Goal: Task Accomplishment & Management: Complete application form

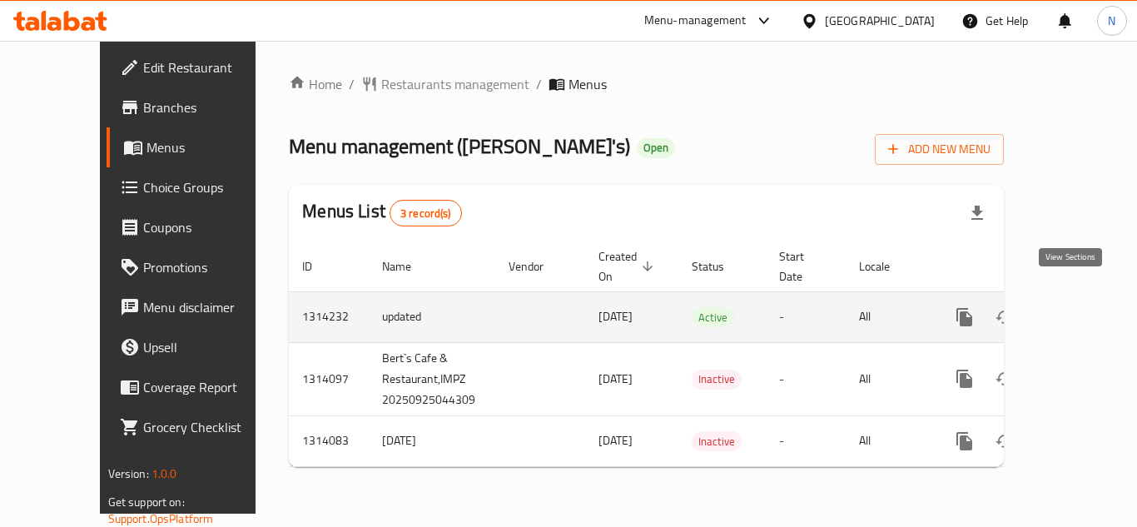
click at [1077, 310] on icon "enhanced table" at bounding box center [1084, 317] width 15 height 15
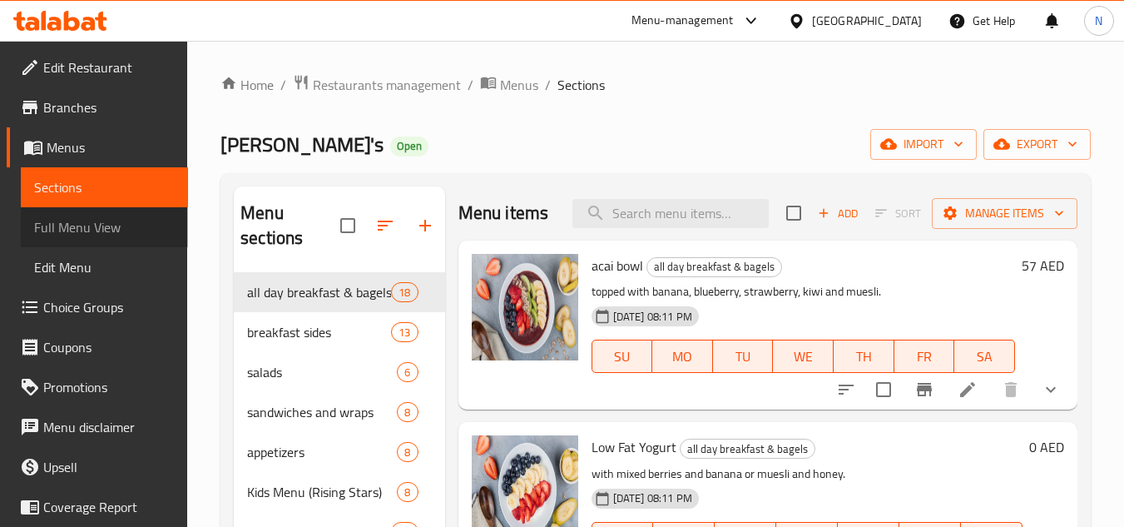
drag, startPoint x: 122, startPoint y: 233, endPoint x: 625, endPoint y: 32, distance: 541.6
click at [122, 232] on span "Full Menu View" at bounding box center [104, 227] width 141 height 20
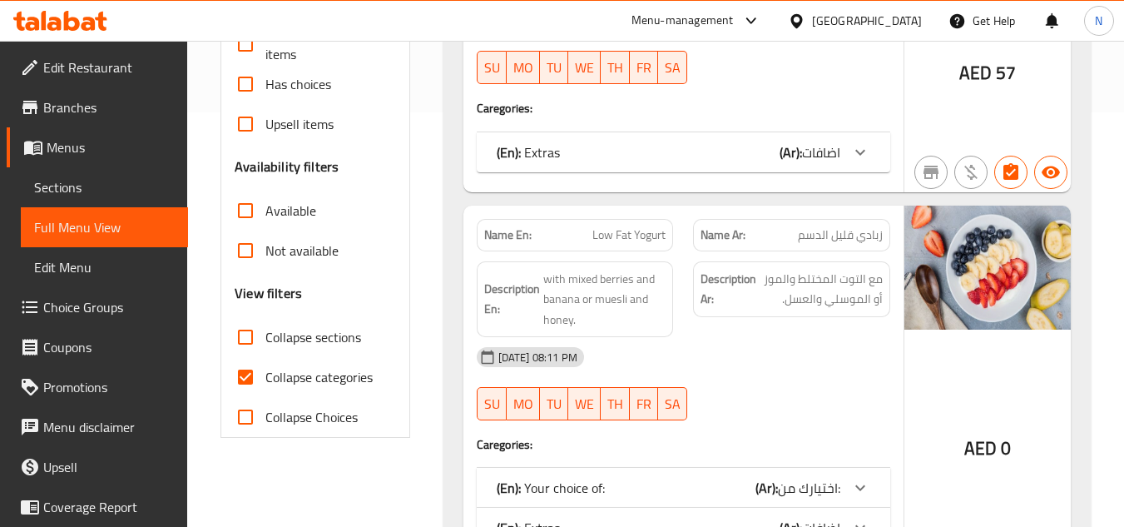
scroll to position [499, 0]
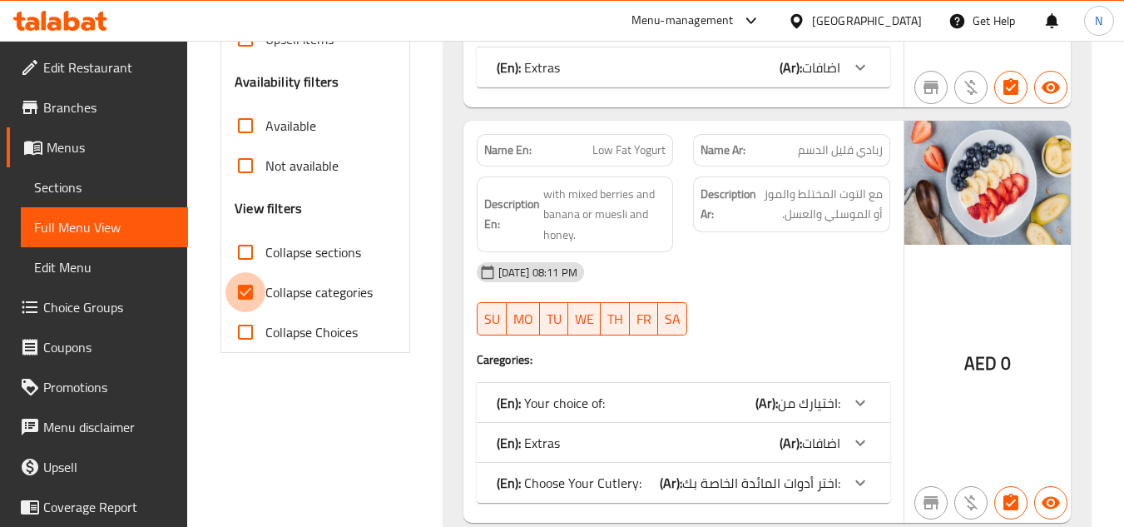
drag, startPoint x: 242, startPoint y: 295, endPoint x: 847, endPoint y: 261, distance: 606.0
click at [243, 295] on input "Collapse categories" at bounding box center [246, 292] width 40 height 40
checkbox input "false"
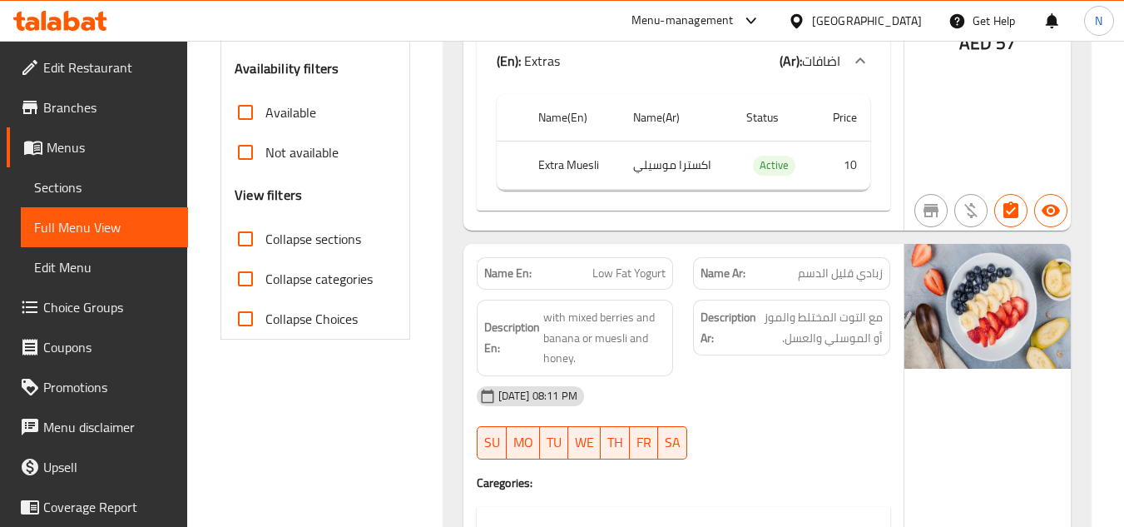
scroll to position [83, 0]
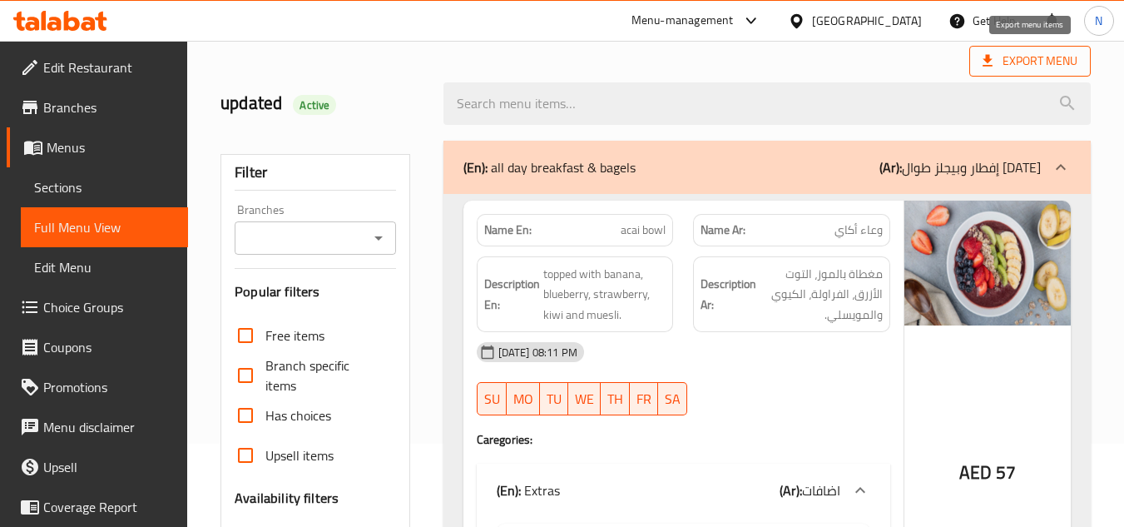
click at [1001, 56] on span "Export Menu" at bounding box center [1030, 61] width 95 height 21
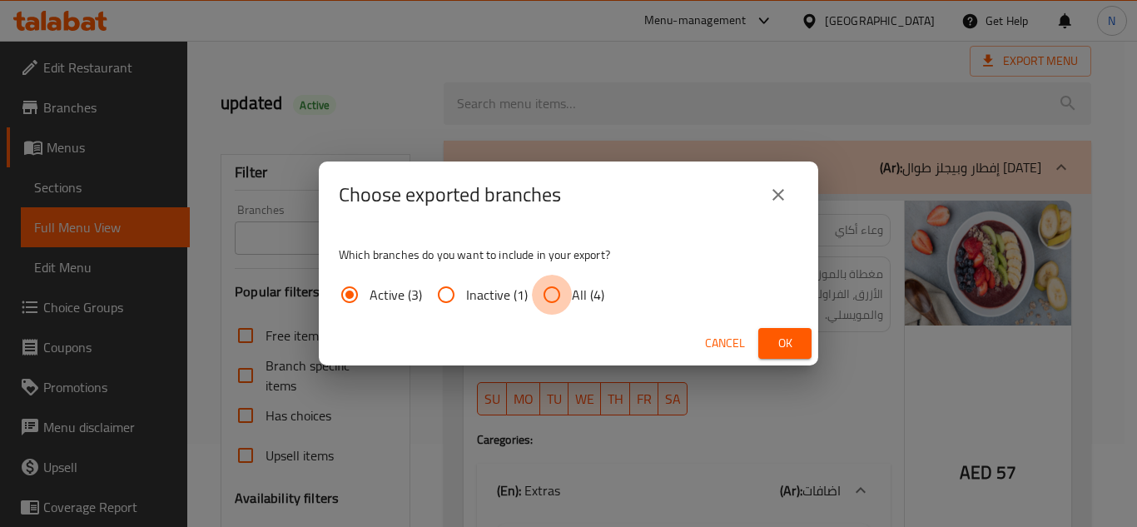
click at [556, 298] on input "All (4)" at bounding box center [552, 295] width 40 height 40
radio input "true"
click at [781, 347] on span "Ok" at bounding box center [785, 343] width 27 height 21
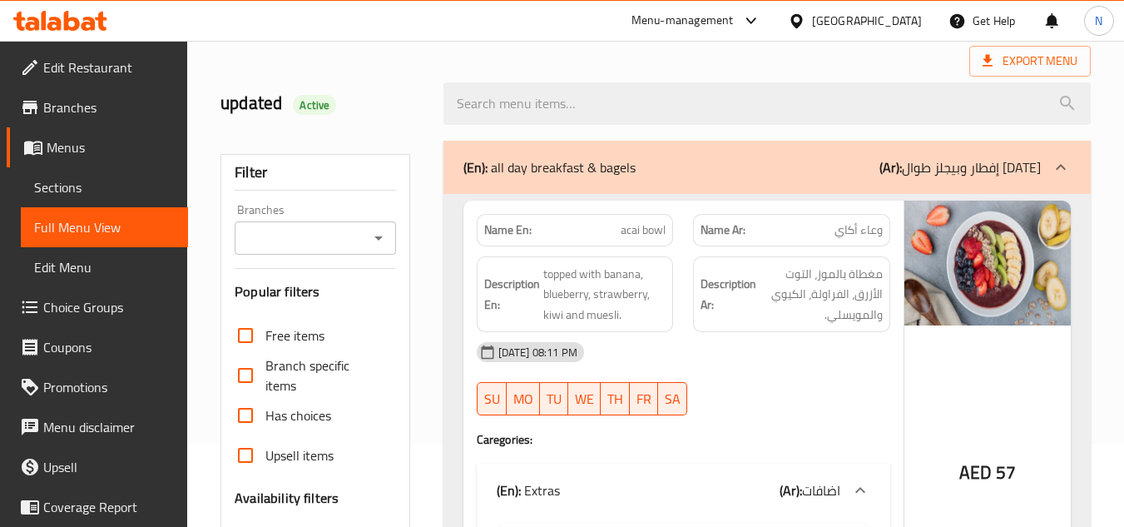
click at [62, 182] on span "Sections" at bounding box center [104, 187] width 141 height 20
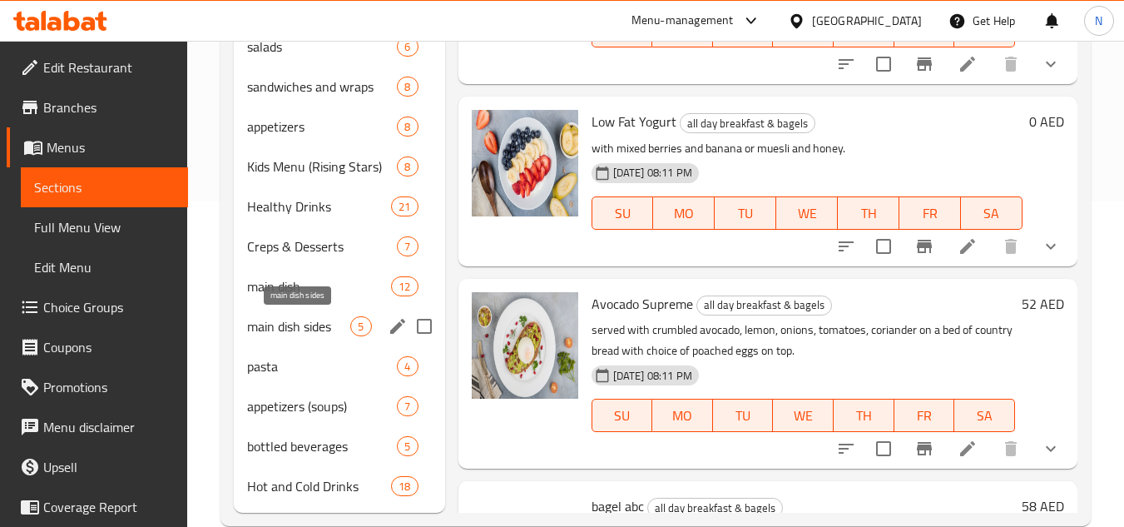
scroll to position [358, 0]
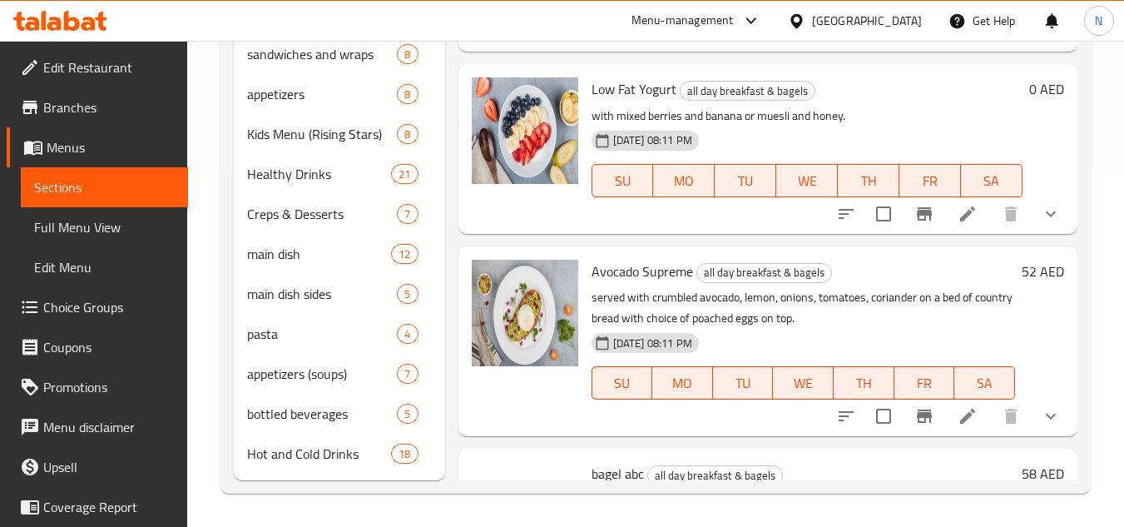
click at [1100, 141] on div "Home / Restaurants management / Menus / Sections Bert's Open import export Menu…" at bounding box center [655, 105] width 937 height 844
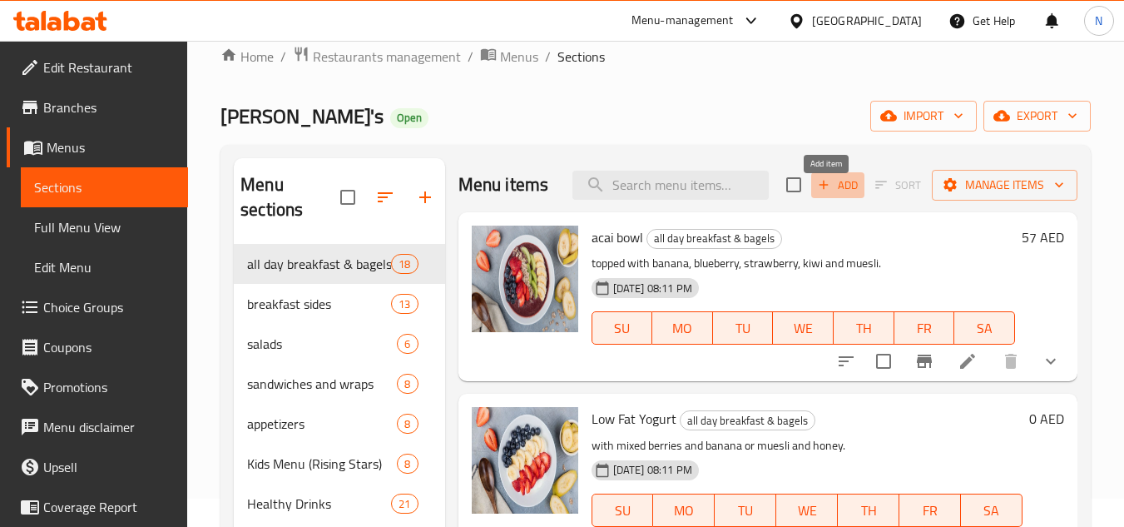
click at [833, 195] on span "Add" at bounding box center [838, 185] width 45 height 19
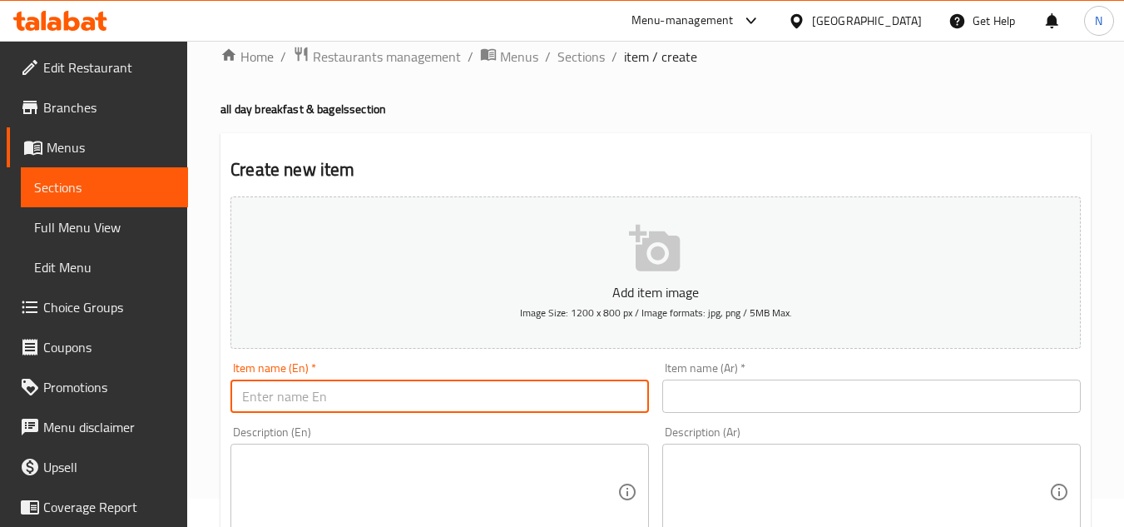
click at [360, 390] on input "text" at bounding box center [440, 396] width 419 height 33
paste input "[PERSON_NAME]s English Breakfast"
type input "[PERSON_NAME]s English Breakfast"
click at [299, 409] on input "[PERSON_NAME]s English Breakfast" at bounding box center [440, 396] width 419 height 33
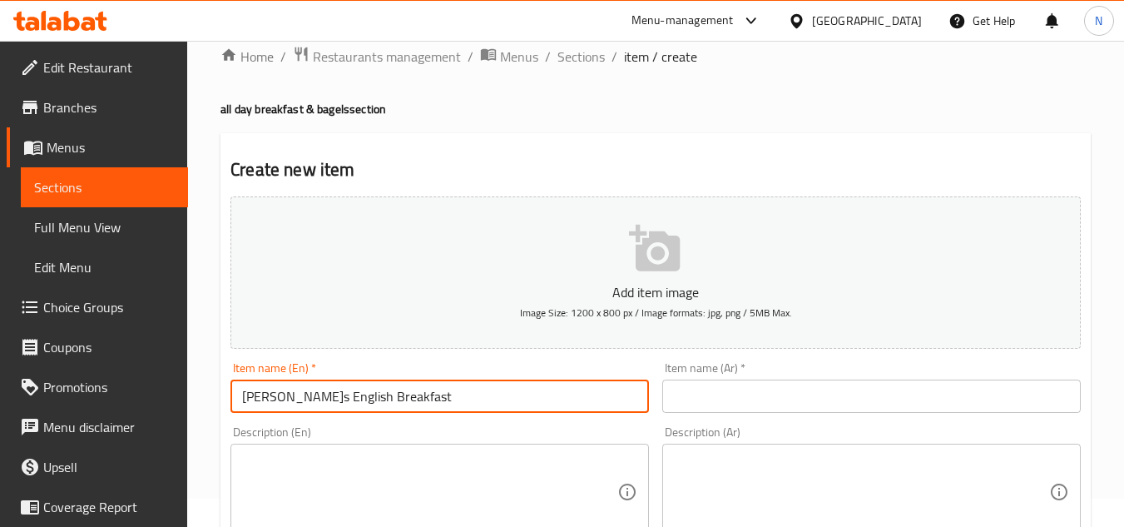
click at [299, 409] on input "[PERSON_NAME]s English Breakfast" at bounding box center [440, 396] width 419 height 33
click at [376, 391] on input "[PERSON_NAME]s English Breakfast" at bounding box center [440, 396] width 419 height 33
click at [791, 397] on input "text" at bounding box center [872, 396] width 419 height 33
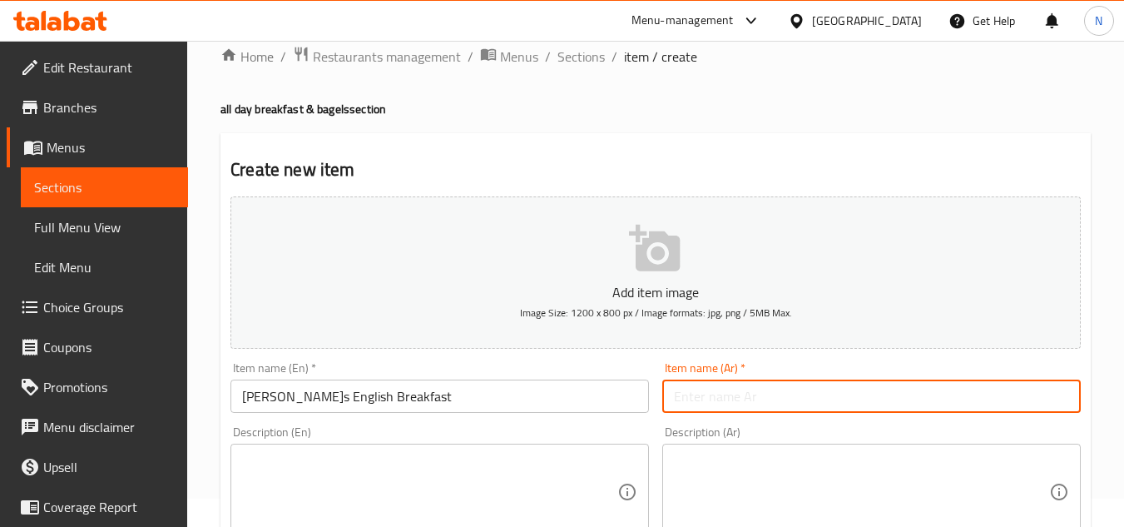
paste input "فطور بيرت الإنجليزي"
click at [763, 403] on input "فطور بيرت الإنجليزي" at bounding box center [872, 396] width 419 height 33
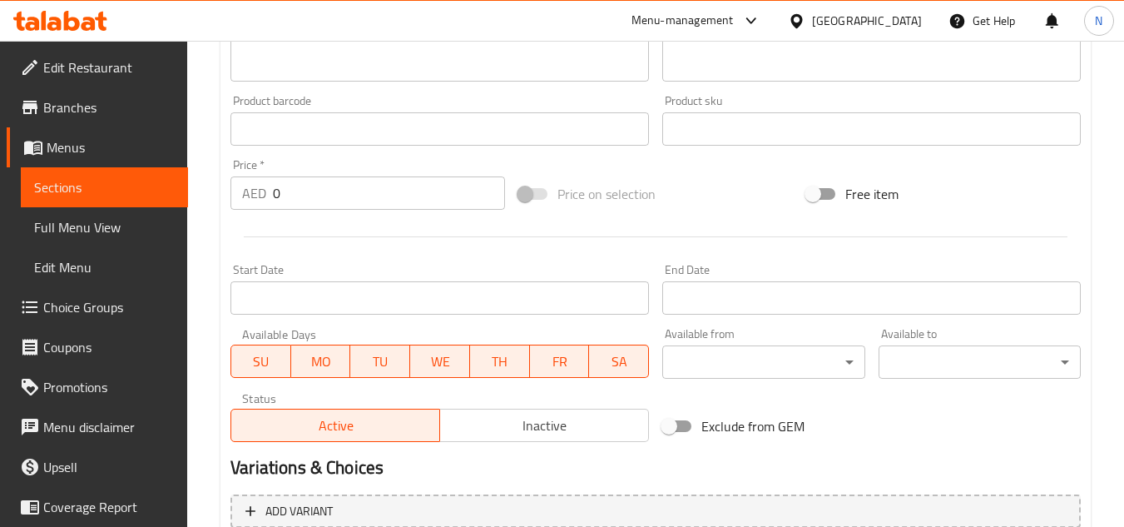
scroll to position [528, 0]
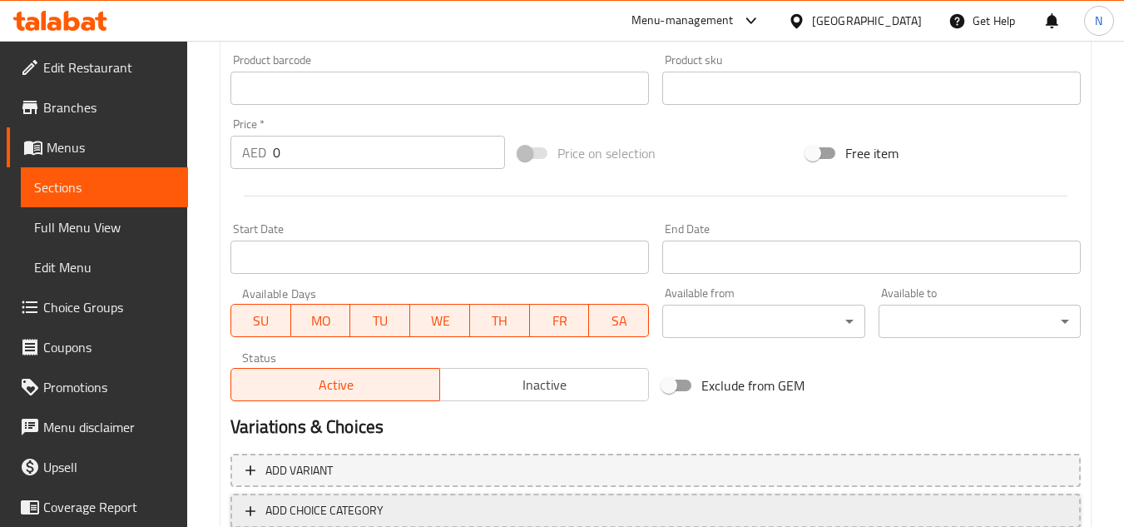
type input "إفطار بيرت الإنجليزي"
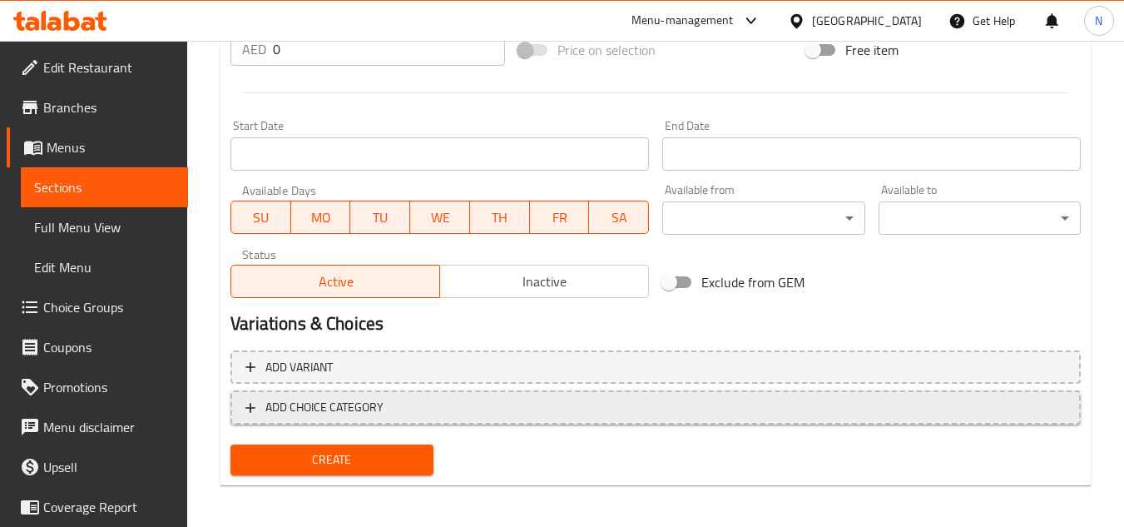
scroll to position [636, 0]
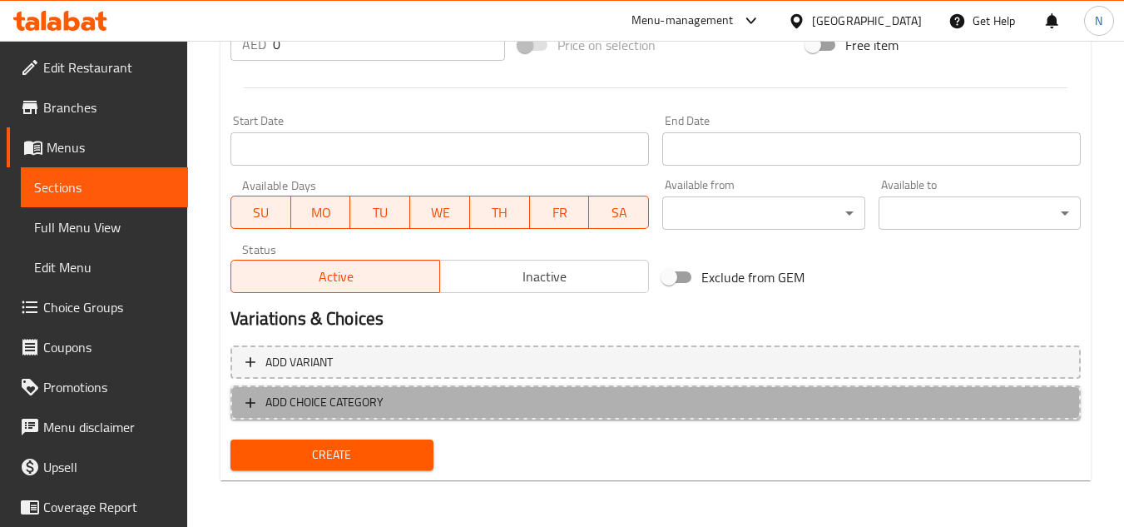
click at [398, 405] on span "ADD CHOICE CATEGORY" at bounding box center [656, 402] width 821 height 21
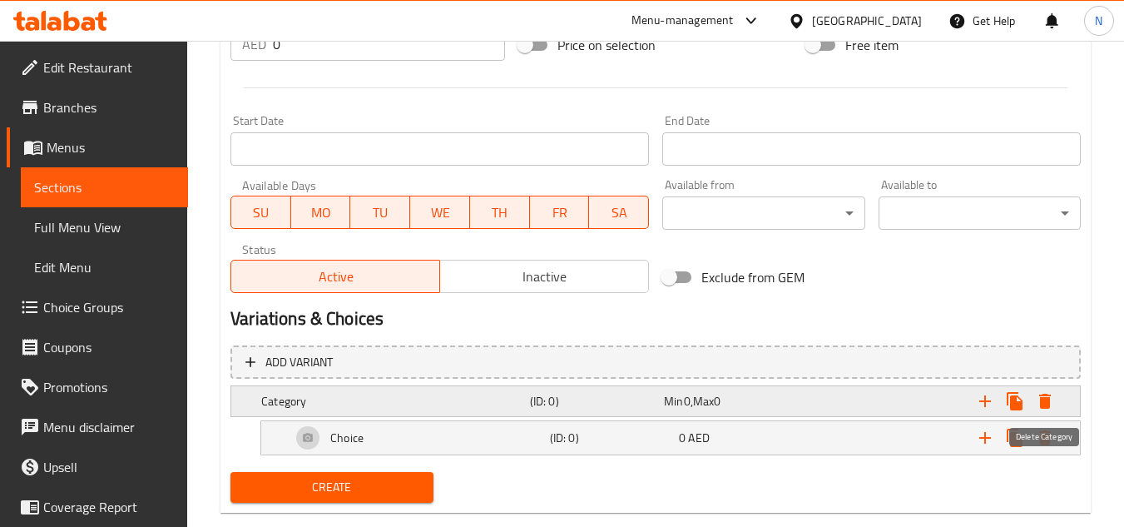
click at [1052, 405] on icon "Expand" at bounding box center [1045, 401] width 20 height 20
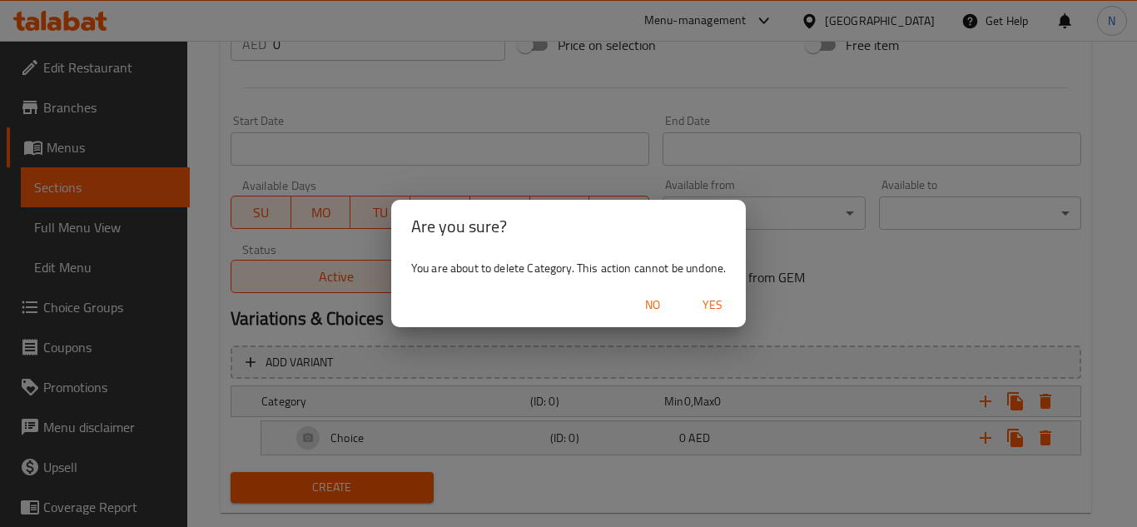
click at [724, 307] on span "Yes" at bounding box center [712, 305] width 40 height 21
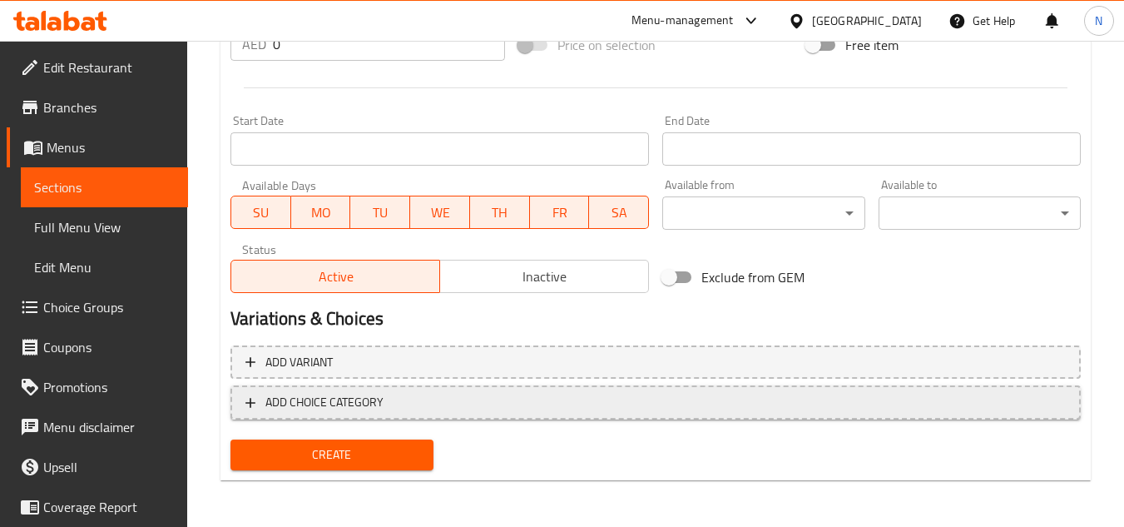
click at [300, 390] on button "ADD CHOICE CATEGORY" at bounding box center [656, 402] width 851 height 34
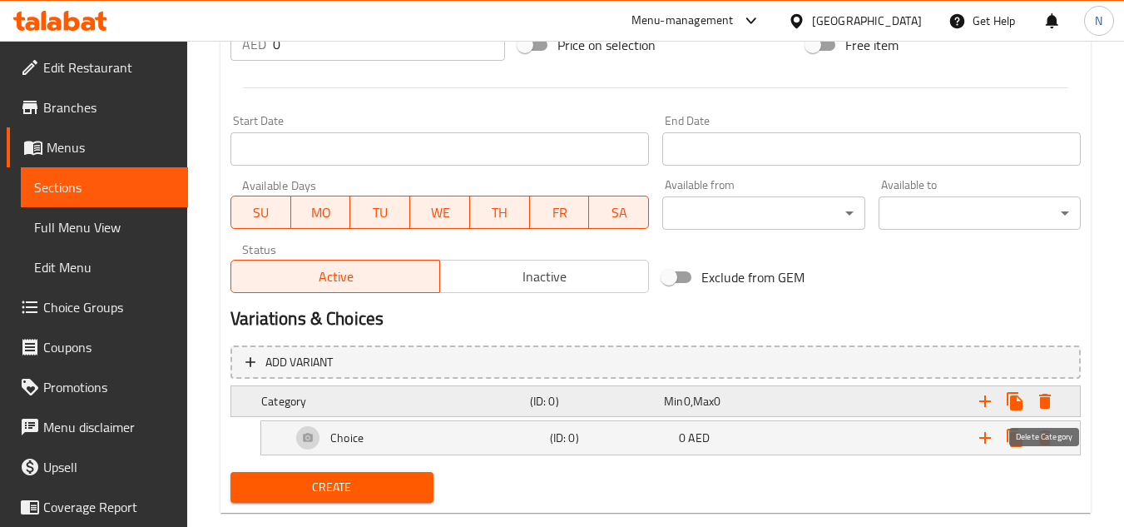
click at [1040, 399] on icon "Expand" at bounding box center [1046, 401] width 12 height 15
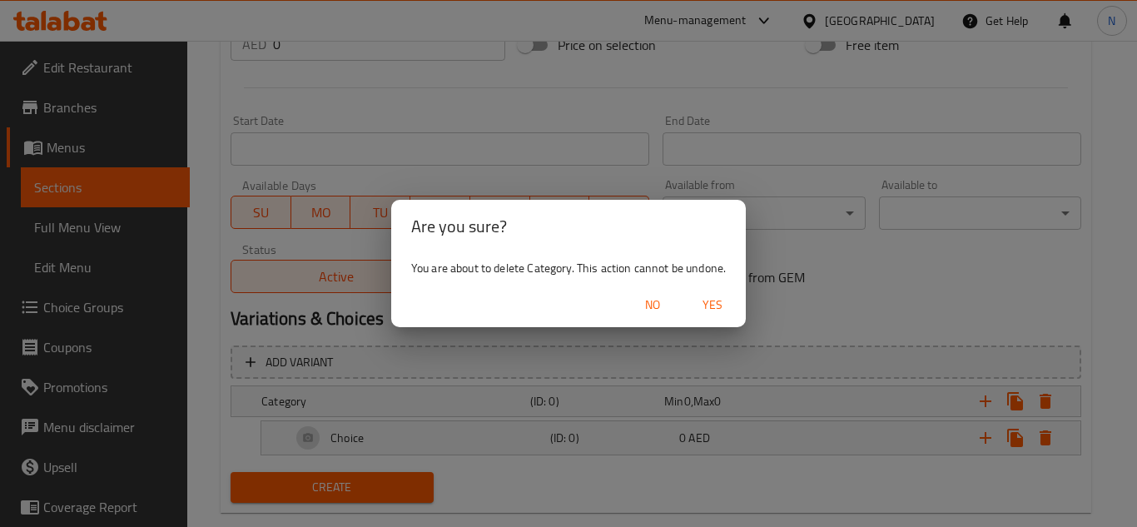
click at [721, 301] on span "Yes" at bounding box center [712, 305] width 40 height 21
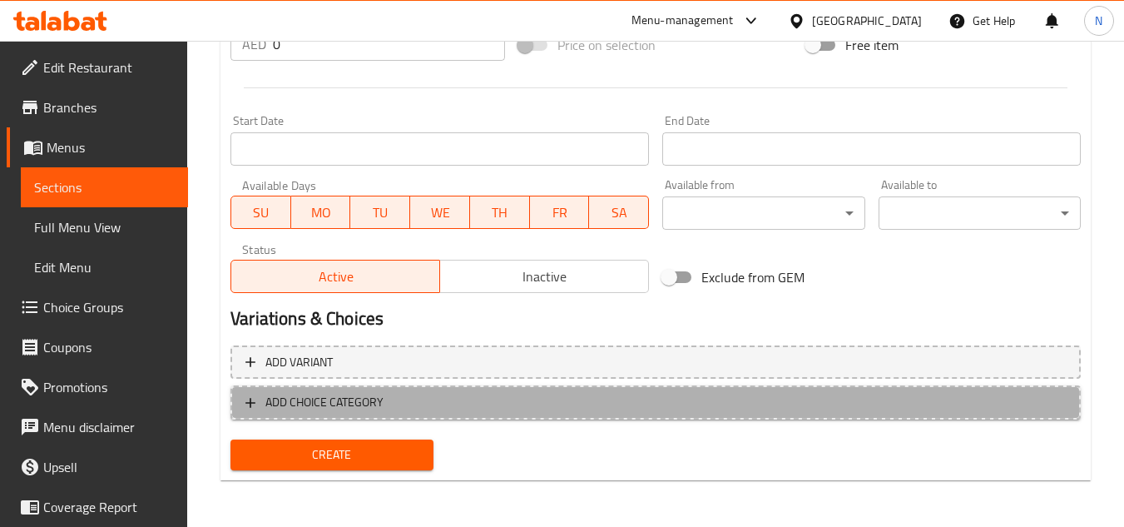
click at [411, 399] on span "ADD CHOICE CATEGORY" at bounding box center [656, 402] width 821 height 21
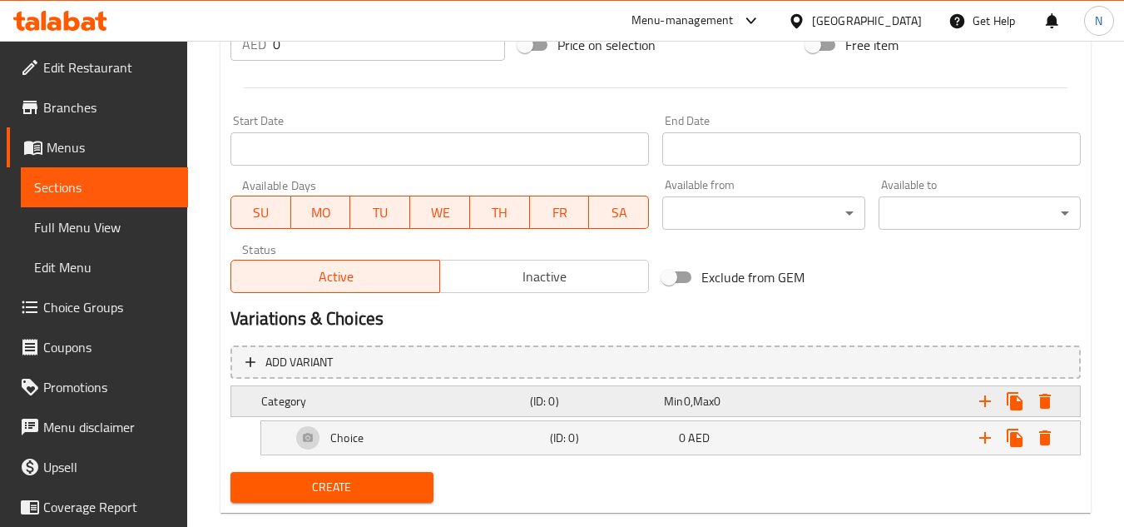
drag, startPoint x: 352, startPoint y: 403, endPoint x: 380, endPoint y: 405, distance: 27.6
click at [352, 403] on h5 "Category" at bounding box center [392, 401] width 262 height 17
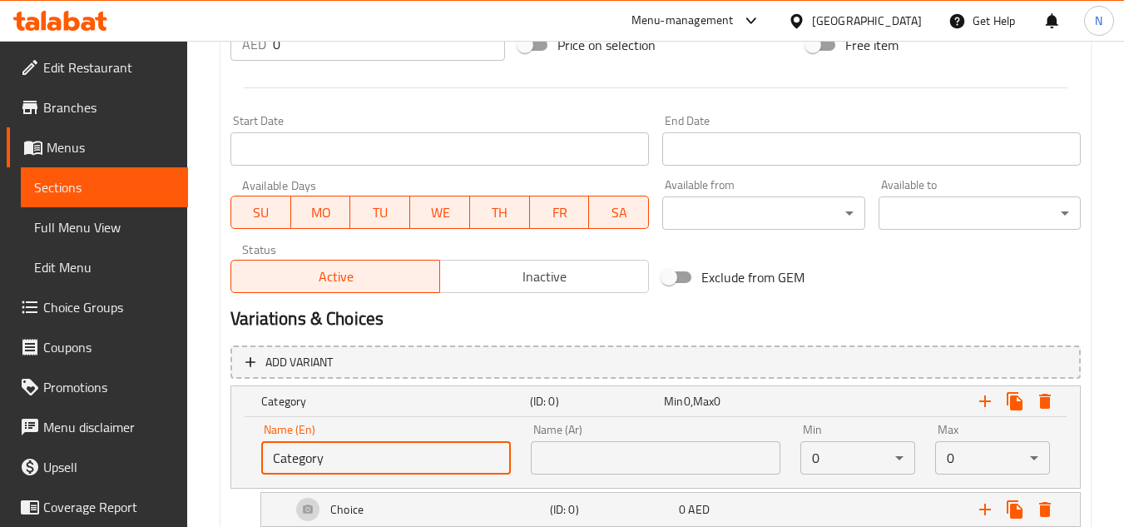
click at [341, 458] on input "Category" at bounding box center [386, 457] width 250 height 33
click at [340, 458] on input "Category" at bounding box center [386, 457] width 250 height 33
paste input "hoose Your Cutlery:"
click at [466, 463] on input "Choose Your Cutlery:" at bounding box center [386, 457] width 250 height 33
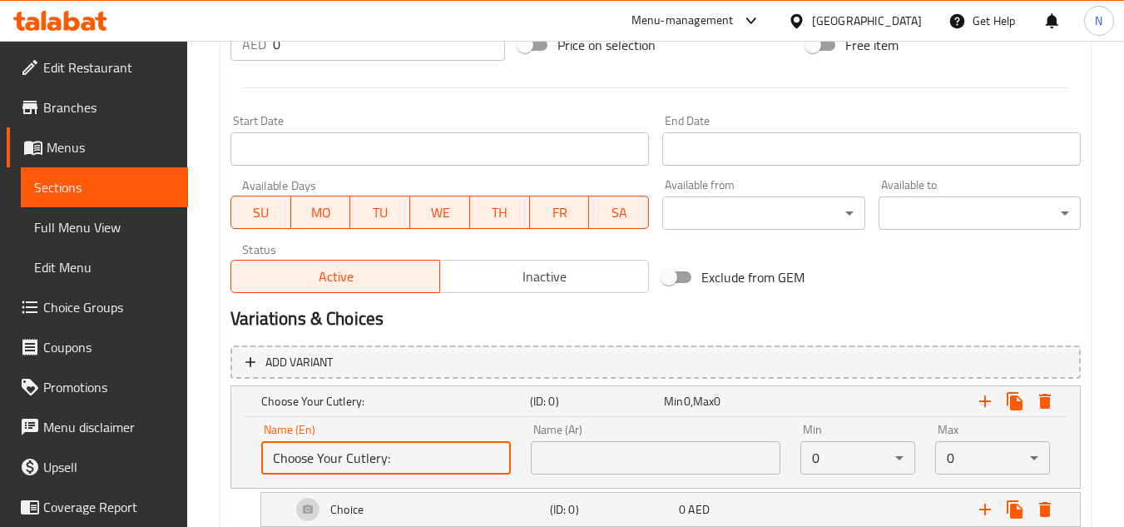
click at [466, 463] on input "Choose Your Cutlery:" at bounding box center [386, 457] width 250 height 33
type input "Choose Your Cutlery:"
click at [588, 451] on input "text" at bounding box center [656, 457] width 250 height 33
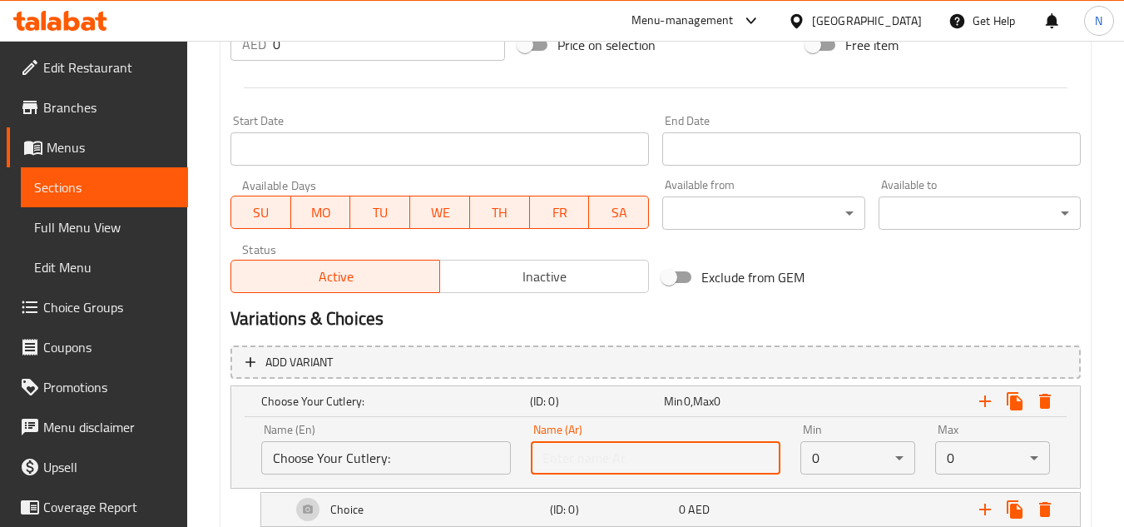
paste input "اختر أدوات المائدة الخاصة بك:"
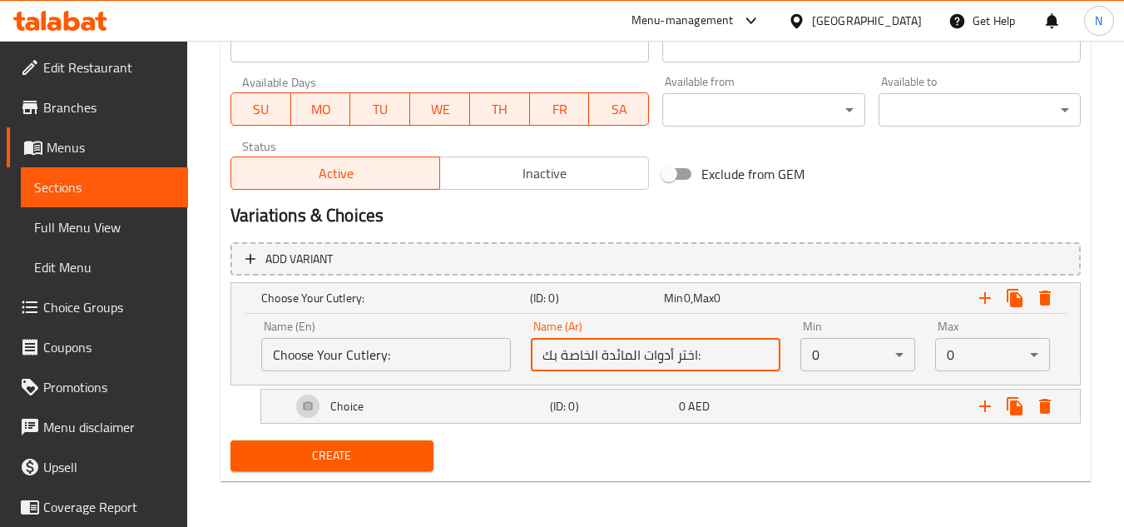
scroll to position [740, 0]
type input "اختر أدوات المائدة الخاصة بك:"
drag, startPoint x: 346, startPoint y: 409, endPoint x: 460, endPoint y: 413, distance: 114.1
click at [348, 408] on h5 "Choice" at bounding box center [346, 405] width 33 height 17
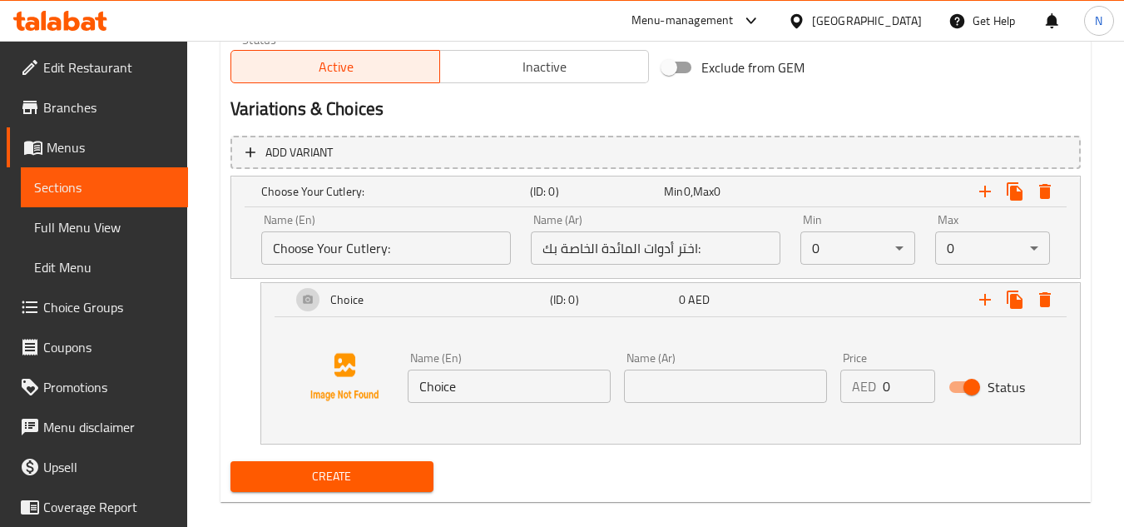
scroll to position [867, 0]
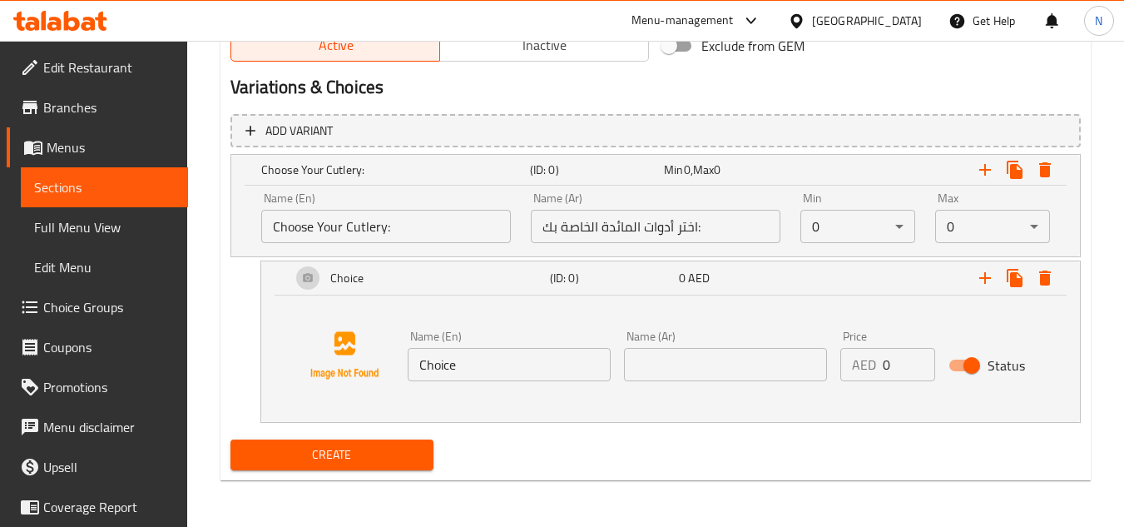
click at [451, 365] on input "Choice" at bounding box center [509, 364] width 203 height 33
paste input "utlery"
type input "Cutlery"
click at [690, 357] on input "text" at bounding box center [725, 364] width 203 height 33
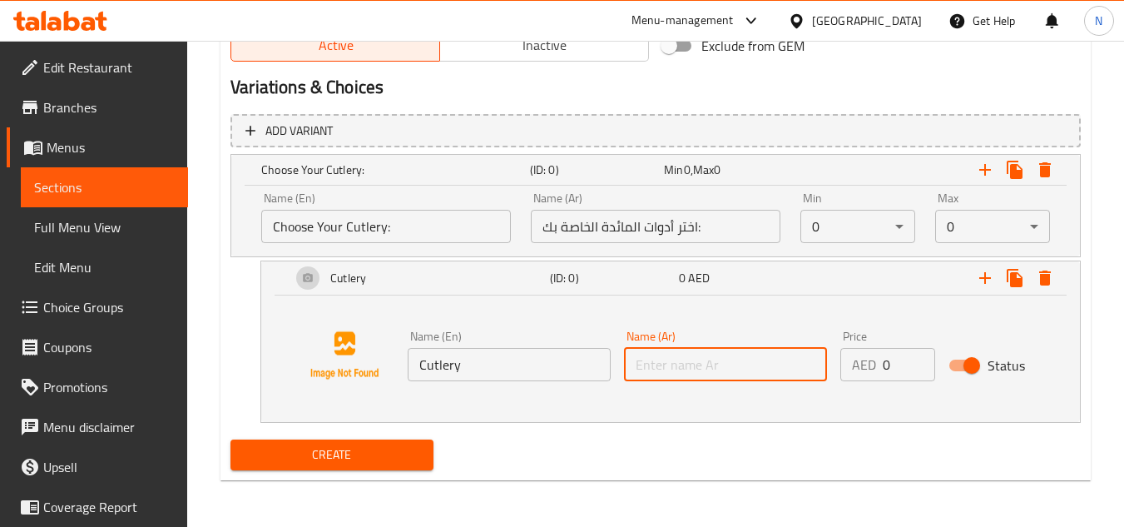
paste input "أدوات المائدة"
type input "أدوات المائدة"
drag, startPoint x: 990, startPoint y: 280, endPoint x: 859, endPoint y: 369, distance: 157.7
click at [990, 281] on icon "Expand" at bounding box center [985, 278] width 20 height 20
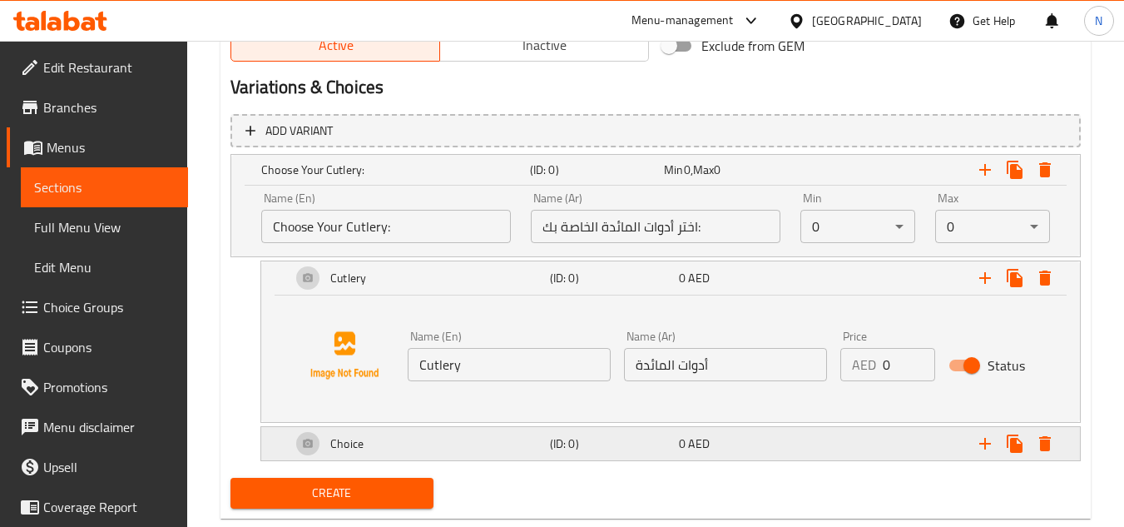
click at [431, 434] on div "Choice" at bounding box center [417, 444] width 259 height 40
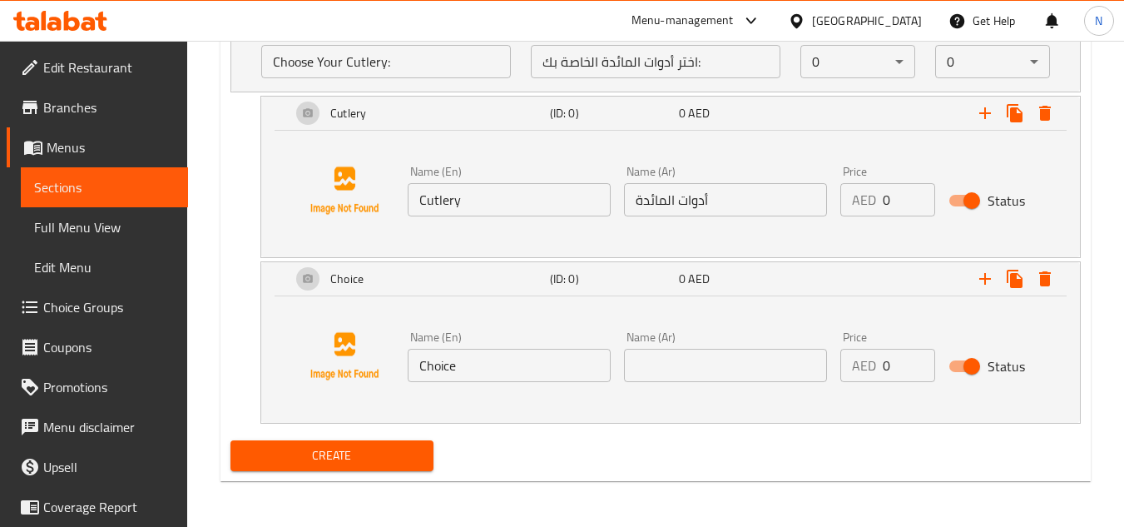
scroll to position [1033, 0]
click at [508, 365] on input "Choice" at bounding box center [509, 364] width 203 height 33
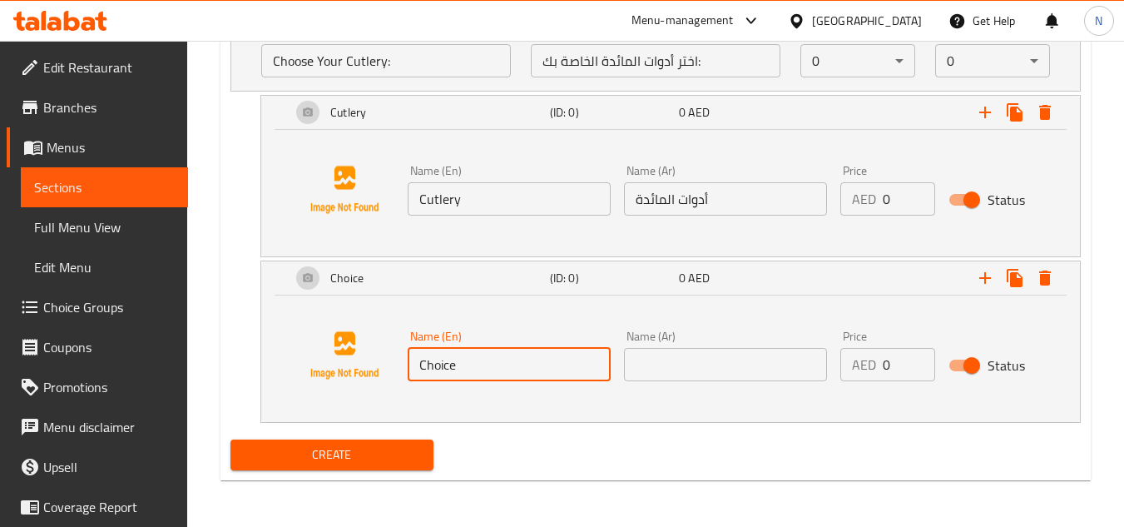
click at [508, 365] on input "Choice" at bounding box center [509, 364] width 203 height 33
paste input "Without Cutlery"
type input "Without Cutlery"
click at [700, 363] on input "text" at bounding box center [725, 364] width 203 height 33
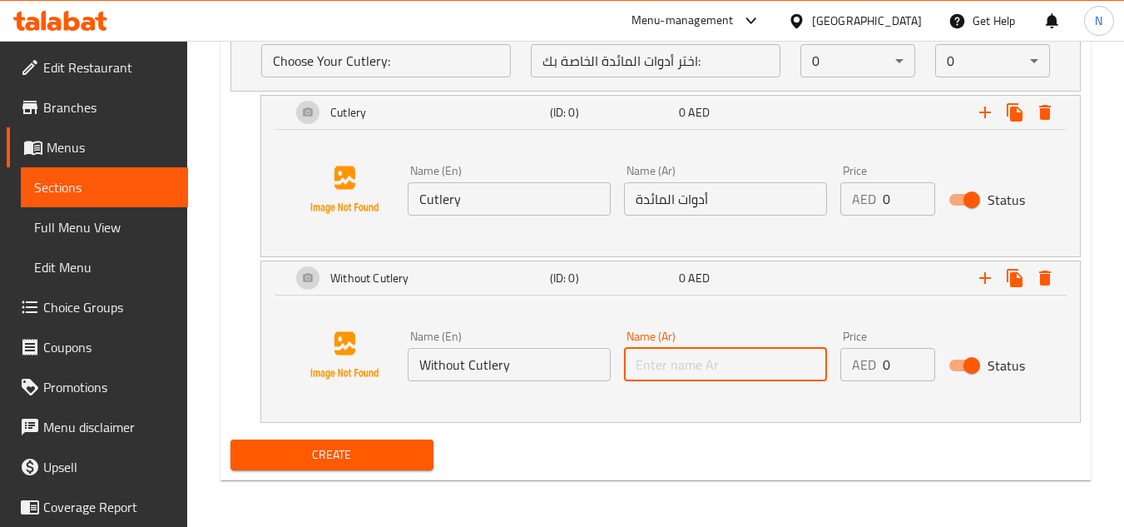
paste input "بدون أدوات مائدة"
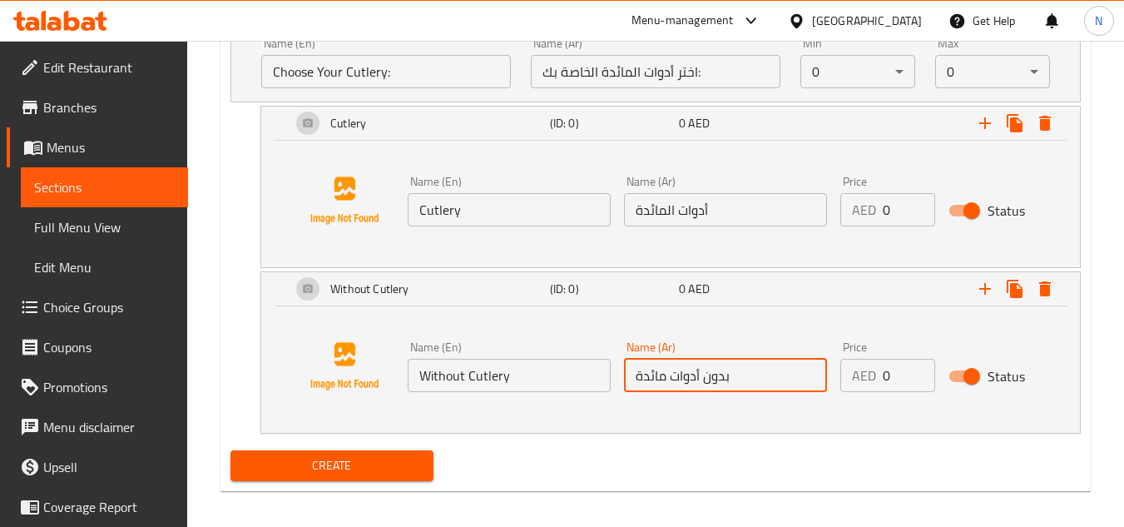
scroll to position [950, 0]
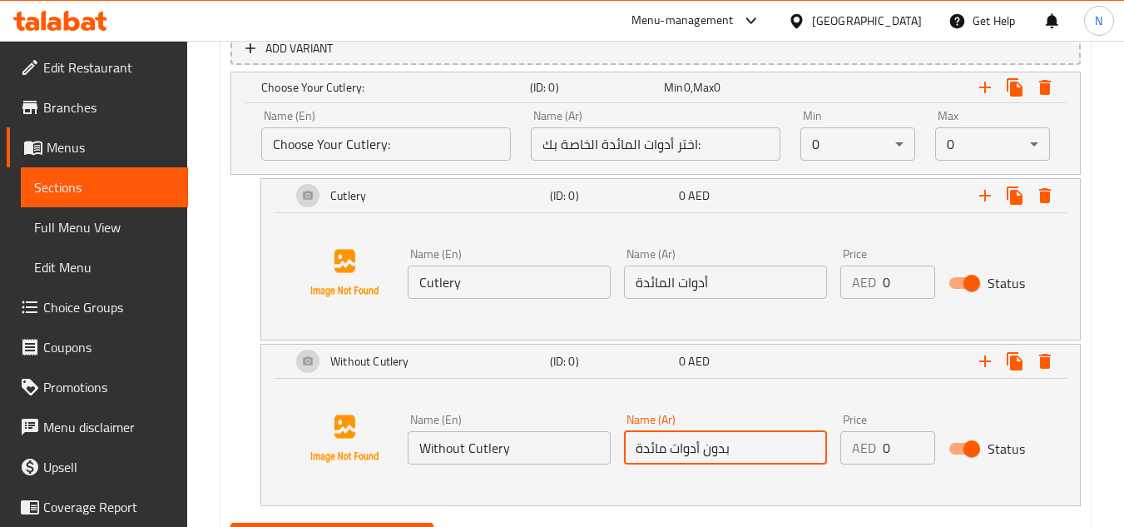
type input "بدون أدوات مائدة"
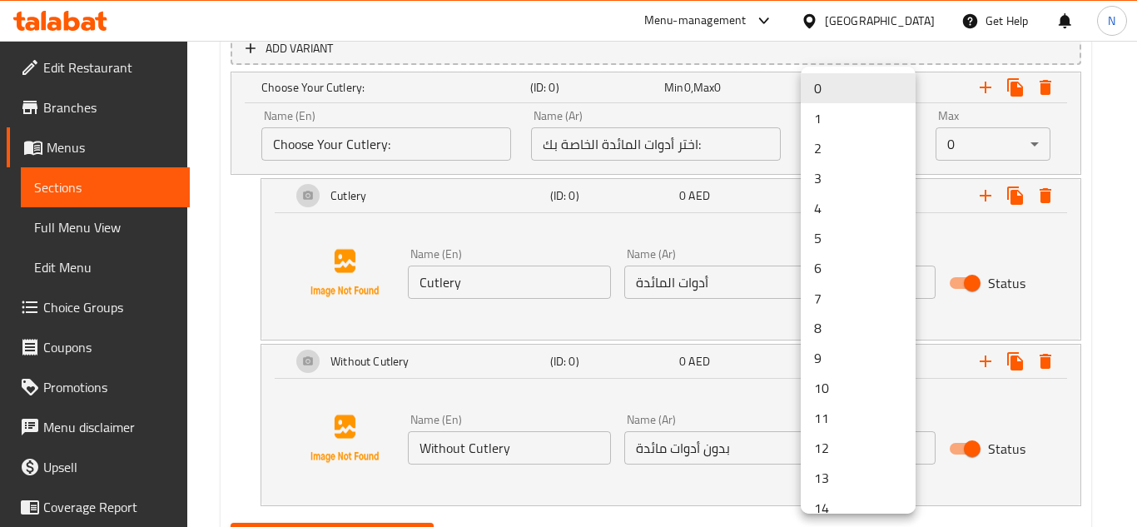
click at [825, 116] on li "1" at bounding box center [858, 118] width 115 height 30
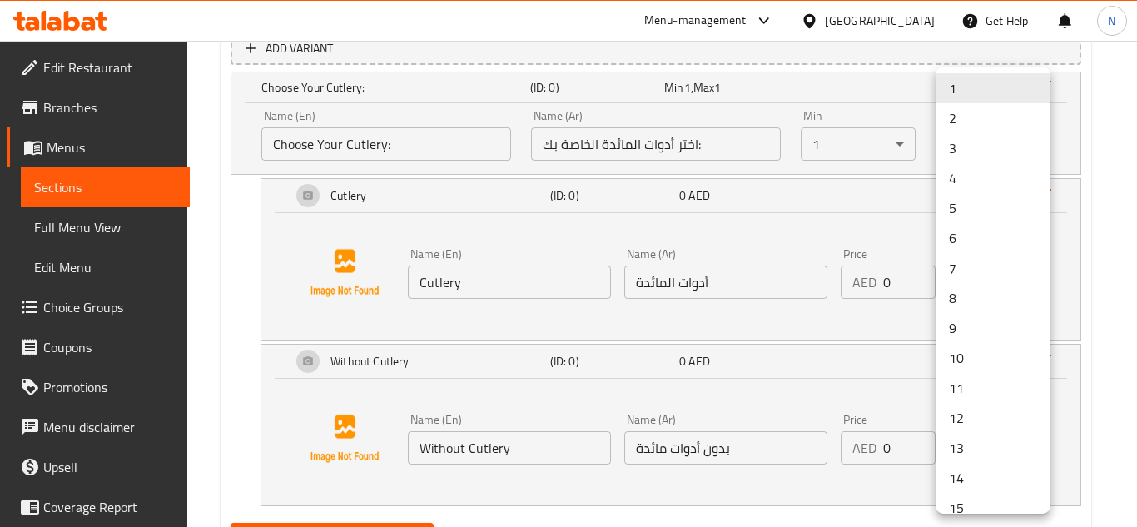
click at [858, 186] on div at bounding box center [568, 263] width 1137 height 527
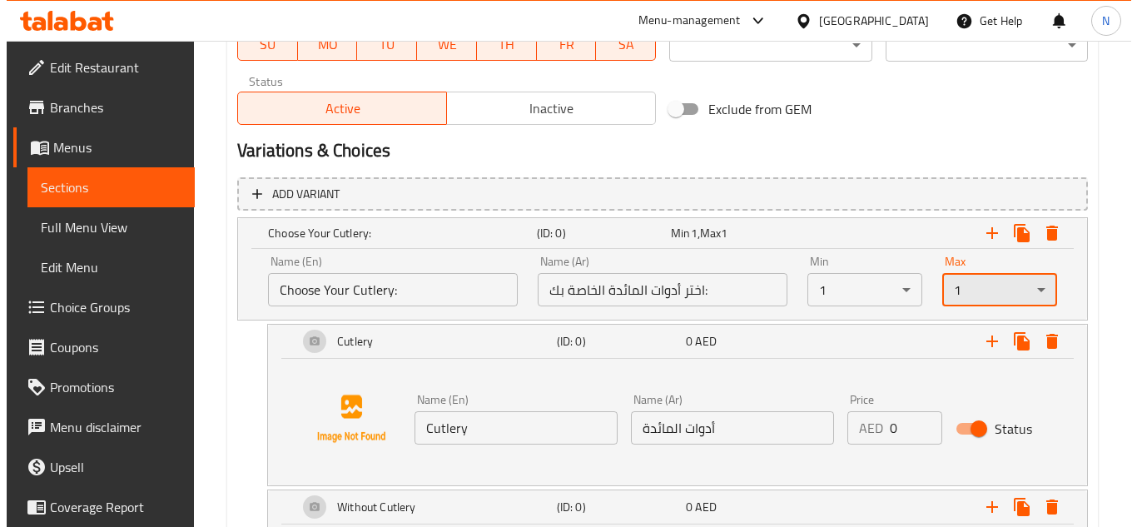
scroll to position [783, 0]
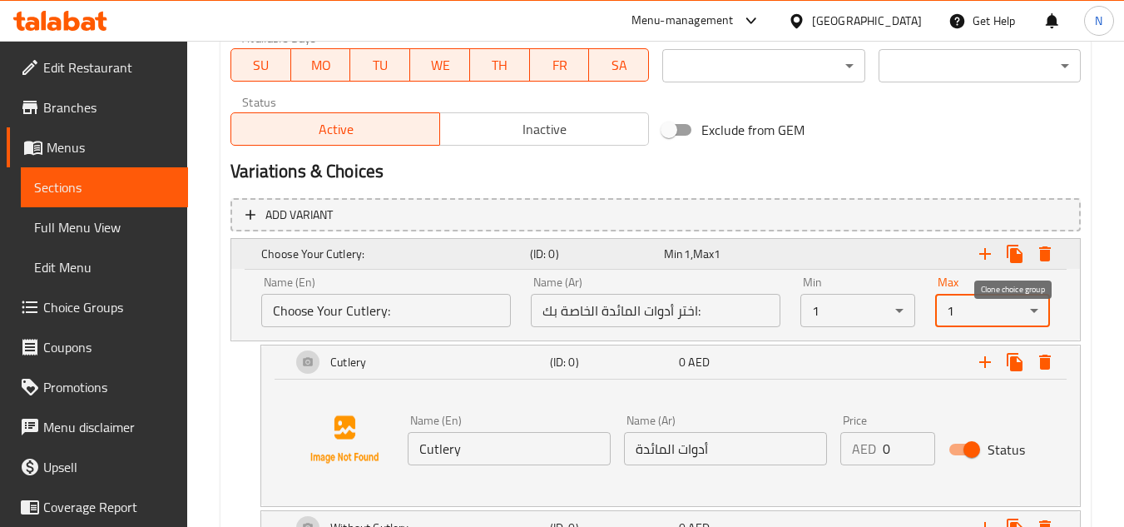
click at [1015, 255] on icon "Expand" at bounding box center [1015, 254] width 16 height 18
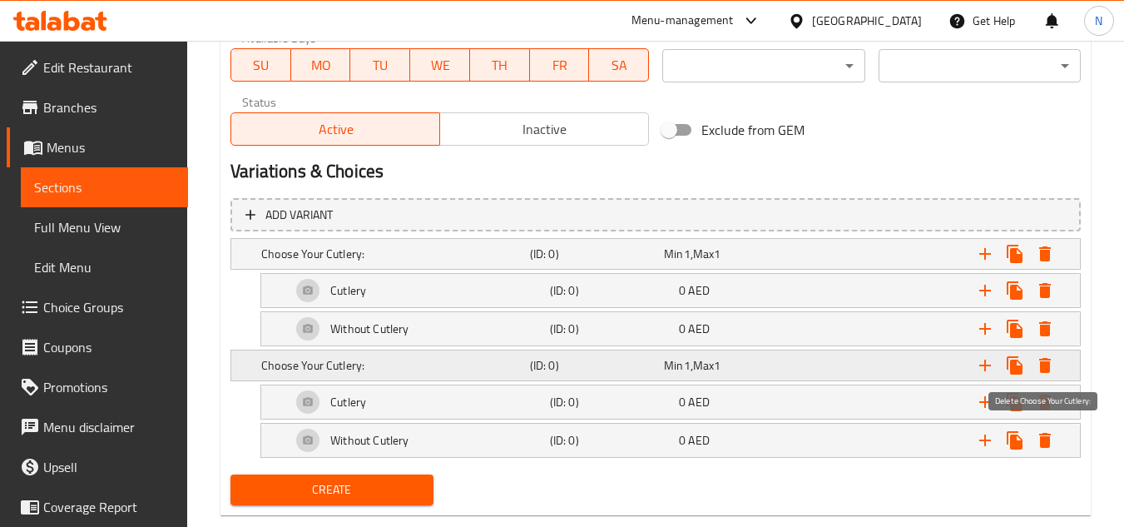
click at [1045, 361] on icon "Expand" at bounding box center [1045, 365] width 20 height 20
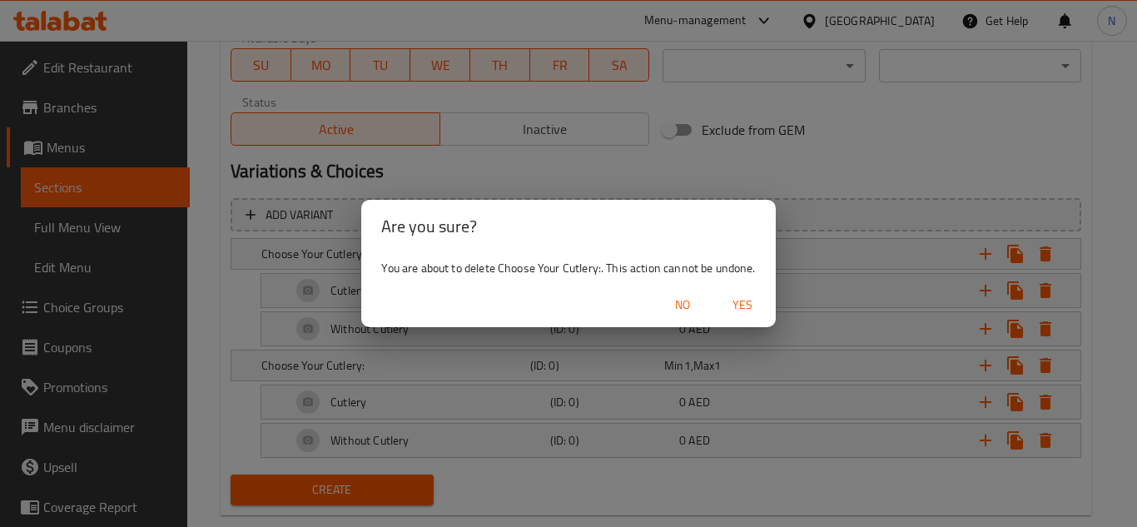
click at [747, 310] on span "Yes" at bounding box center [742, 305] width 40 height 21
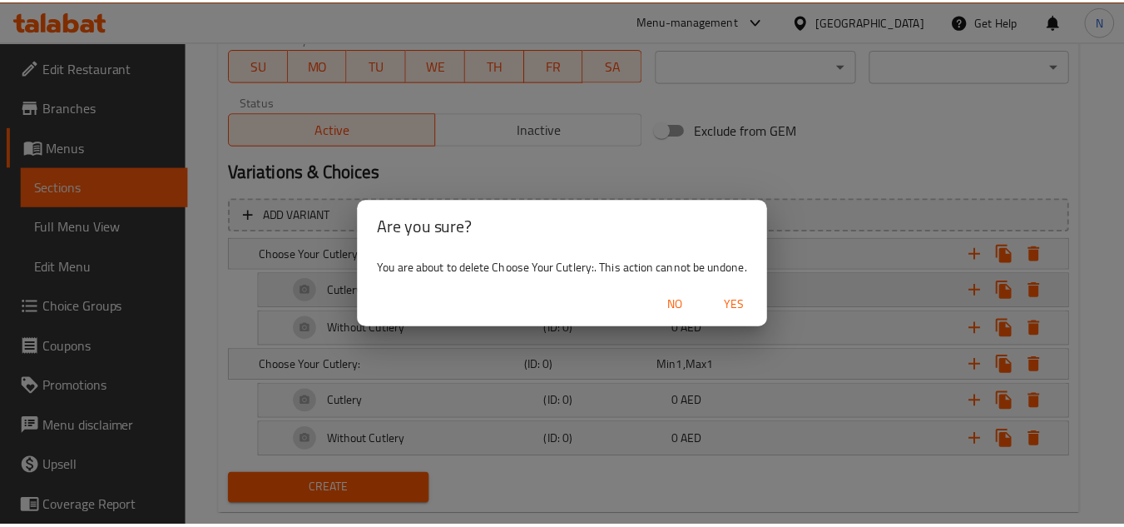
scroll to position [707, 0]
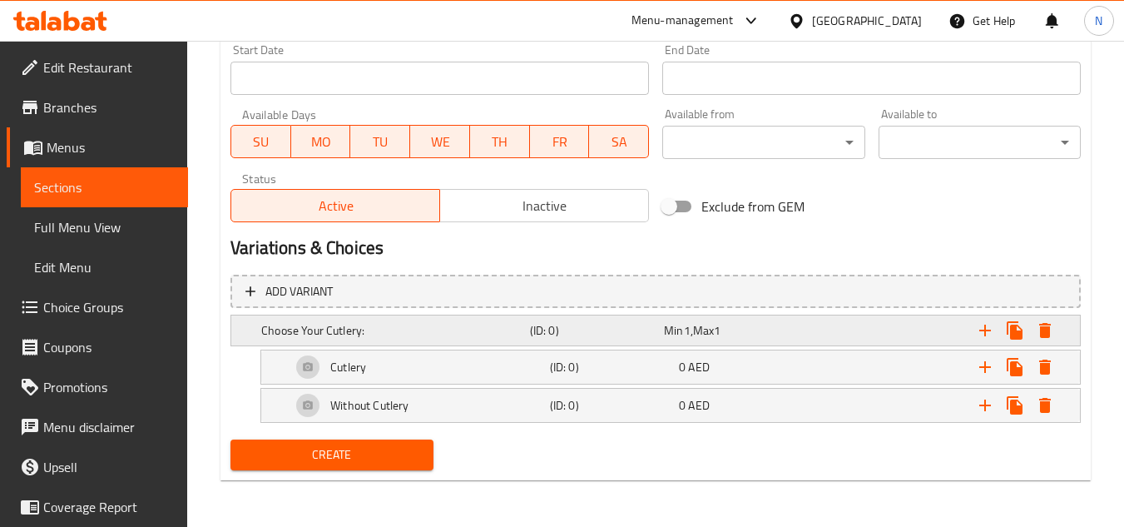
click at [356, 324] on h5 "Choose Your Cutlery:" at bounding box center [392, 330] width 262 height 17
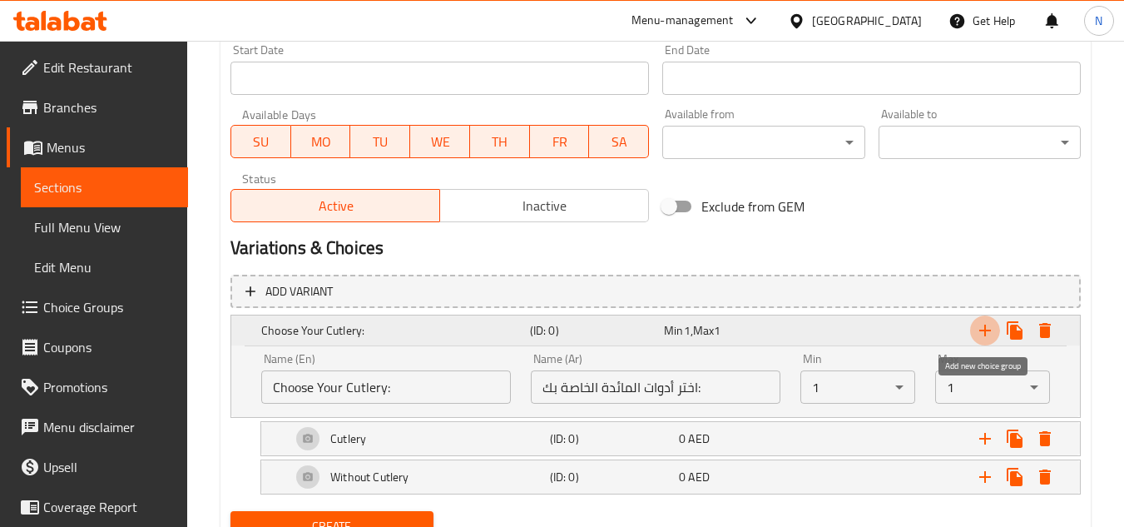
click at [984, 327] on icon "Expand" at bounding box center [985, 330] width 20 height 20
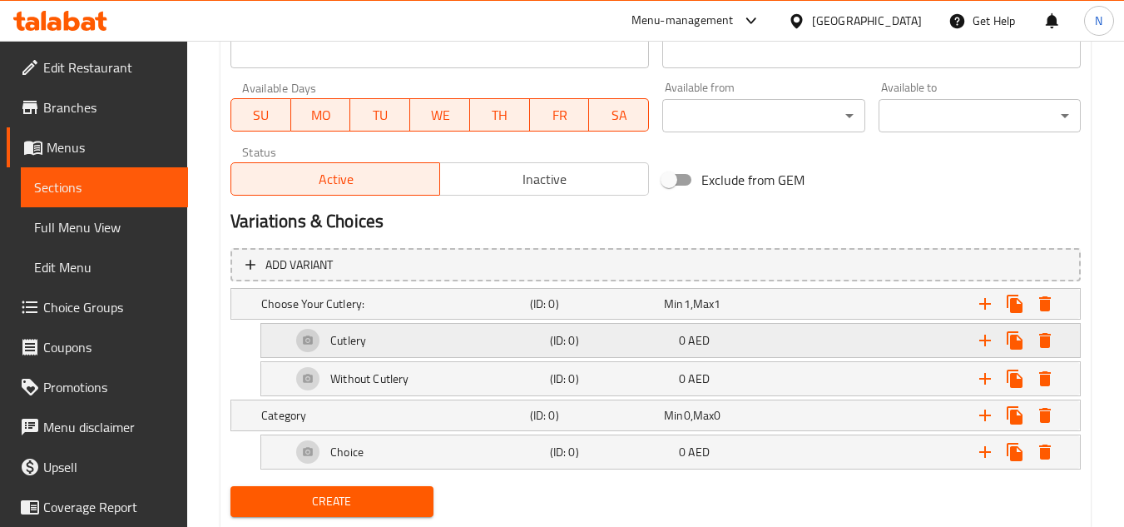
scroll to position [780, 0]
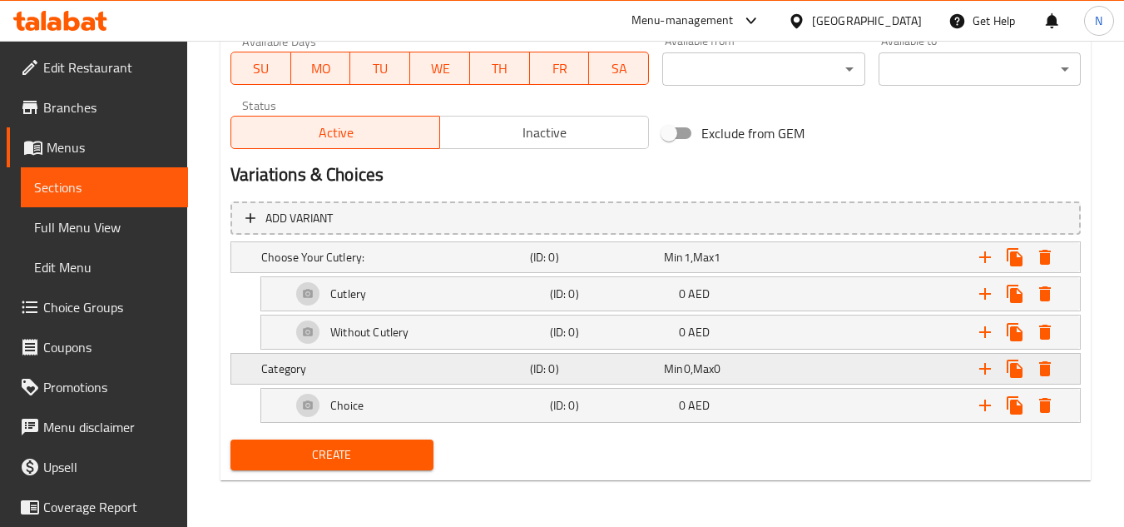
drag, startPoint x: 319, startPoint y: 367, endPoint x: 360, endPoint y: 381, distance: 43.2
click at [319, 367] on h5 "Category" at bounding box center [392, 368] width 262 height 17
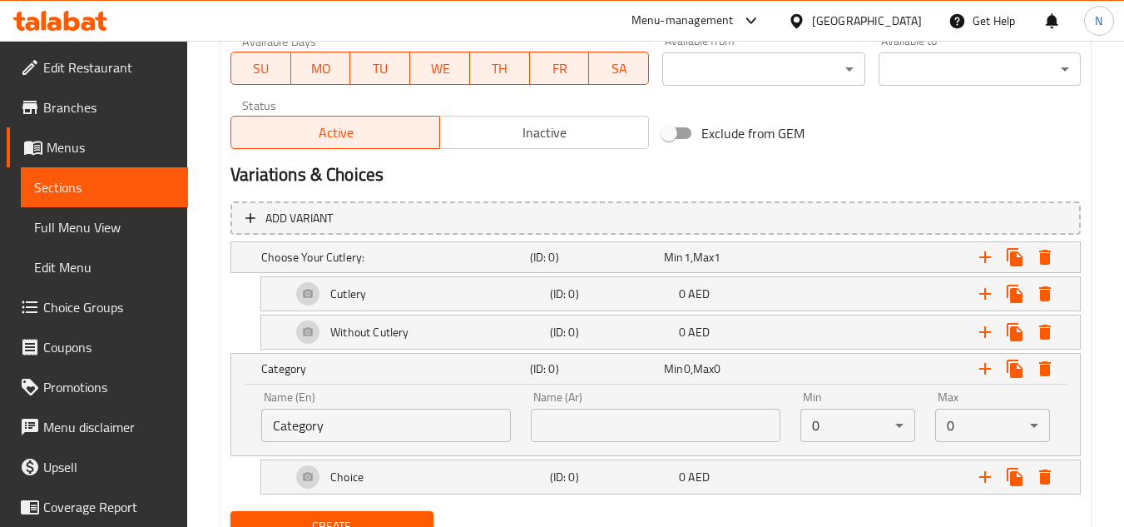
click at [412, 437] on input "Category" at bounding box center [386, 425] width 250 height 33
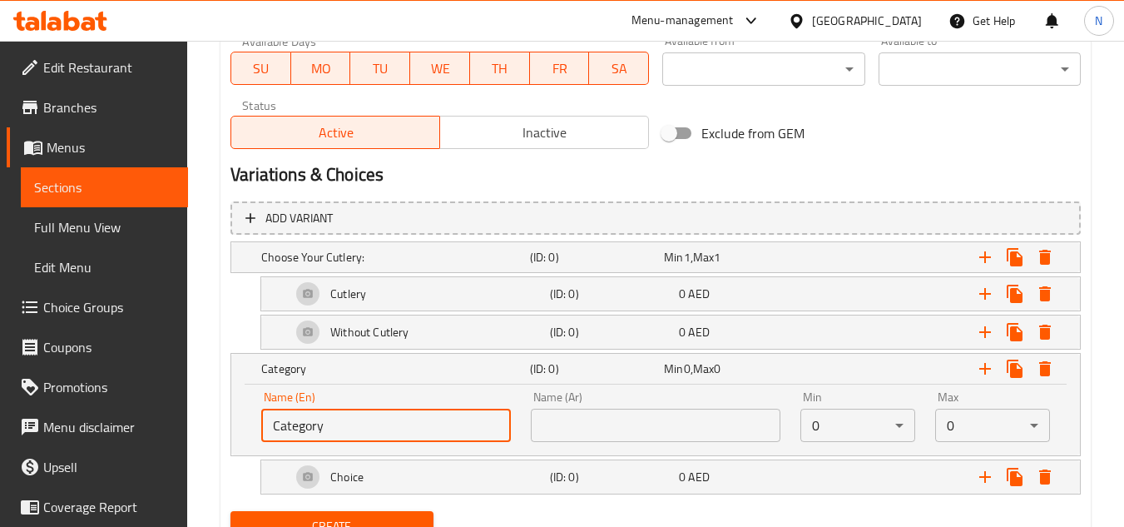
click at [411, 437] on input "Category" at bounding box center [386, 425] width 250 height 33
paste input "hoose Your Egg:"
type input "Choose Your Egg:"
click at [648, 419] on input "text" at bounding box center [656, 425] width 250 height 33
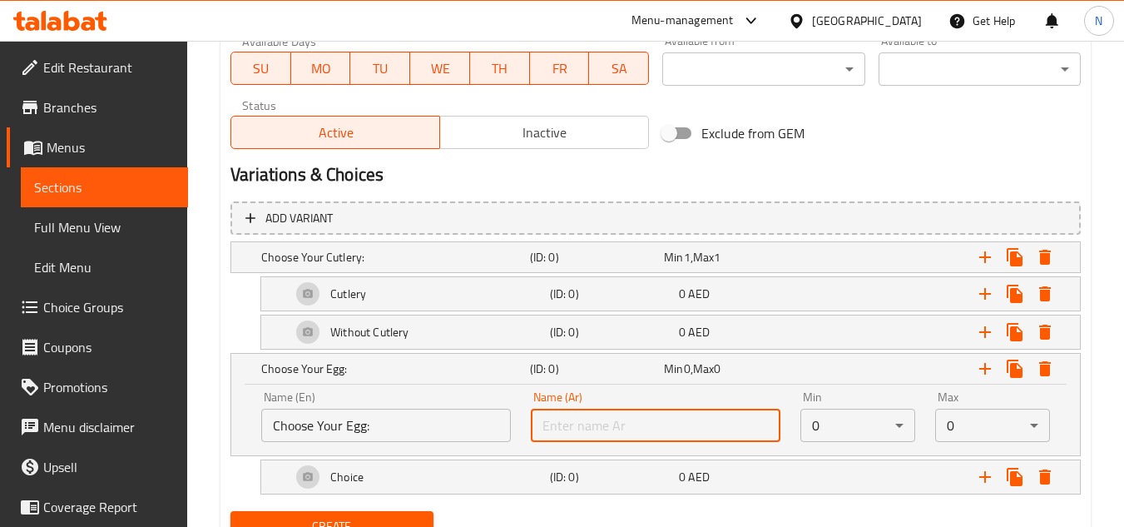
paste input "اختر بيضتك:"
click at [575, 427] on input "اختر بيضتك:" at bounding box center [656, 425] width 250 height 33
type input "اختر البيض الخاص بك:"
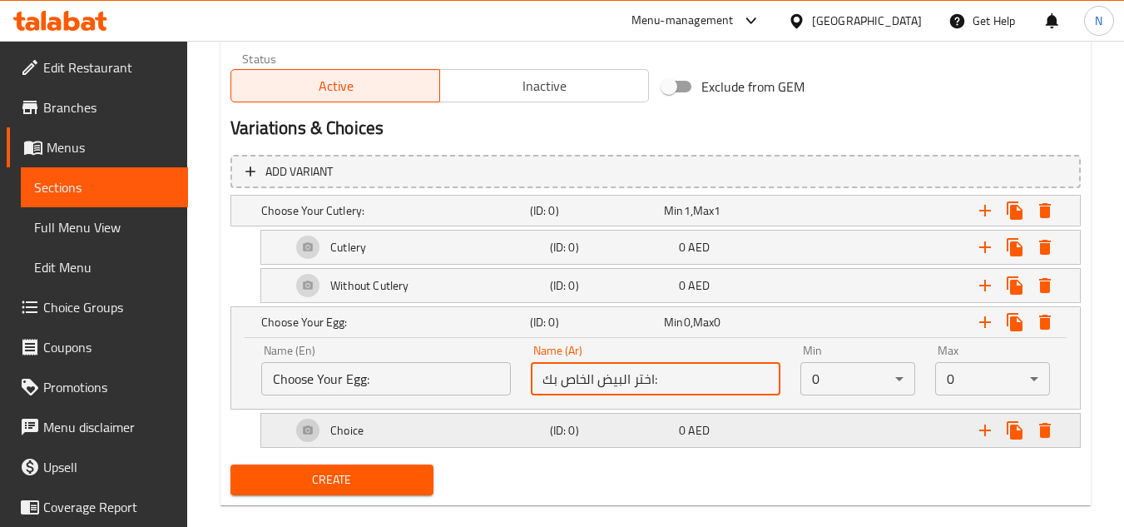
scroll to position [851, 0]
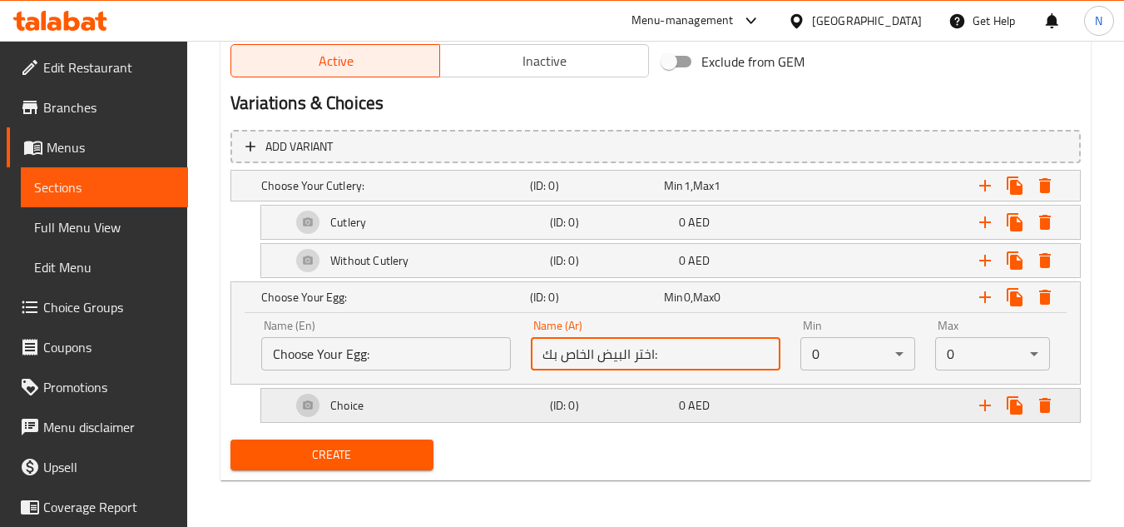
click at [394, 409] on div "Choice" at bounding box center [417, 405] width 259 height 40
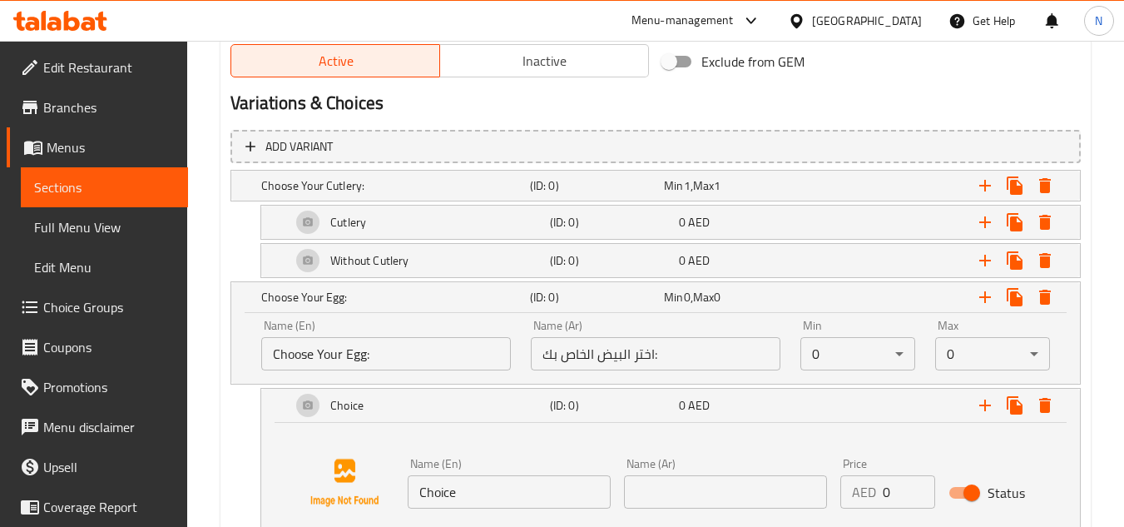
click at [459, 496] on input "Choice" at bounding box center [509, 491] width 203 height 33
click at [460, 496] on input "Choice" at bounding box center [509, 491] width 203 height 33
paste input "Boiled Egg"
type input "Boiled Egg"
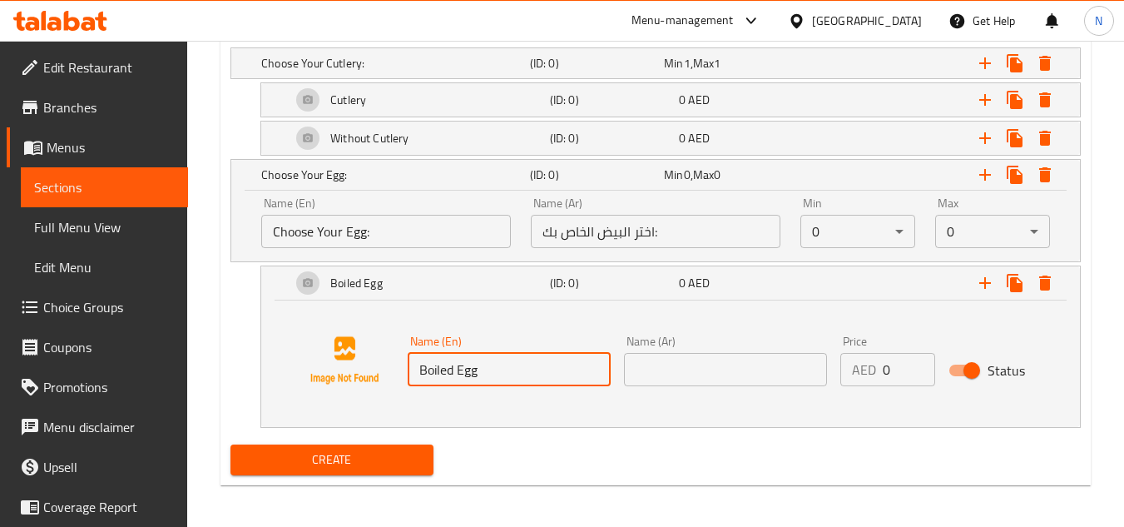
scroll to position [979, 0]
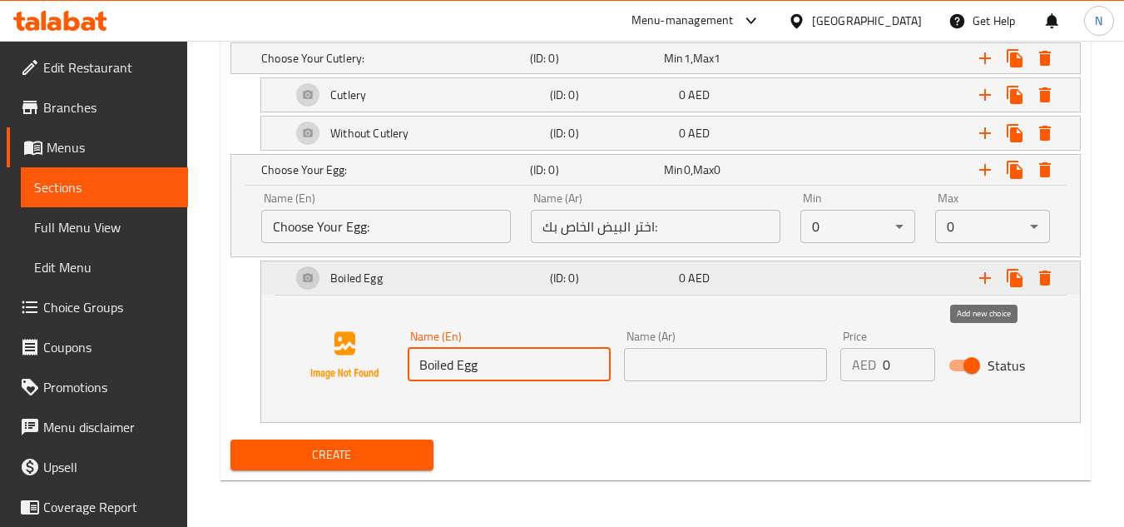
click at [991, 280] on icon "Expand" at bounding box center [985, 278] width 20 height 20
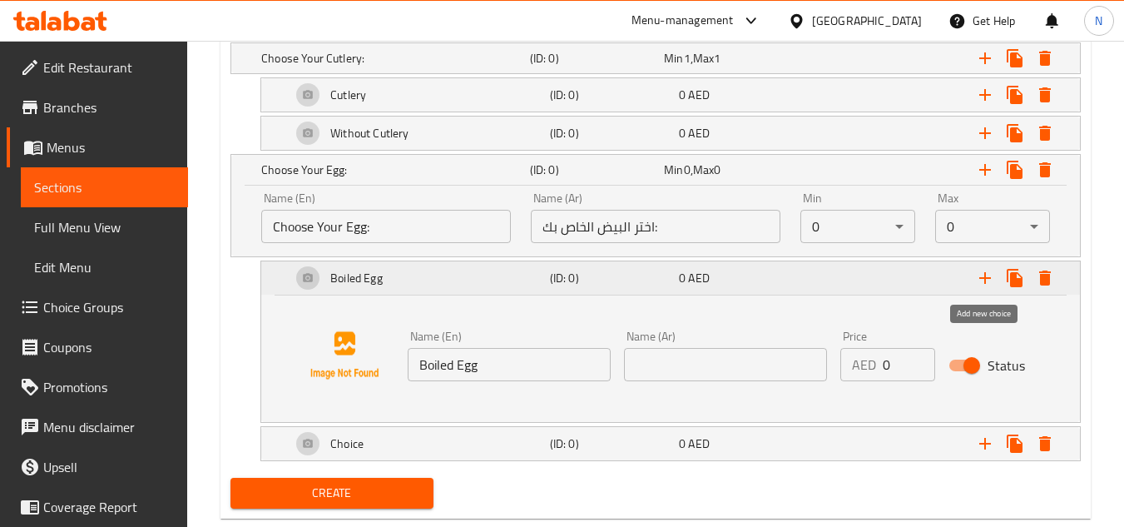
click at [991, 280] on icon "Expand" at bounding box center [985, 278] width 20 height 20
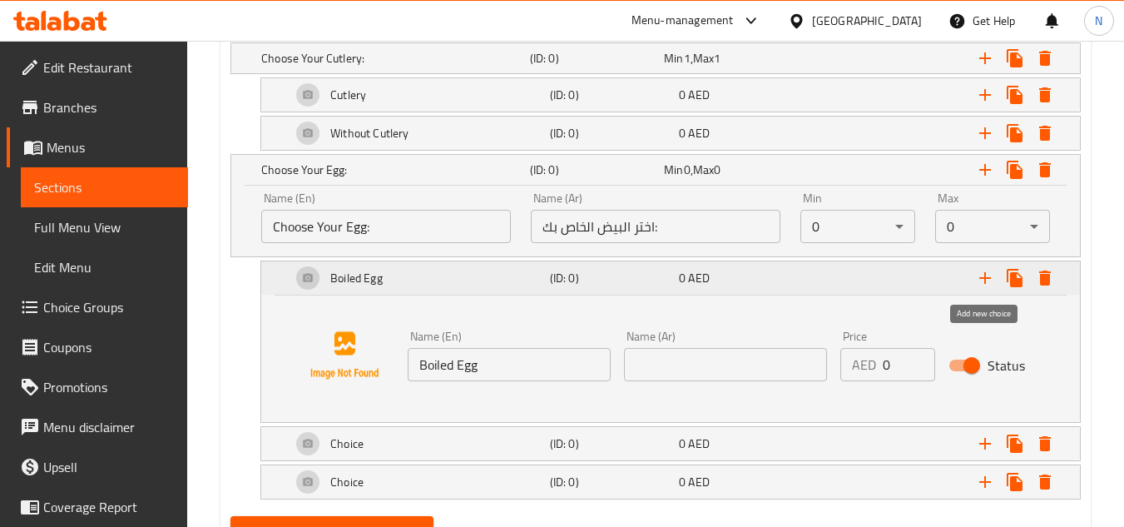
click at [991, 280] on icon "Expand" at bounding box center [985, 278] width 20 height 20
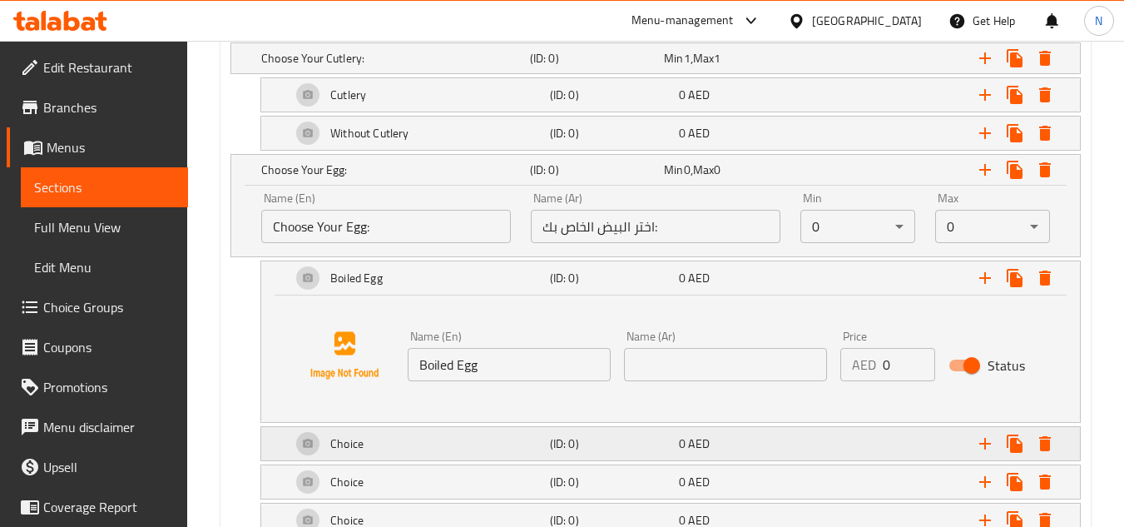
click at [464, 428] on div "Choice" at bounding box center [417, 444] width 259 height 40
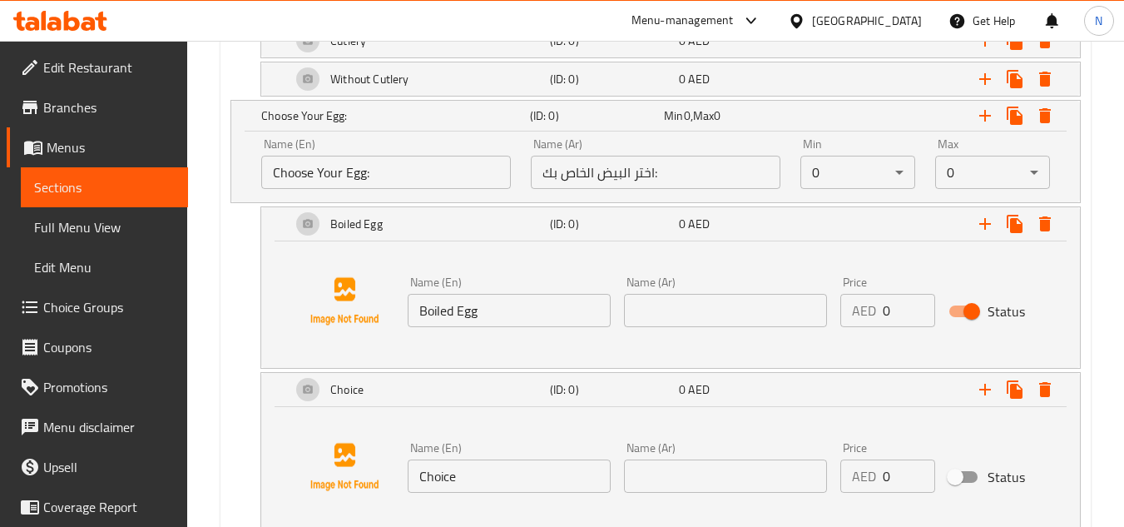
scroll to position [1062, 0]
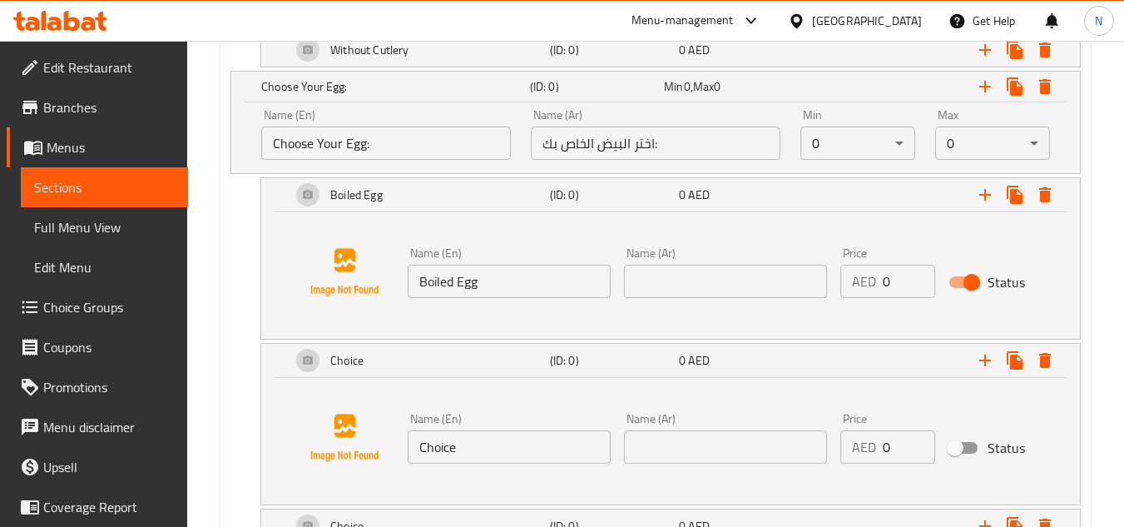
click at [478, 446] on input "Choice" at bounding box center [509, 446] width 203 height 33
paste input "Sunny Side Up Egg"
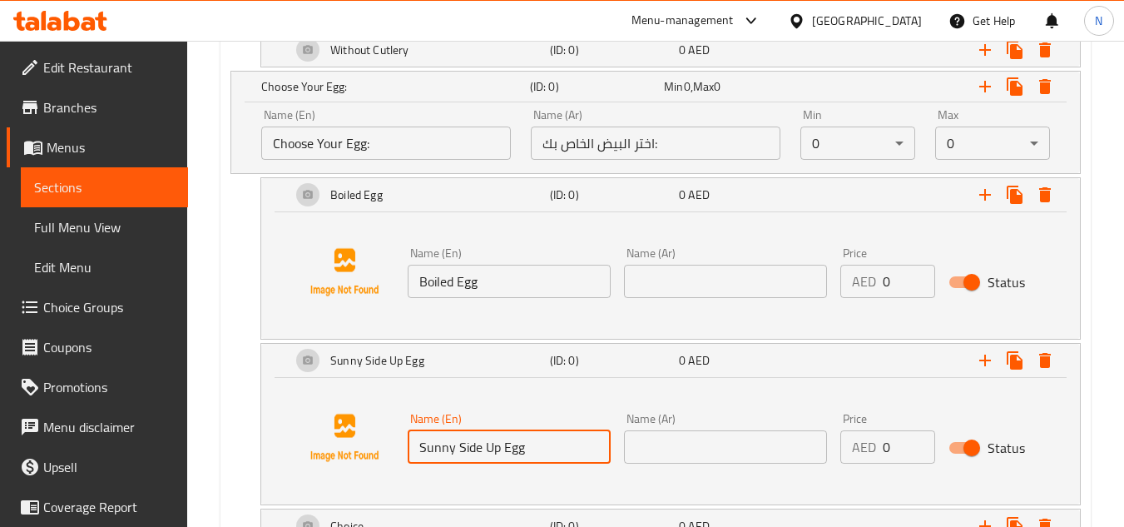
type input "Sunny Side Up Egg"
click at [463, 288] on input "Boiled Egg" at bounding box center [509, 281] width 203 height 33
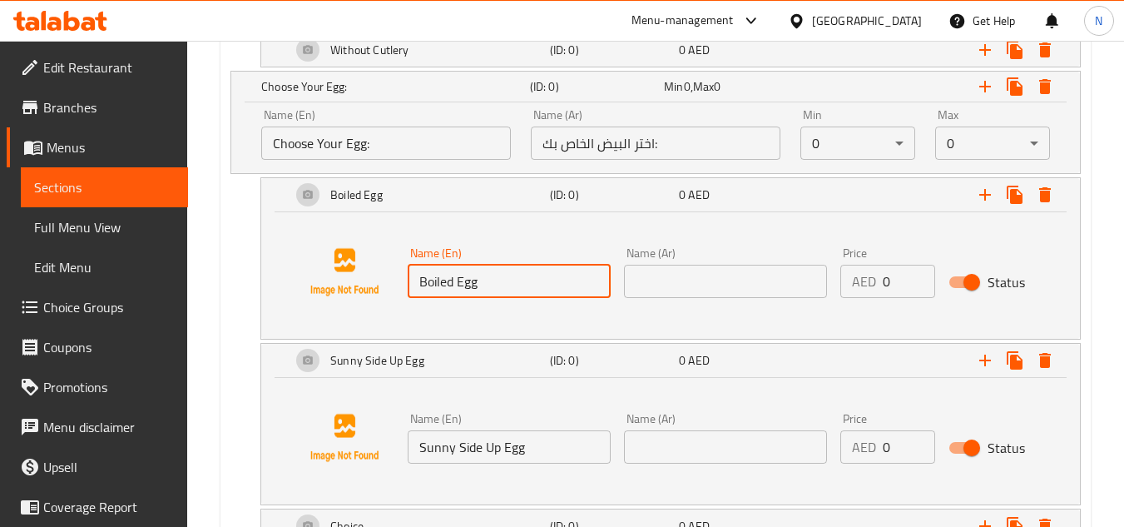
click at [463, 288] on input "Boiled Egg" at bounding box center [509, 281] width 203 height 33
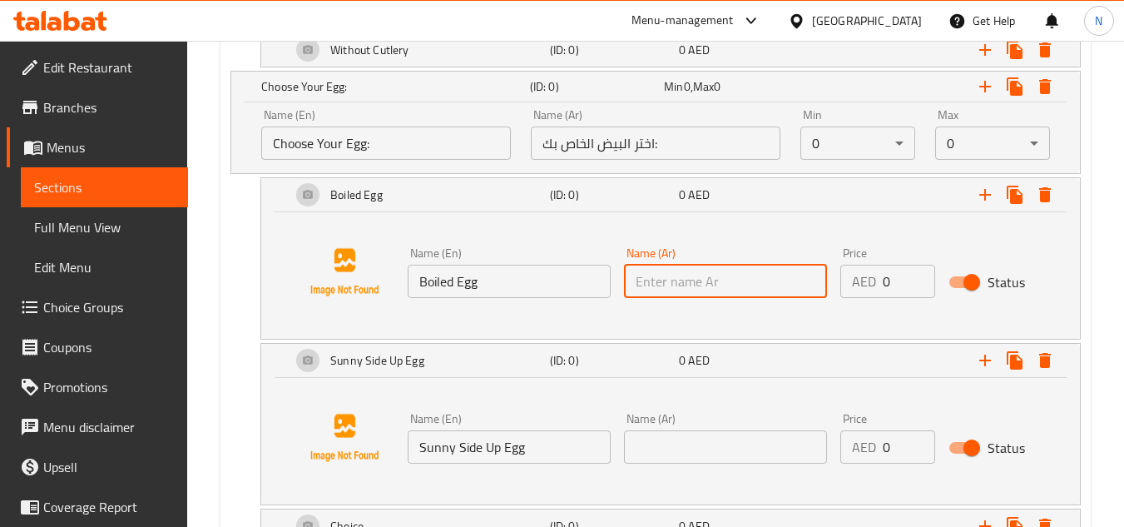
click at [732, 291] on input "text" at bounding box center [725, 281] width 203 height 33
paste input "بيضة مسلوقة"
click at [688, 286] on input "بيضة مسلوقة" at bounding box center [725, 281] width 203 height 33
click at [638, 286] on input "بيض مسلوقة" at bounding box center [725, 281] width 203 height 33
type input "بيض مسلوق"
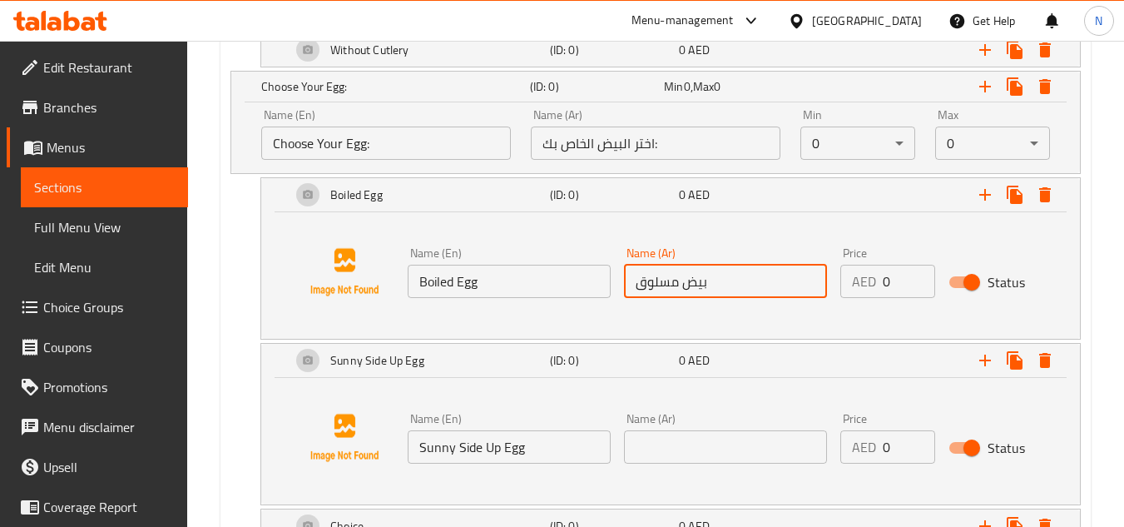
click at [512, 450] on input "Sunny Side Up Egg" at bounding box center [509, 446] width 203 height 33
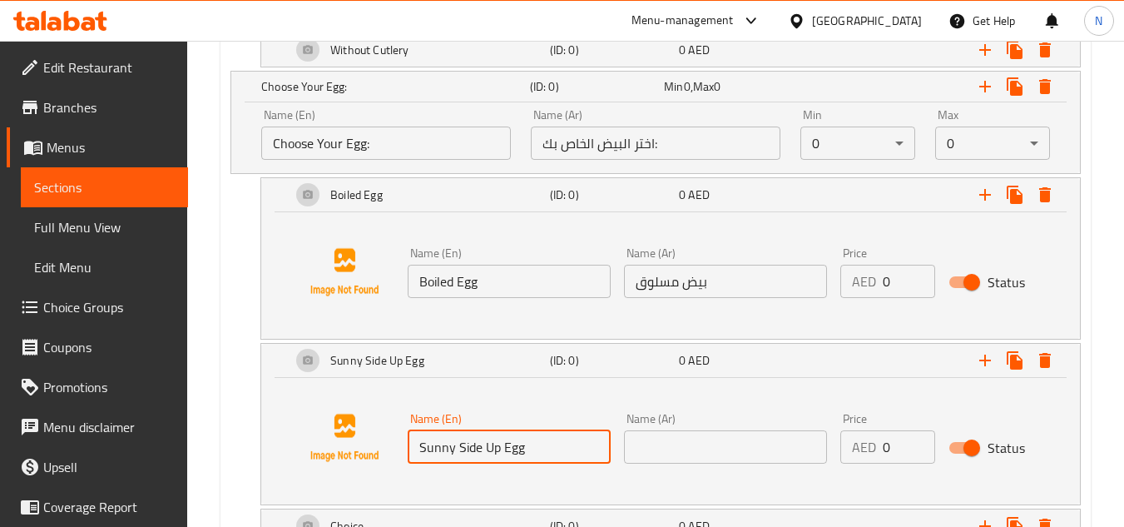
click at [512, 450] on input "Sunny Side Up Egg" at bounding box center [509, 446] width 203 height 33
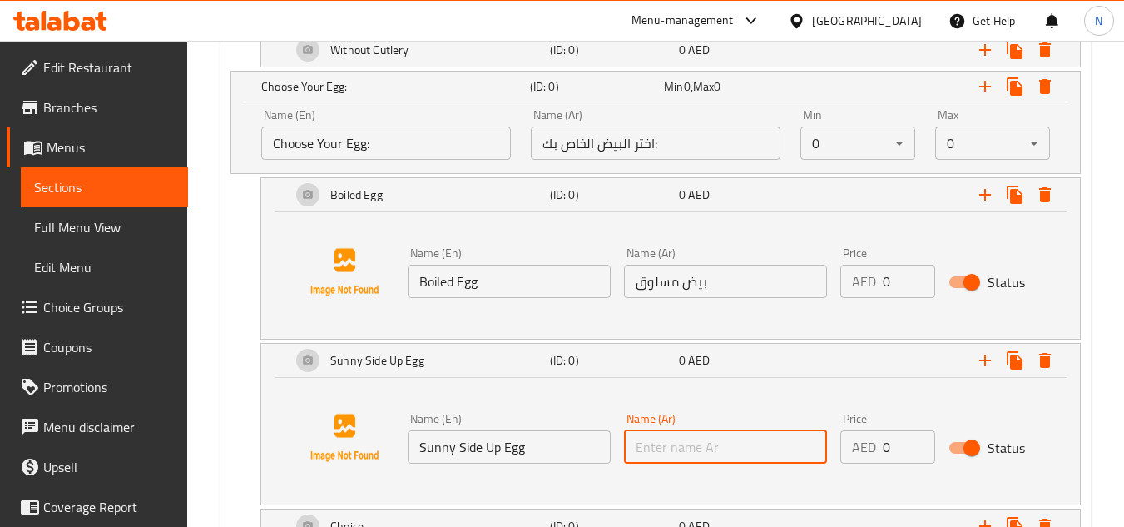
click at [668, 440] on input "text" at bounding box center [725, 446] width 203 height 33
paste input "بيض عيون"
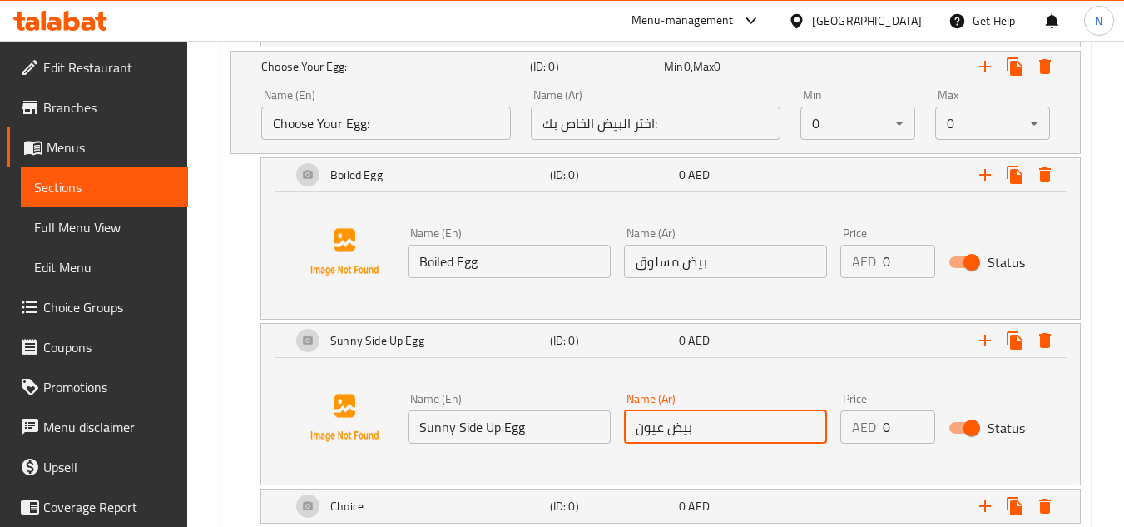
scroll to position [1221, 0]
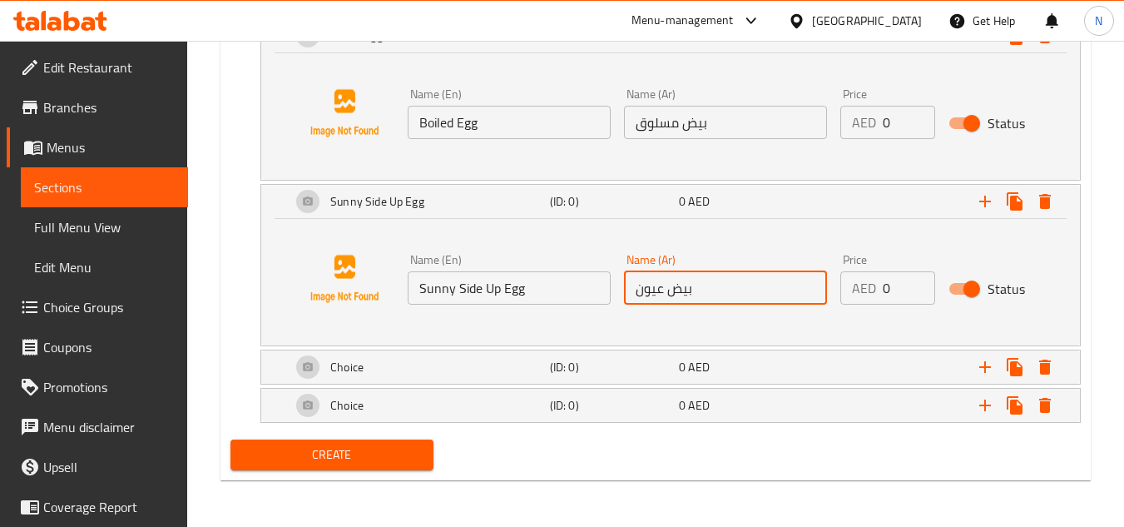
type input "بيض عيون"
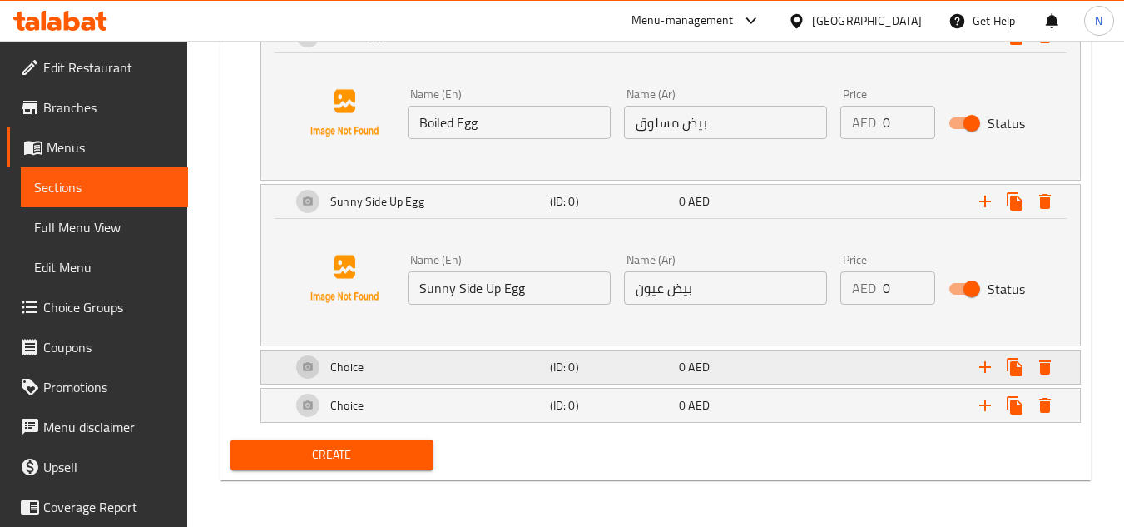
click at [491, 370] on div "Choice" at bounding box center [417, 367] width 259 height 40
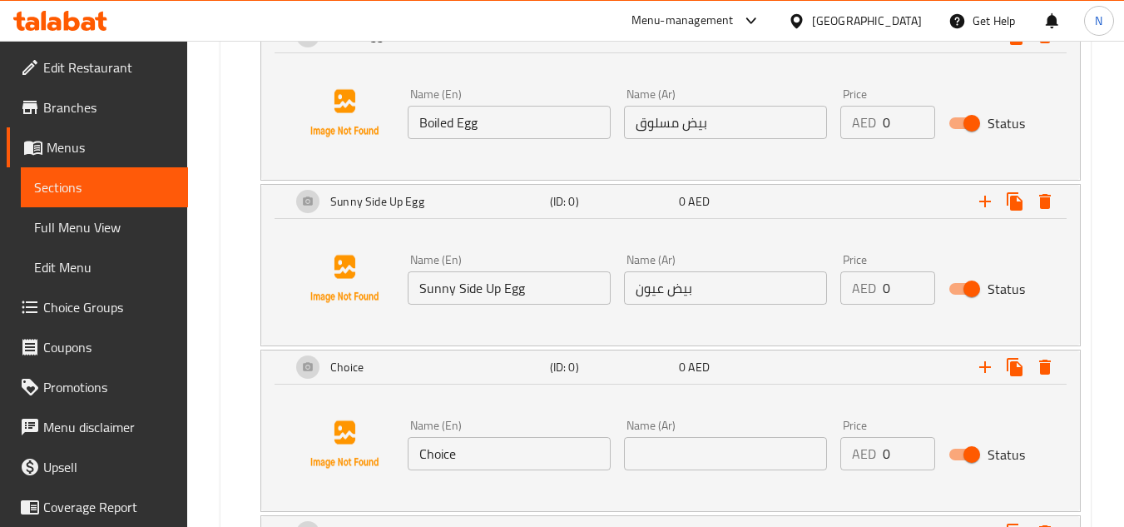
click at [445, 450] on input "Choice" at bounding box center [509, 453] width 203 height 33
paste input "Plain Omelett"
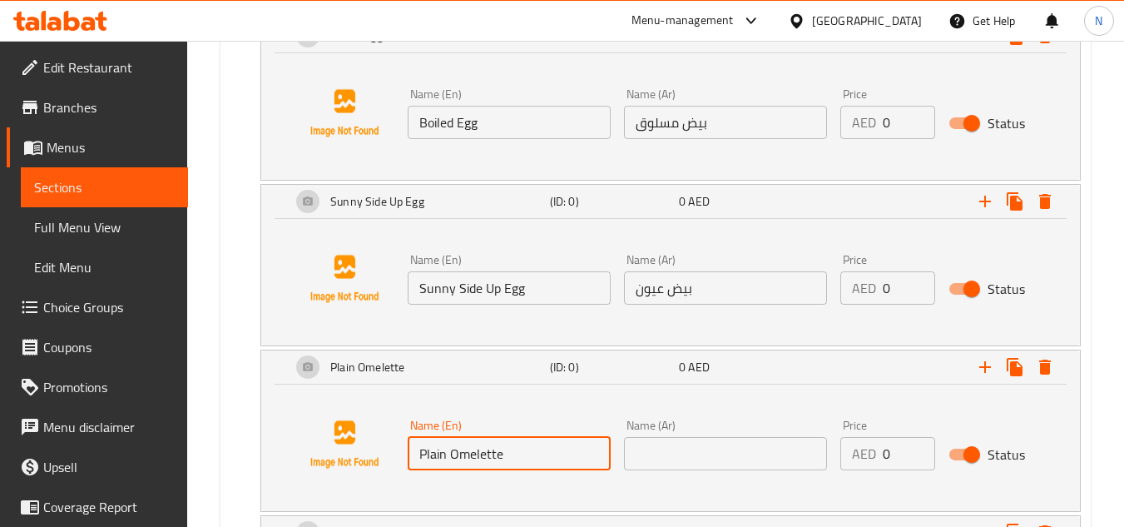
click at [478, 454] on input "Plain Omelette" at bounding box center [509, 453] width 203 height 33
type input "Plain Omelette"
click at [762, 464] on input "text" at bounding box center [725, 453] width 203 height 33
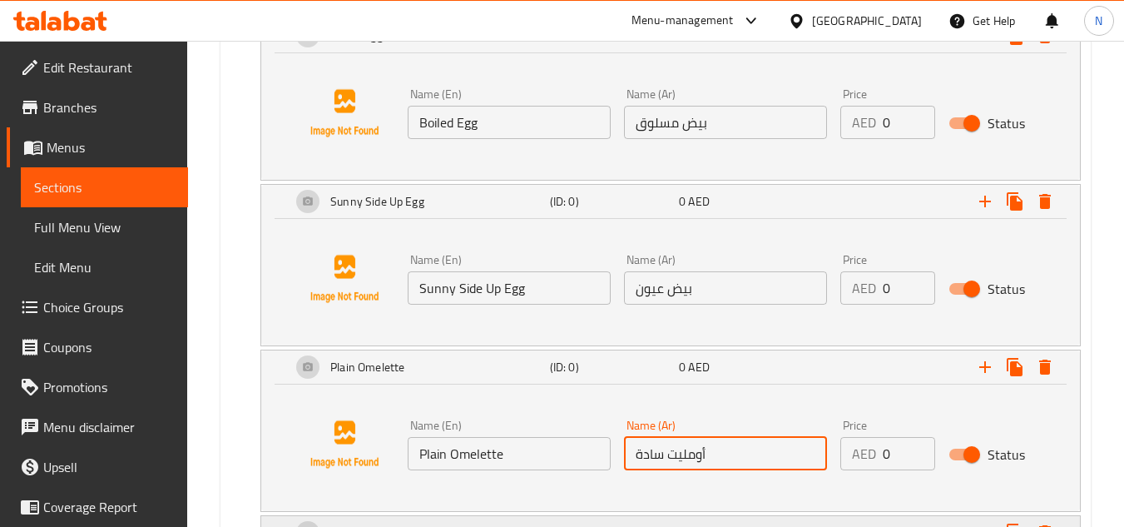
type input "أومليت سادة"
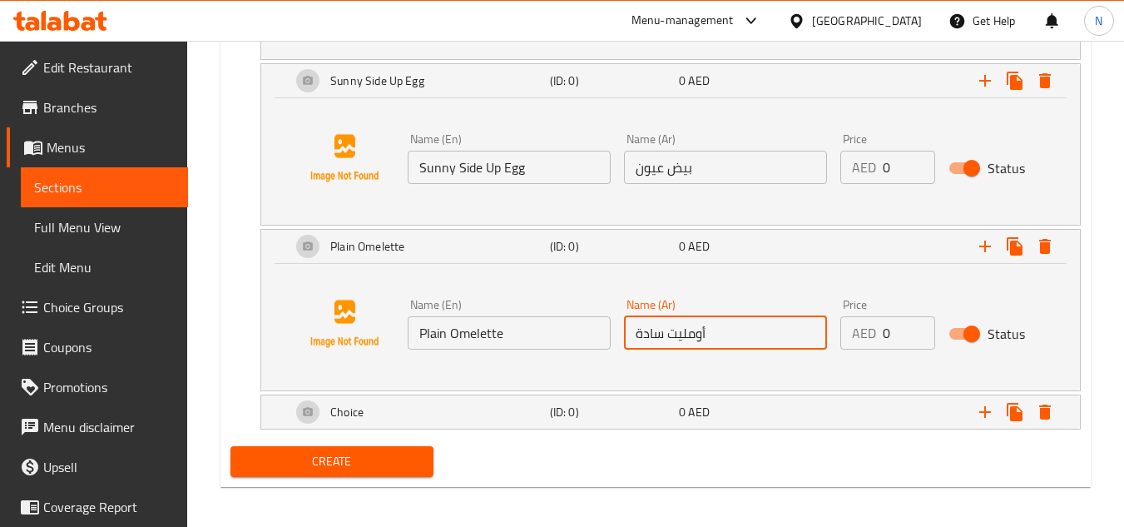
scroll to position [1348, 0]
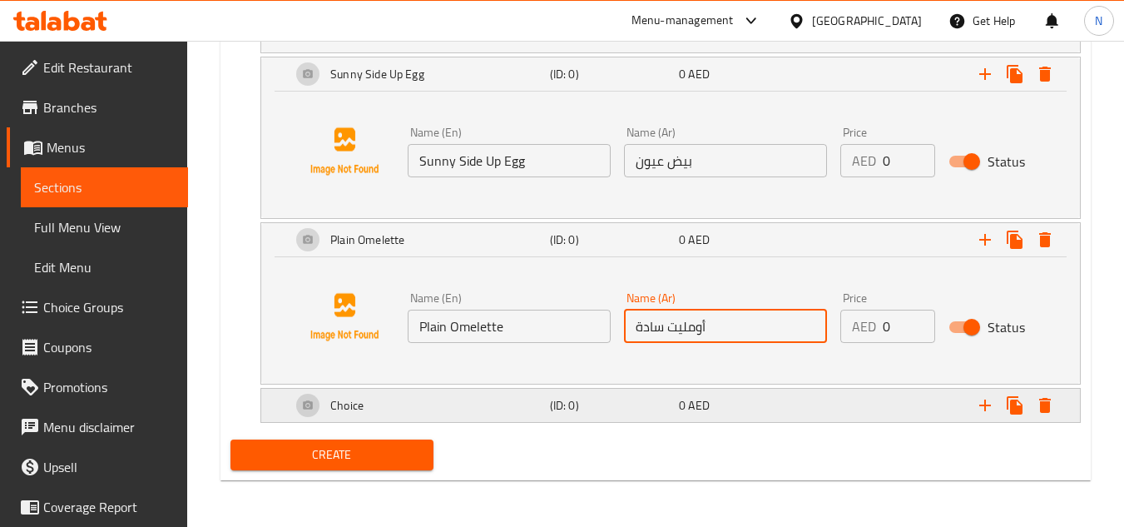
click at [474, 403] on div "Choice" at bounding box center [417, 405] width 259 height 40
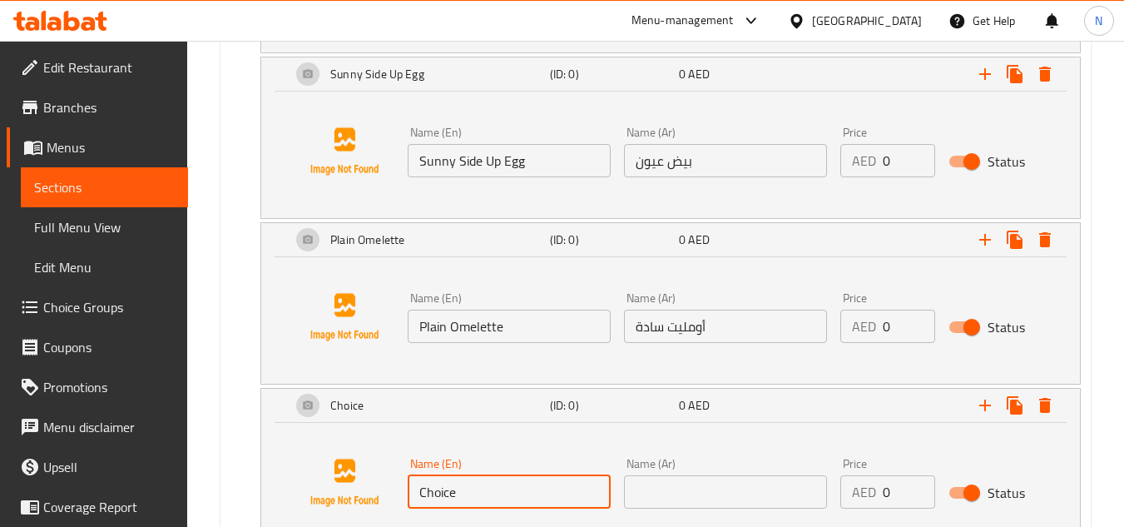
click at [475, 494] on input "Choice" at bounding box center [509, 491] width 203 height 33
paste input "Poached Egg"
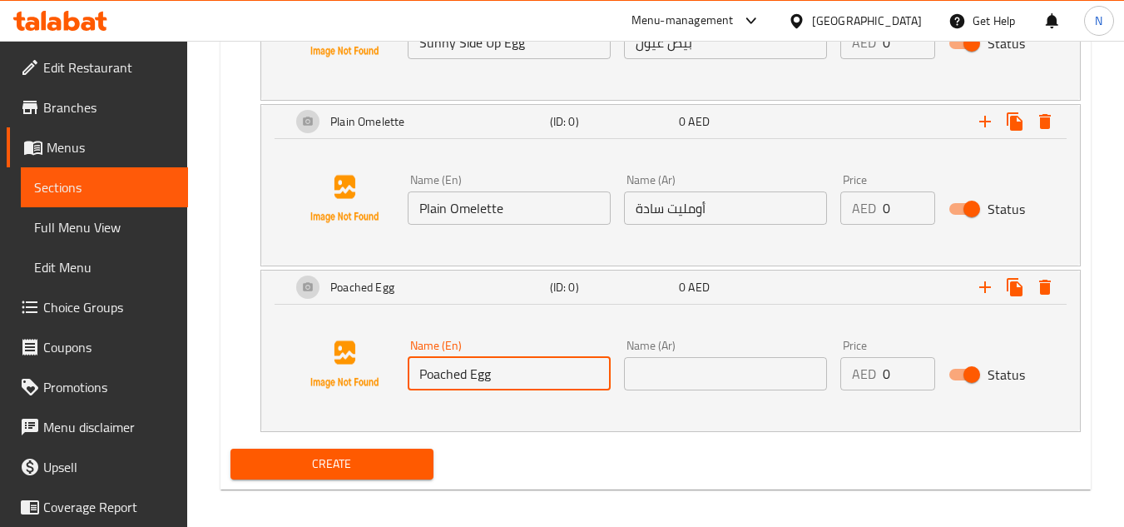
scroll to position [1476, 0]
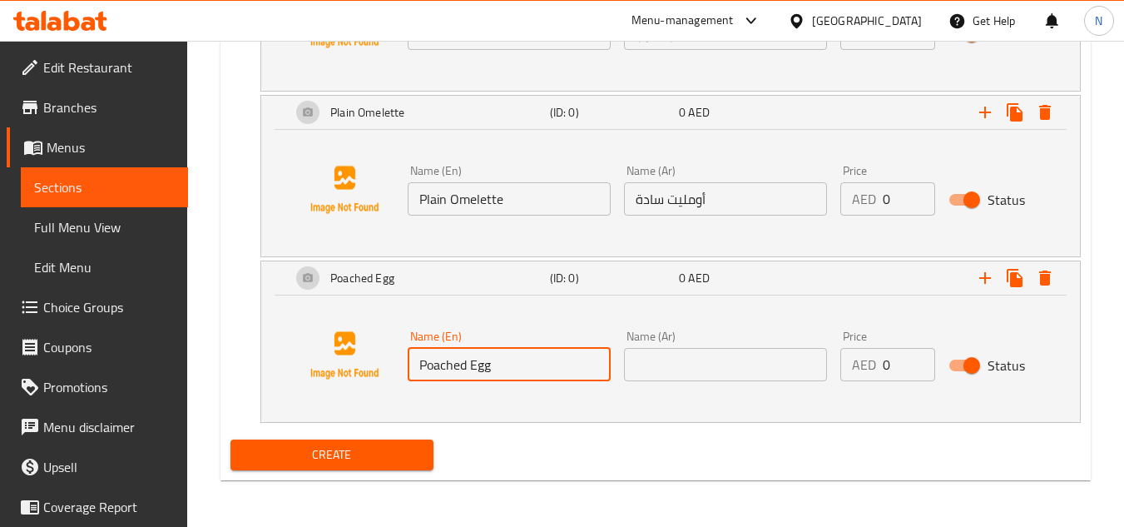
type input "Poached Egg"
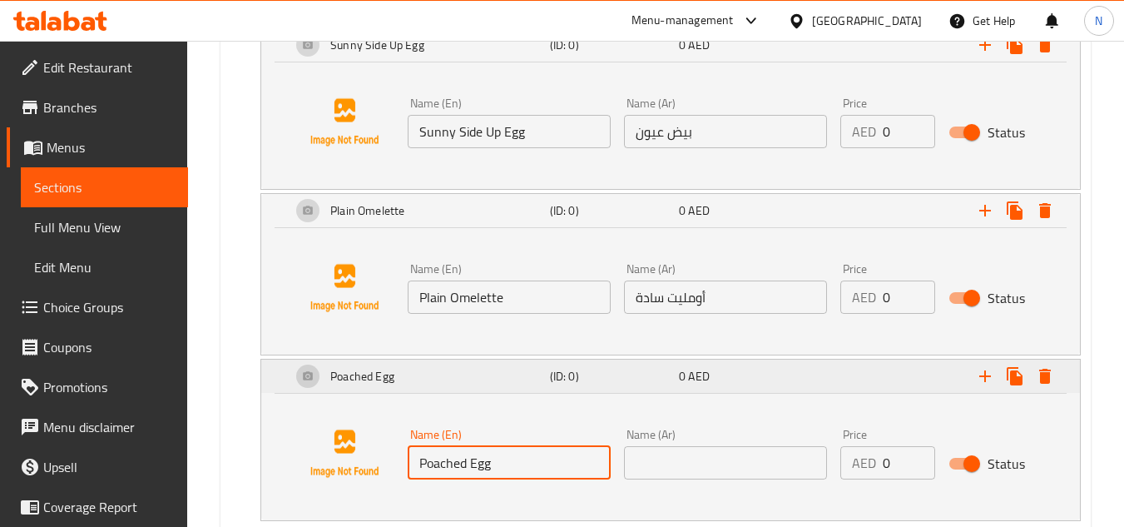
scroll to position [1392, 0]
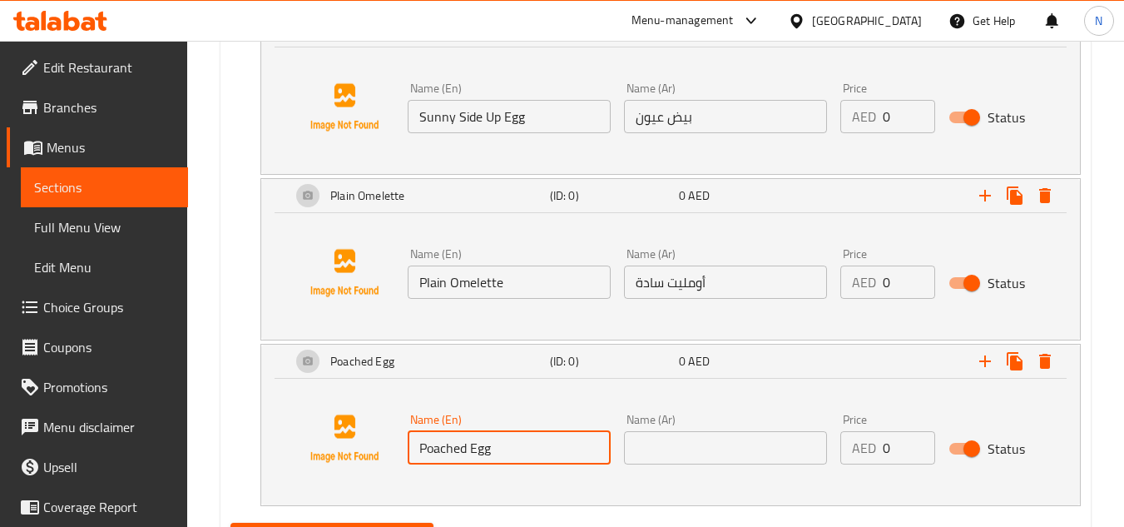
click at [436, 443] on input "Poached Egg" at bounding box center [509, 447] width 203 height 33
click at [436, 444] on input "Poached Egg" at bounding box center [509, 447] width 203 height 33
click at [646, 434] on input "text" at bounding box center [725, 447] width 203 height 33
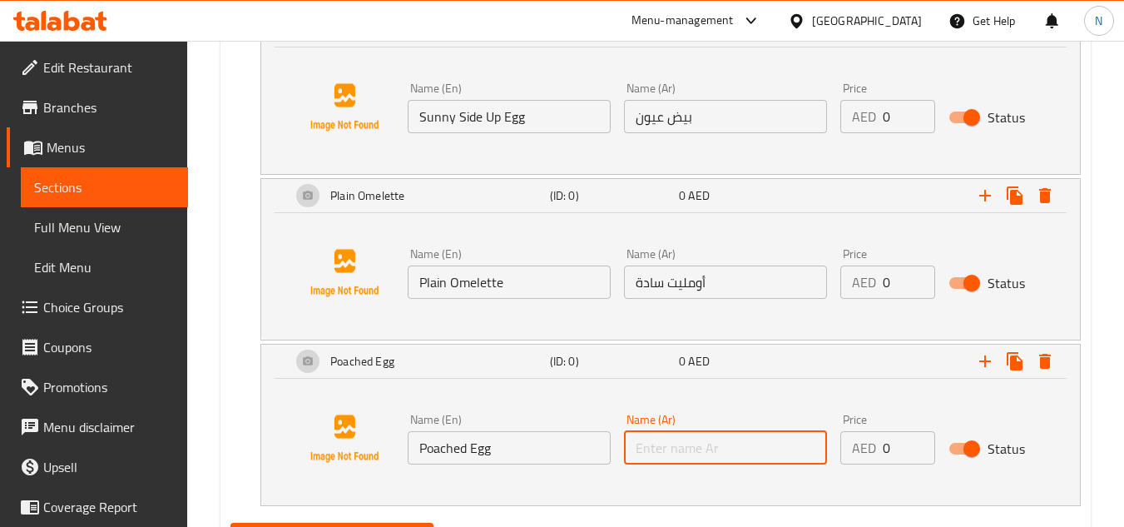
paste input "بيض نصف مسلوق"
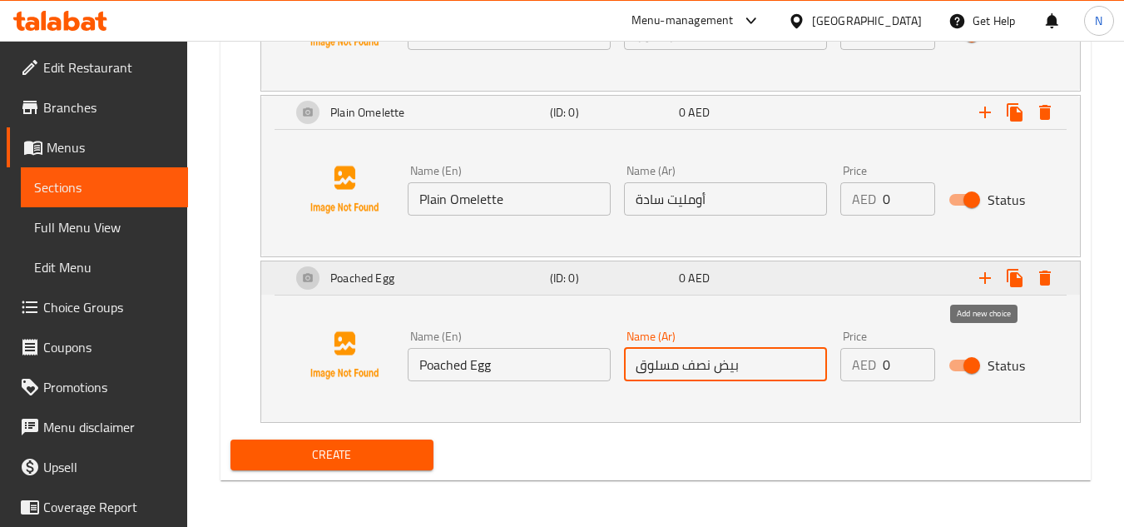
type input "بيض نصف مسلوق"
click at [991, 283] on icon "Expand" at bounding box center [985, 278] width 20 height 20
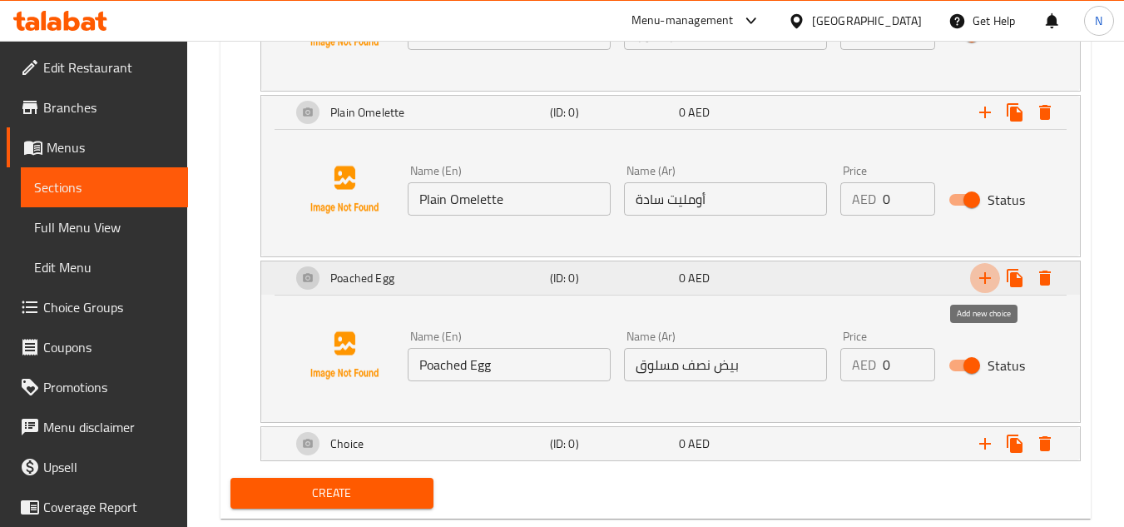
click at [991, 283] on icon "Expand" at bounding box center [985, 278] width 20 height 20
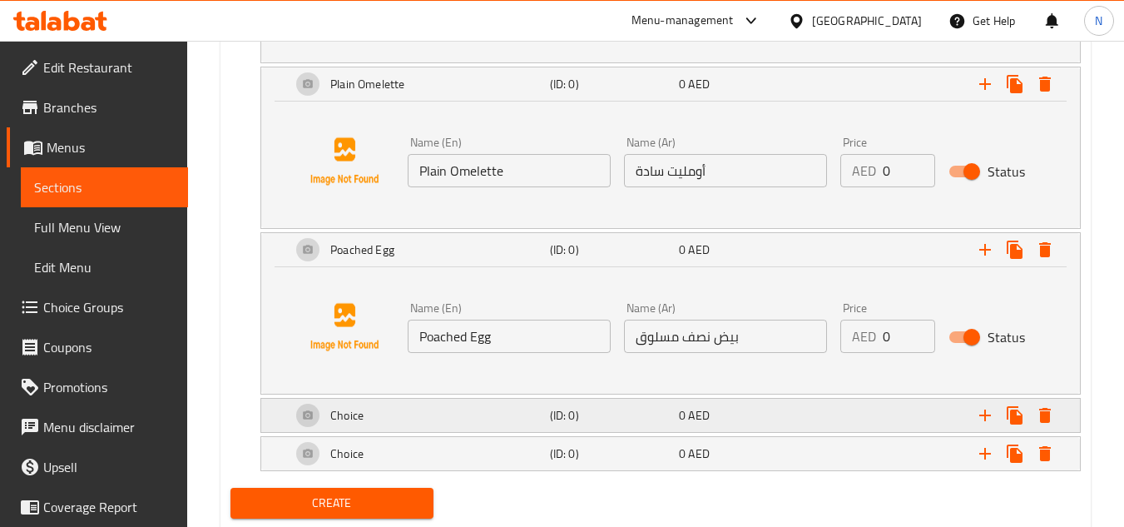
scroll to position [1552, 0]
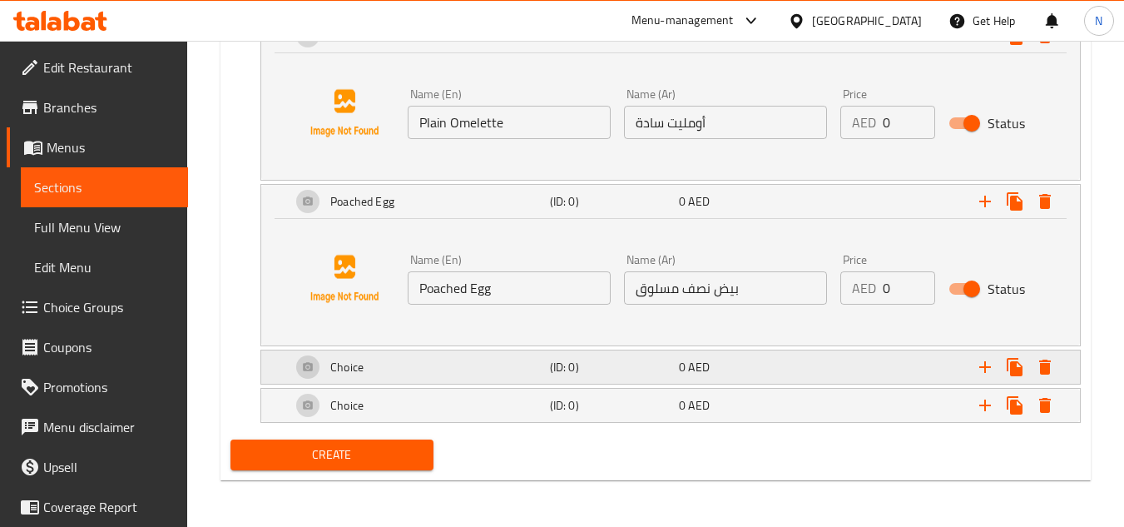
click at [434, 371] on div "Choice" at bounding box center [417, 367] width 259 height 40
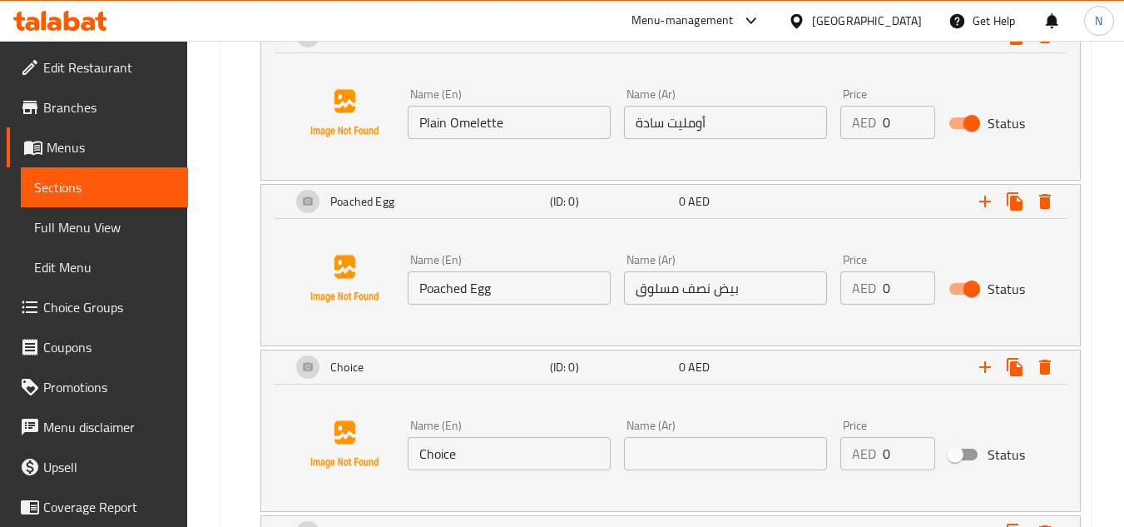
click at [433, 450] on input "Choice" at bounding box center [509, 453] width 203 height 33
paste input "Scrambled Egg"
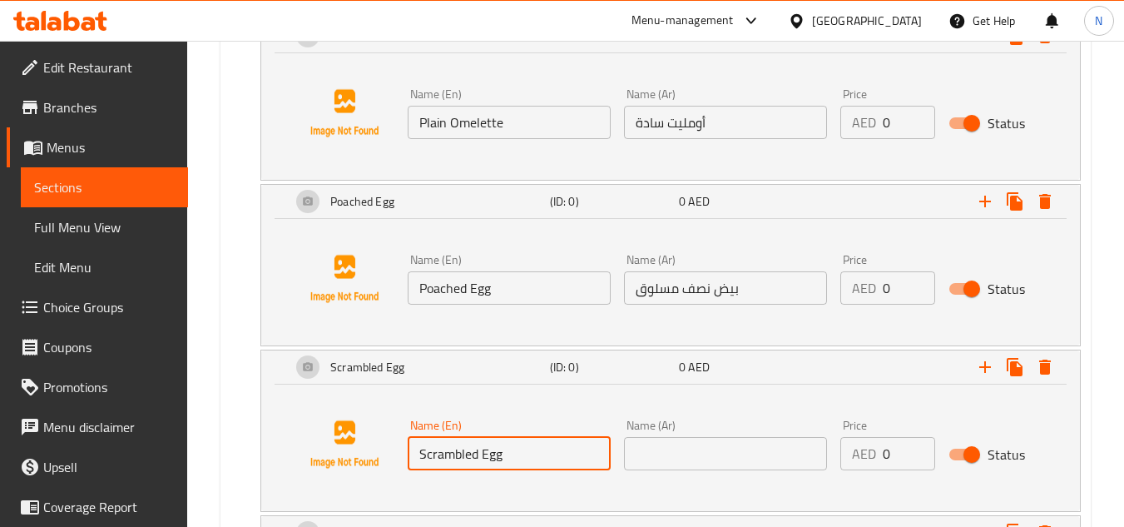
type input "Scrambled Egg"
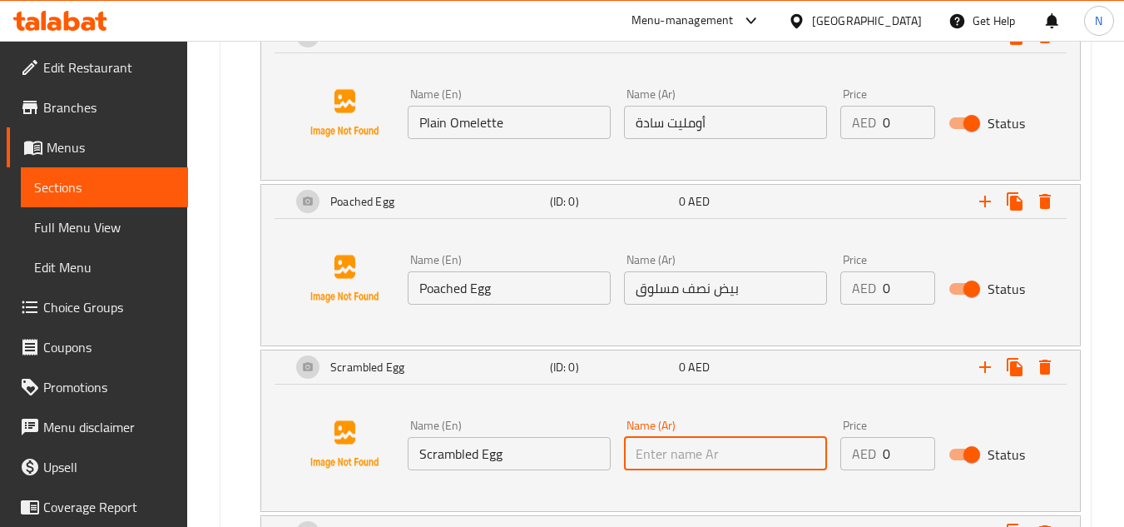
click at [690, 459] on input "text" at bounding box center [725, 453] width 203 height 33
paste input "بيض مخفوق"
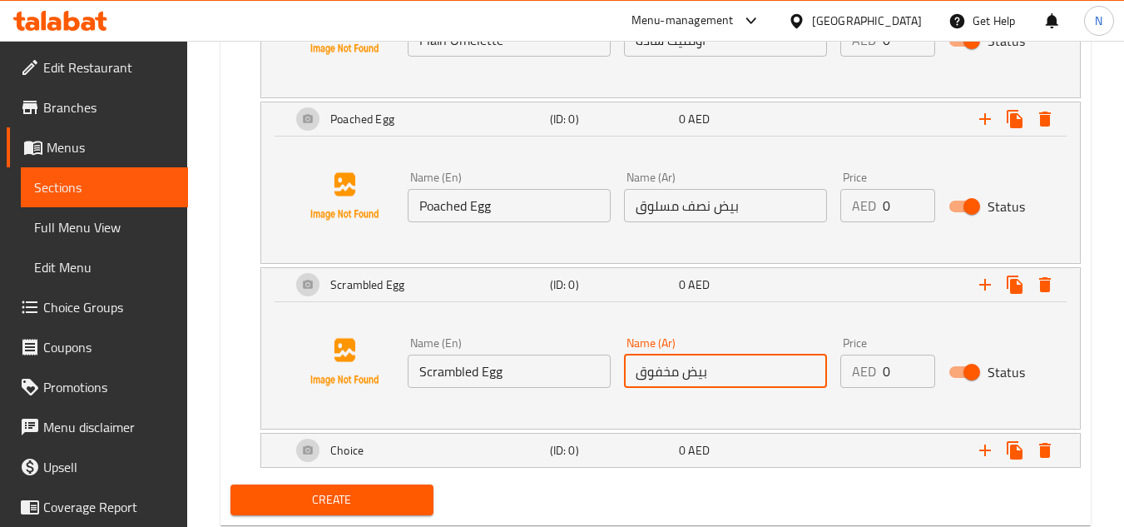
scroll to position [1636, 0]
type input "بيض مخفوق"
click at [1053, 453] on icon "Expand" at bounding box center [1045, 449] width 20 height 20
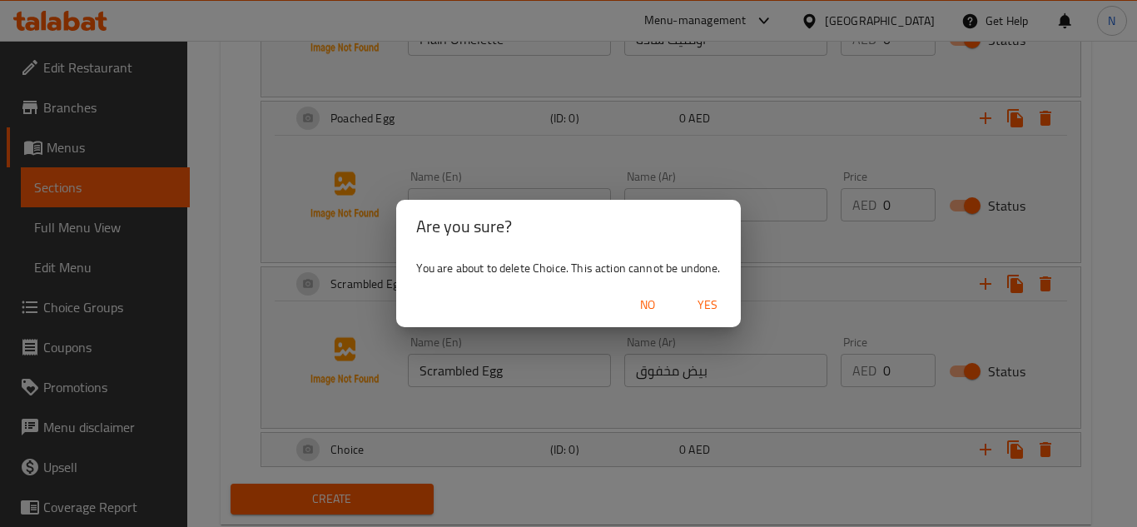
click at [702, 303] on span "Yes" at bounding box center [707, 305] width 40 height 21
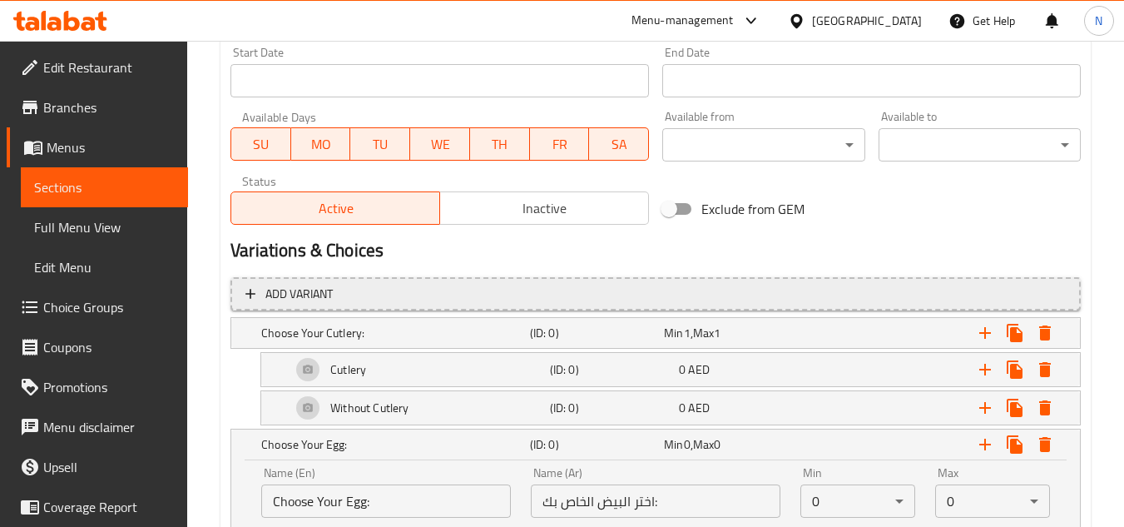
scroll to position [553, 0]
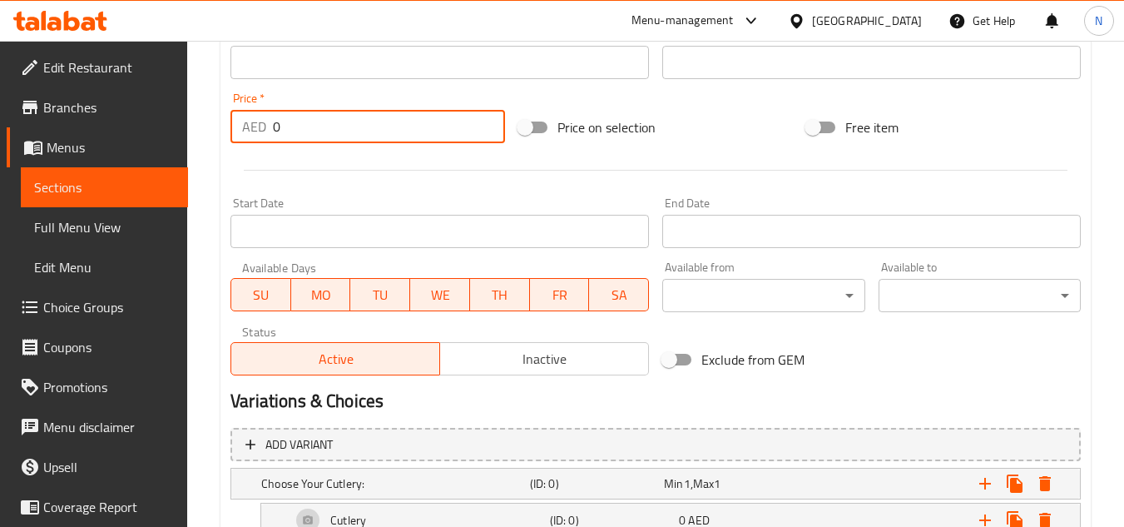
drag, startPoint x: 280, startPoint y: 121, endPoint x: 266, endPoint y: 133, distance: 18.9
click at [265, 133] on div "AED 0 Price *" at bounding box center [368, 126] width 275 height 33
paste input "77"
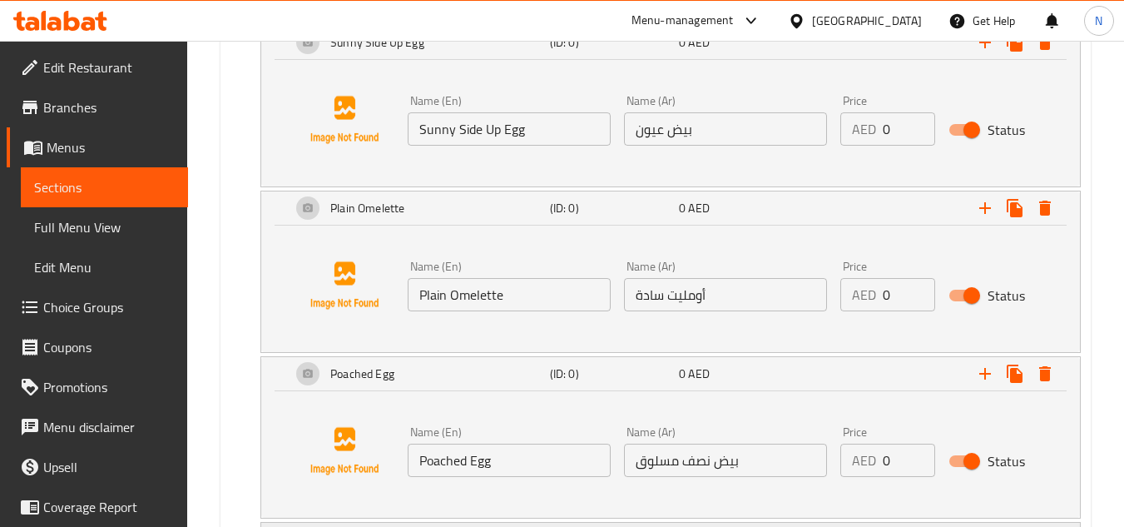
scroll to position [1386, 0]
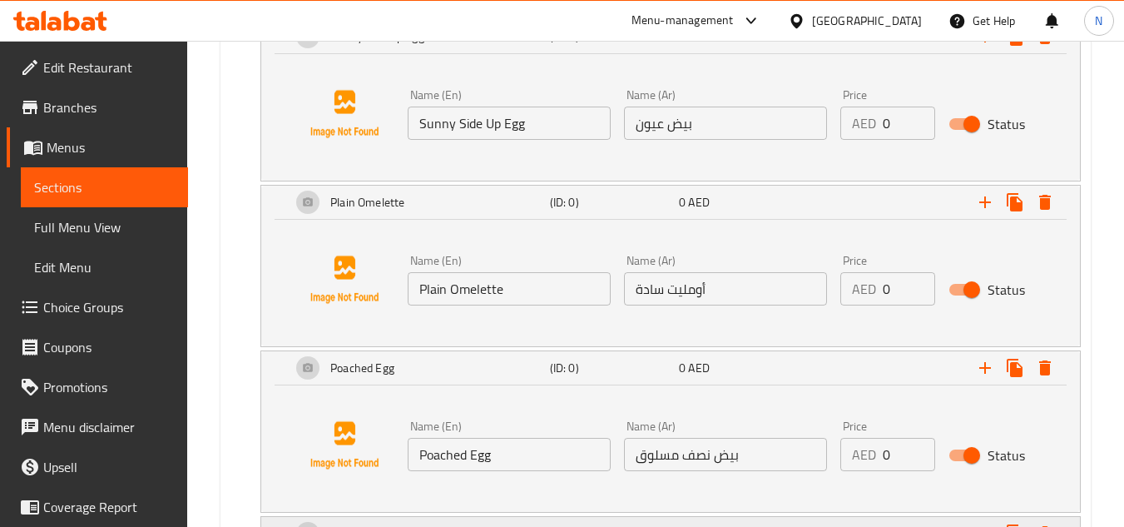
type input "77"
click at [244, 246] on div "Plain Omelette (ID: 0) 0 AED Name (En) Plain Omelette Name (En) Name (Ar) أوملي…" at bounding box center [656, 266] width 851 height 162
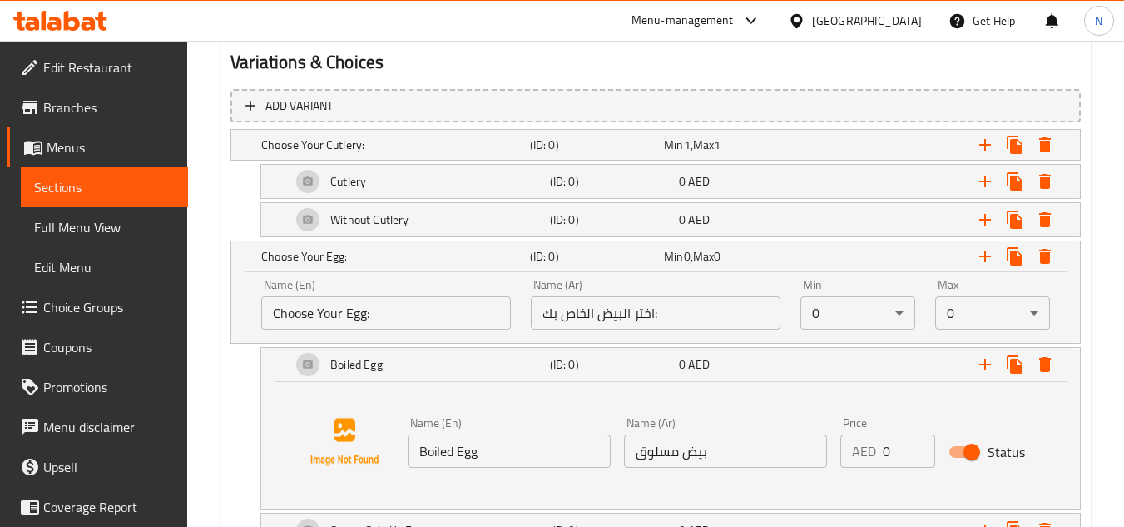
scroll to position [809, 0]
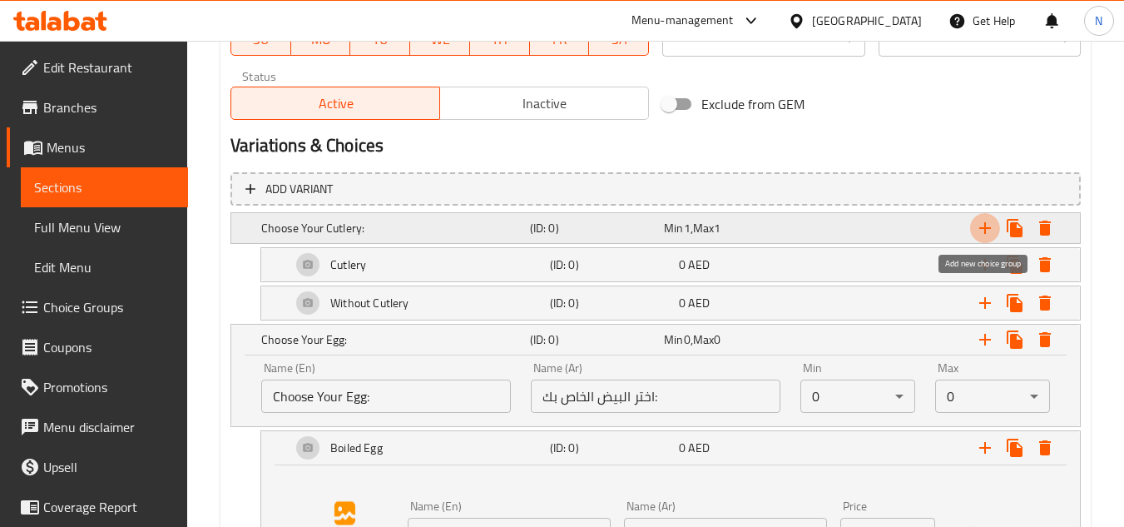
click at [988, 229] on icon "Expand" at bounding box center [986, 228] width 12 height 12
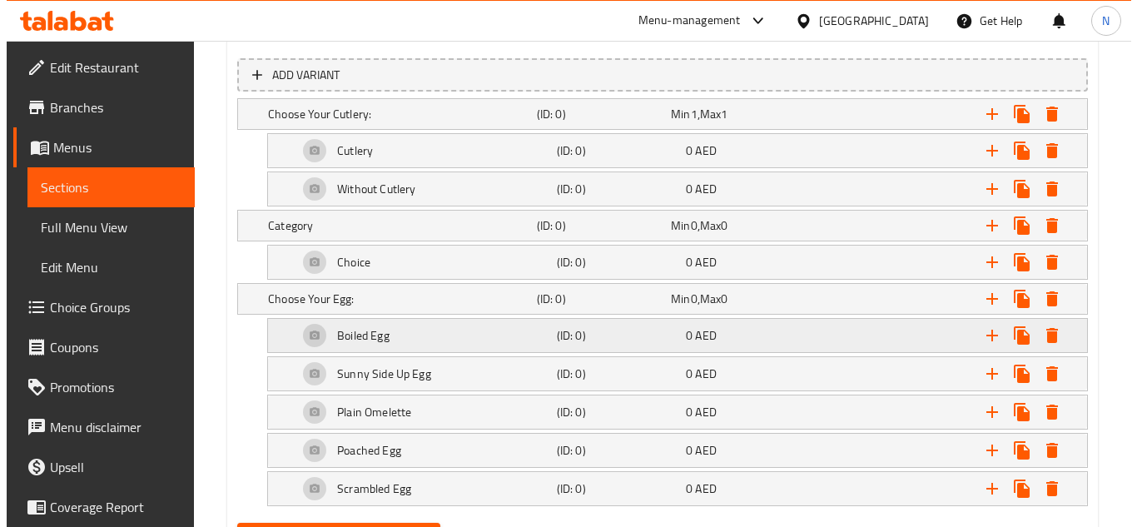
scroll to position [1006, 0]
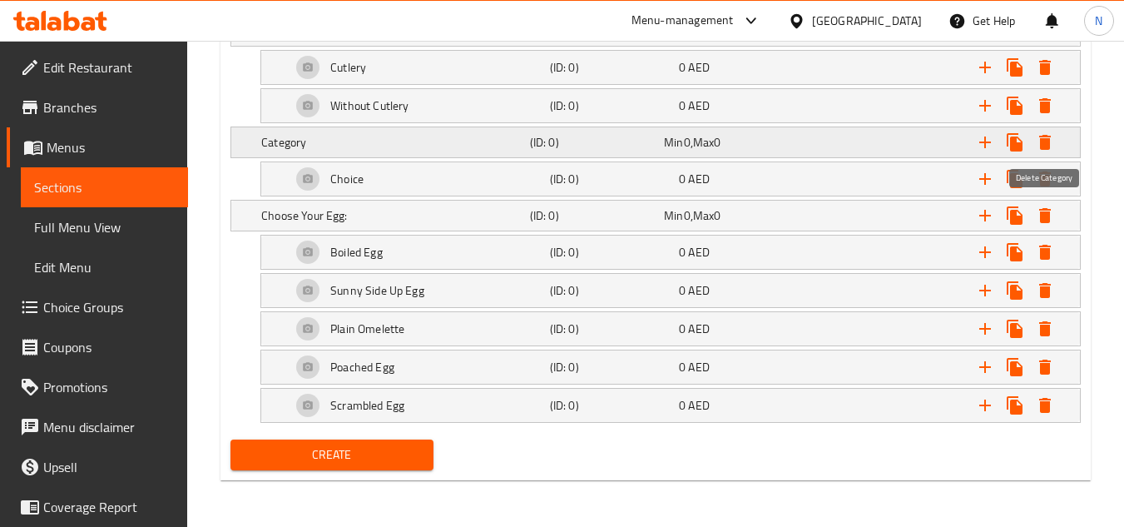
click at [1050, 140] on icon "Expand" at bounding box center [1045, 142] width 20 height 20
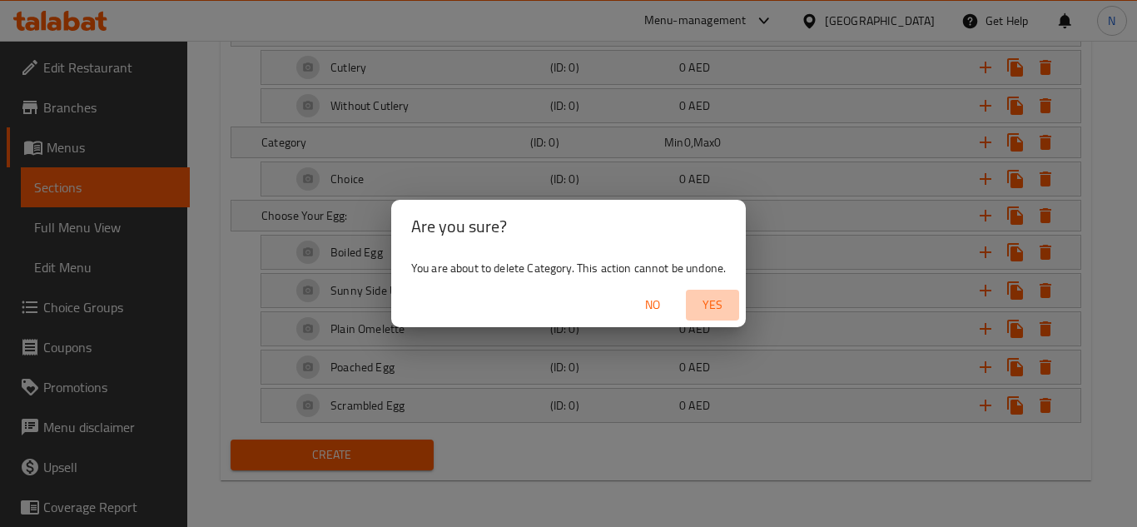
click at [720, 302] on span "Yes" at bounding box center [712, 305] width 40 height 21
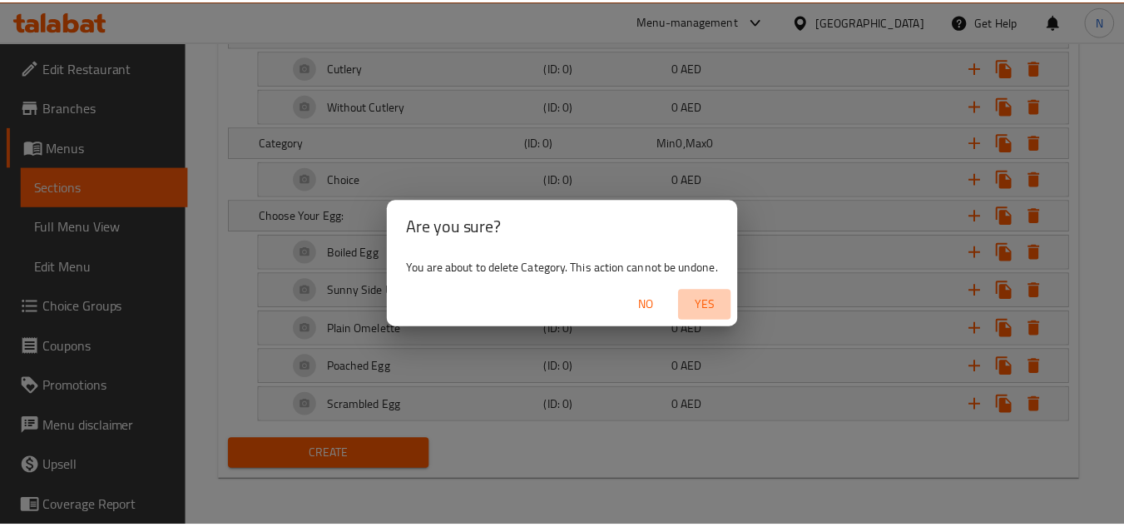
scroll to position [933, 0]
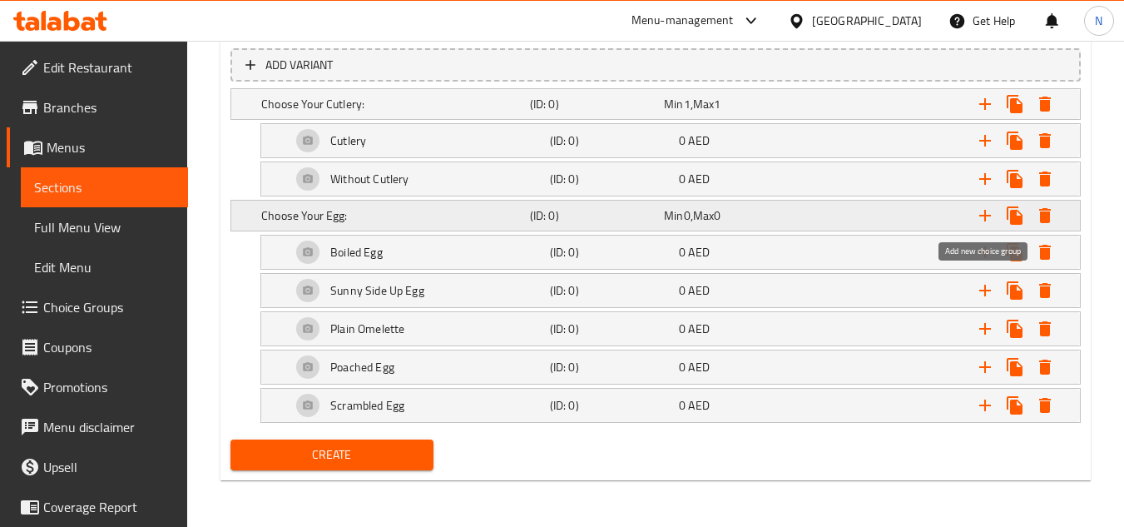
click at [983, 216] on icon "Expand" at bounding box center [986, 216] width 12 height 12
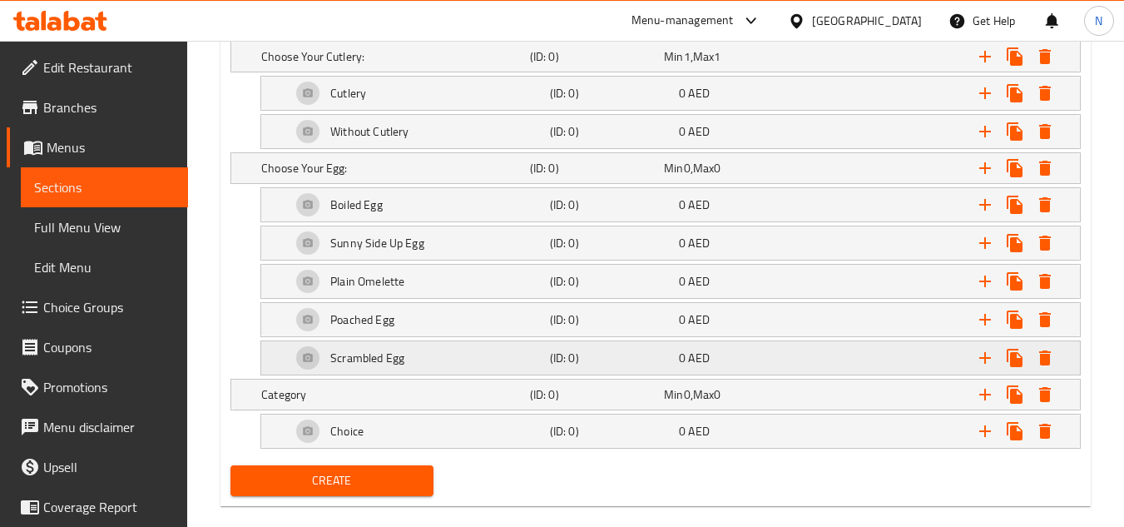
scroll to position [1006, 0]
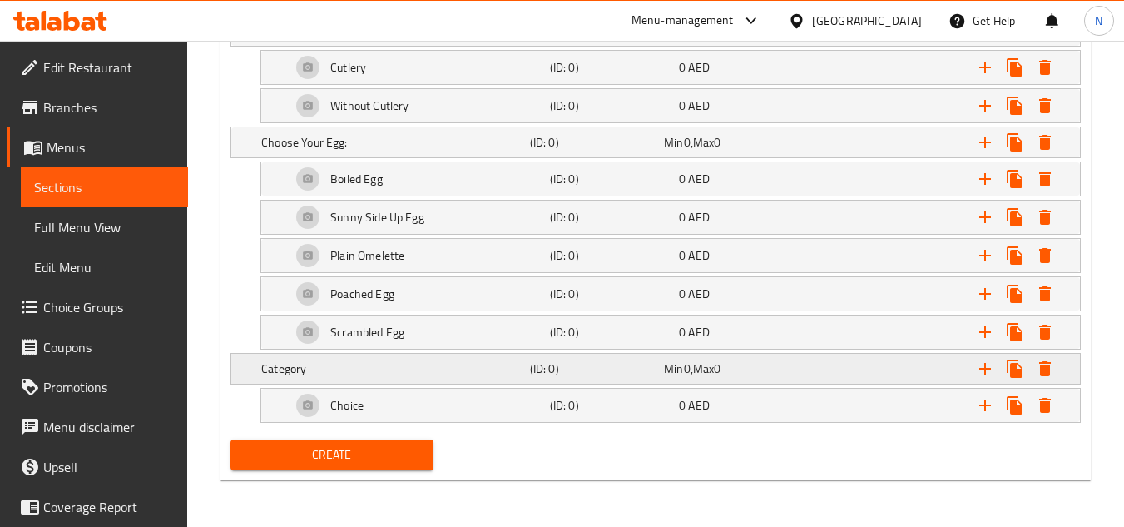
click at [375, 363] on h5 "Category" at bounding box center [392, 368] width 262 height 17
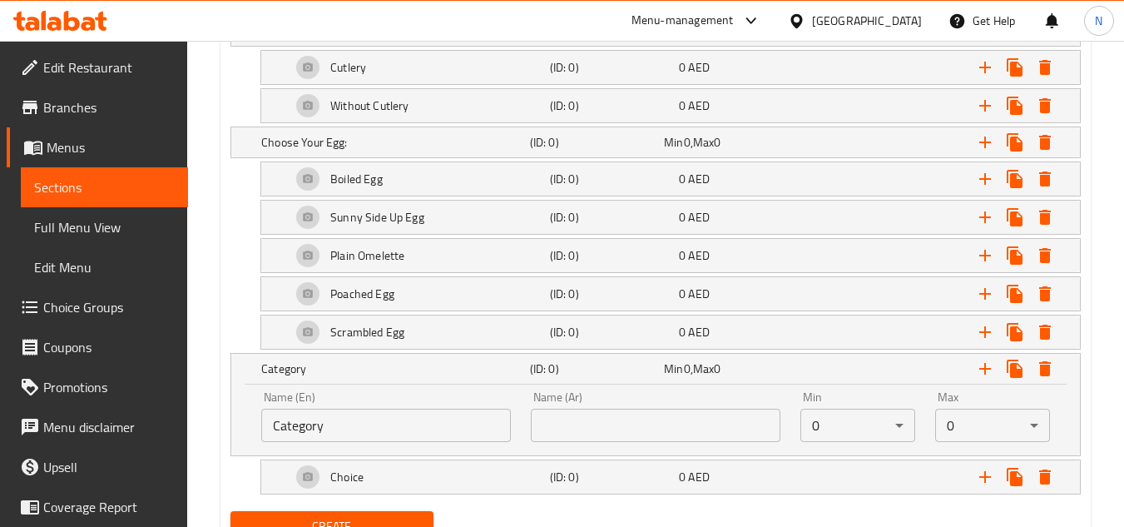
click at [359, 432] on input "Category" at bounding box center [386, 425] width 250 height 33
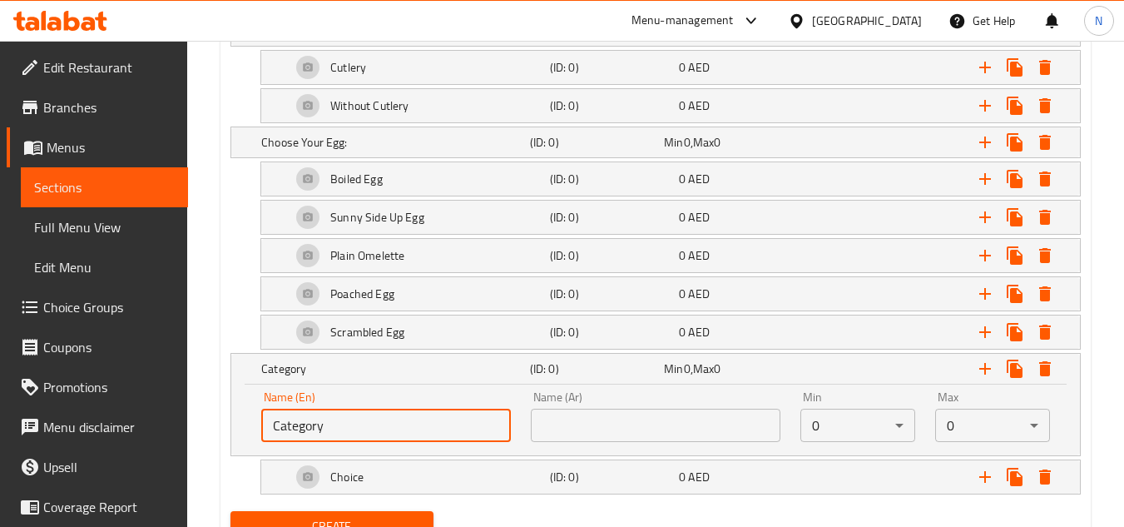
paste input "hoose Your Doneness:"
type input "Choose Your Doneness:"
click at [574, 426] on input "text" at bounding box center [656, 425] width 250 height 33
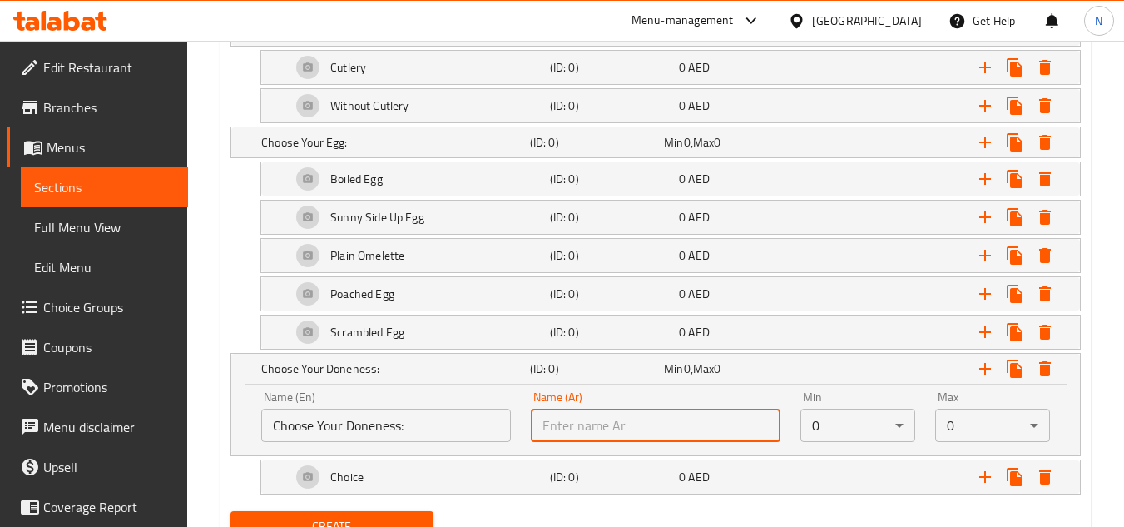
paste input "اختر درجة النضج المفضلة لديك:"
type input "اختر درجة النضج المفضلة لديك:"
click at [352, 464] on div "Choice" at bounding box center [417, 477] width 259 height 40
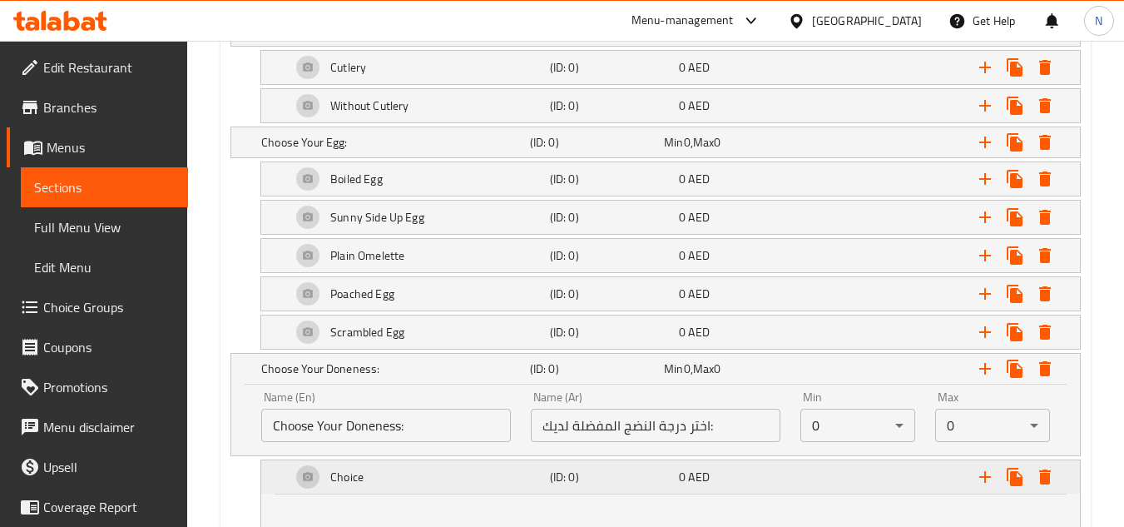
scroll to position [1173, 0]
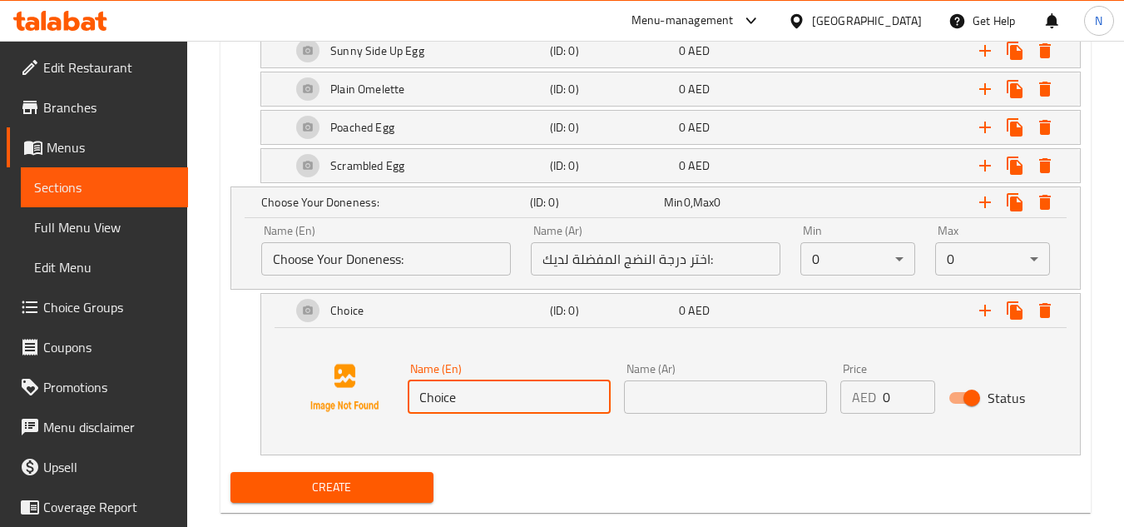
click at [490, 399] on input "Choice" at bounding box center [509, 396] width 203 height 33
paste input "Runny"
type input "Runny"
click at [440, 395] on input "Runny" at bounding box center [509, 396] width 203 height 33
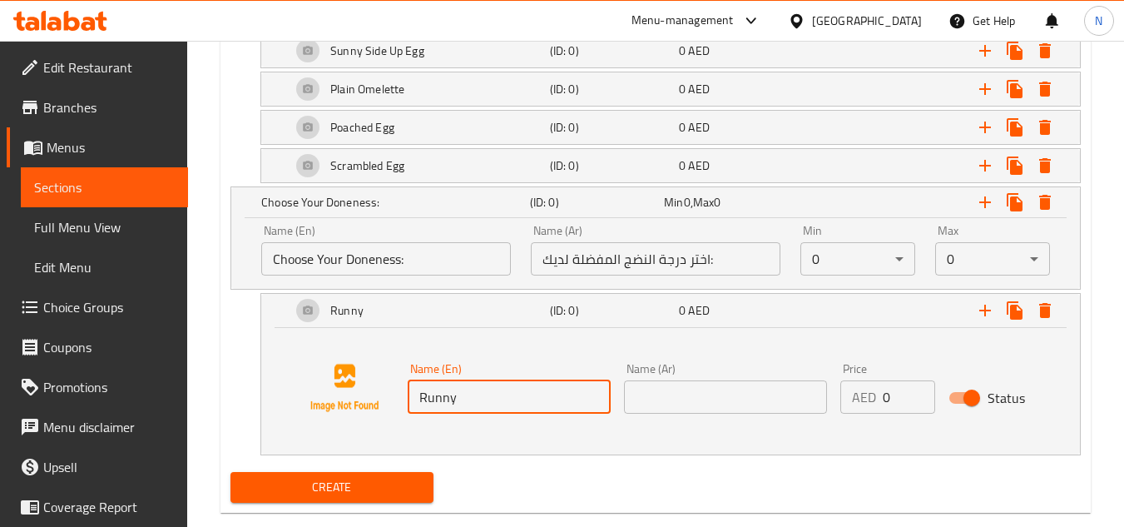
click at [440, 395] on input "Runny" at bounding box center [509, 396] width 203 height 33
click at [670, 390] on input "text" at bounding box center [725, 396] width 203 height 33
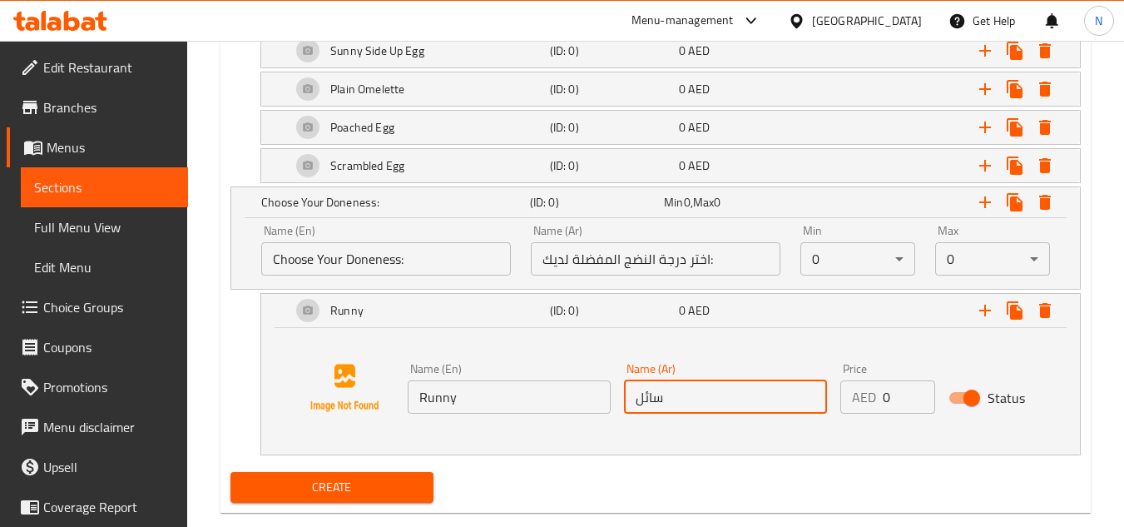
type input "سائل"
click at [973, 313] on button "Expand" at bounding box center [985, 310] width 30 height 30
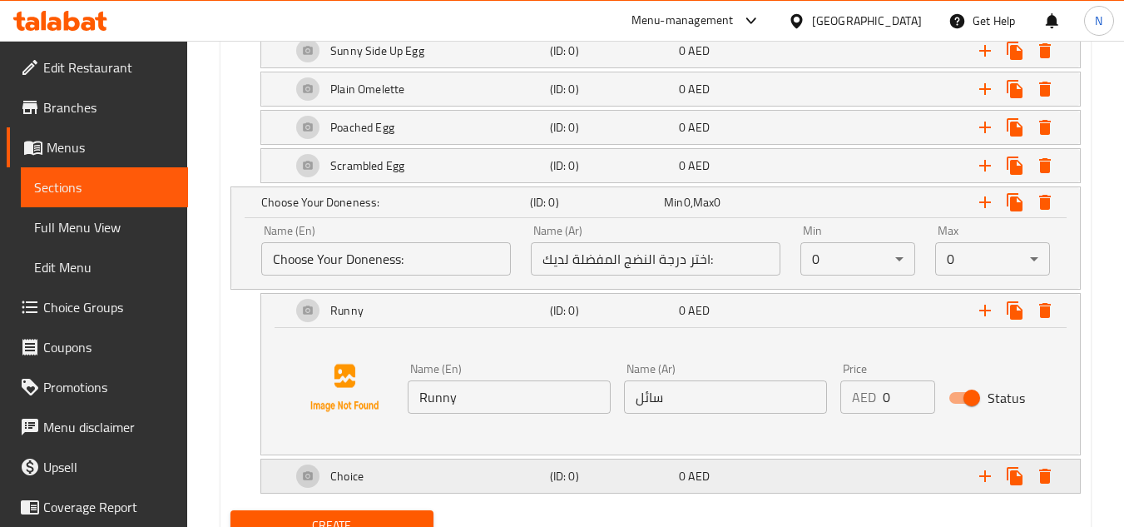
click at [398, 479] on div "Choice" at bounding box center [417, 476] width 259 height 40
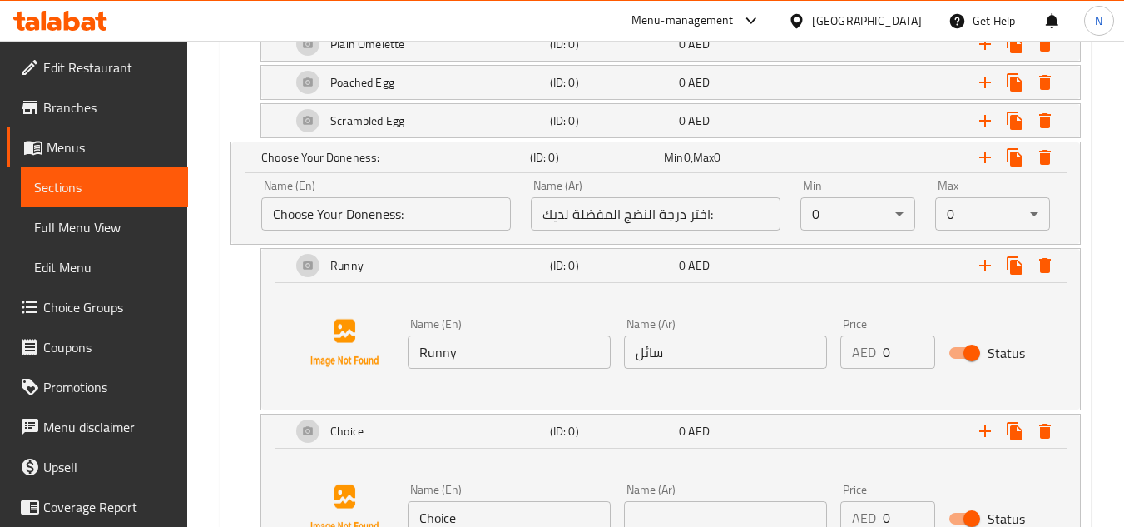
scroll to position [1256, 0]
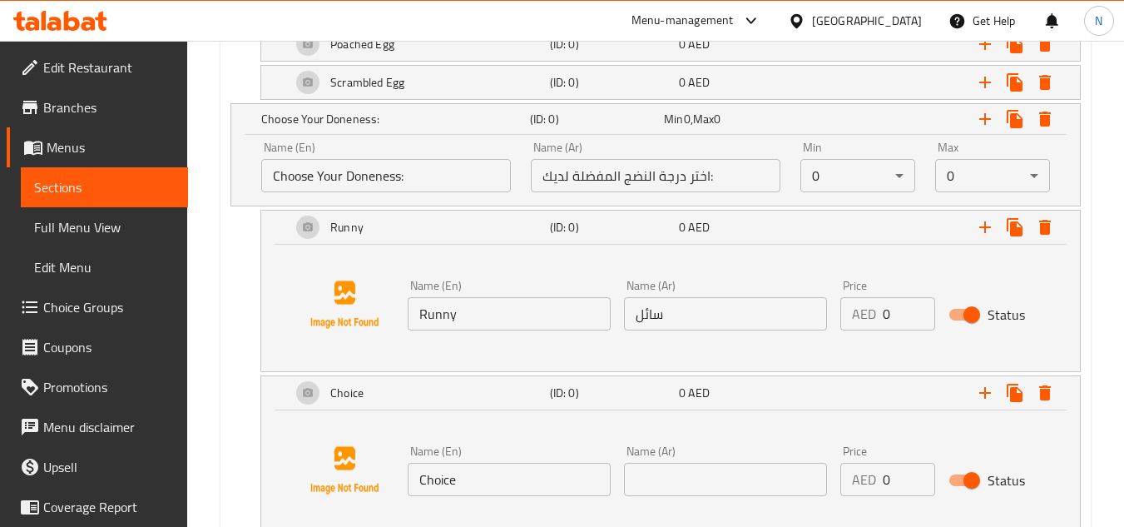
click at [448, 481] on input "Choice" at bounding box center [509, 479] width 203 height 33
paste input "Medium"
type input "Medium"
click at [691, 473] on input "text" at bounding box center [725, 479] width 203 height 33
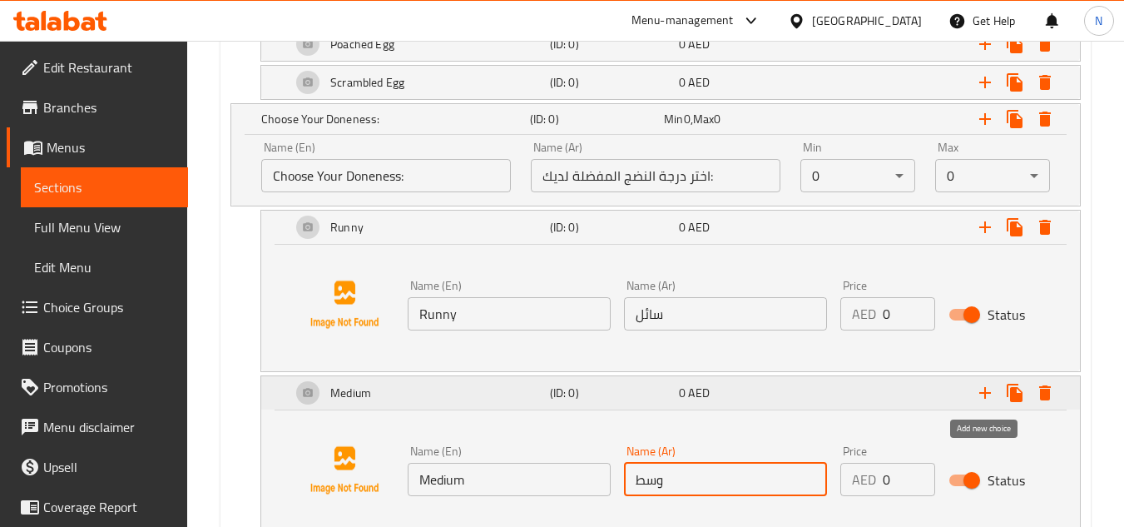
type input "وسط"
click at [990, 394] on icon "Expand" at bounding box center [986, 393] width 12 height 12
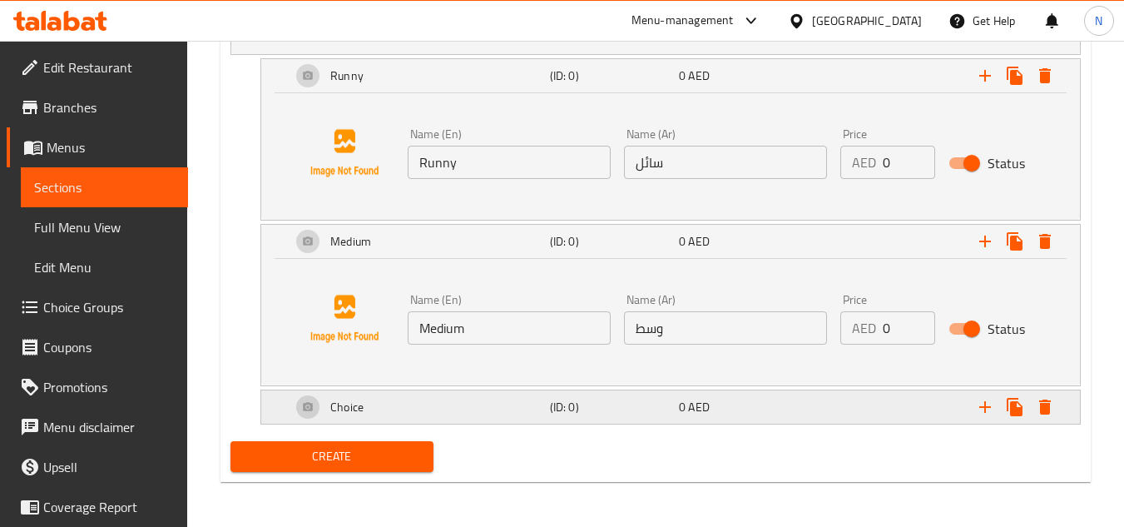
scroll to position [1409, 0]
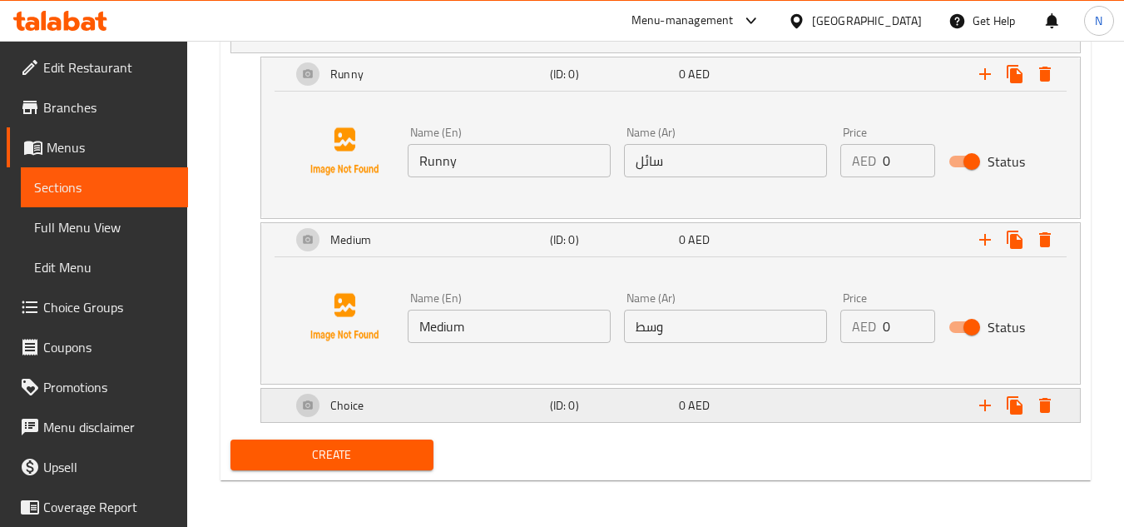
click at [385, 405] on div "Choice" at bounding box center [417, 405] width 259 height 40
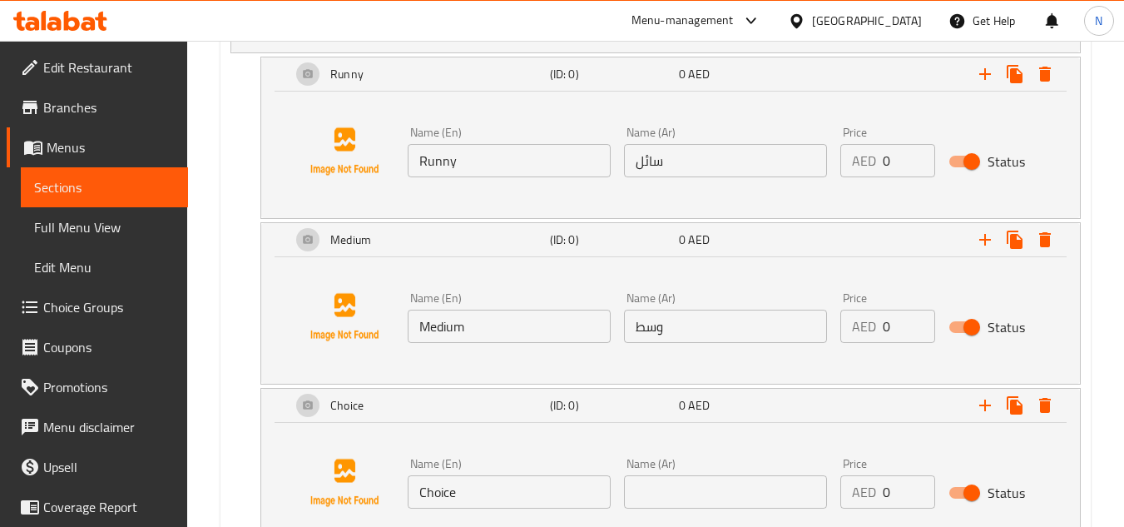
click at [457, 490] on input "Choice" at bounding box center [509, 491] width 203 height 33
paste input "Well Don"
type input "Well Done"
click at [679, 488] on input "text" at bounding box center [725, 491] width 203 height 33
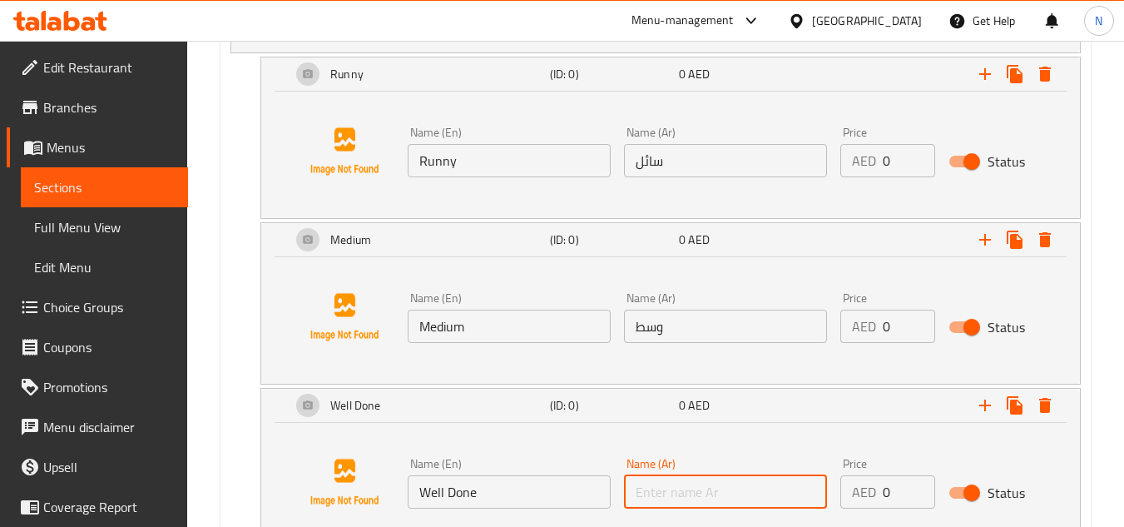
paste input "مطهو جيداً"
type input "مطهو جيداً"
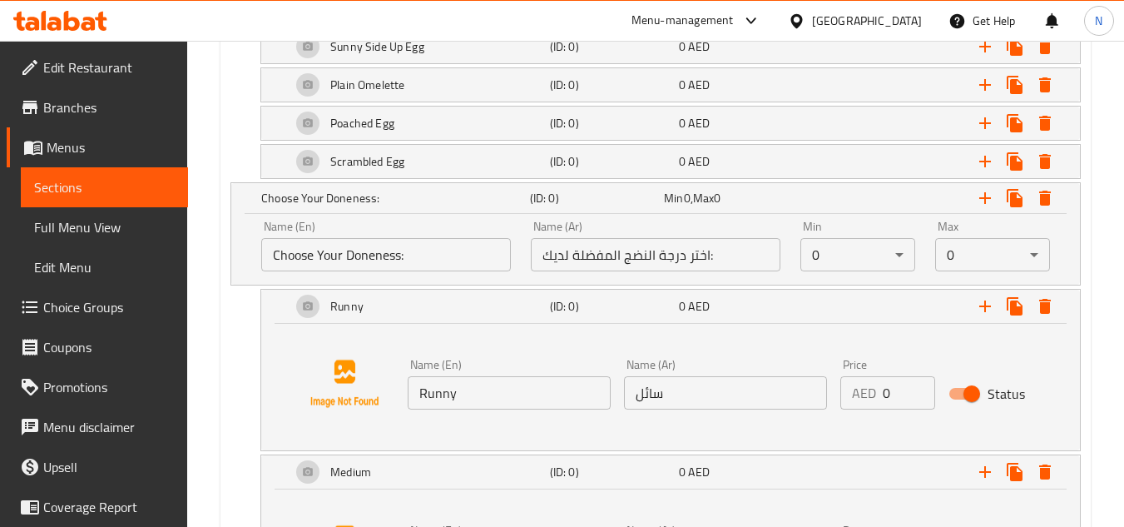
scroll to position [1159, 0]
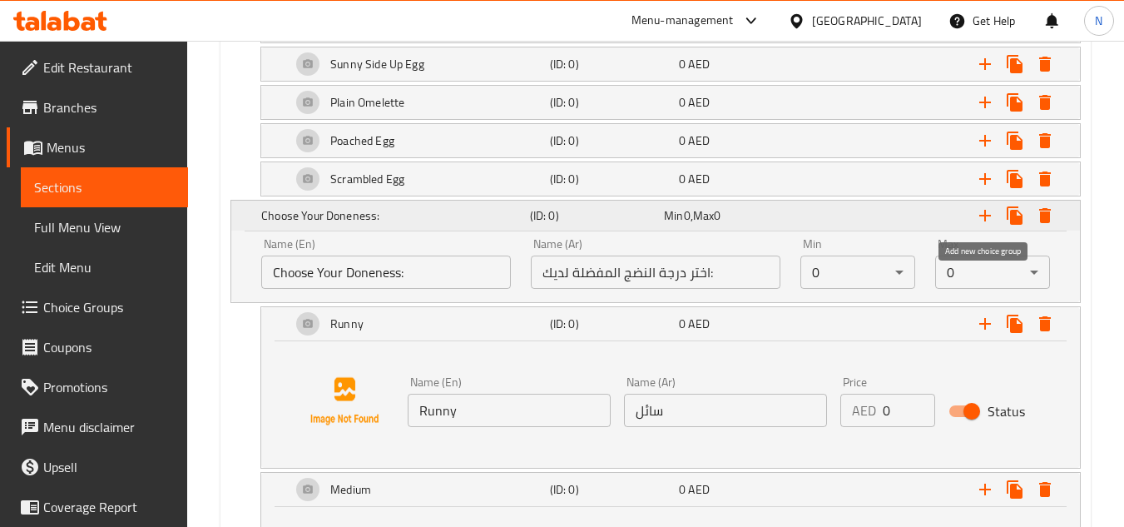
click at [986, 213] on icon "Expand" at bounding box center [985, 216] width 20 height 20
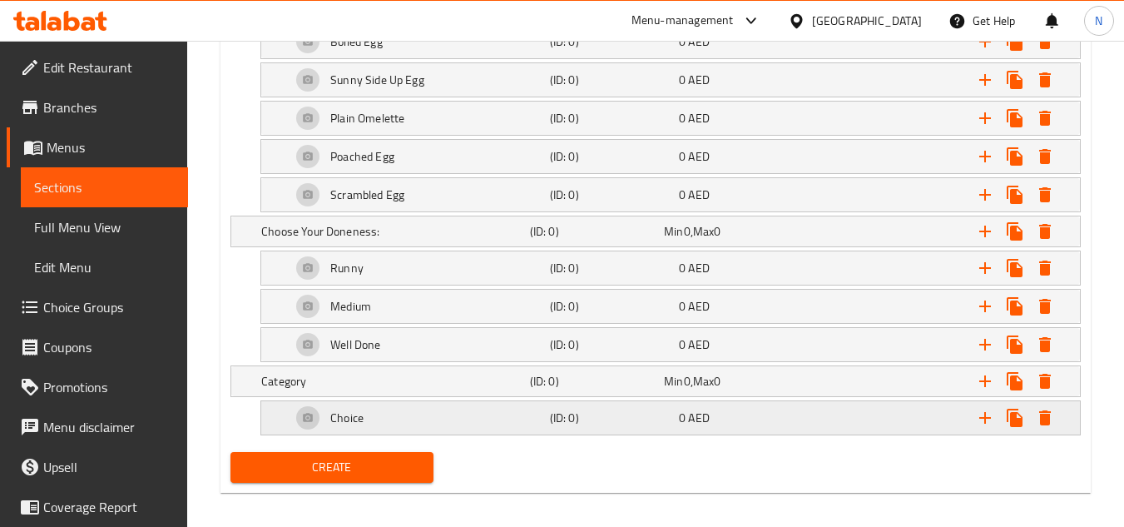
scroll to position [1156, 0]
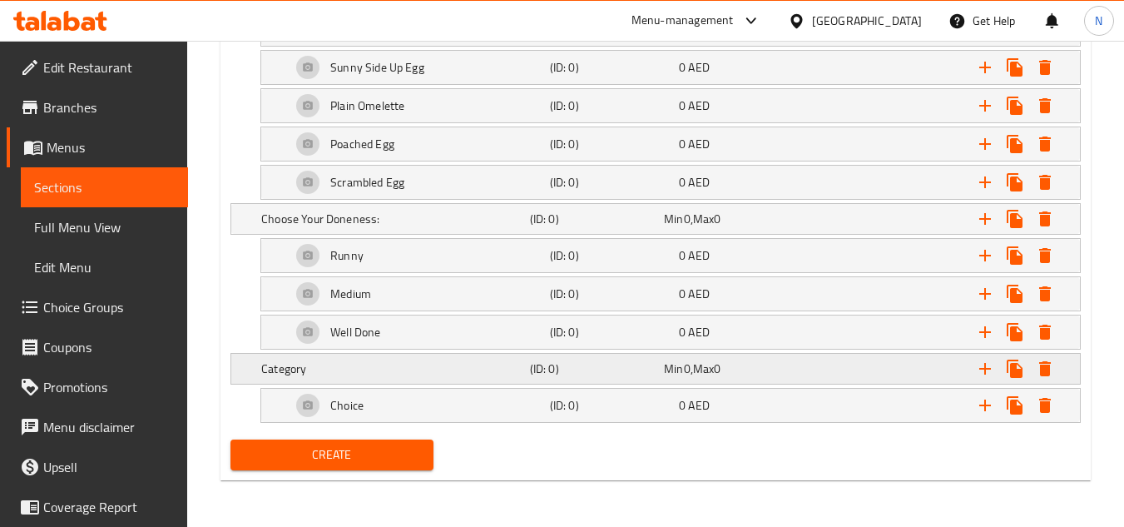
drag, startPoint x: 378, startPoint y: 368, endPoint x: 393, endPoint y: 375, distance: 16.8
click at [378, 368] on h5 "Category" at bounding box center [392, 368] width 262 height 17
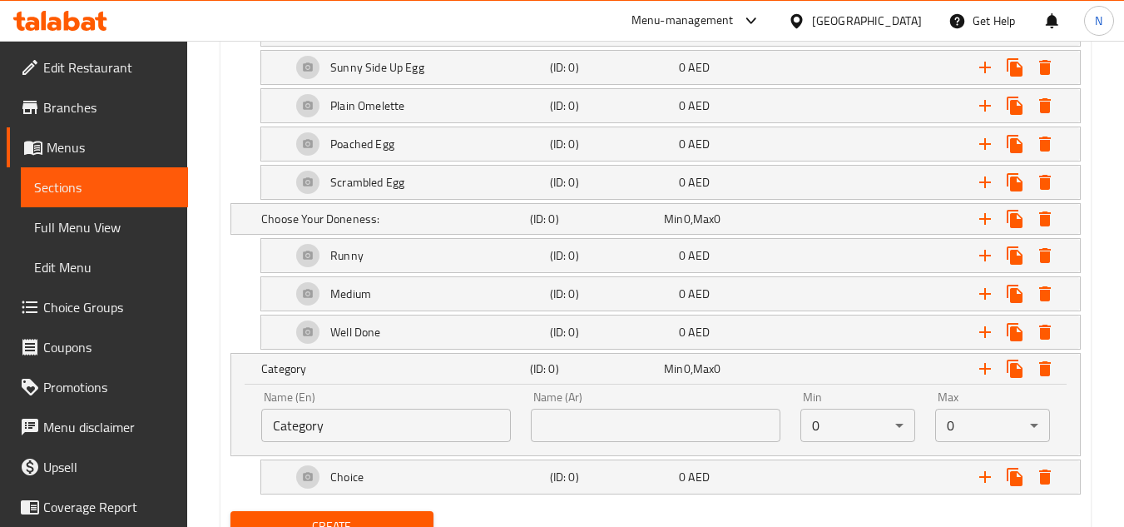
click at [393, 434] on input "Category" at bounding box center [386, 425] width 250 height 33
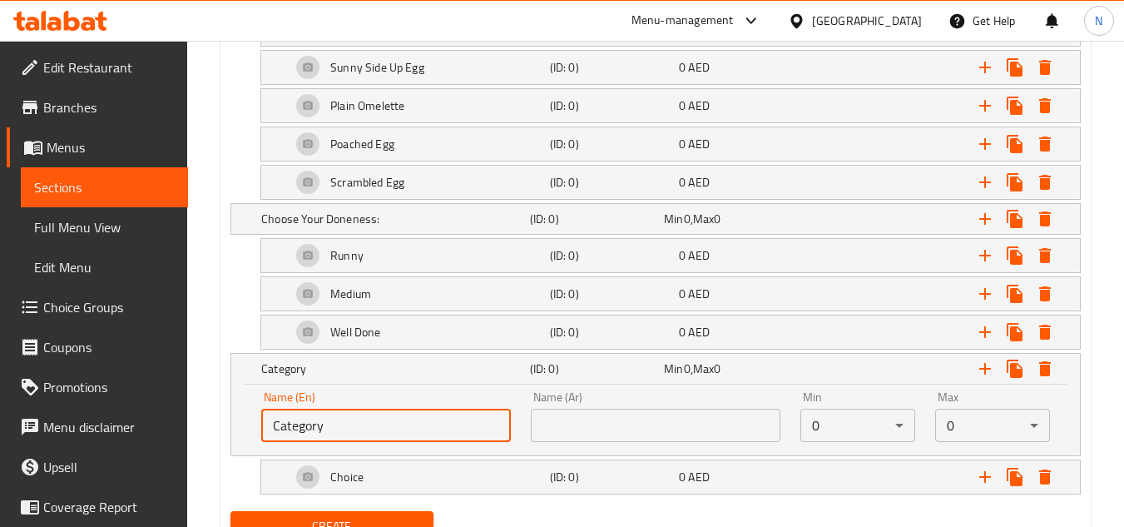
paste input "hoose Your Drink:"
click at [388, 418] on input "Choose Your Drink:" at bounding box center [386, 425] width 250 height 33
type input "Choose Your Drink:"
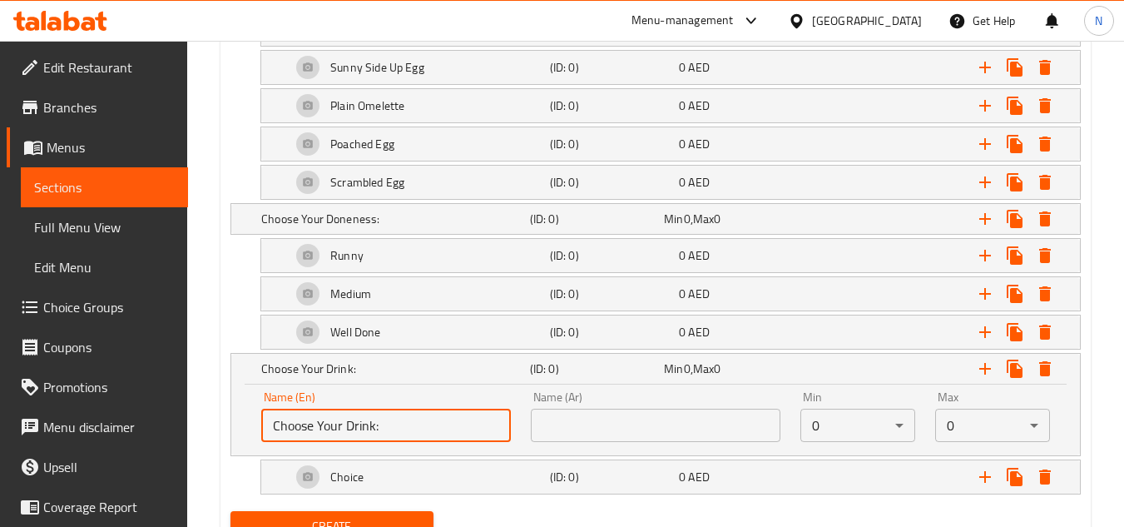
click at [600, 423] on input "text" at bounding box center [656, 425] width 250 height 33
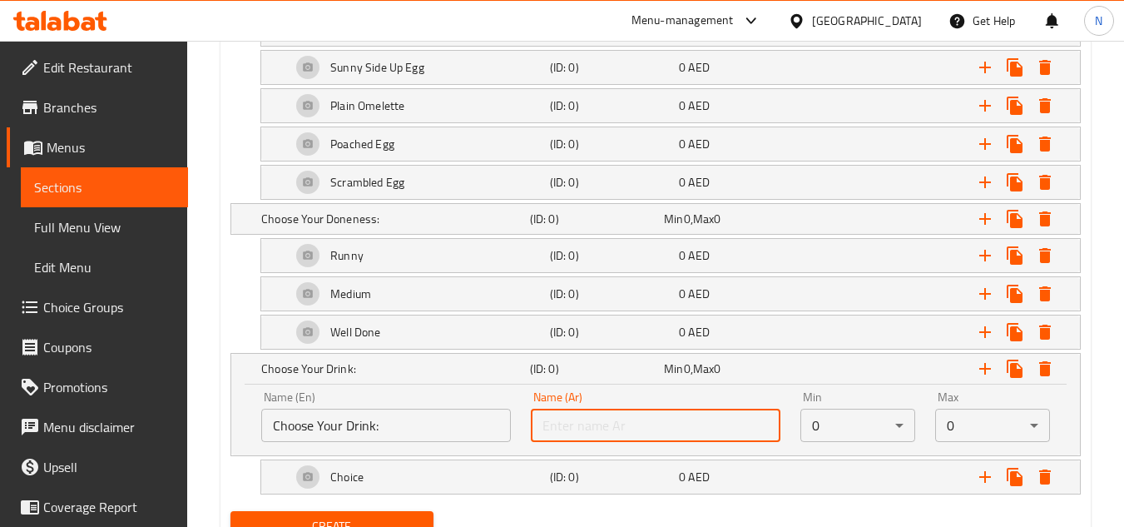
paste input "[PERSON_NAME]:"
type input "[PERSON_NAME]:"
click at [985, 487] on icon "Expand" at bounding box center [985, 477] width 20 height 20
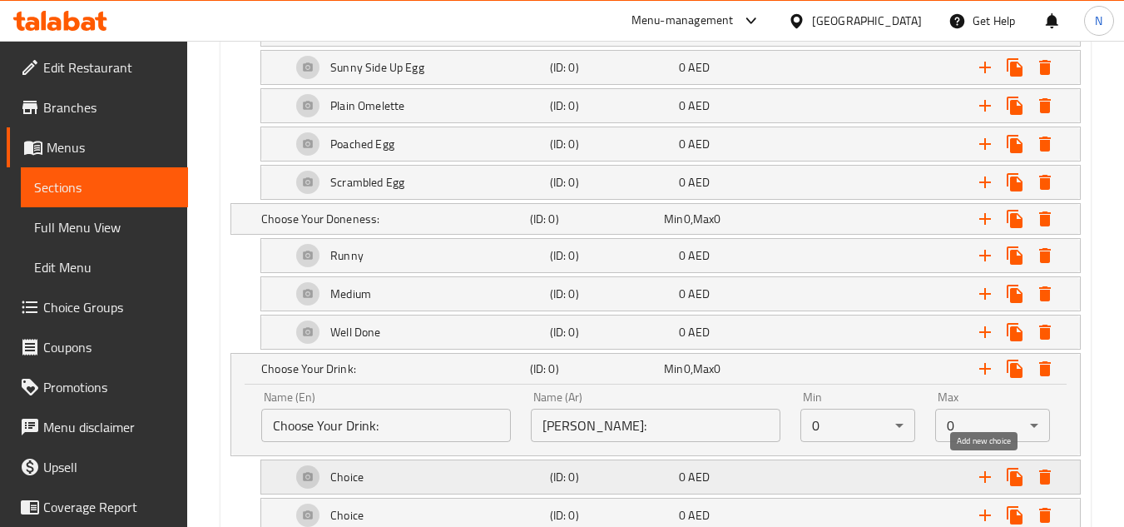
click at [985, 487] on icon "Expand" at bounding box center [985, 477] width 20 height 20
click at [385, 462] on div "Choice" at bounding box center [417, 477] width 259 height 40
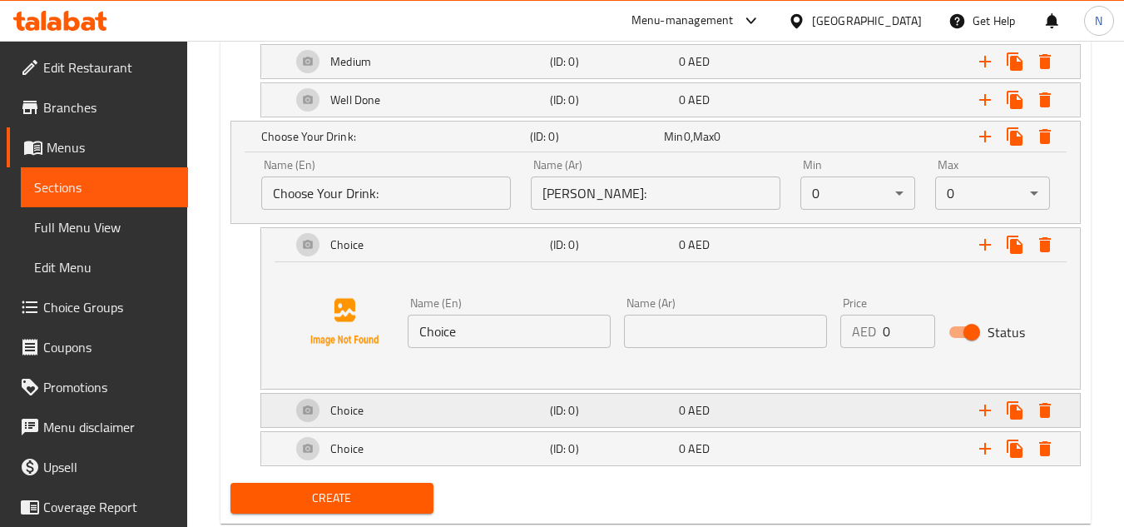
scroll to position [1406, 0]
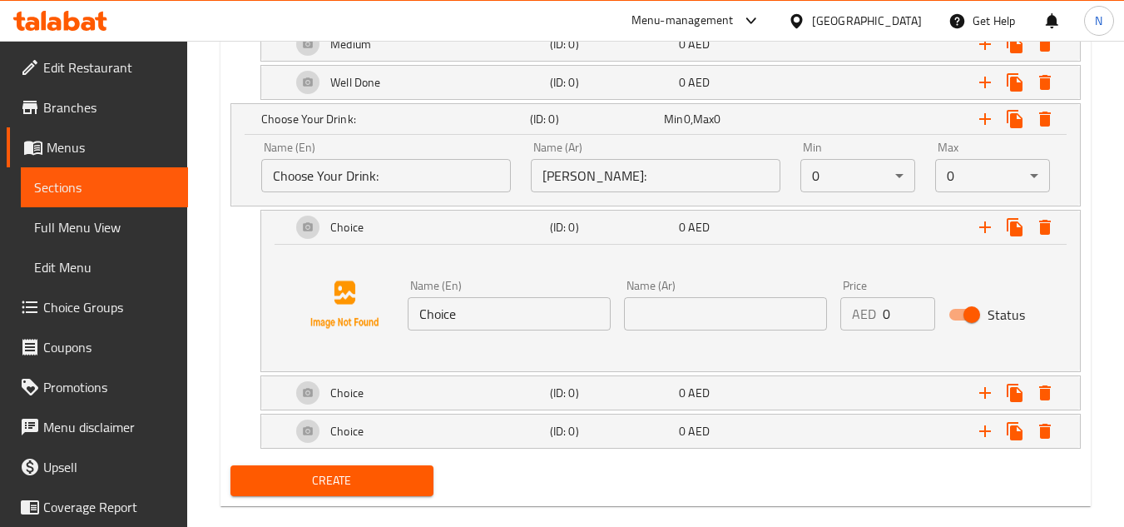
click at [470, 297] on input "Choice" at bounding box center [509, 313] width 203 height 33
paste input "Green Tea"
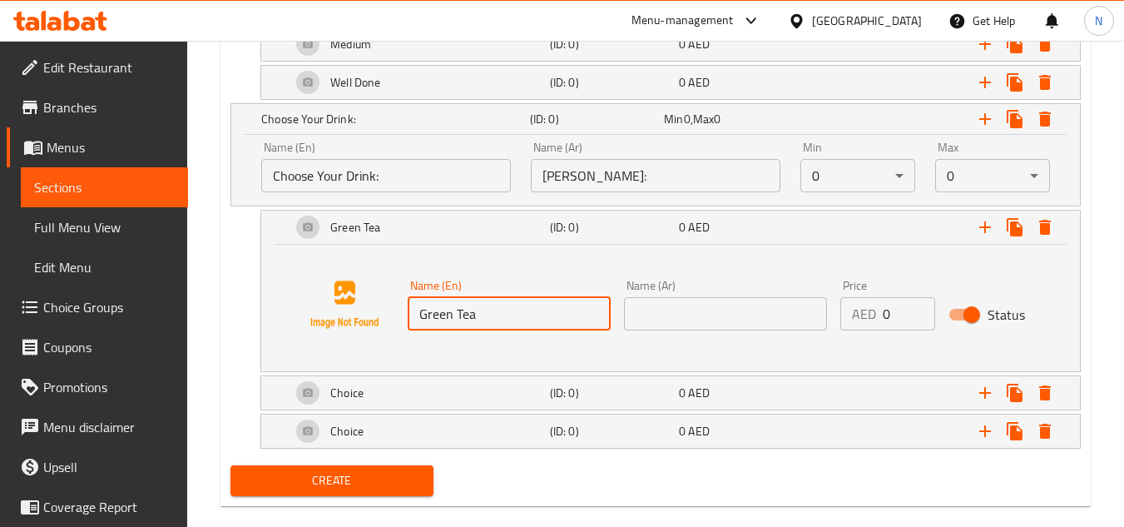
type input "Green Tea"
click at [694, 314] on input "text" at bounding box center [725, 313] width 203 height 33
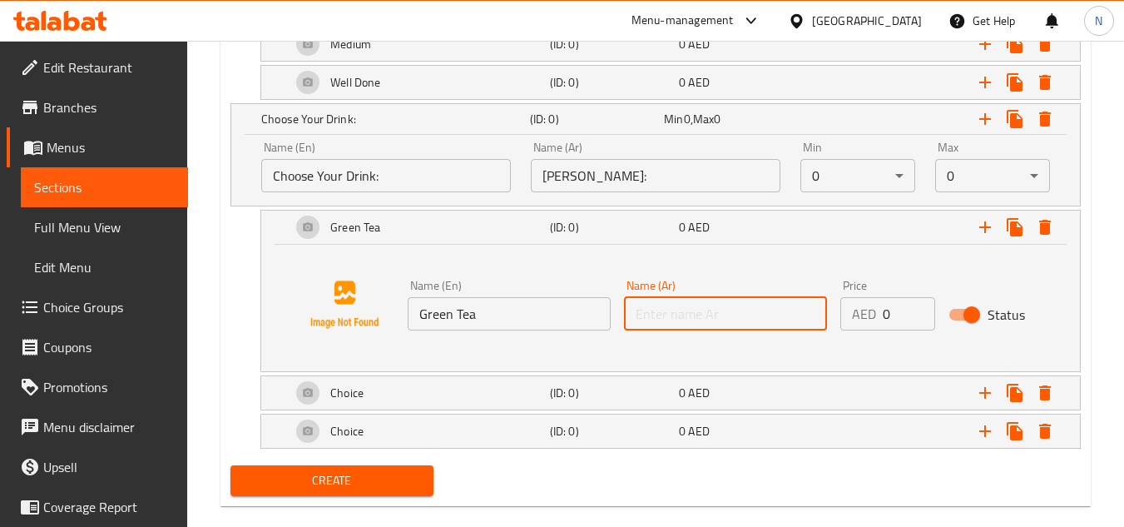
paste input "الشاي الأخضر"
type input "الشاي الأخضر"
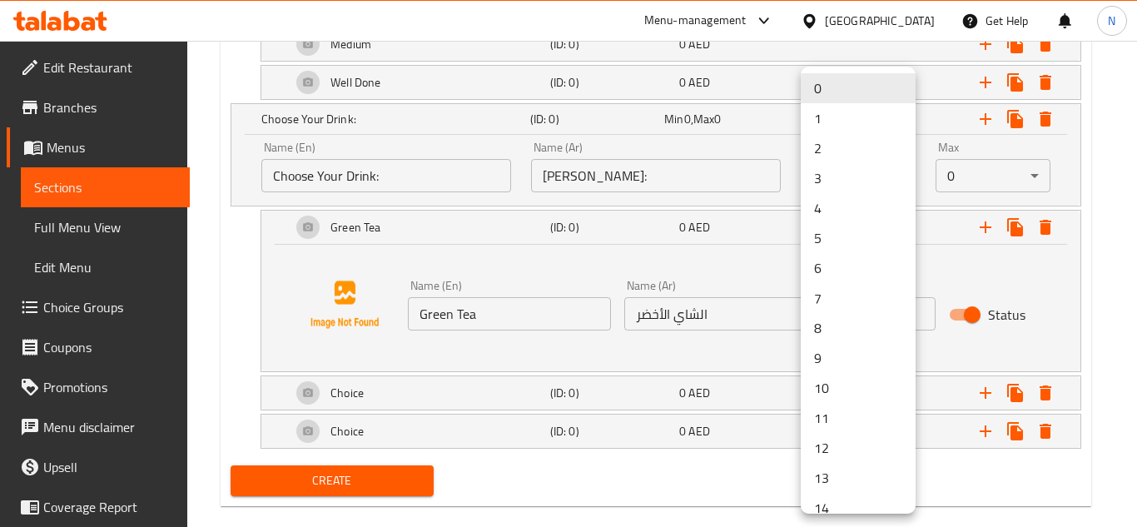
click at [848, 113] on li "1" at bounding box center [858, 118] width 115 height 30
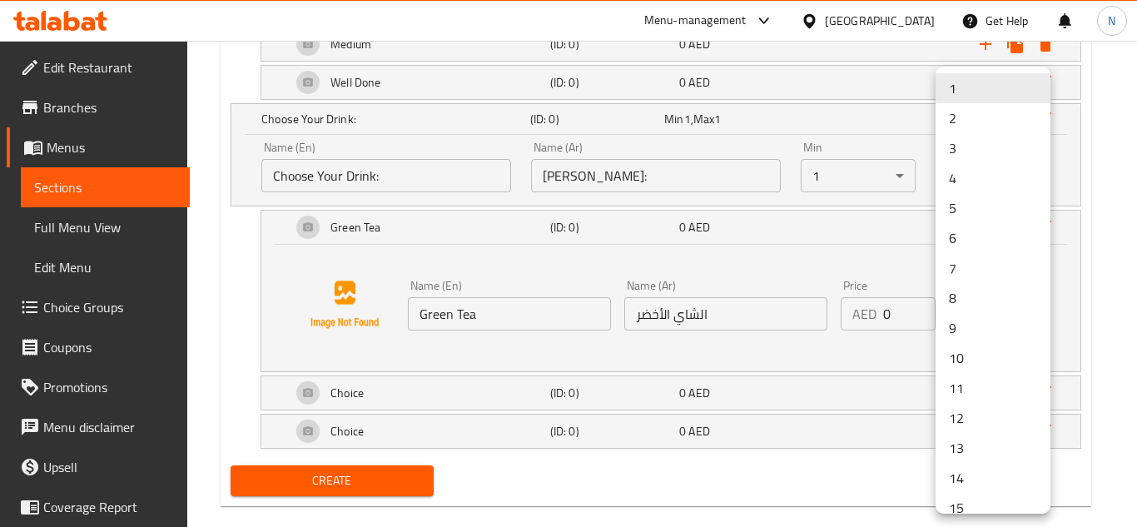
click at [228, 80] on div at bounding box center [568, 263] width 1137 height 527
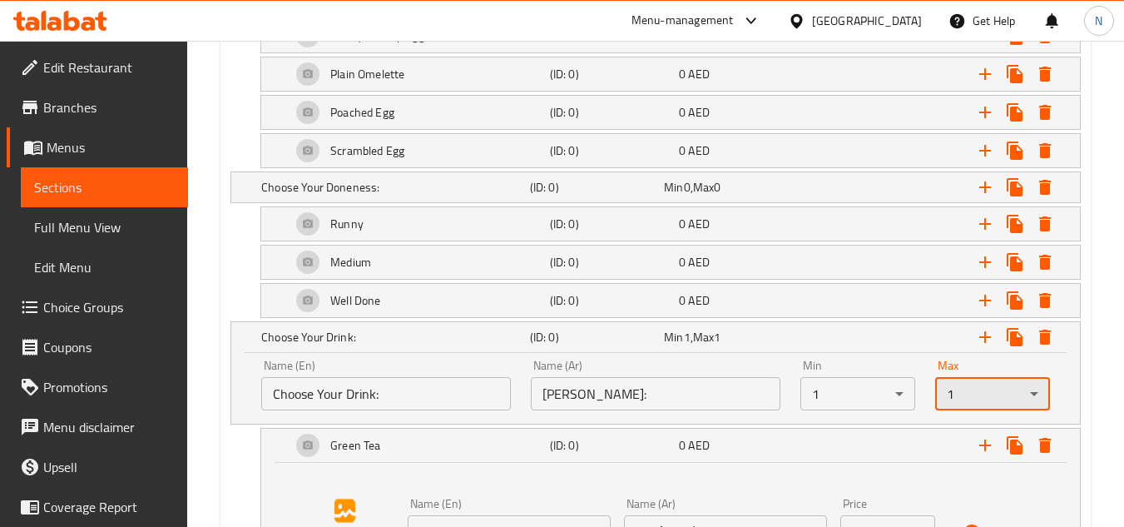
scroll to position [1073, 0]
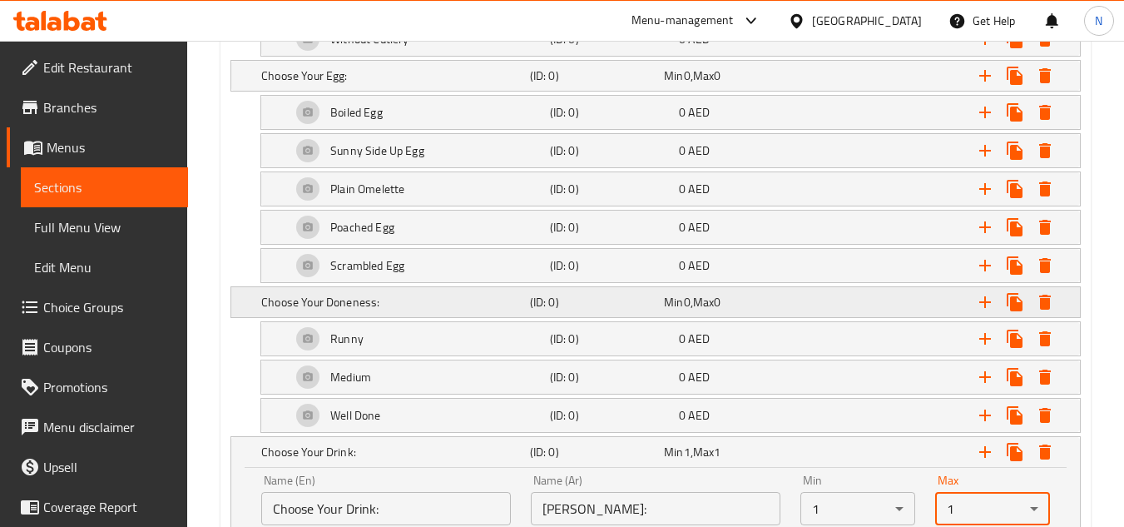
click at [799, 304] on div "Expand" at bounding box center [929, 302] width 269 height 37
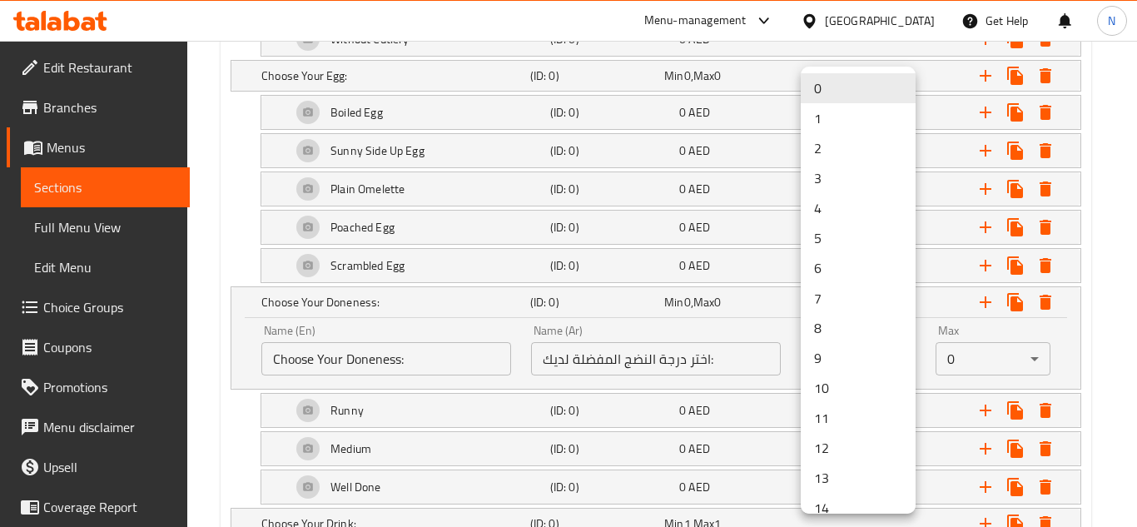
click at [840, 116] on li "1" at bounding box center [858, 118] width 115 height 30
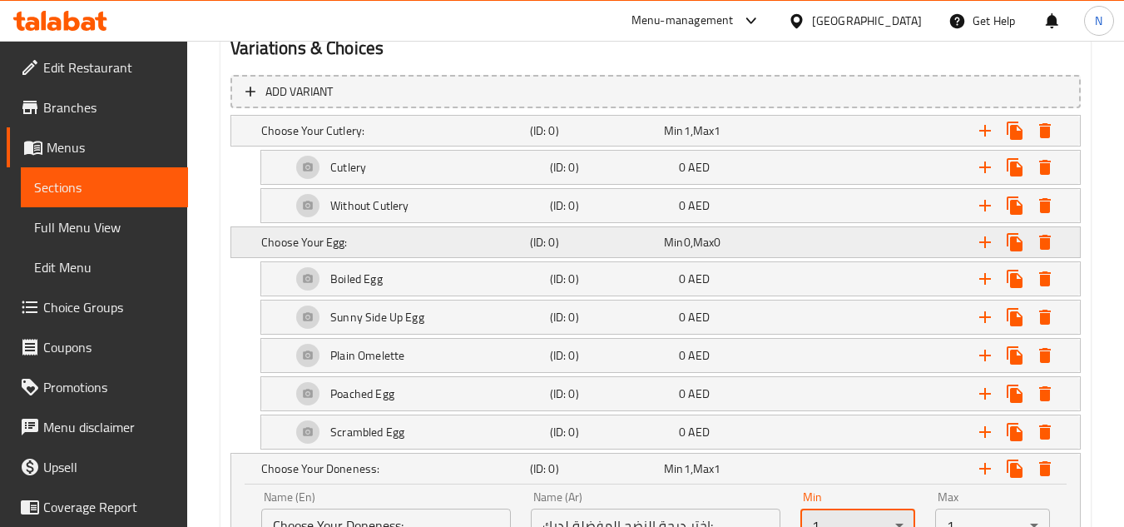
scroll to position [990, 0]
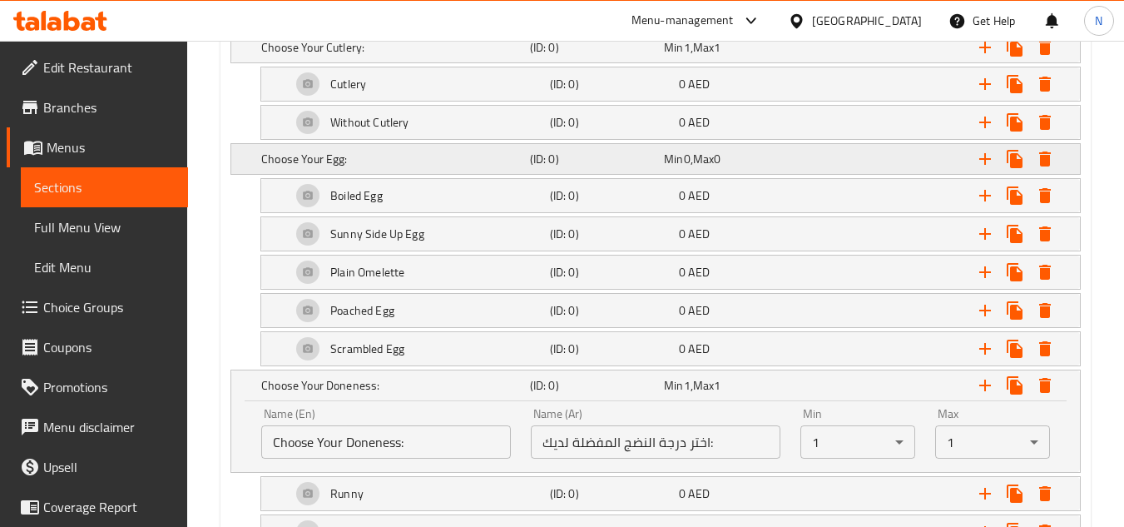
click at [815, 166] on div "Expand" at bounding box center [929, 159] width 269 height 37
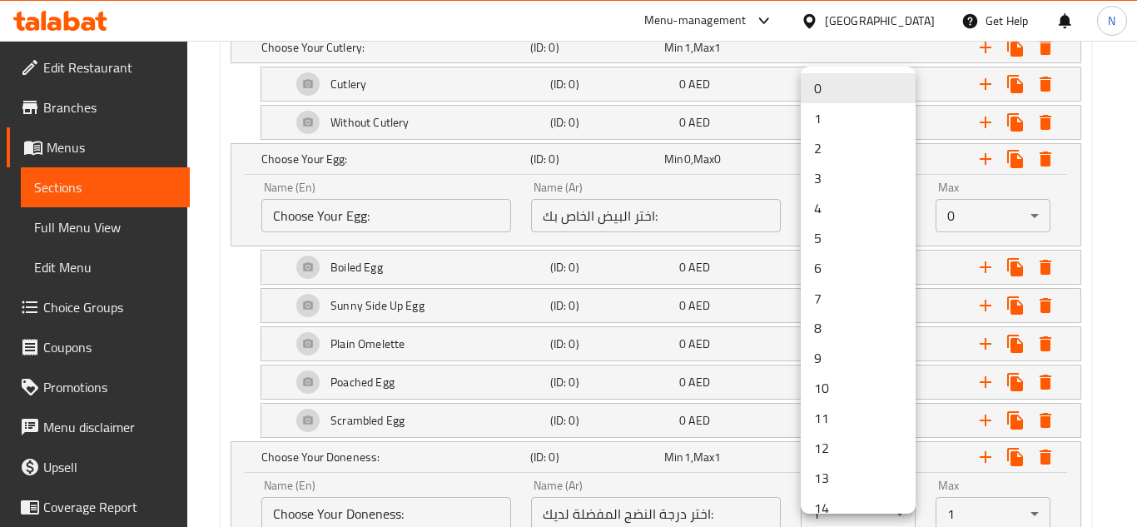
click at [860, 109] on li "1" at bounding box center [858, 118] width 115 height 30
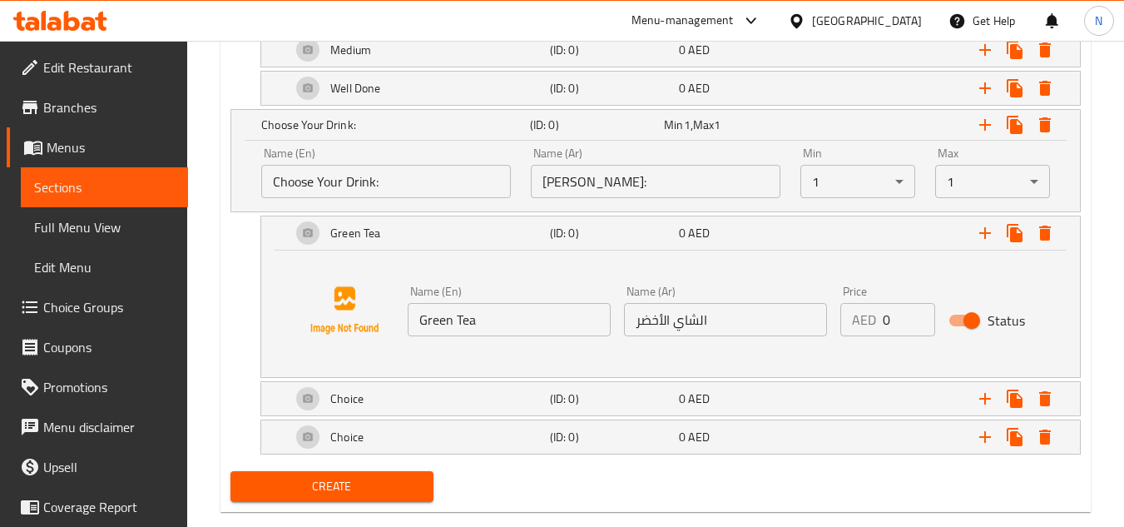
scroll to position [1575, 0]
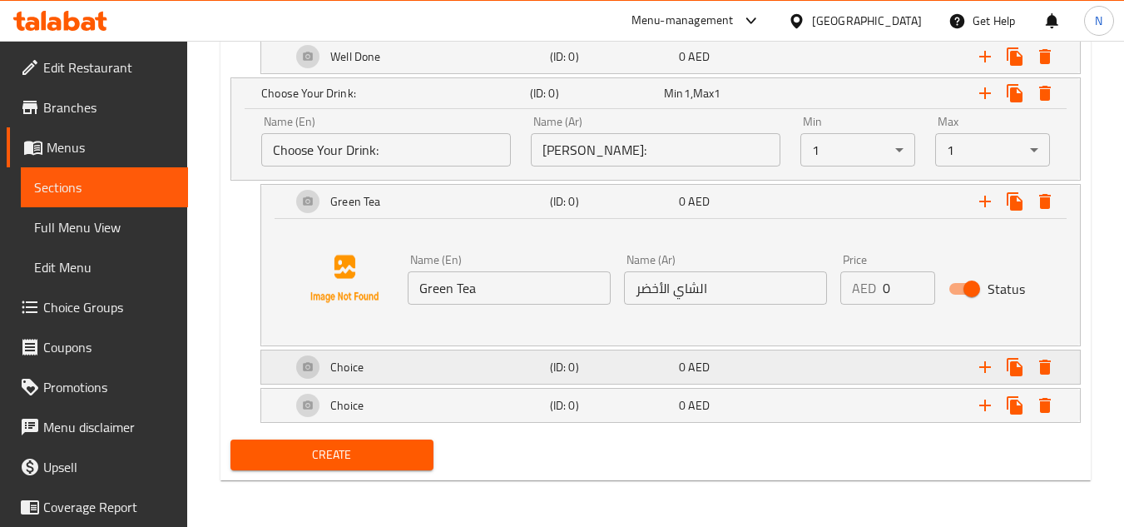
click at [395, 355] on div "Choice" at bounding box center [417, 367] width 259 height 40
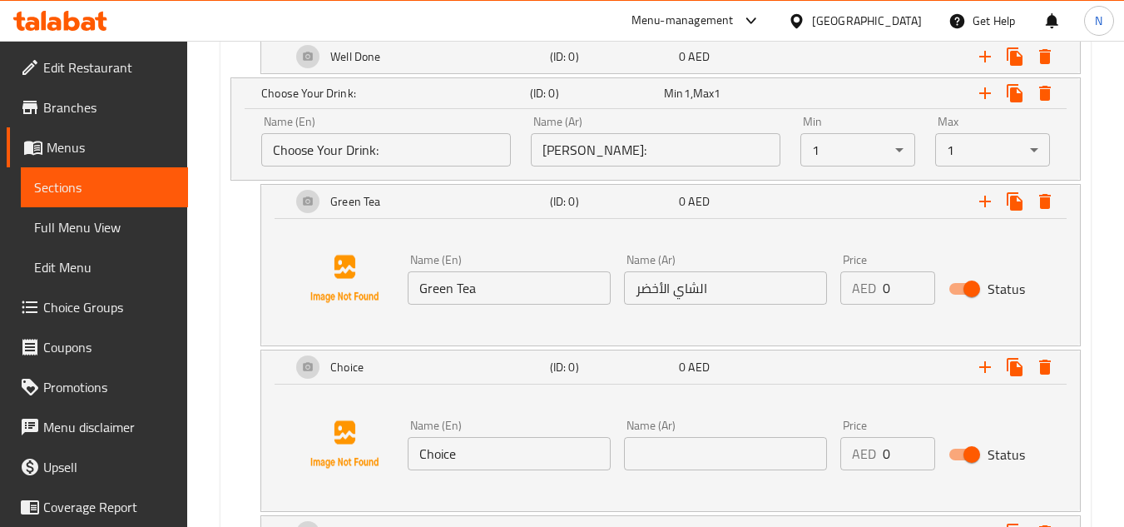
click at [418, 446] on input "Choice" at bounding box center [509, 453] width 203 height 33
paste input "appuccino"
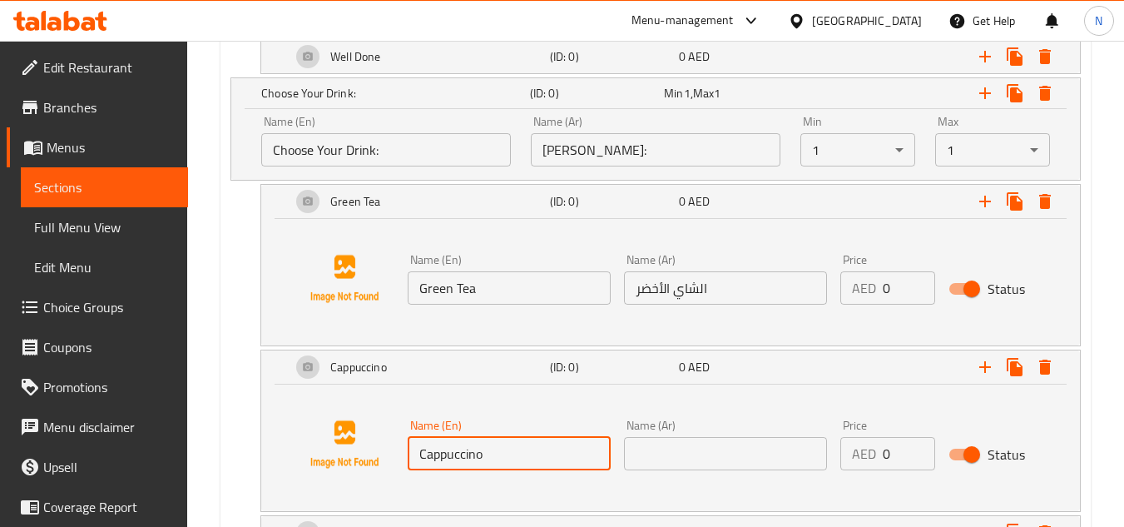
type input "Cappuccino"
click at [678, 443] on input "text" at bounding box center [725, 453] width 203 height 33
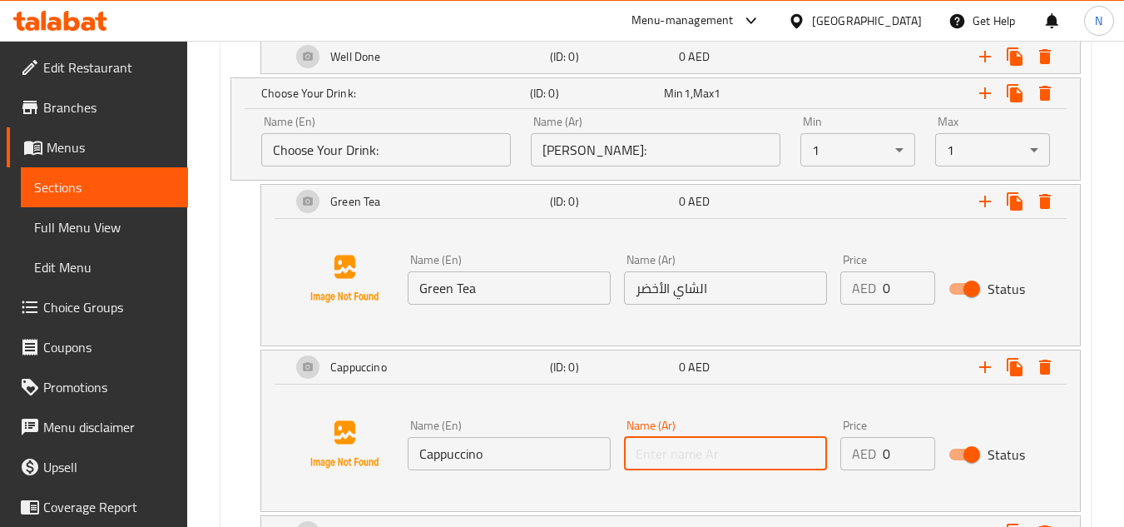
paste input "كابتشينو"
type input "كابتشينو"
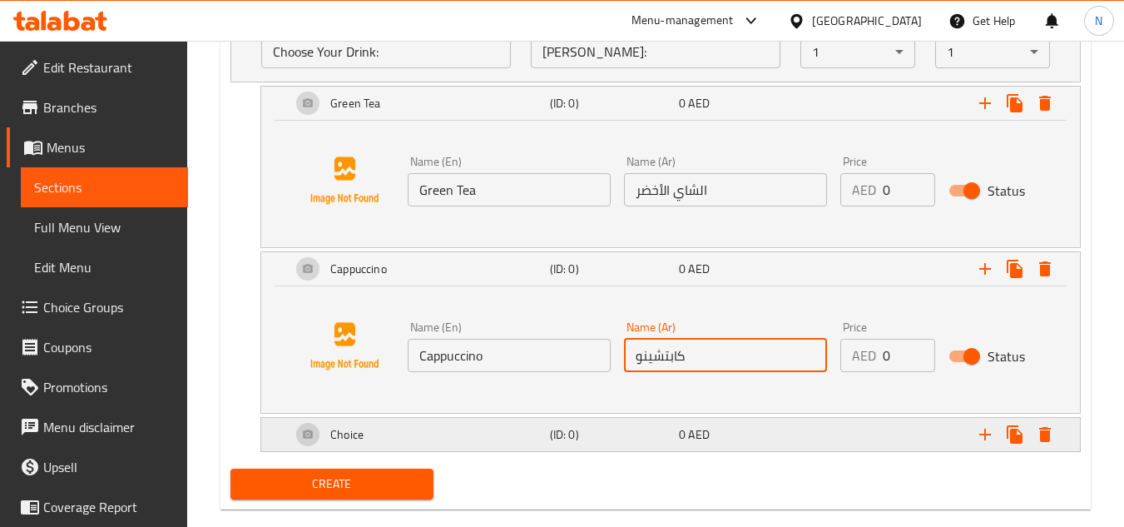
scroll to position [1702, 0]
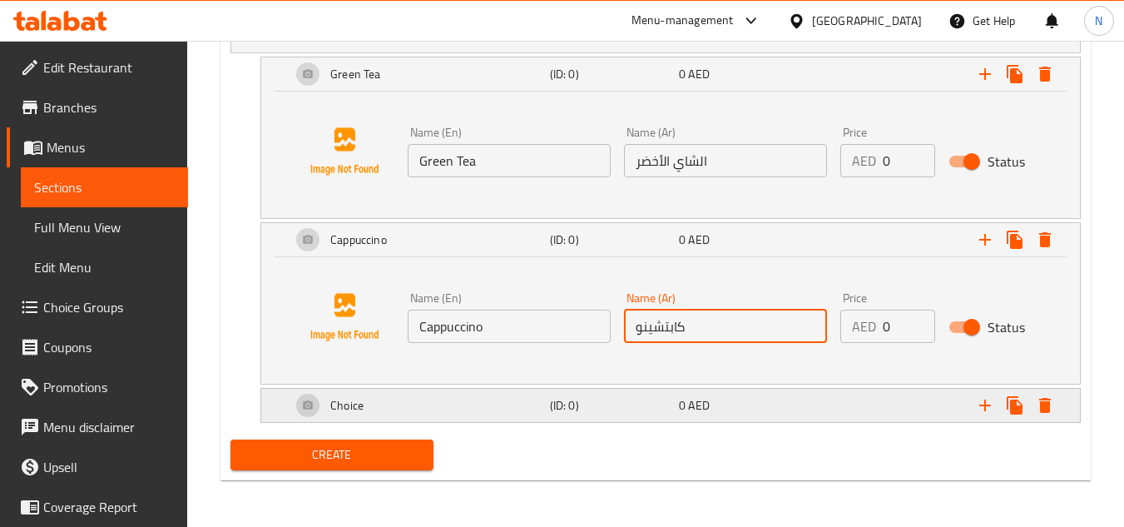
click at [423, 404] on div "Choice" at bounding box center [417, 405] width 259 height 40
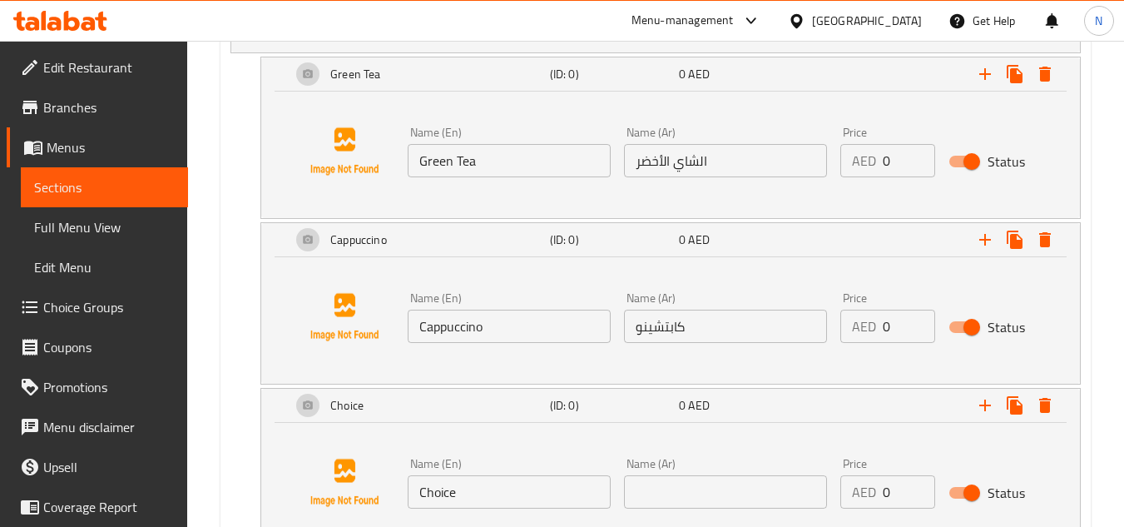
click at [512, 494] on input "Choice" at bounding box center [509, 491] width 203 height 33
paste input "Americano"
type input "Americano"
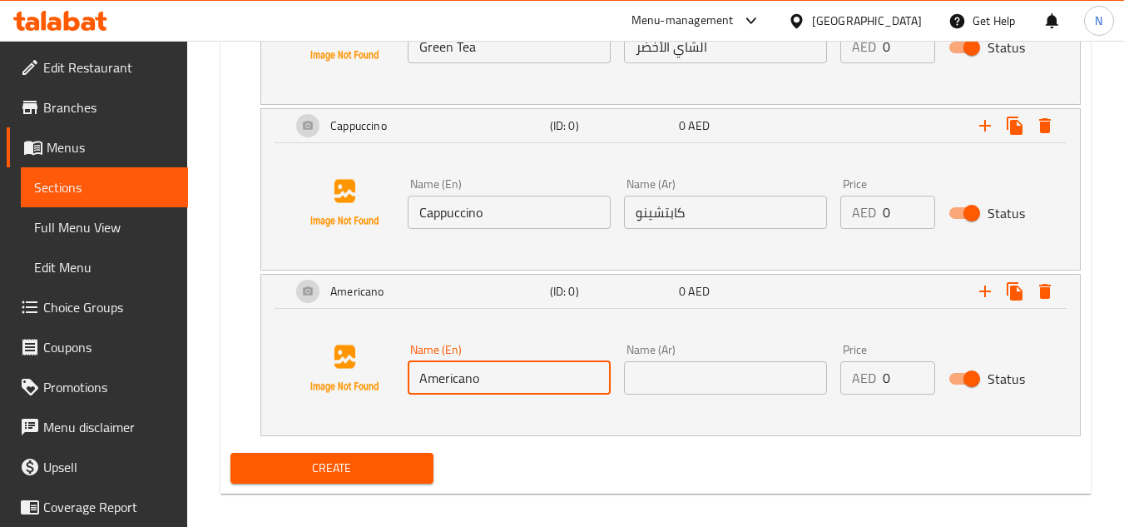
scroll to position [1829, 0]
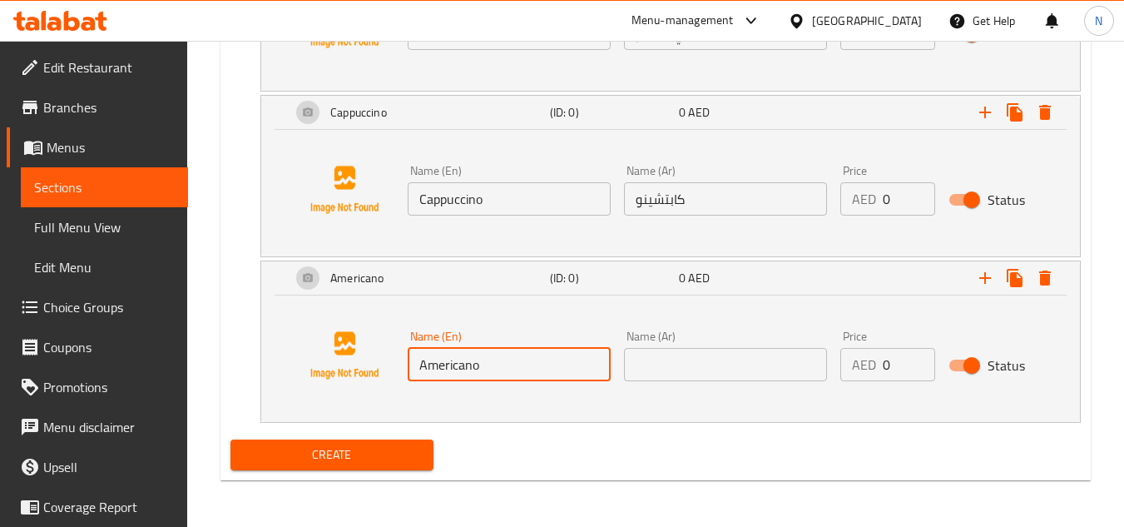
click at [715, 360] on input "text" at bounding box center [725, 364] width 203 height 33
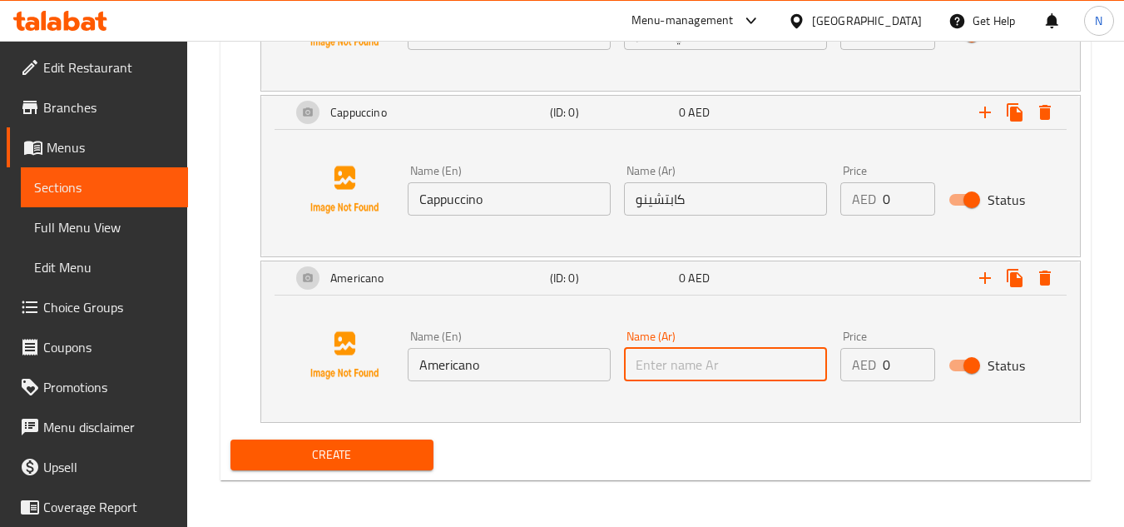
paste input "أمريكانو"
type input "أمريكانو"
click at [990, 284] on icon "Expand" at bounding box center [985, 278] width 20 height 20
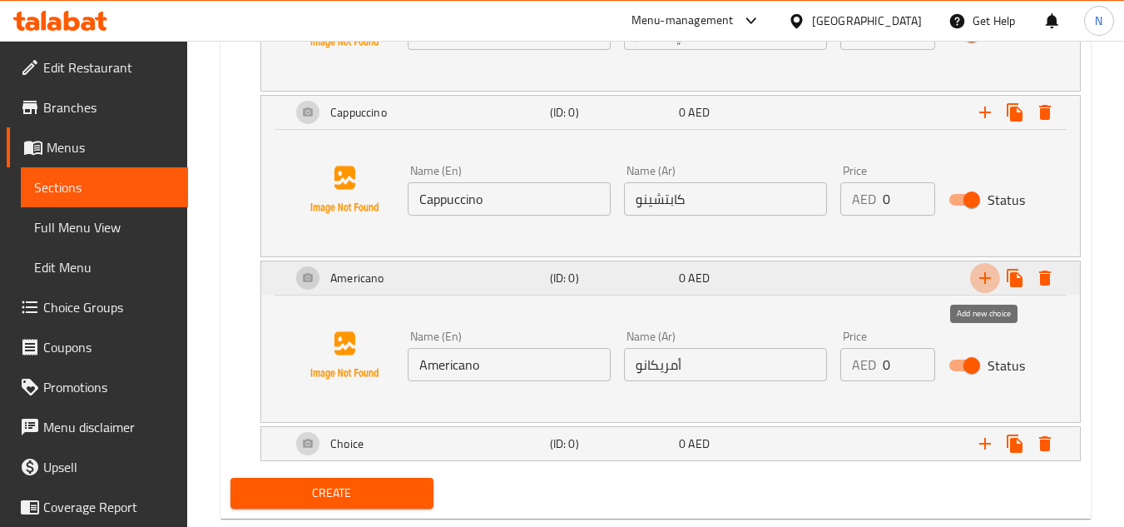
click at [990, 284] on icon "Expand" at bounding box center [985, 278] width 20 height 20
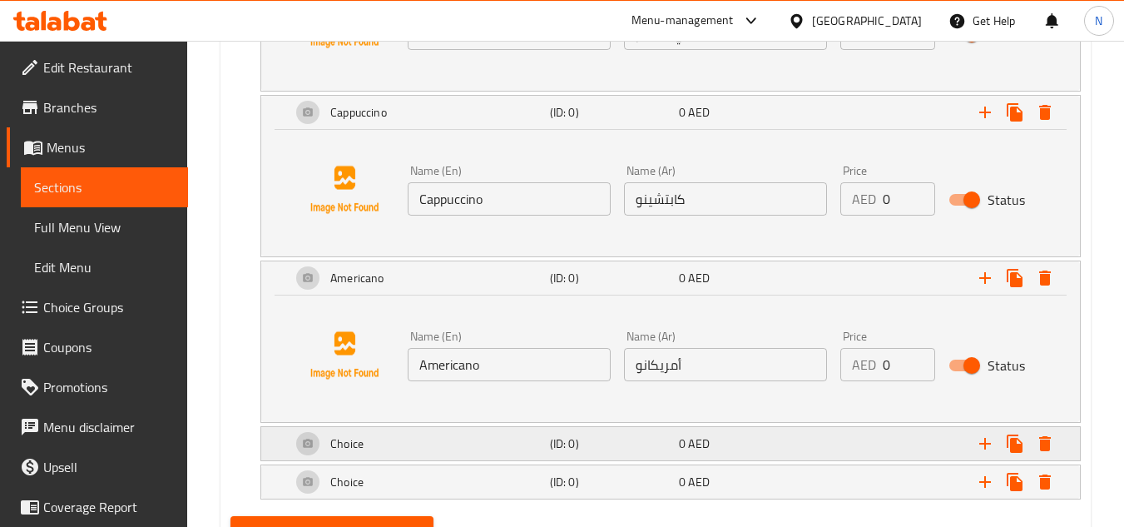
click at [429, 429] on div "Choice" at bounding box center [417, 444] width 259 height 40
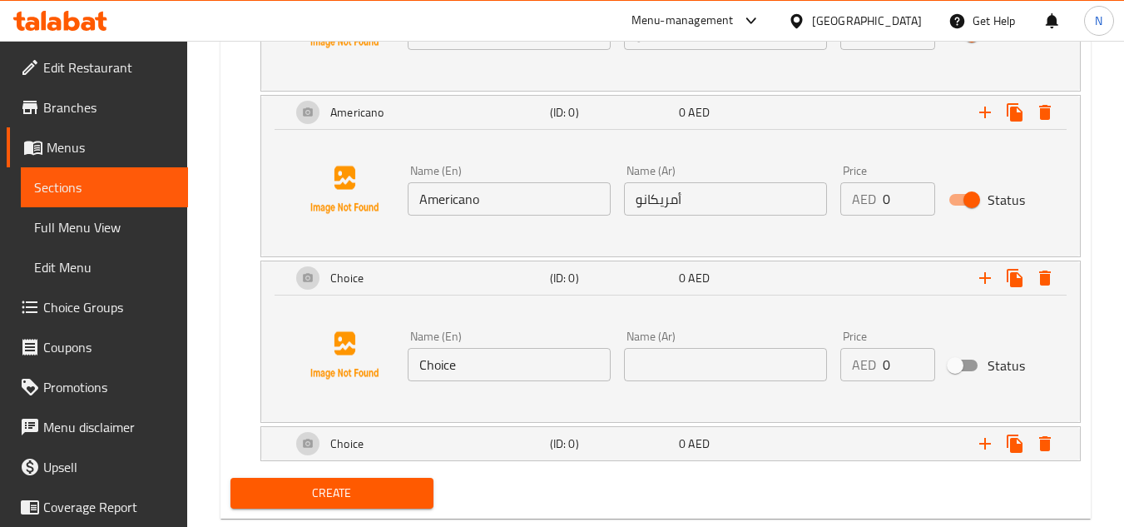
scroll to position [1996, 0]
click at [488, 365] on input "Choice" at bounding box center [509, 363] width 203 height 33
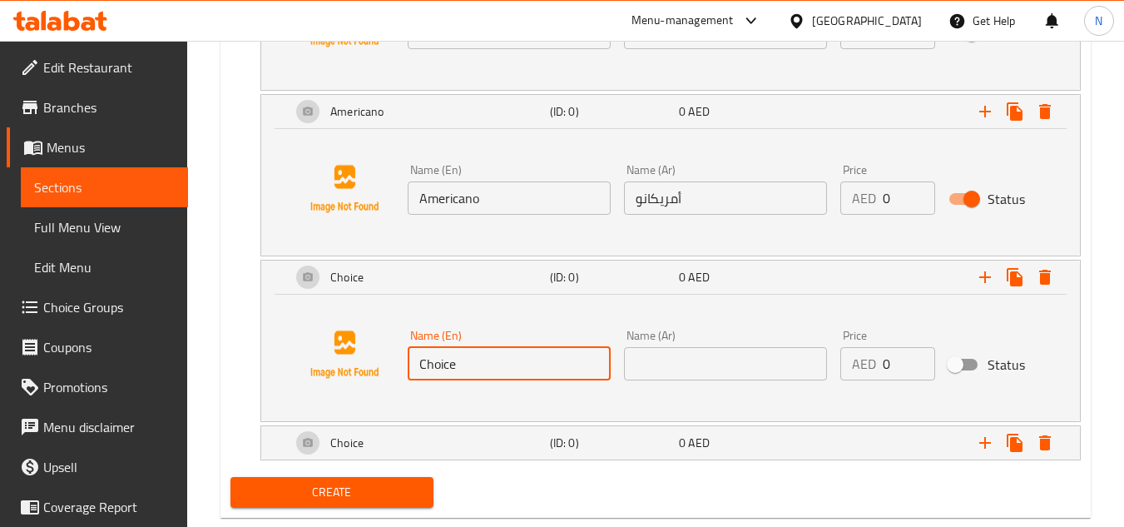
click at [488, 365] on input "Choice" at bounding box center [509, 363] width 203 height 33
paste input "afe Latt"
type input "Cafe Latte"
click at [734, 368] on input "text" at bounding box center [725, 363] width 203 height 33
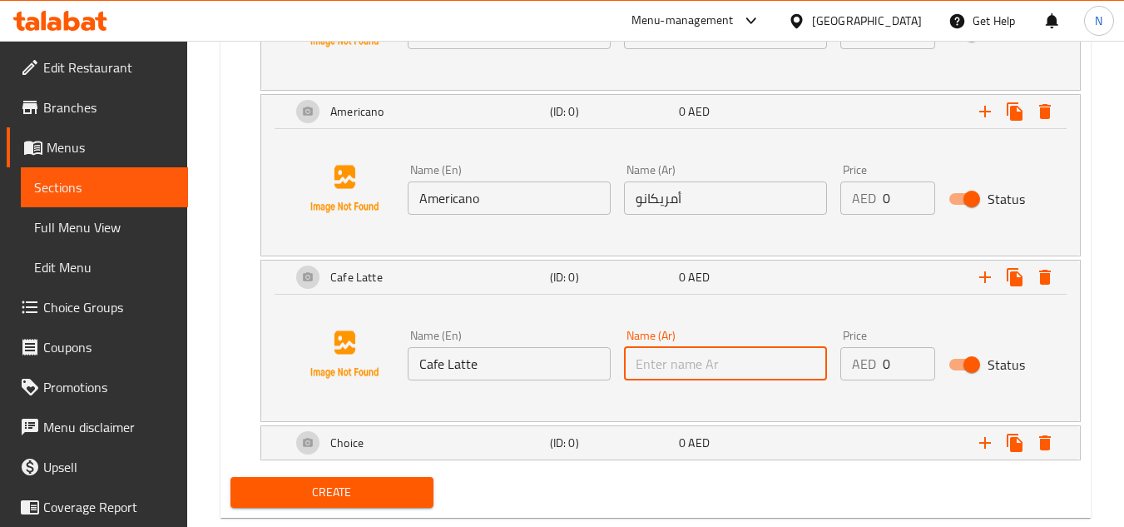
paste input "كافيه لاتيه"
type input "كافيه لاتيه"
click at [386, 429] on div "Choice" at bounding box center [417, 443] width 259 height 40
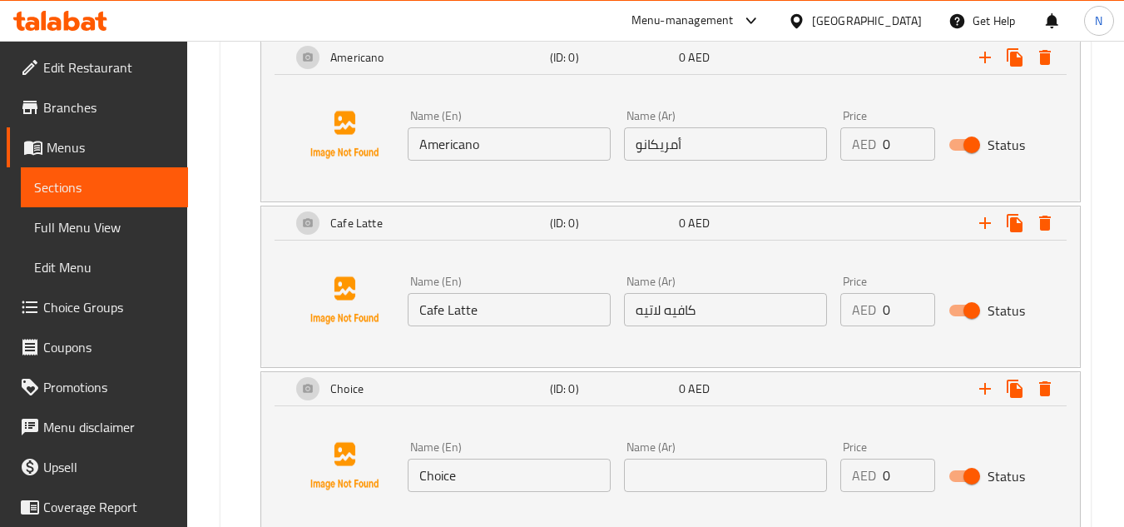
scroll to position [2079, 0]
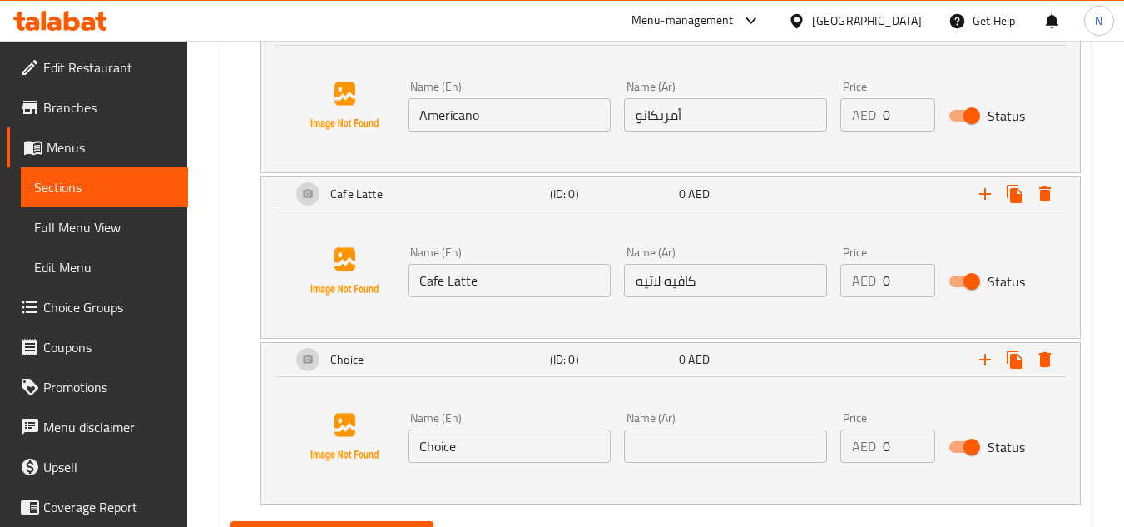
click at [484, 441] on input "Choice" at bounding box center [509, 445] width 203 height 33
paste input "Orange Ju"
type input "Orange Juice"
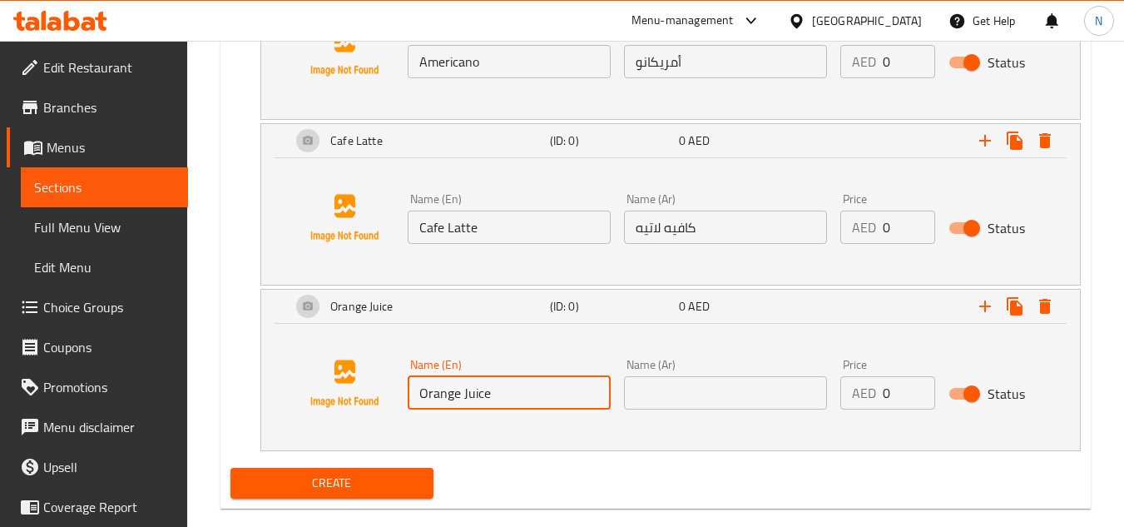
scroll to position [2161, 0]
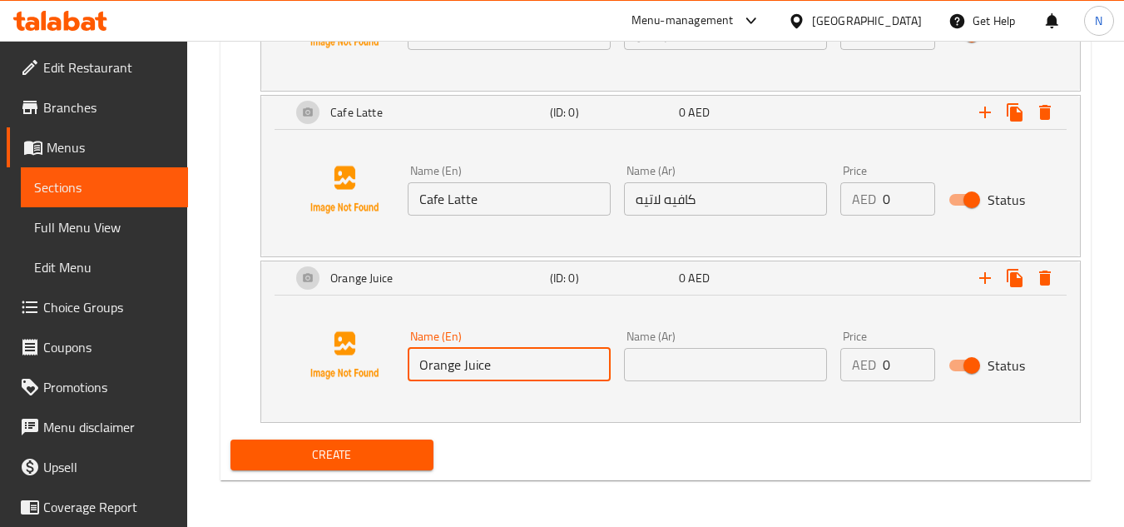
click at [485, 372] on input "Orange Juice" at bounding box center [509, 364] width 203 height 33
click at [737, 372] on input "text" at bounding box center [725, 364] width 203 height 33
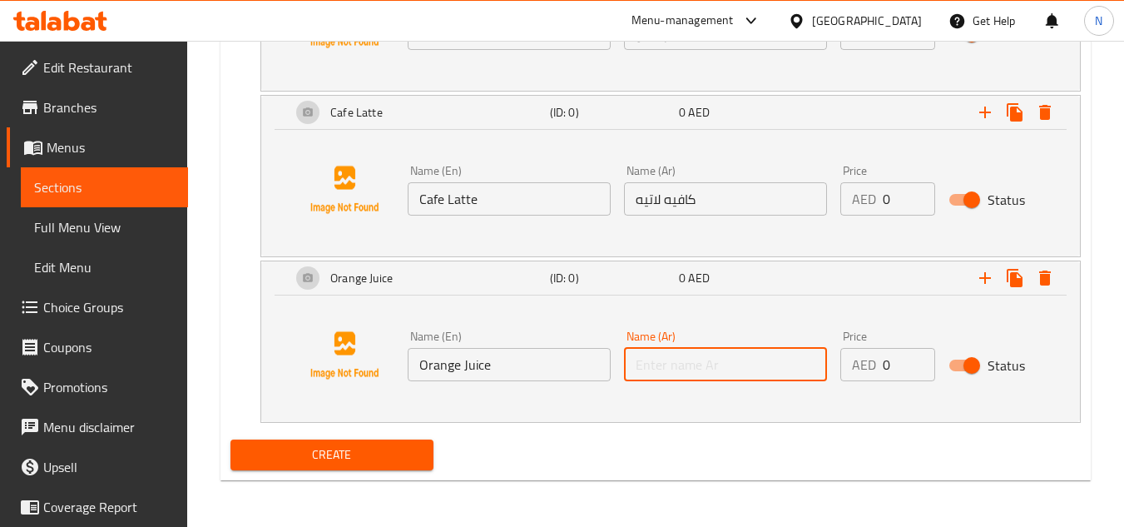
paste input "عصير البرتقال"
type input "عصير البرتقال"
click at [986, 282] on icon "Expand" at bounding box center [985, 278] width 20 height 20
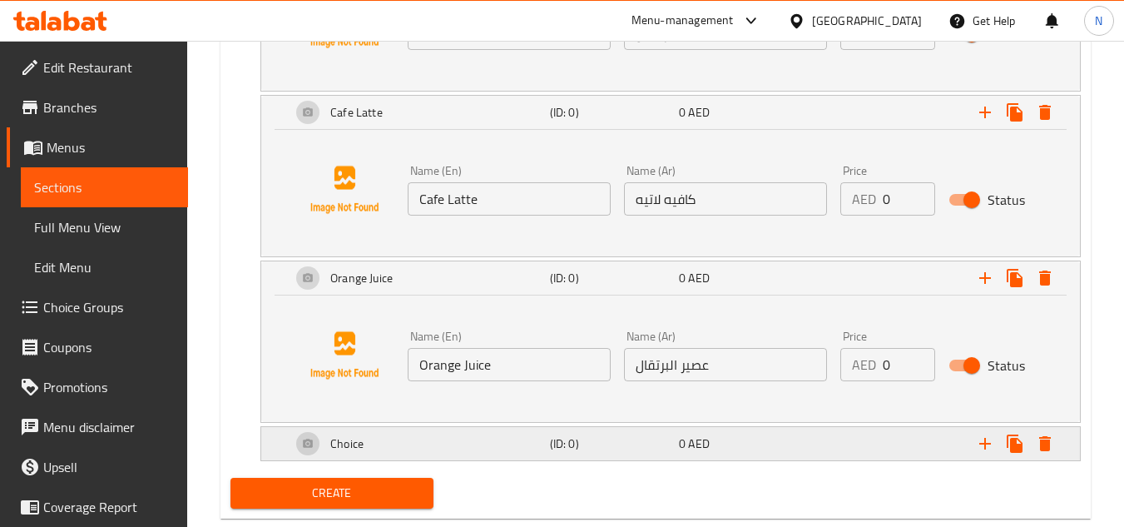
click at [396, 440] on div "Choice" at bounding box center [417, 444] width 259 height 40
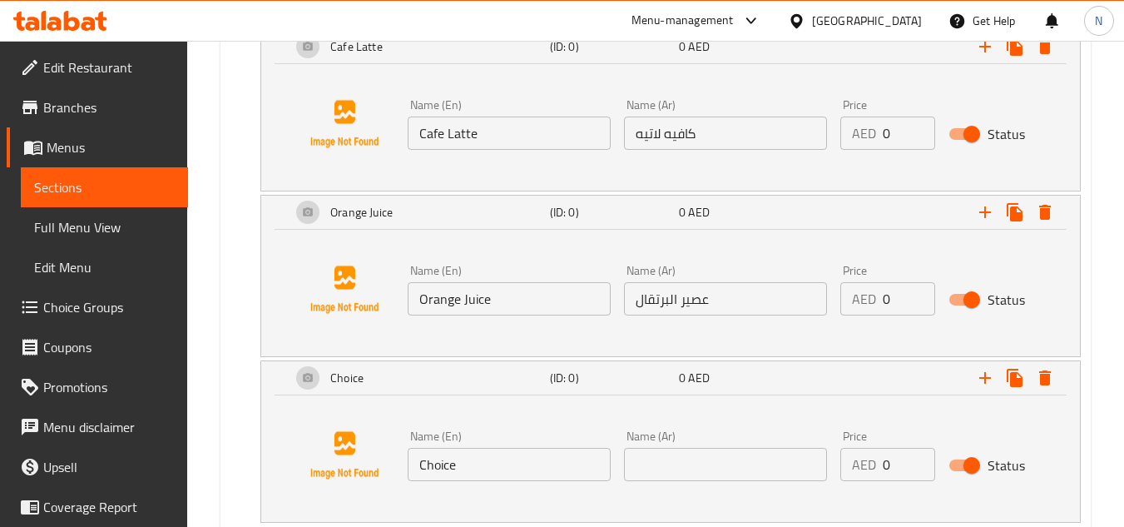
scroll to position [2325, 0]
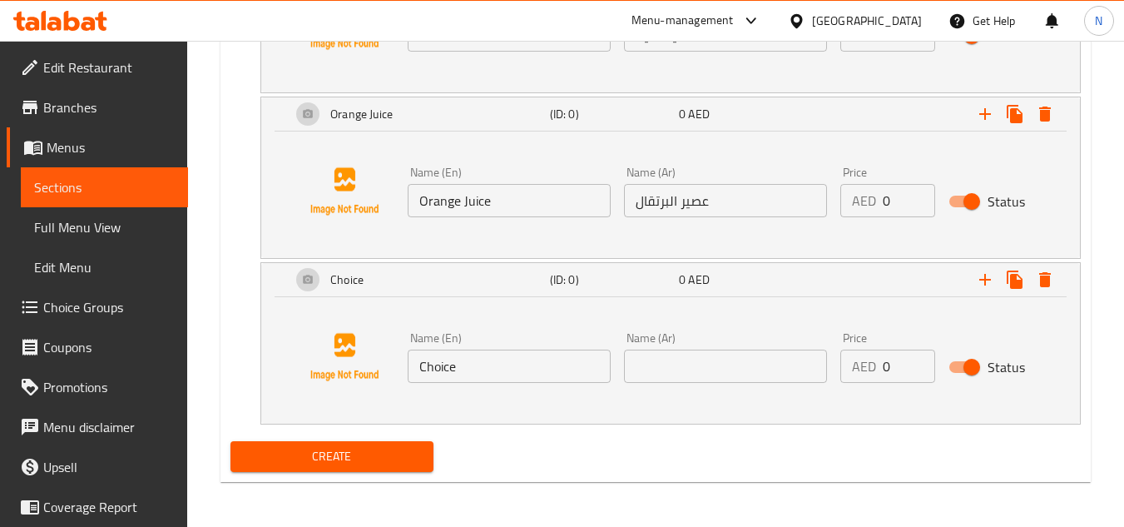
click at [510, 373] on input "Choice" at bounding box center [509, 366] width 203 height 33
paste input "Watermelon Ju"
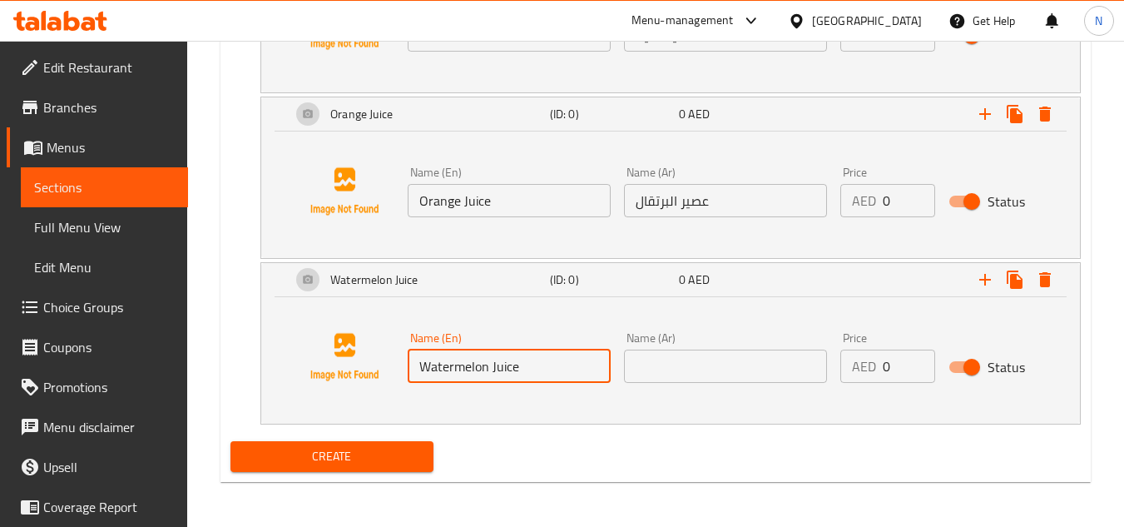
type input "Watermelon Juice"
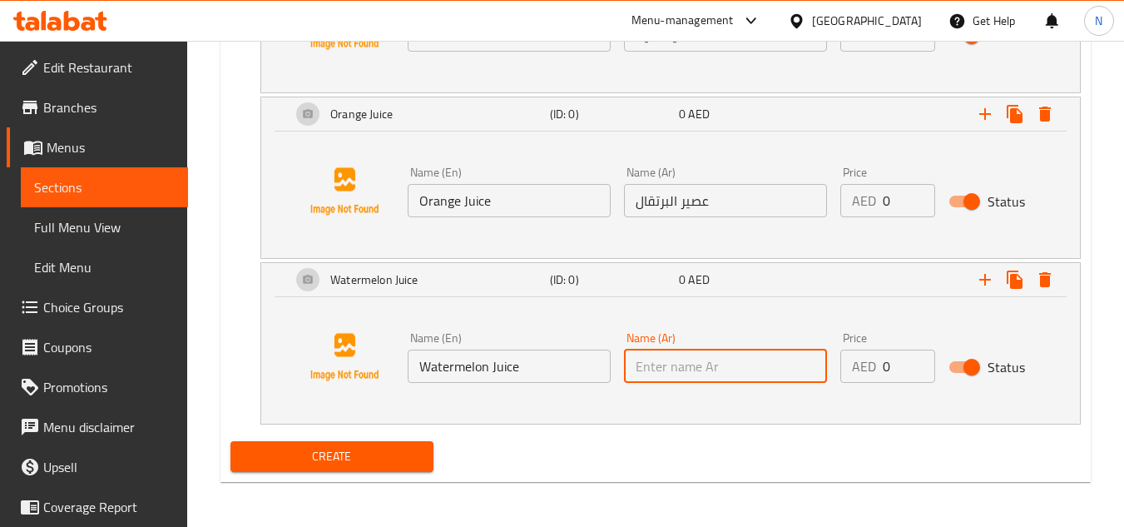
click at [789, 374] on input "text" at bounding box center [725, 366] width 203 height 33
paste input "عصير البطيخ"
type input "عصير البطيخ"
click at [985, 290] on icon "Expand" at bounding box center [985, 280] width 20 height 20
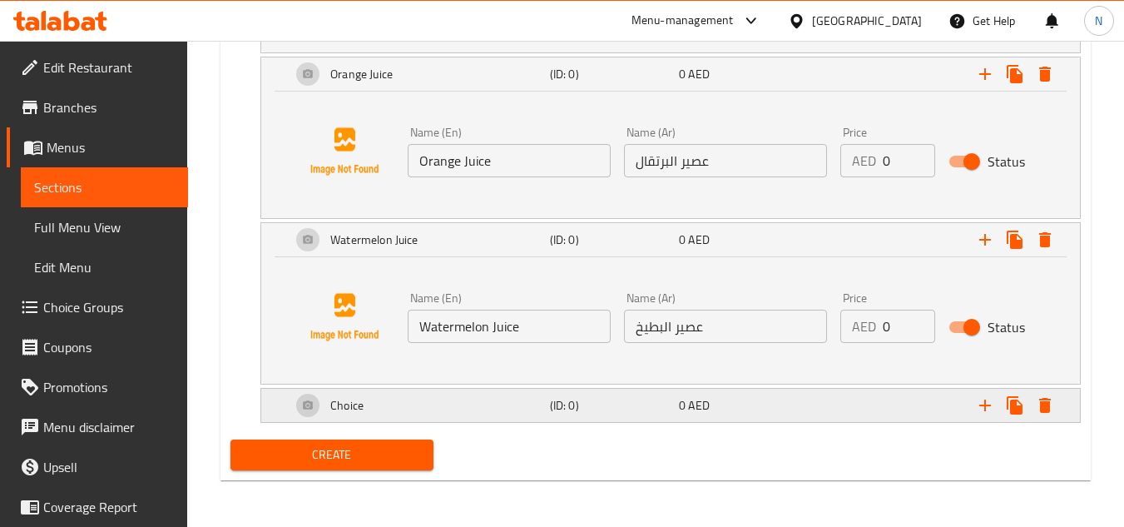
drag, startPoint x: 370, startPoint y: 400, endPoint x: 405, endPoint y: 405, distance: 34.4
click at [370, 400] on div "Choice" at bounding box center [417, 405] width 259 height 40
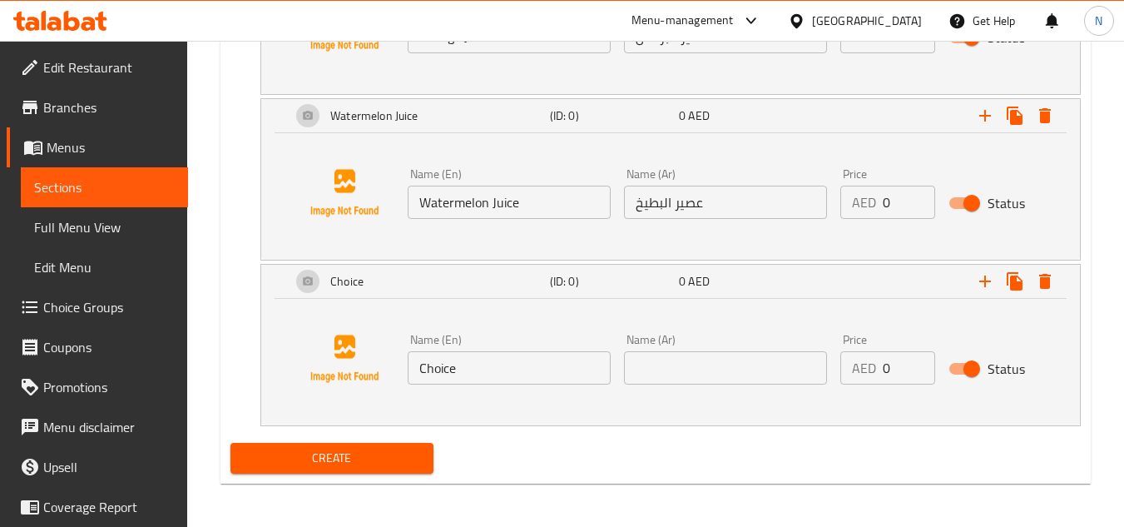
scroll to position [2492, 0]
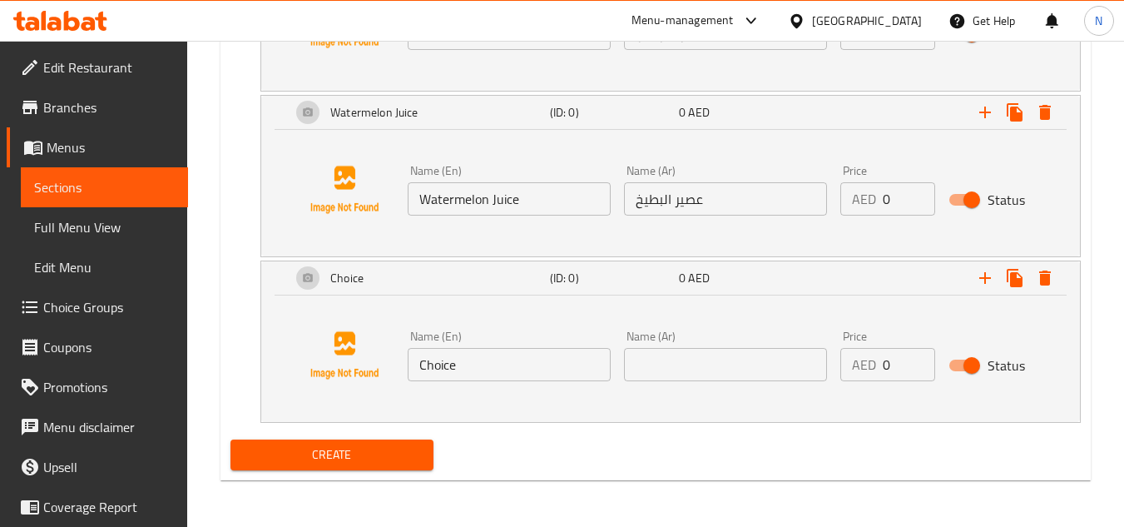
click at [499, 368] on input "Choice" at bounding box center [509, 364] width 203 height 33
paste input "English Breakfast Tea"
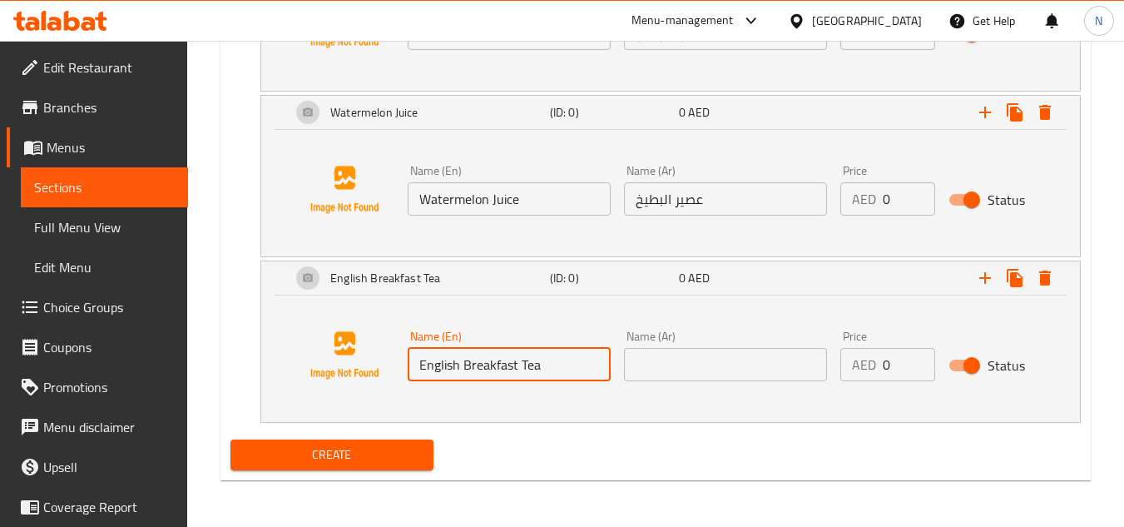
type input "English Breakfast Tea"
click at [698, 368] on input "text" at bounding box center [725, 364] width 203 height 33
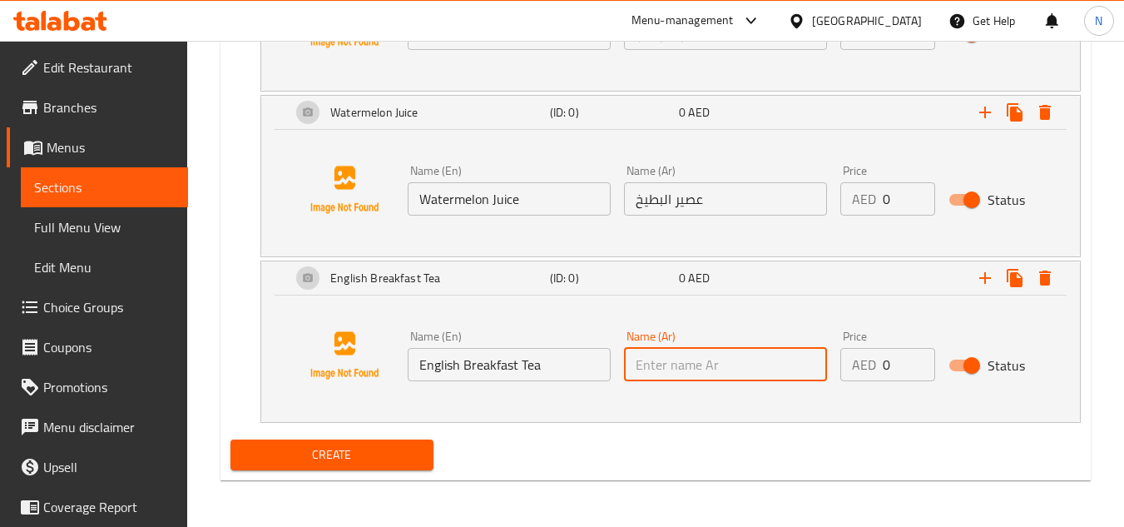
paste input "شاي الإفطار الإنجليزي"
type input "شاي الإفطار الإنجليزي"
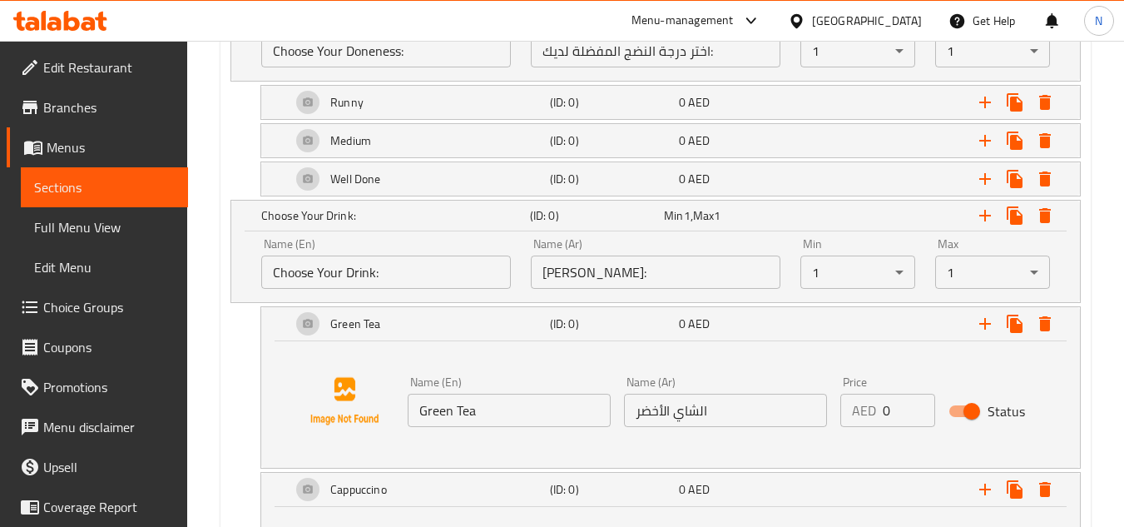
scroll to position [1410, 0]
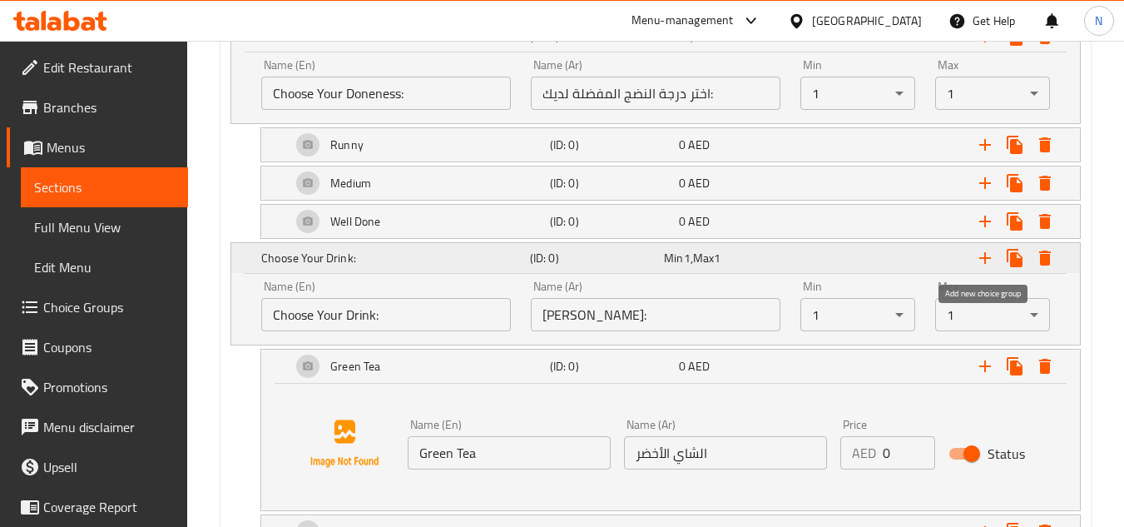
click at [980, 261] on icon "Expand" at bounding box center [985, 258] width 20 height 20
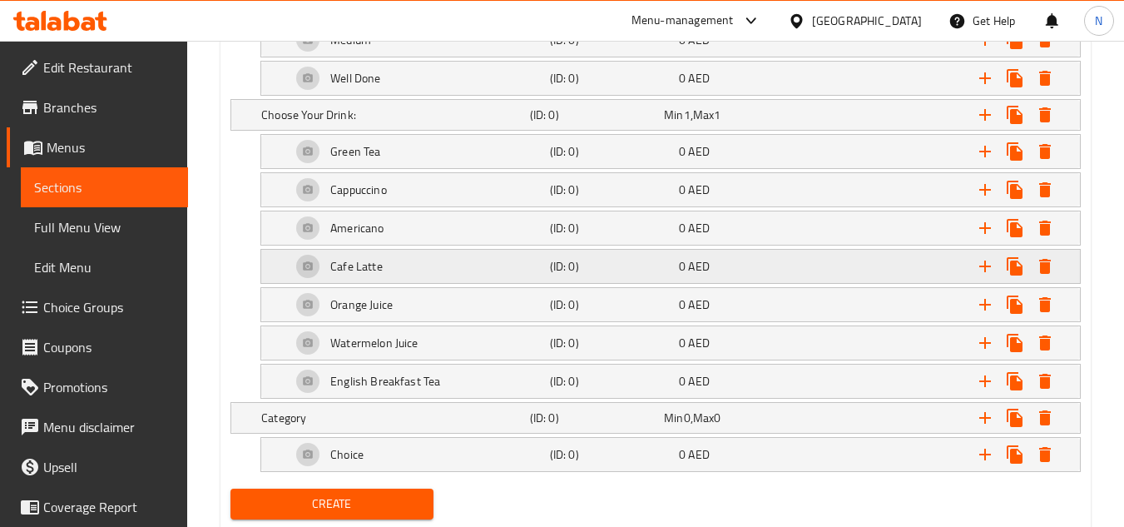
scroll to position [1459, 0]
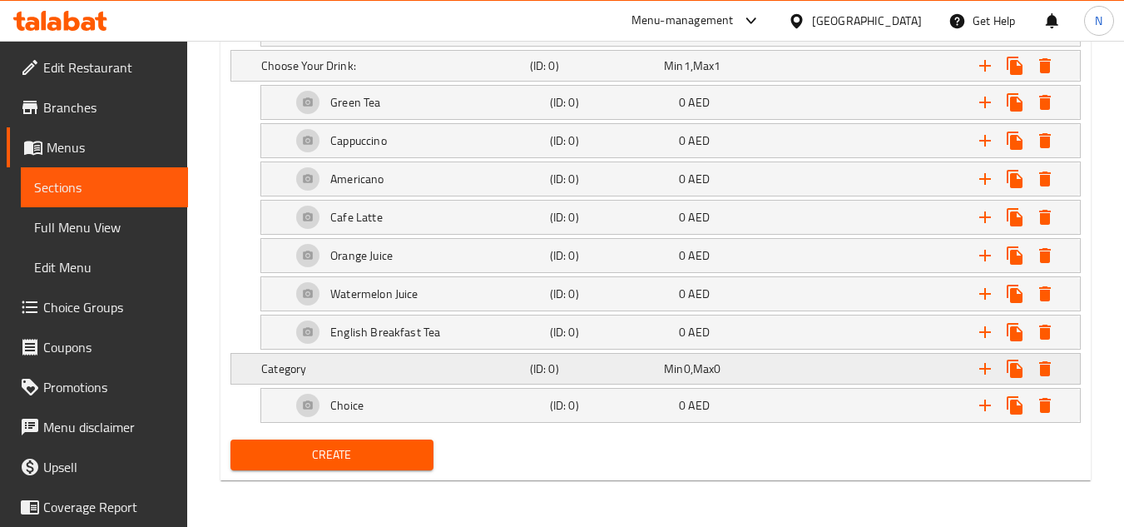
click at [376, 360] on h5 "Category" at bounding box center [392, 368] width 262 height 17
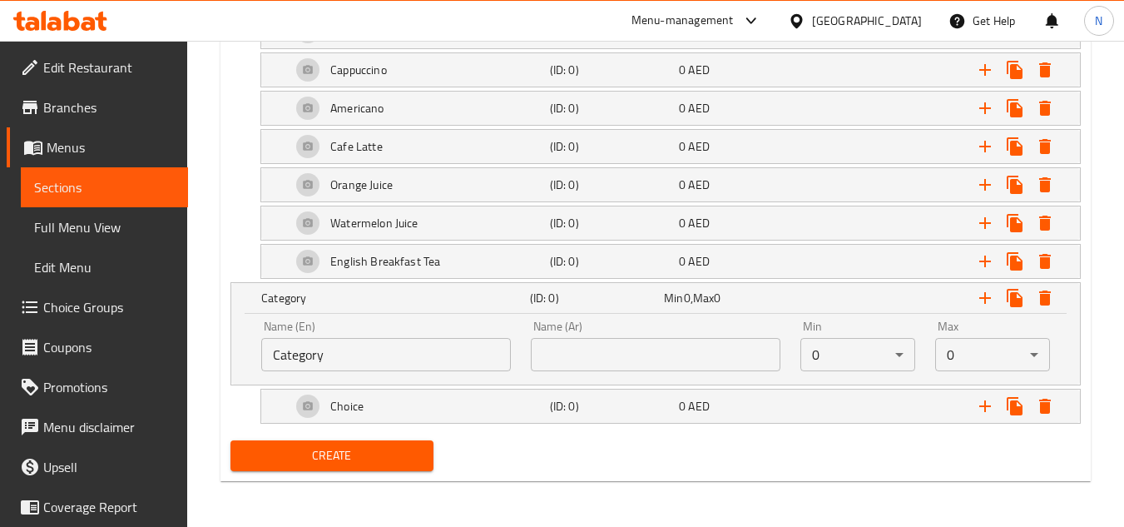
scroll to position [1531, 0]
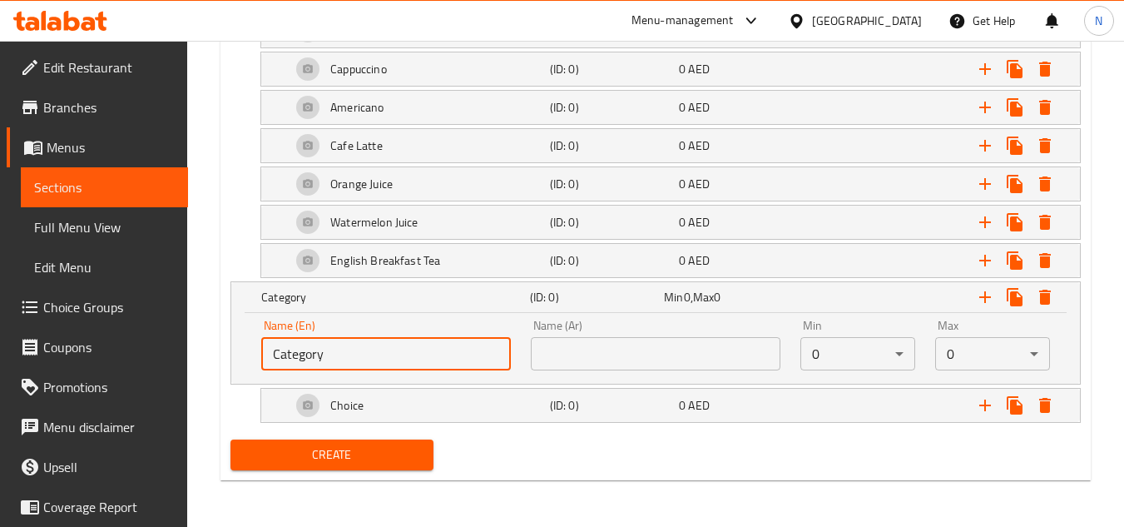
click at [390, 356] on input "Category" at bounding box center [386, 353] width 250 height 33
paste input "Add-ons:"
type input "Add-ons:"
click at [590, 365] on input "text" at bounding box center [656, 353] width 250 height 33
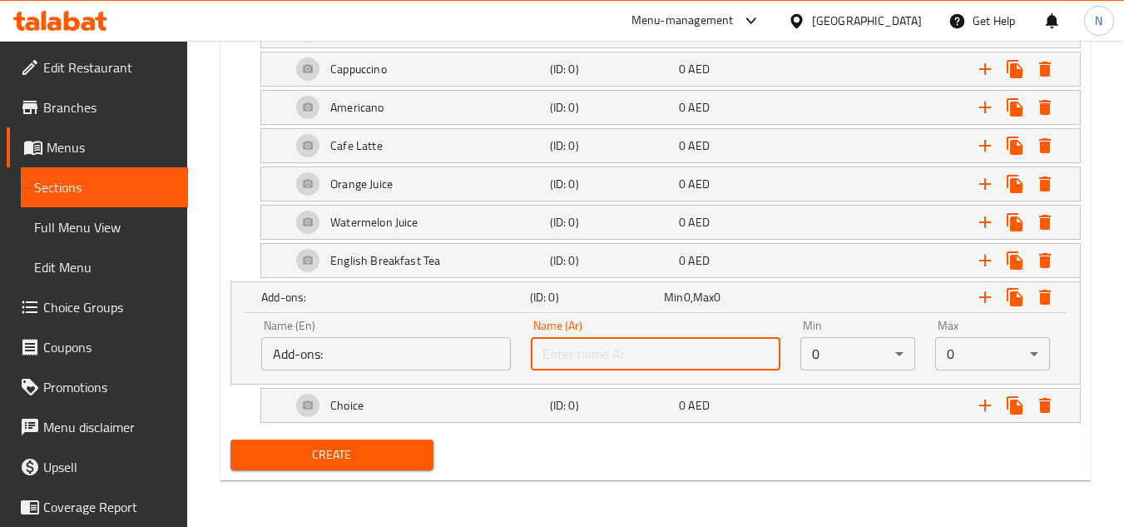
paste input "الإضافات:"
type input "الإضافات:"
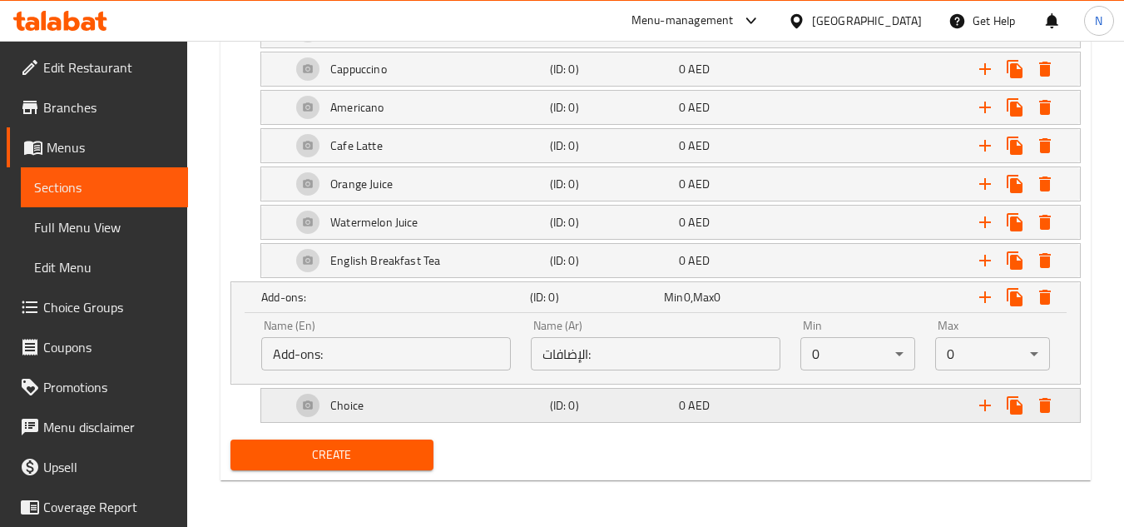
drag, startPoint x: 410, startPoint y: 418, endPoint x: 456, endPoint y: 437, distance: 49.6
click at [410, 417] on div "Choice" at bounding box center [417, 405] width 259 height 40
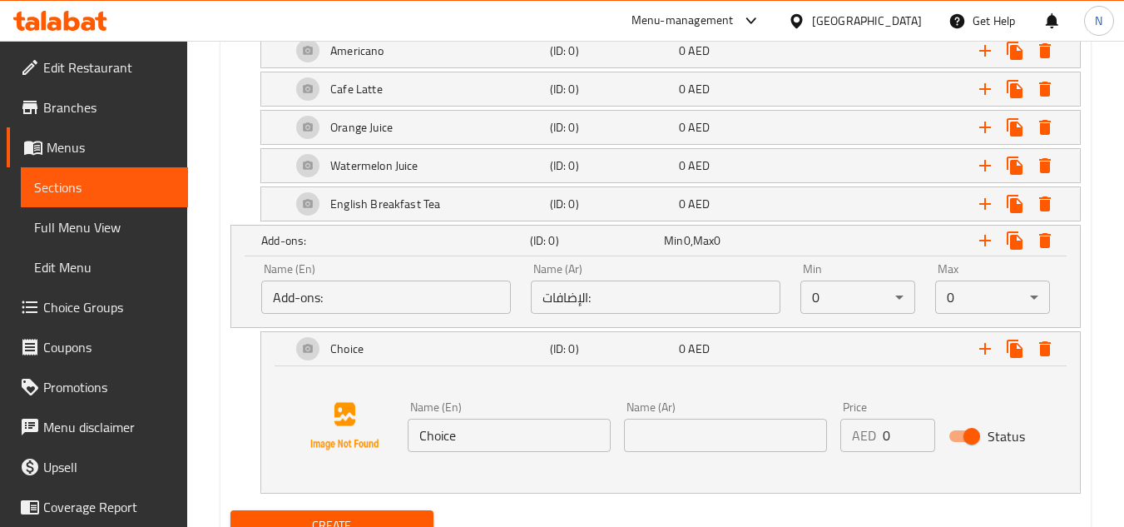
scroll to position [1658, 0]
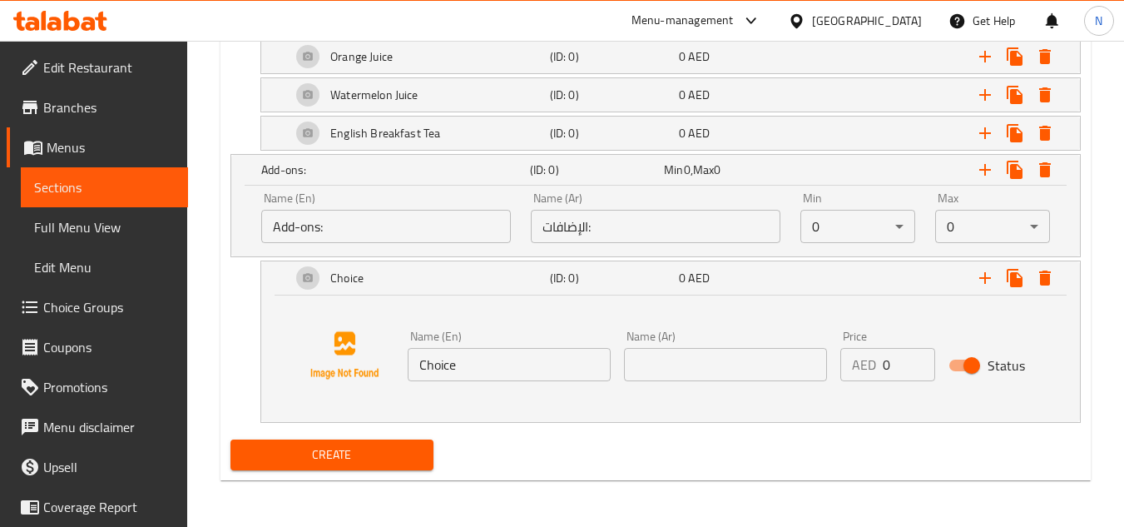
click at [489, 350] on input "Choice" at bounding box center [509, 364] width 203 height 33
paste input "Egg"
type input "Egg"
click at [670, 366] on input "text" at bounding box center [725, 364] width 203 height 33
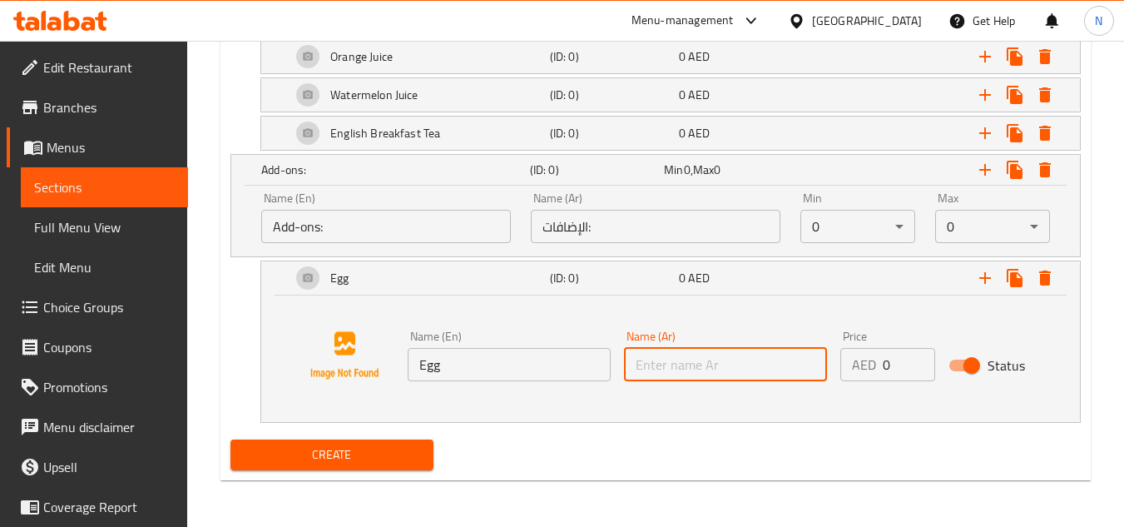
paste input "بيض"
type input "بيض"
click at [989, 273] on icon "Expand" at bounding box center [985, 278] width 20 height 20
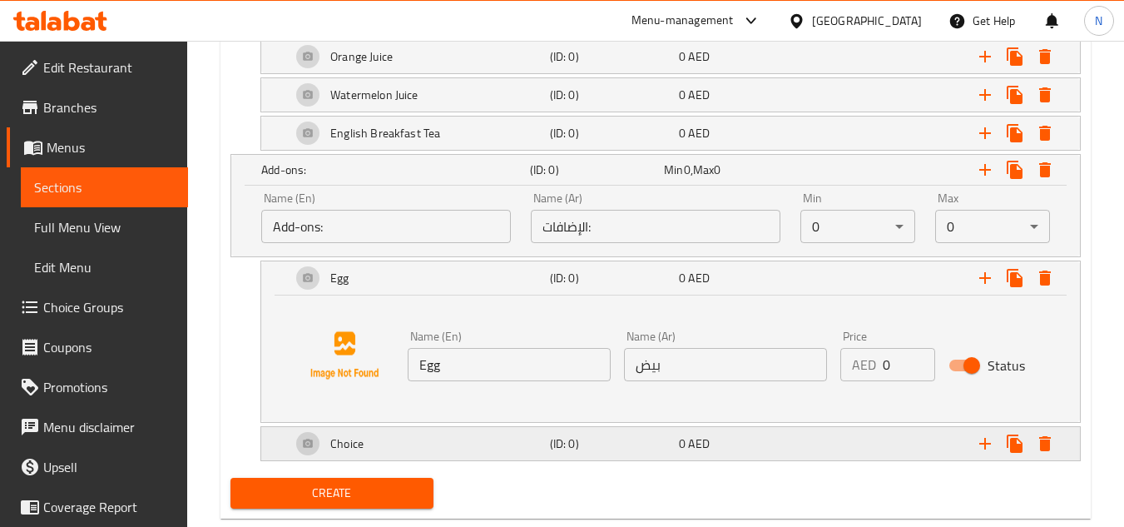
click at [362, 448] on h5 "Choice" at bounding box center [346, 443] width 33 height 17
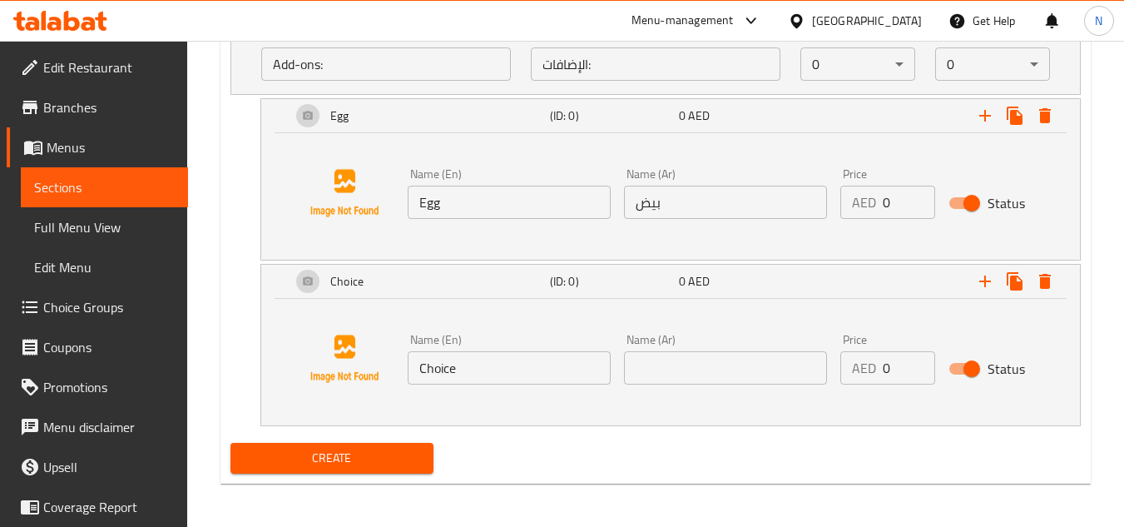
scroll to position [1824, 0]
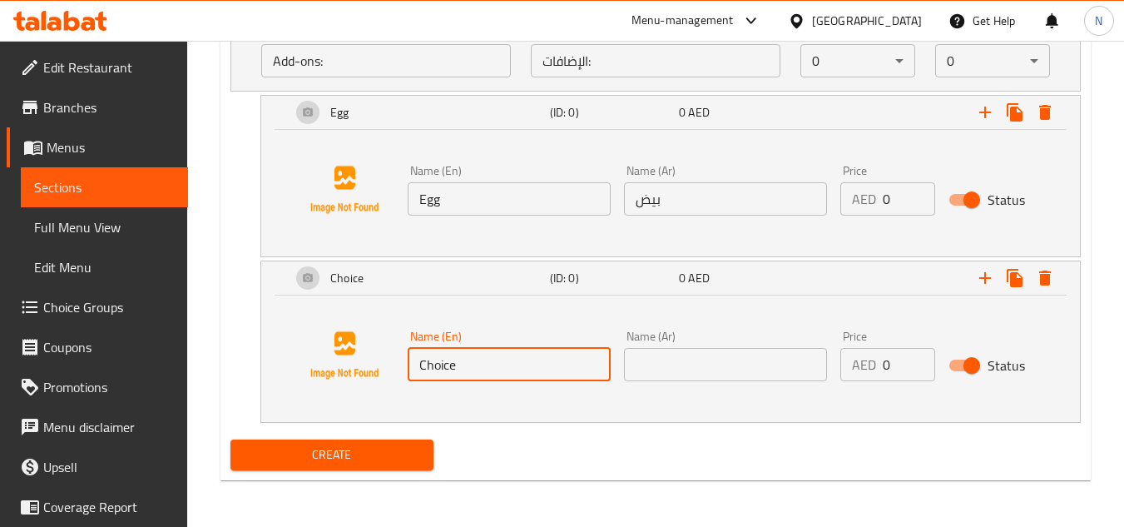
click at [526, 376] on input "Choice" at bounding box center [509, 364] width 203 height 33
paste input "Toast"
type input "Toast"
click at [726, 367] on input "text" at bounding box center [725, 364] width 203 height 33
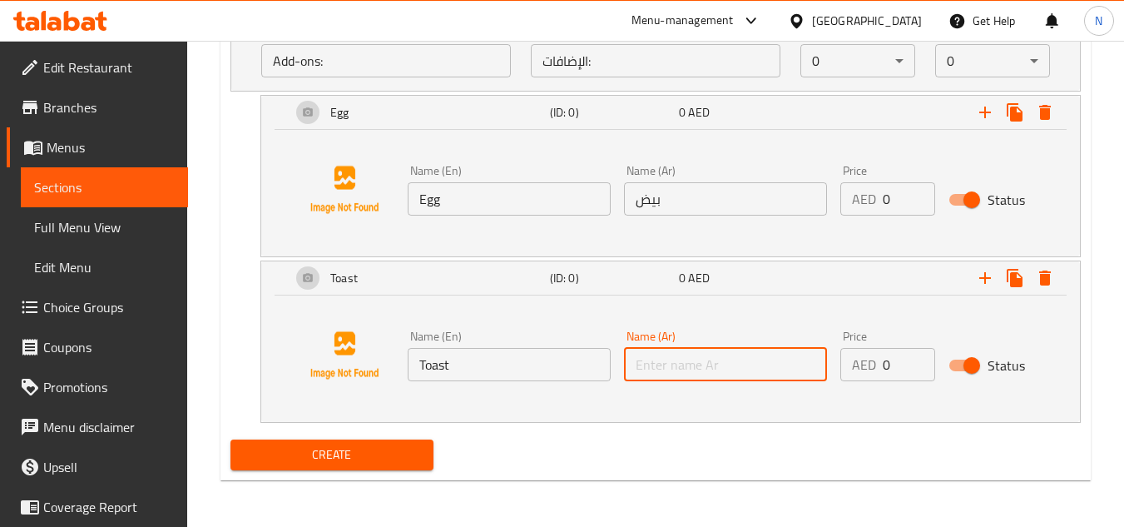
paste input "خبز محمص"
type input "خبز محمص"
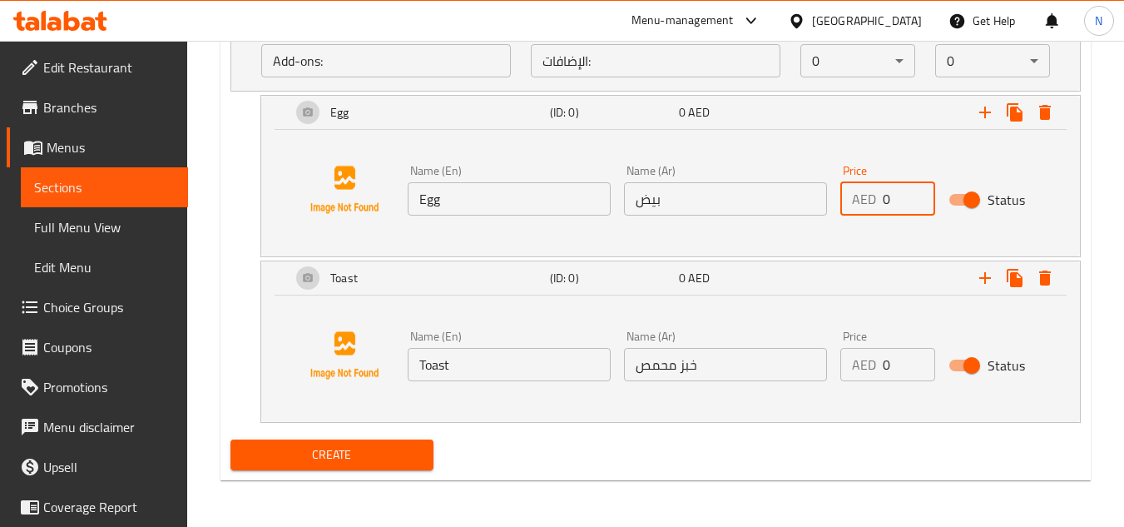
drag, startPoint x: 886, startPoint y: 201, endPoint x: 921, endPoint y: 221, distance: 40.7
click at [921, 221] on div "Price AED 0 Price" at bounding box center [888, 190] width 108 height 64
paste input "5"
type input "5"
drag, startPoint x: 898, startPoint y: 365, endPoint x: 844, endPoint y: 383, distance: 56.9
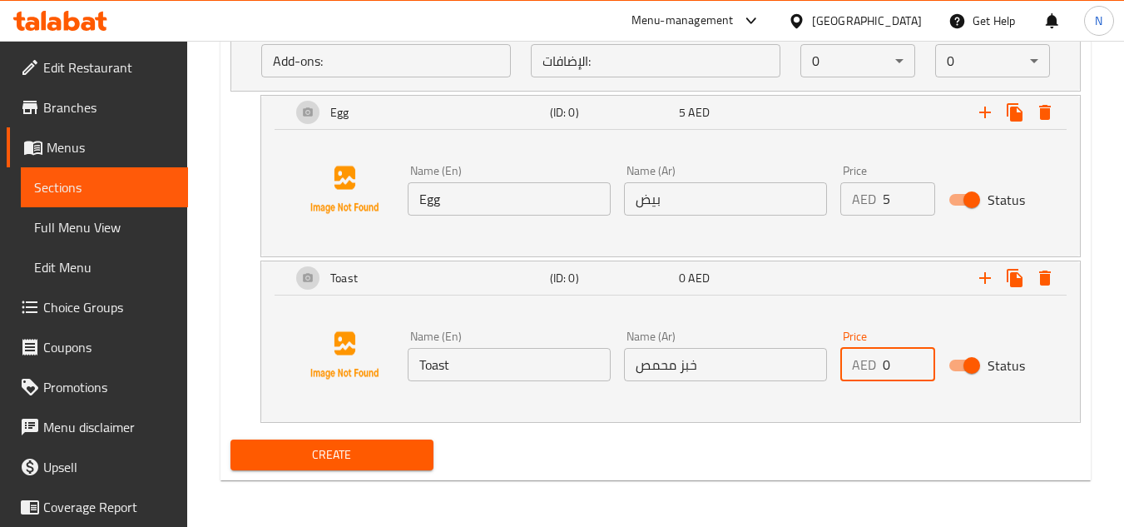
click at [844, 383] on div "Price AED 0 Price" at bounding box center [888, 356] width 108 height 64
paste input "5"
type input "5"
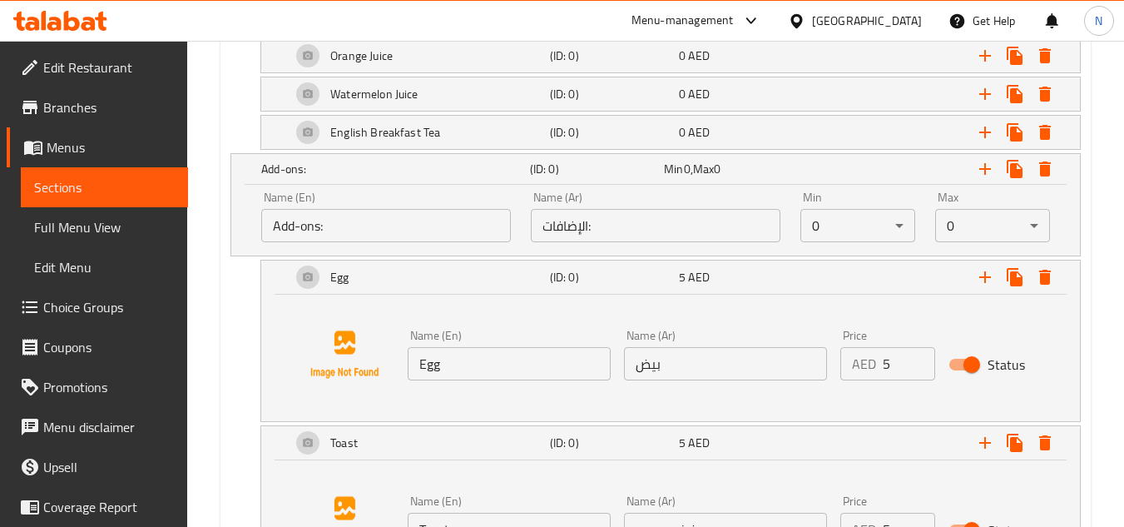
scroll to position [1657, 0]
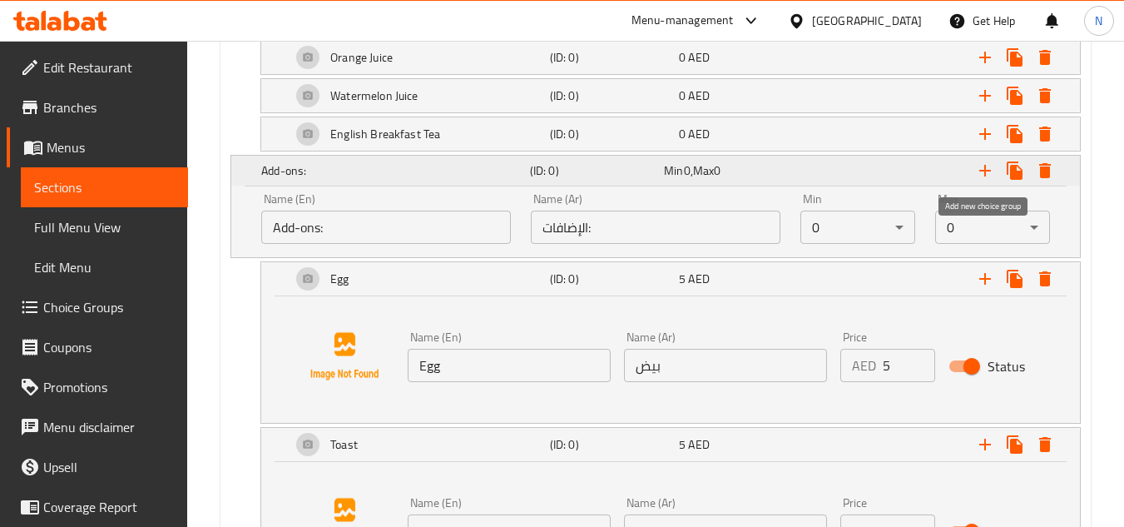
click at [980, 162] on icon "Expand" at bounding box center [985, 171] width 20 height 20
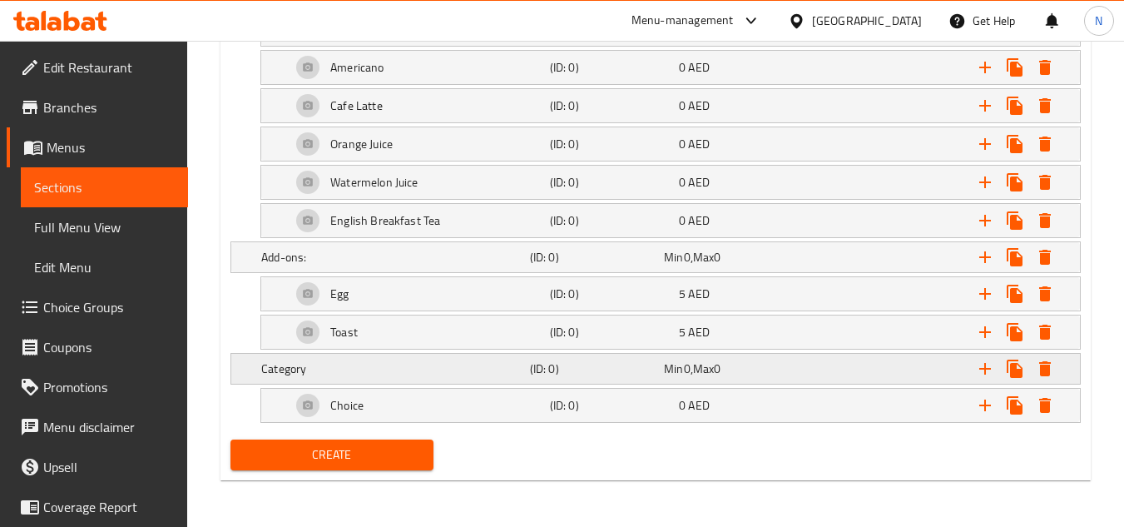
scroll to position [1571, 0]
click at [295, 365] on h5 "Category" at bounding box center [392, 368] width 262 height 17
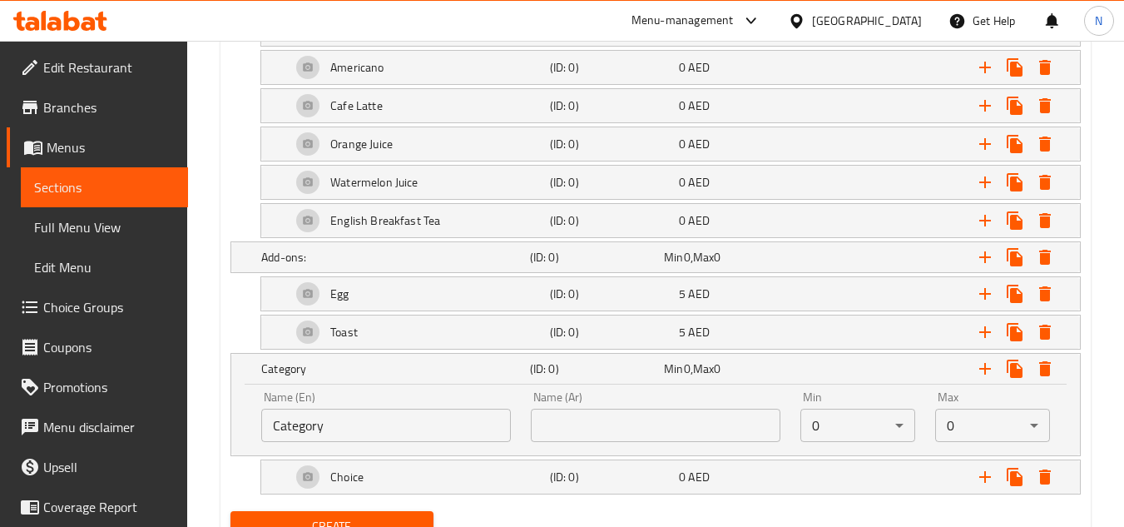
click at [394, 433] on input "Category" at bounding box center [386, 425] width 250 height 33
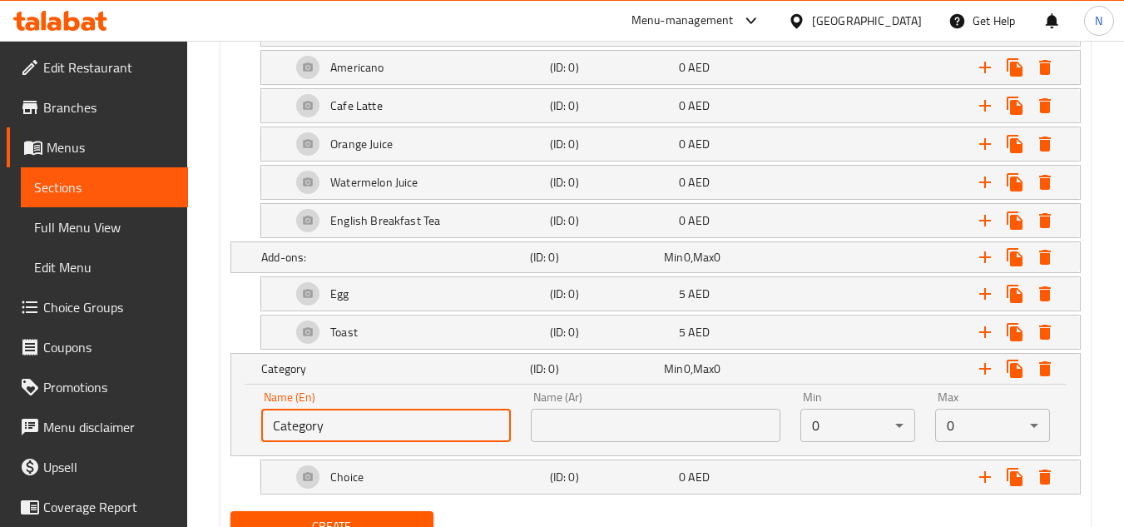
paste input "hoose Your Side Dish:"
type input "Choose Your Side Dish:"
click at [315, 417] on input "Choose Your Side Dish:" at bounding box center [386, 425] width 250 height 33
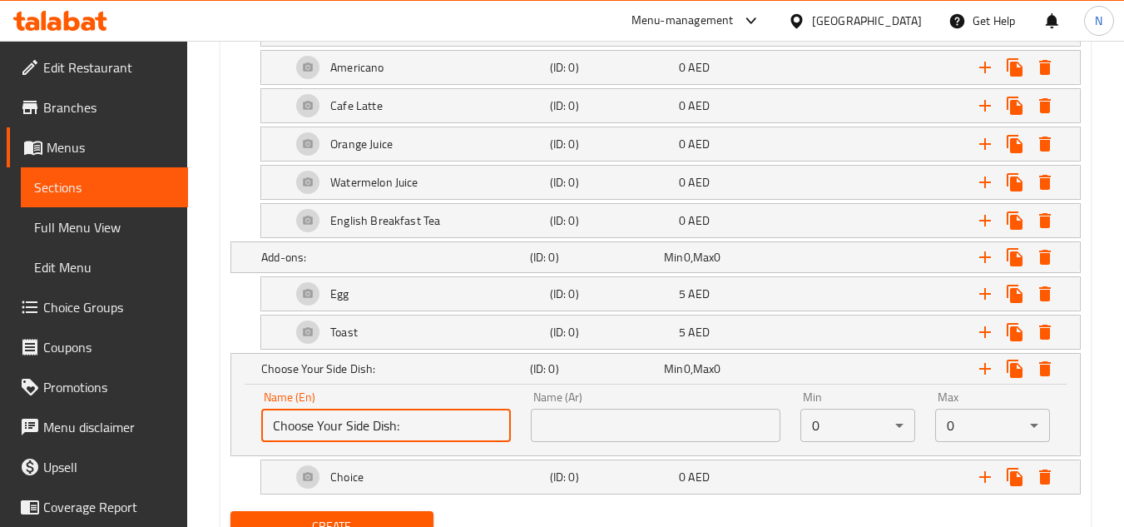
click at [683, 421] on input "text" at bounding box center [656, 425] width 250 height 33
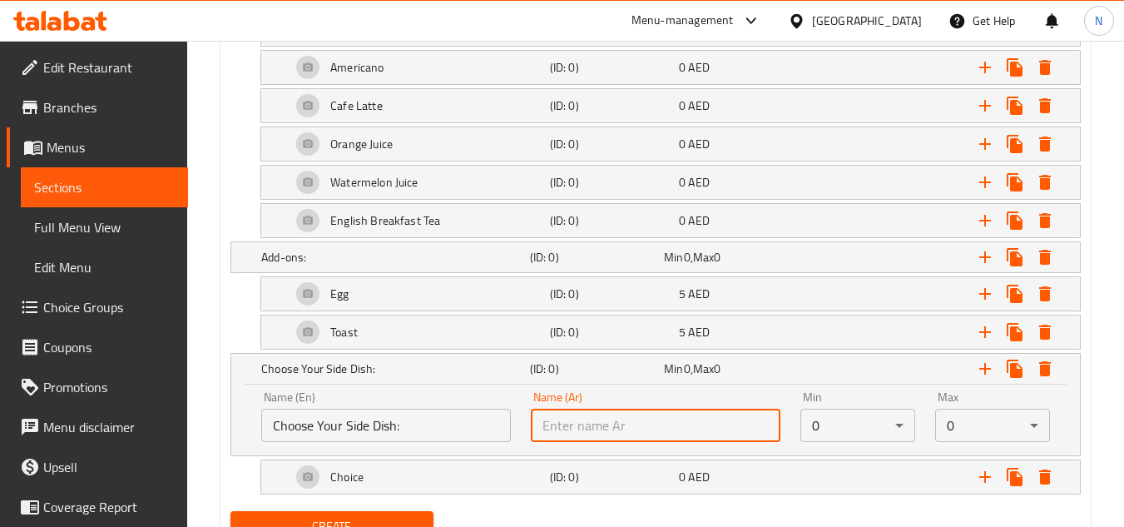
paste input "اختر الطبق الجانبي الخاص بك:"
type input "اختر الطبق الجانبي الخاص بك:"
click at [385, 424] on input "Choose Your Side Dish:" at bounding box center [386, 425] width 250 height 33
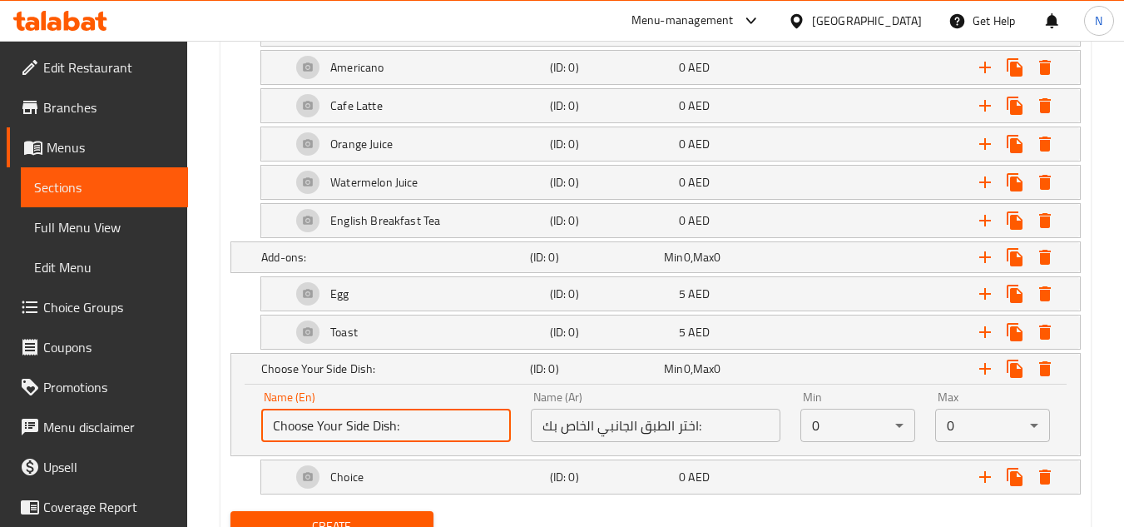
click at [385, 424] on input "Choose Your Side Dish:" at bounding box center [386, 425] width 250 height 33
click at [987, 481] on icon "Expand" at bounding box center [985, 477] width 20 height 20
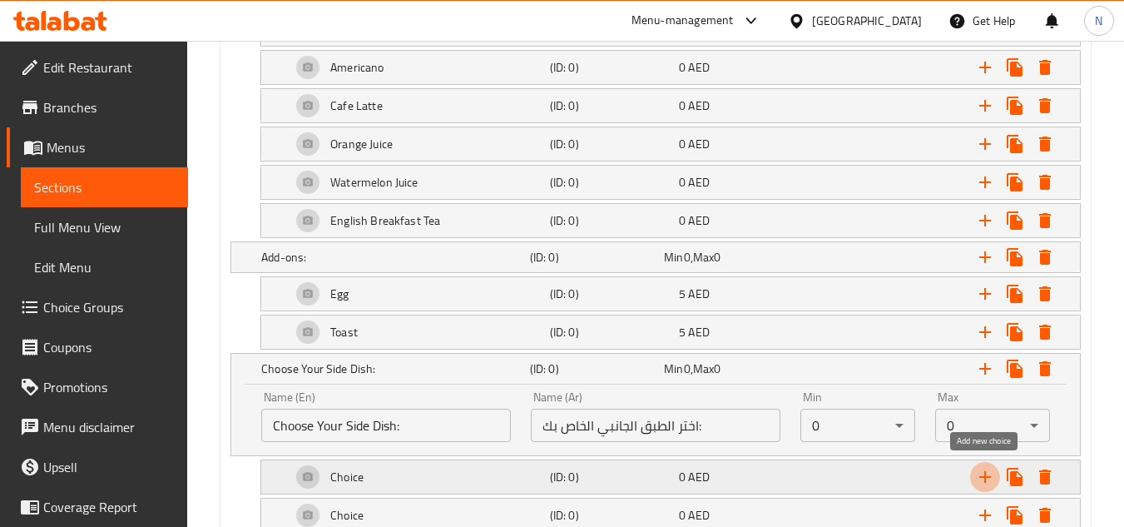
click at [987, 481] on icon "Expand" at bounding box center [985, 477] width 20 height 20
click at [378, 473] on div "Choice" at bounding box center [417, 477] width 259 height 40
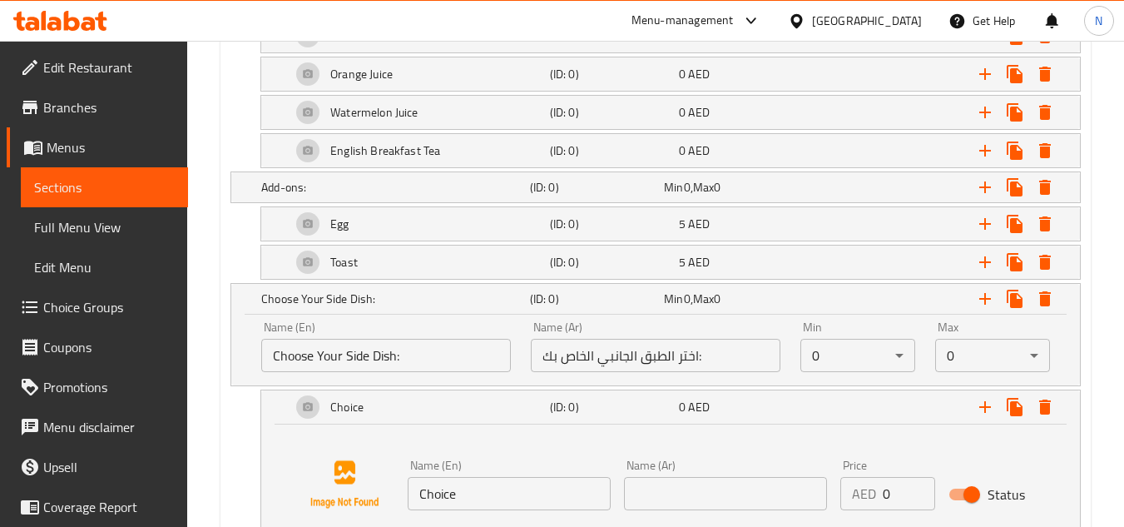
scroll to position [1737, 0]
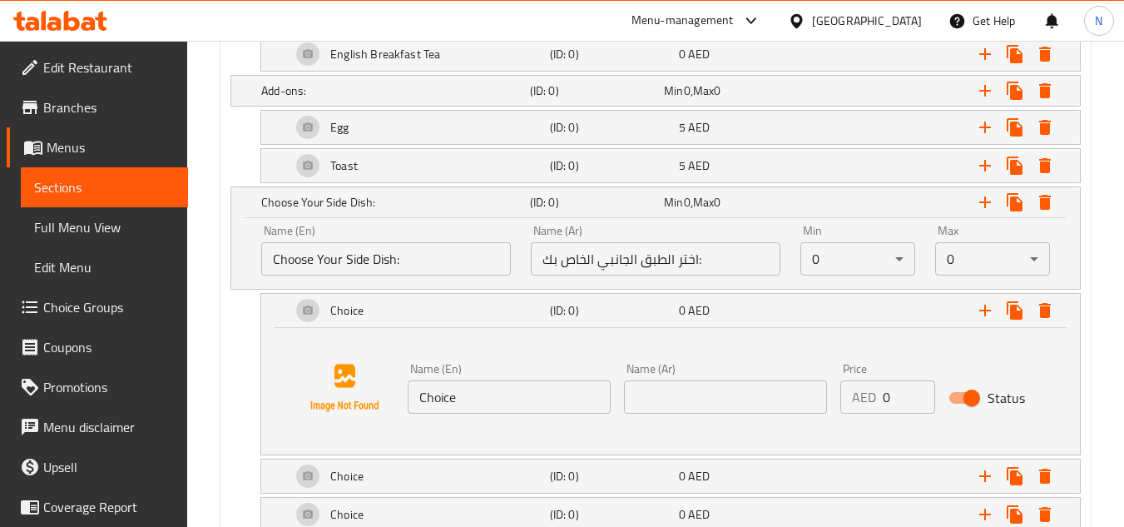
click at [435, 400] on input "Choice" at bounding box center [509, 396] width 203 height 33
paste input "High Protein Bagel"
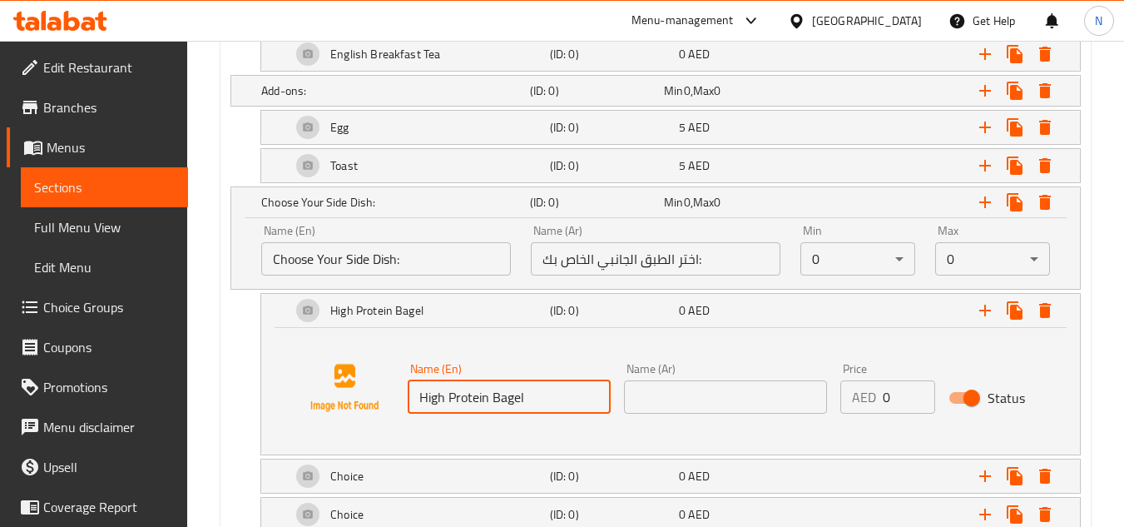
type input "High Protein Bagel"
click at [700, 388] on input "text" at bounding box center [725, 396] width 203 height 33
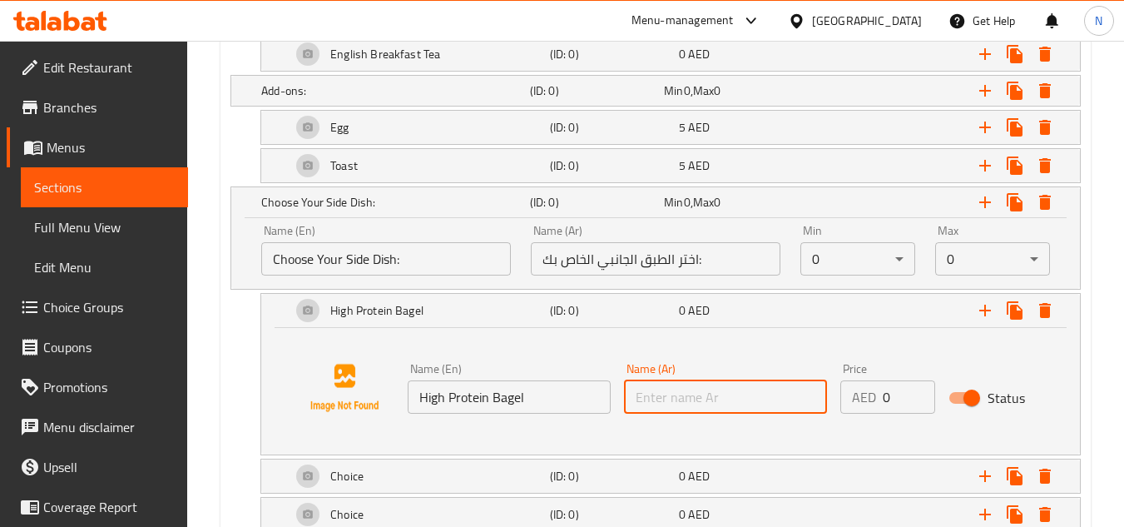
paste input "خبز بيغل عالي البروتين"
drag, startPoint x: 726, startPoint y: 404, endPoint x: 717, endPoint y: 408, distance: 9.3
click at [717, 408] on input "خبز بيغل عالي البروتين" at bounding box center [725, 396] width 203 height 33
click at [726, 404] on input "خبز بيجل عالي البروتين" at bounding box center [725, 396] width 203 height 33
click at [726, 403] on input "خبز بيجل عالي البروتين" at bounding box center [725, 396] width 203 height 33
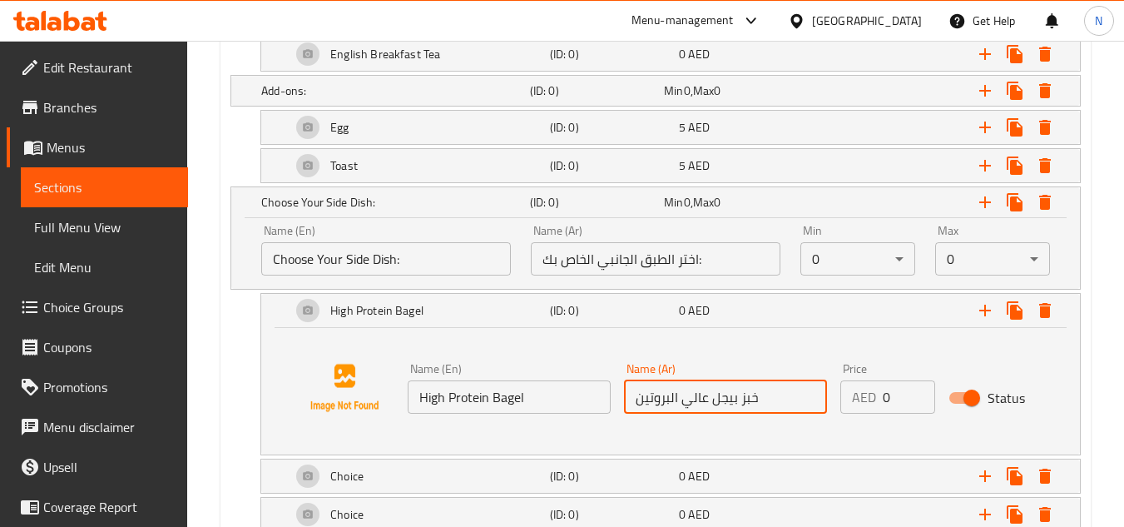
paste input "ل"
type input "خبز بيغل عالي البروتين"
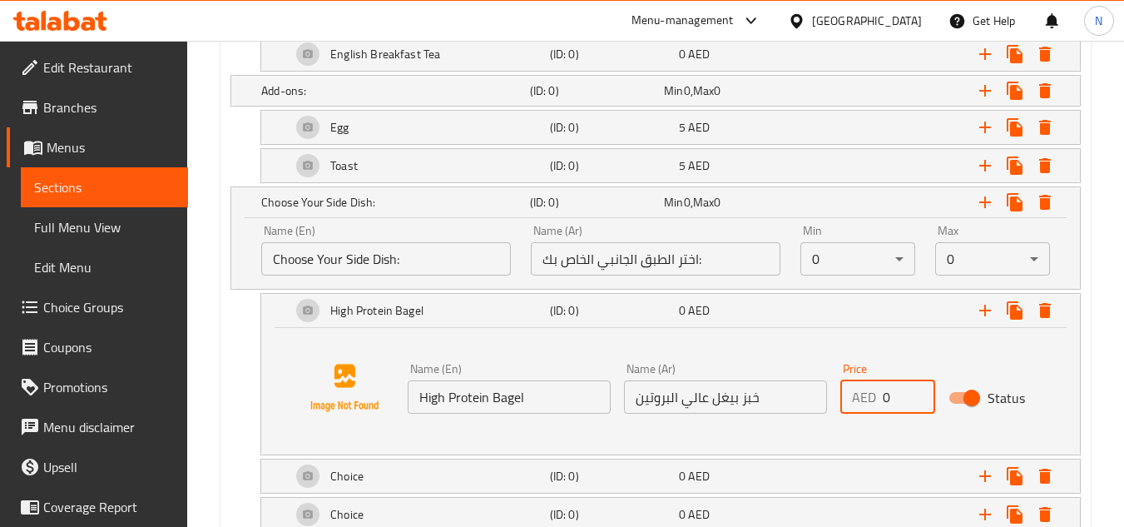
drag, startPoint x: 887, startPoint y: 404, endPoint x: 872, endPoint y: 405, distance: 15.0
click at [872, 405] on div "AED 0 Price" at bounding box center [888, 396] width 95 height 33
paste input "18"
type input "18"
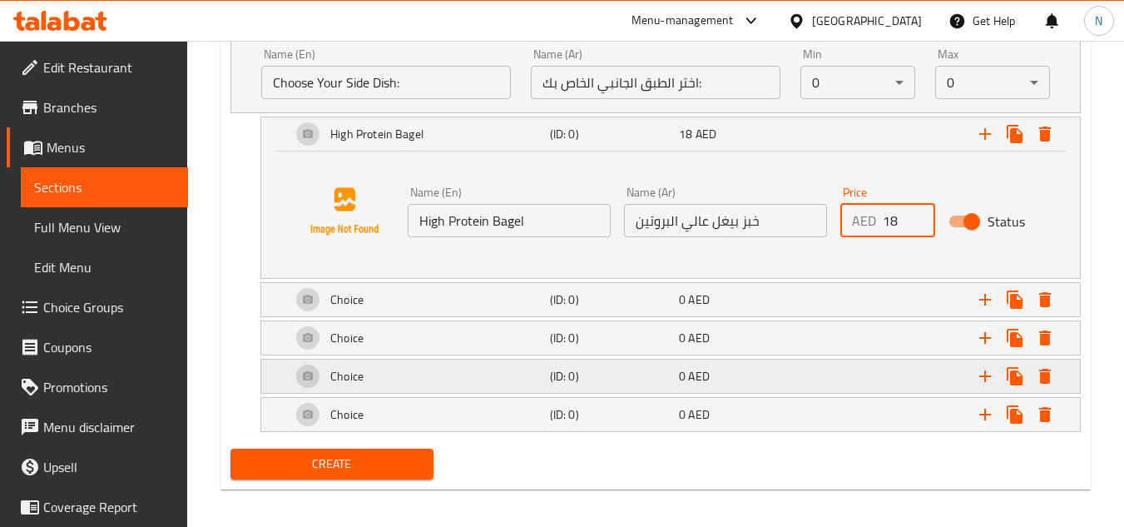
scroll to position [1923, 0]
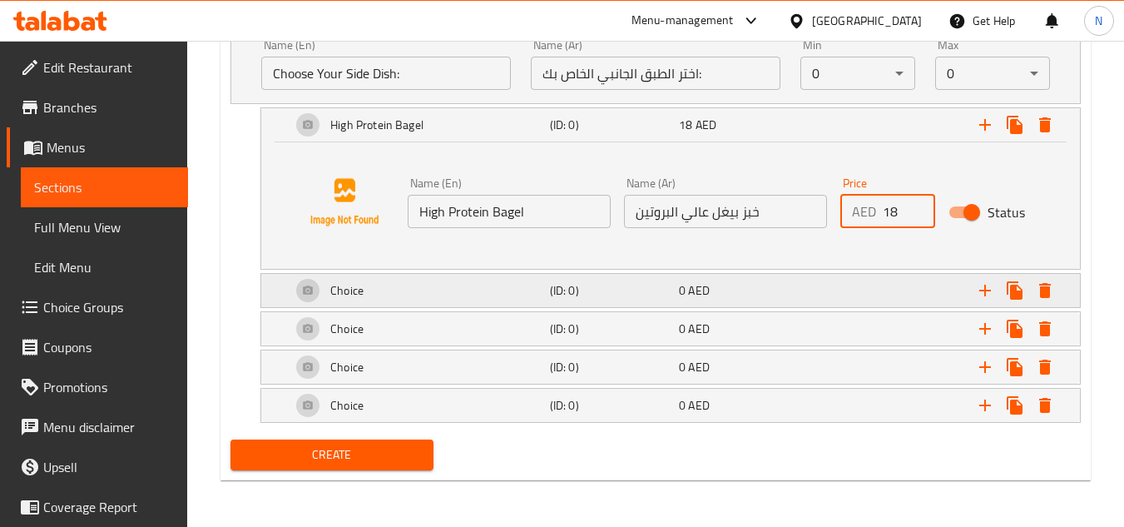
click at [406, 295] on div "Choice" at bounding box center [417, 291] width 259 height 40
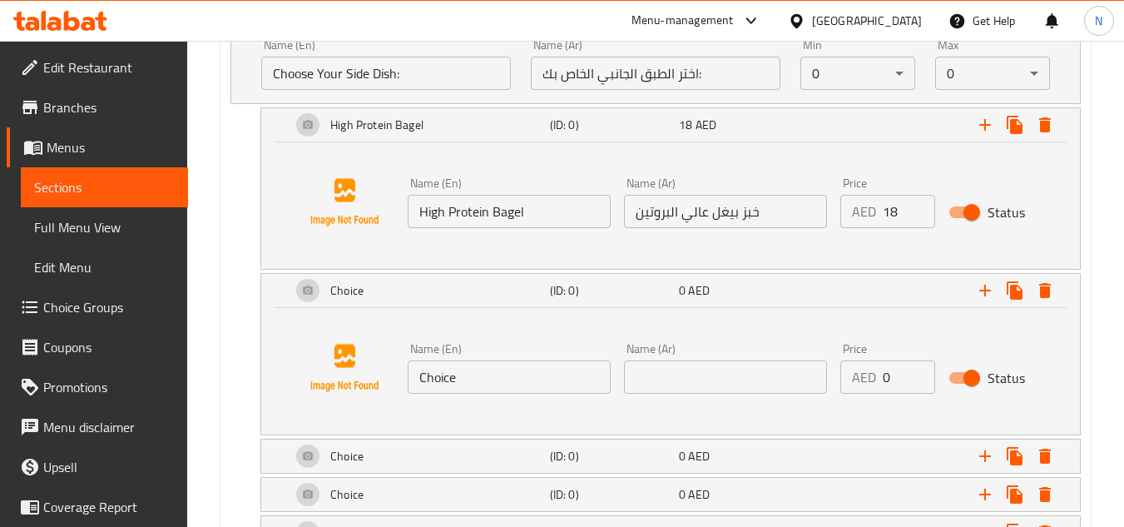
click at [433, 361] on input "Choice" at bounding box center [509, 376] width 203 height 33
paste input "Plain Croissant"
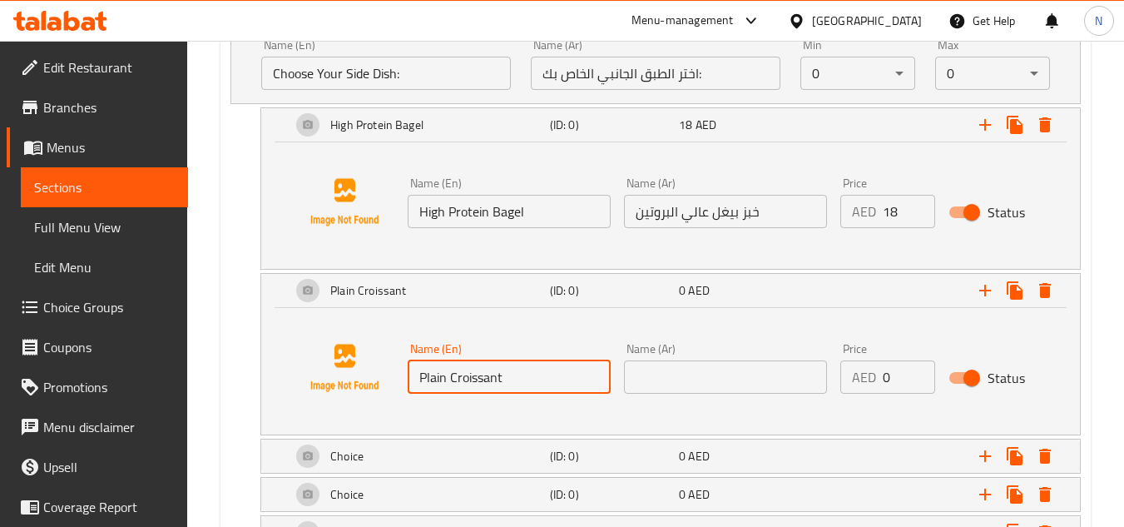
type input "Plain Croissant"
click at [684, 383] on input "text" at bounding box center [725, 376] width 203 height 33
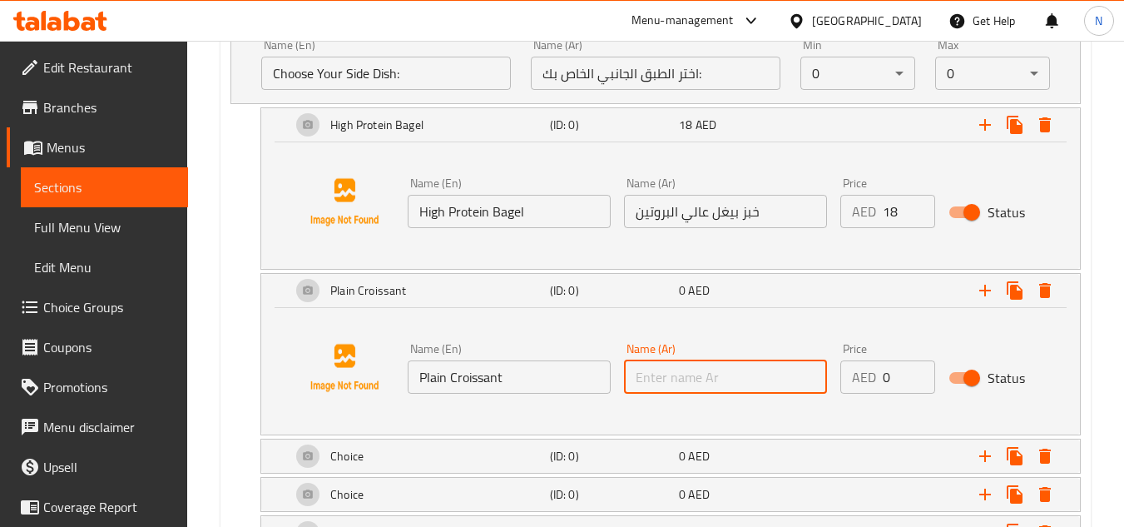
paste input "كرواسون"
type input "كرواسون سادة"
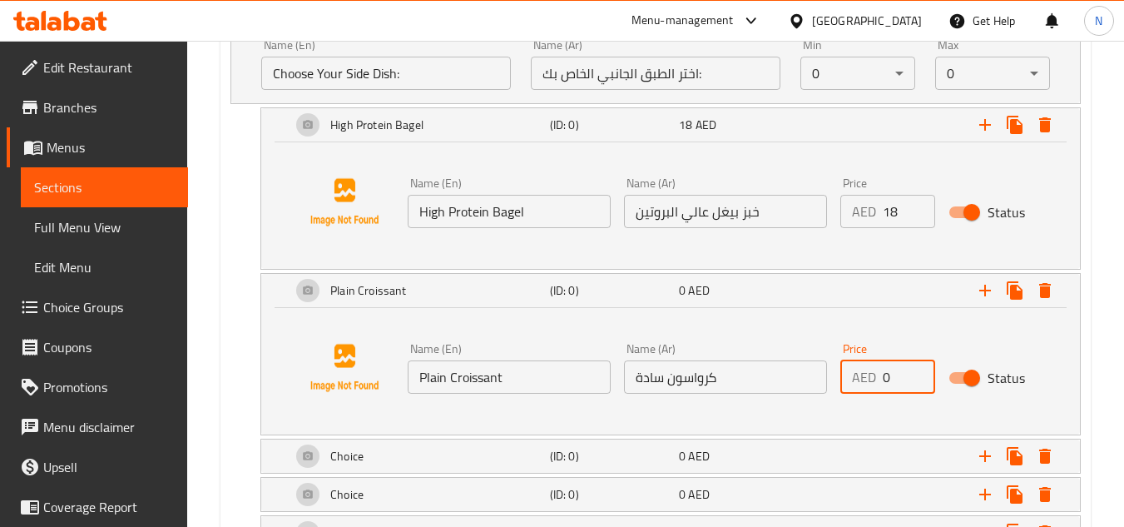
drag, startPoint x: 892, startPoint y: 383, endPoint x: 868, endPoint y: 387, distance: 24.5
click at [868, 387] on div "AED 0 Price" at bounding box center [888, 376] width 95 height 33
paste input "13"
type input "13"
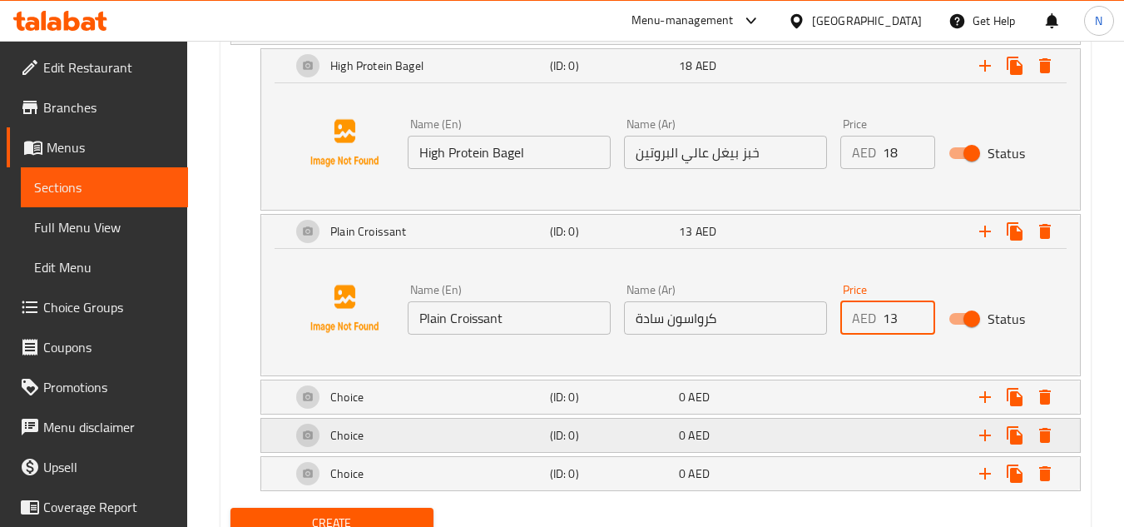
scroll to position [2050, 0]
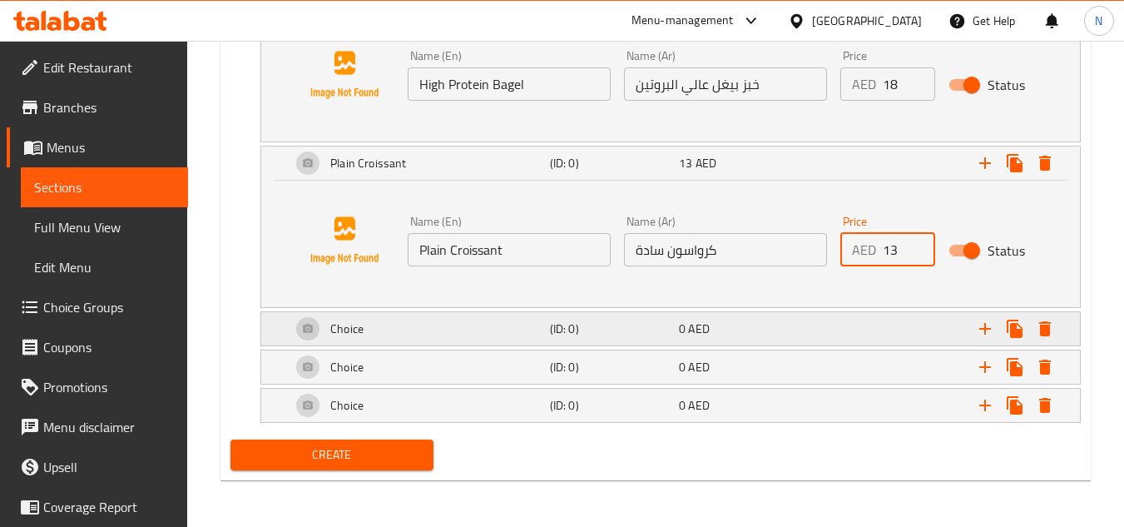
click at [445, 330] on div "Choice" at bounding box center [417, 329] width 259 height 40
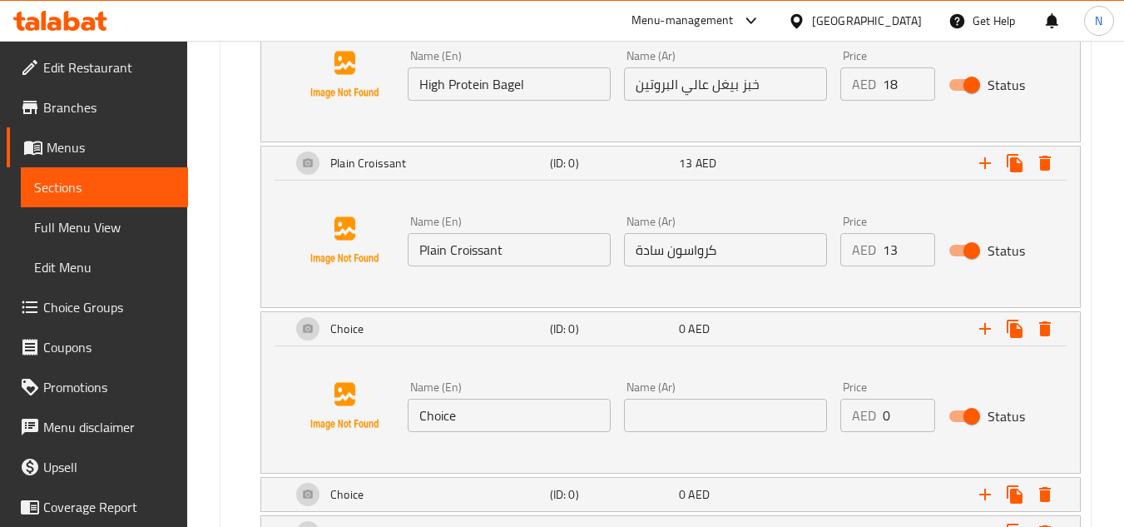
click at [425, 413] on input "Choice" at bounding box center [509, 415] width 203 height 33
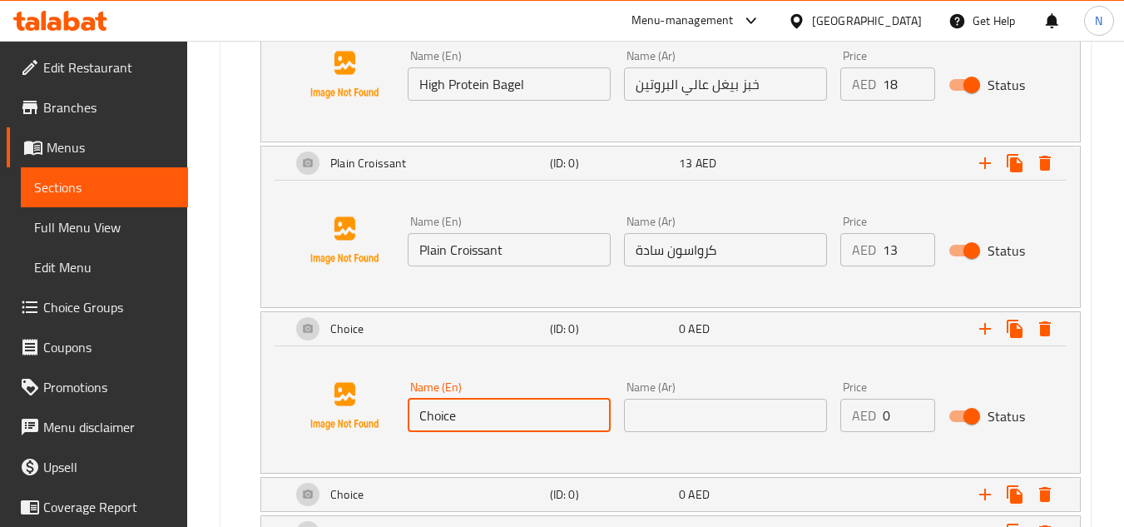
click at [425, 413] on input "Choice" at bounding box center [509, 415] width 203 height 33
paste input "Beef Sausag"
type input "Beef Sausage"
click at [695, 416] on input "text" at bounding box center [725, 415] width 203 height 33
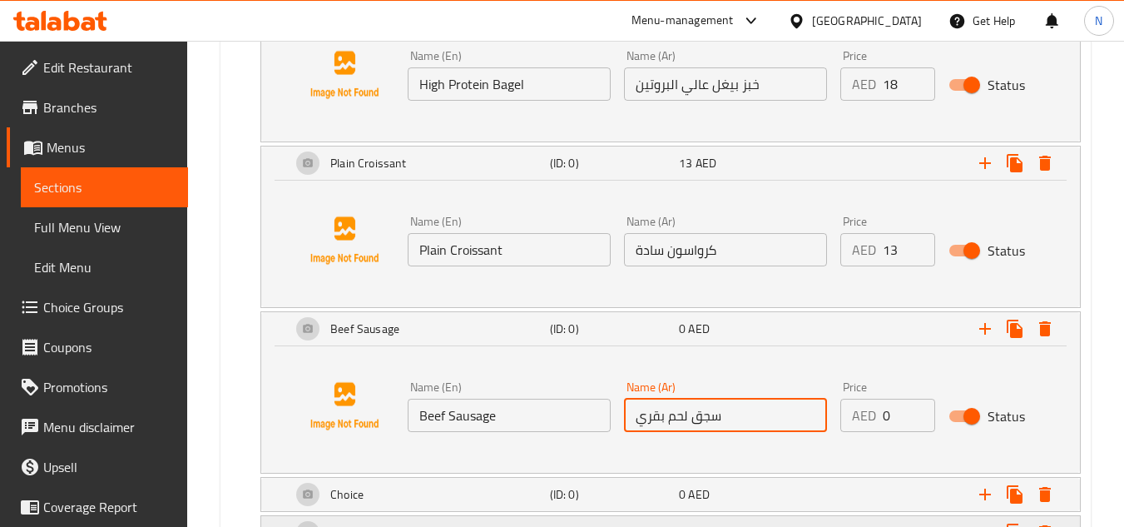
type input "سجق لحم بقري"
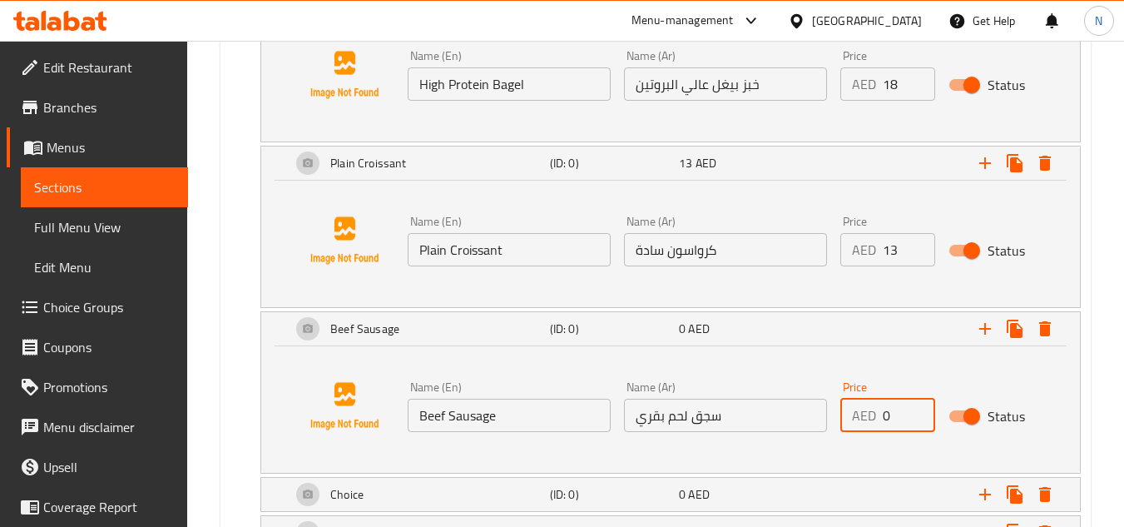
drag, startPoint x: 897, startPoint y: 422, endPoint x: 872, endPoint y: 431, distance: 26.6
click at [872, 431] on div "AED 0 Price" at bounding box center [888, 415] width 95 height 33
paste input "21"
type input "21"
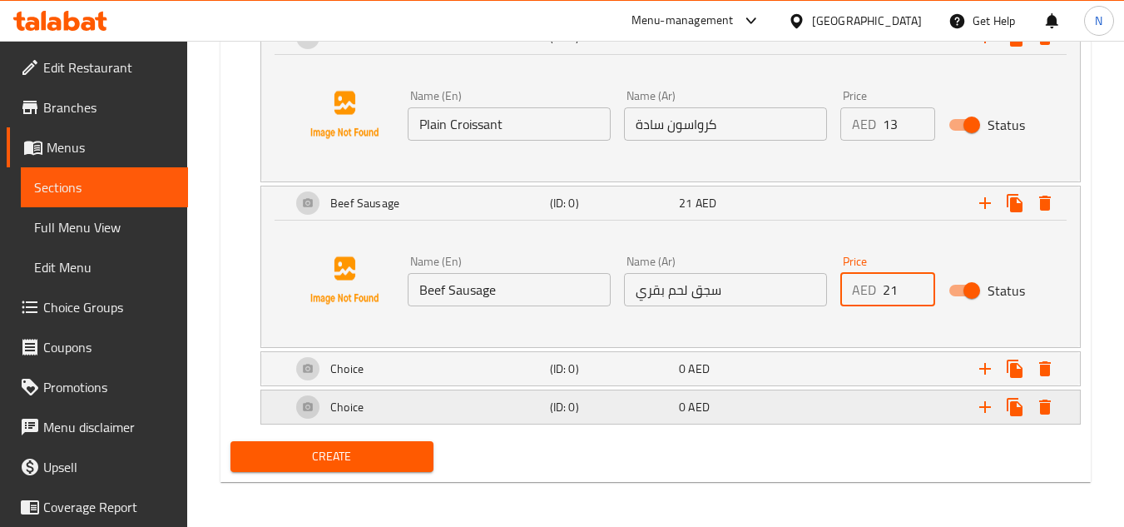
scroll to position [2177, 0]
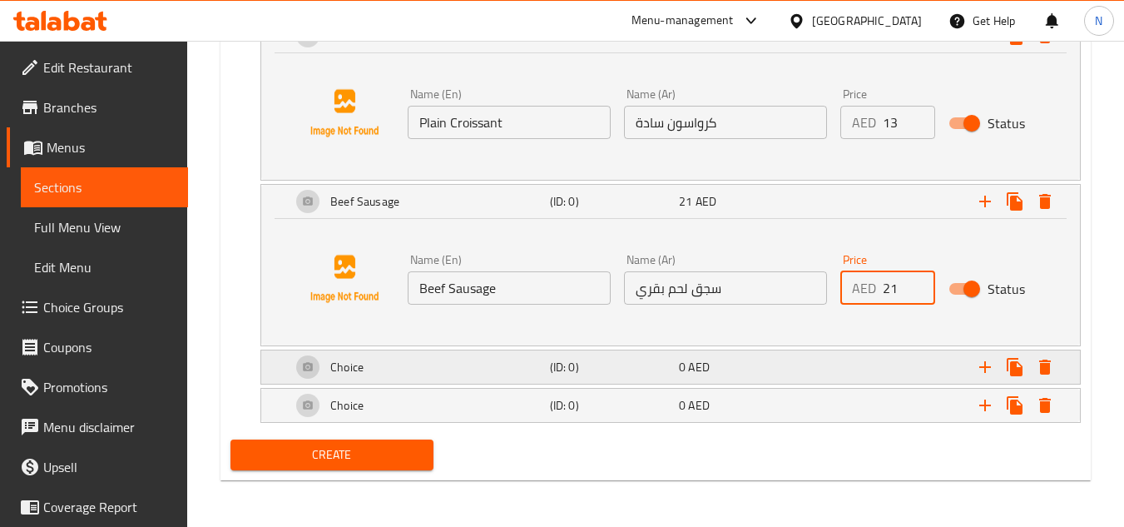
click at [471, 367] on div "Choice" at bounding box center [417, 367] width 259 height 40
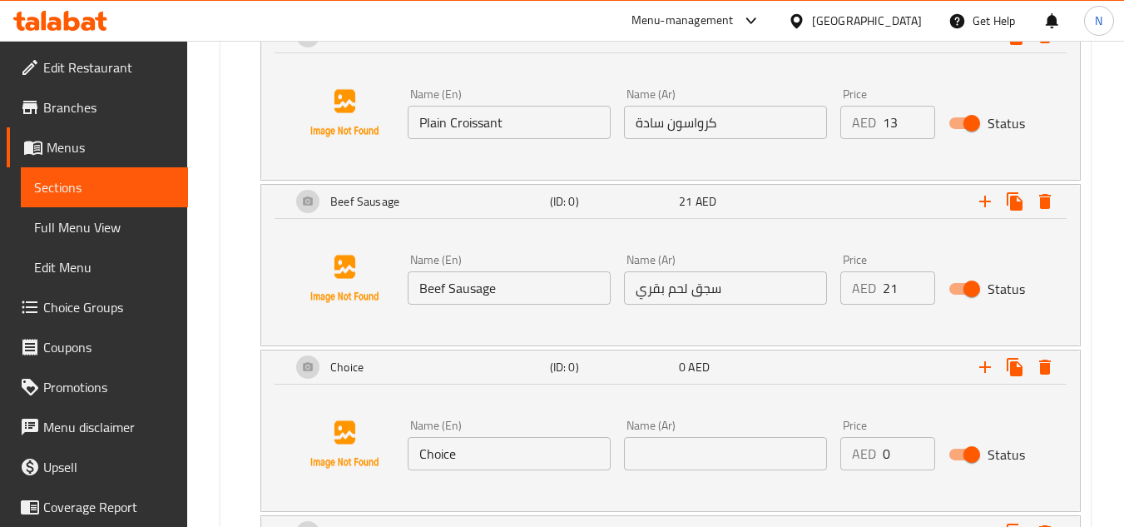
click at [446, 447] on input "Choice" at bounding box center [509, 453] width 203 height 33
click at [446, 448] on input "Choice" at bounding box center [509, 453] width 203 height 33
paste input "colate Muffin"
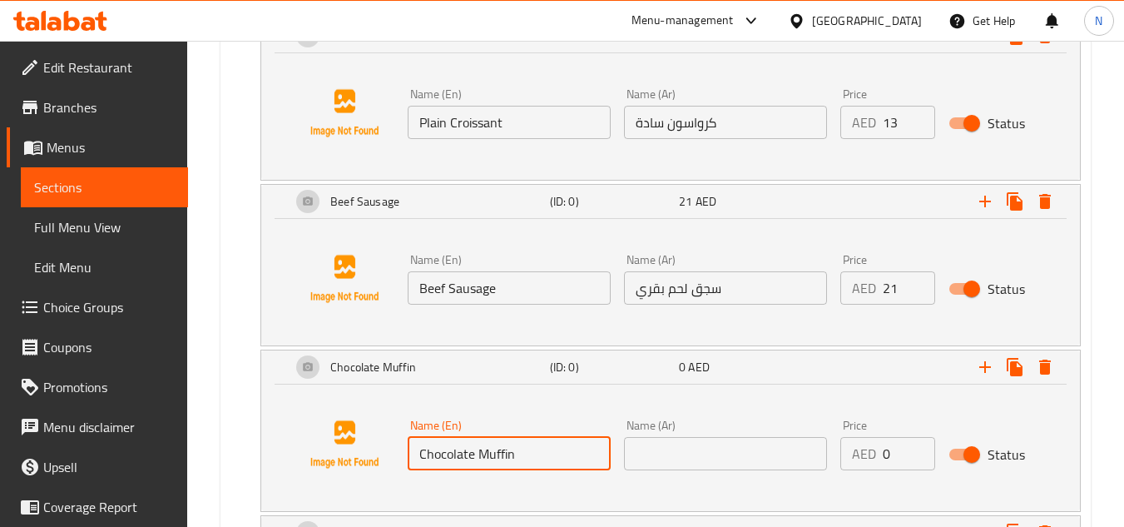
type input "Chocolate Muffin"
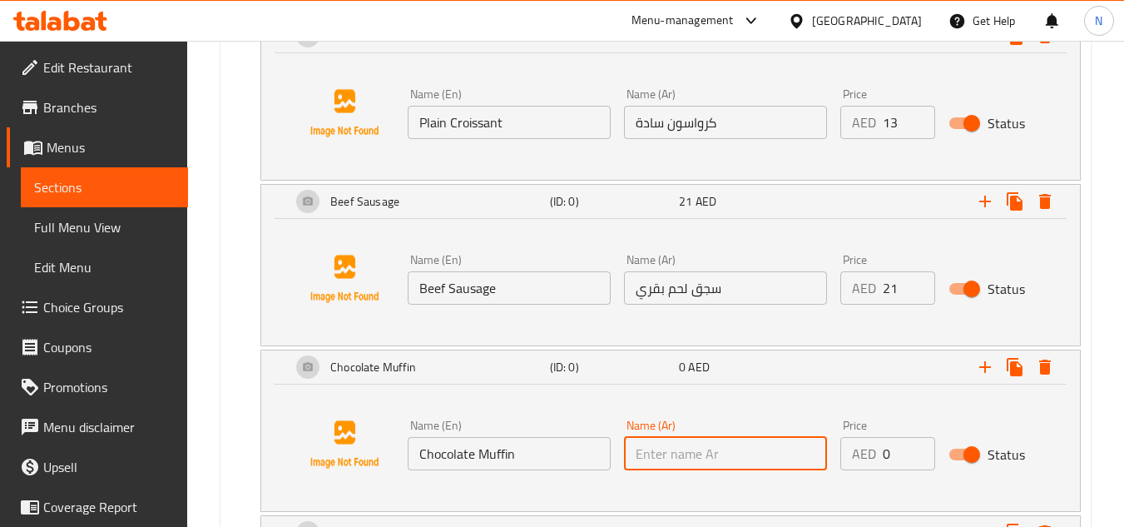
click at [657, 456] on input "text" at bounding box center [725, 453] width 203 height 33
paste input "شوكولاتة"
type input "[PERSON_NAME]"
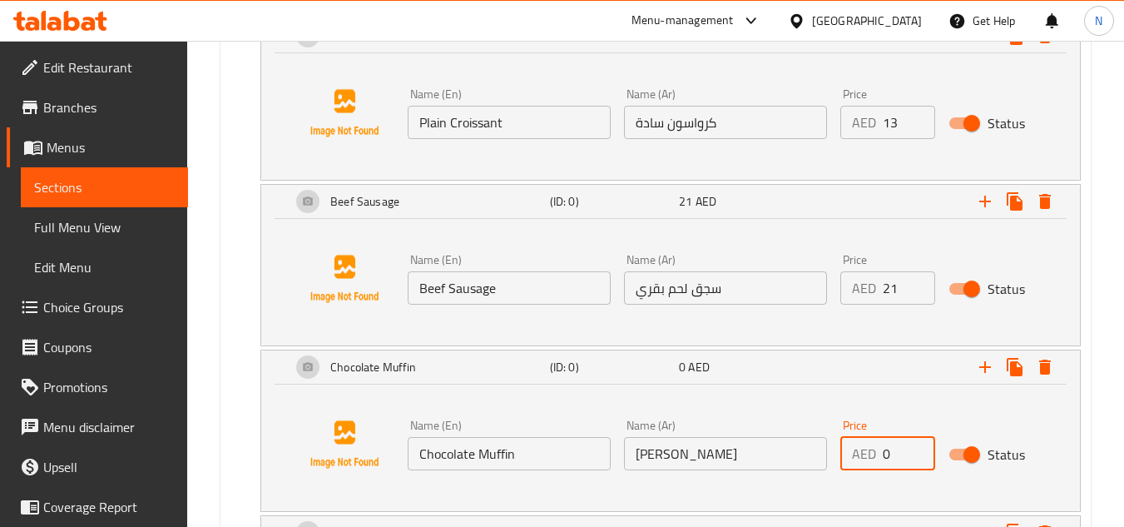
drag, startPoint x: 892, startPoint y: 452, endPoint x: 871, endPoint y: 464, distance: 25.0
click at [871, 464] on div "AED 0 Price" at bounding box center [888, 453] width 95 height 33
paste input "17"
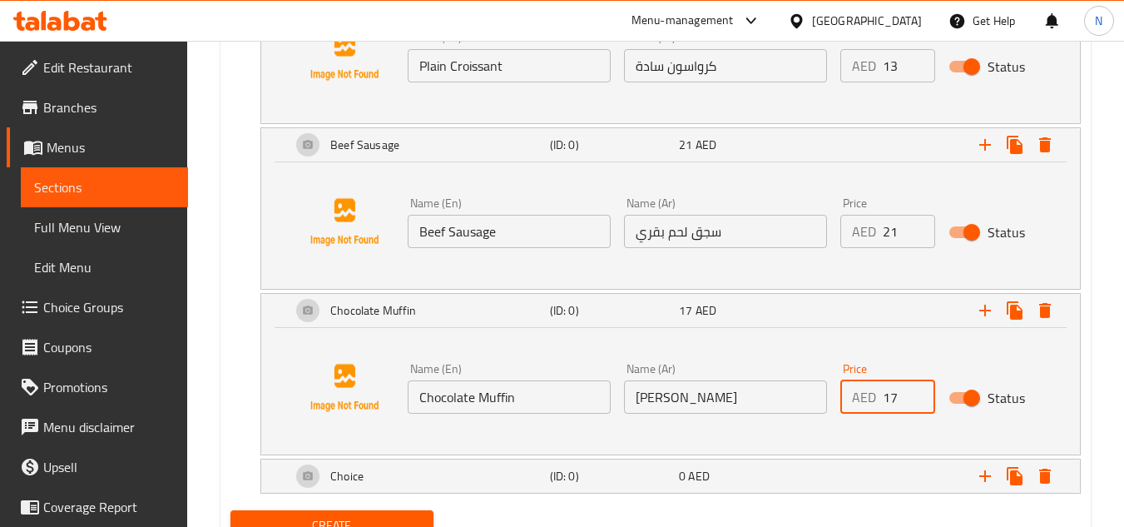
scroll to position [2305, 0]
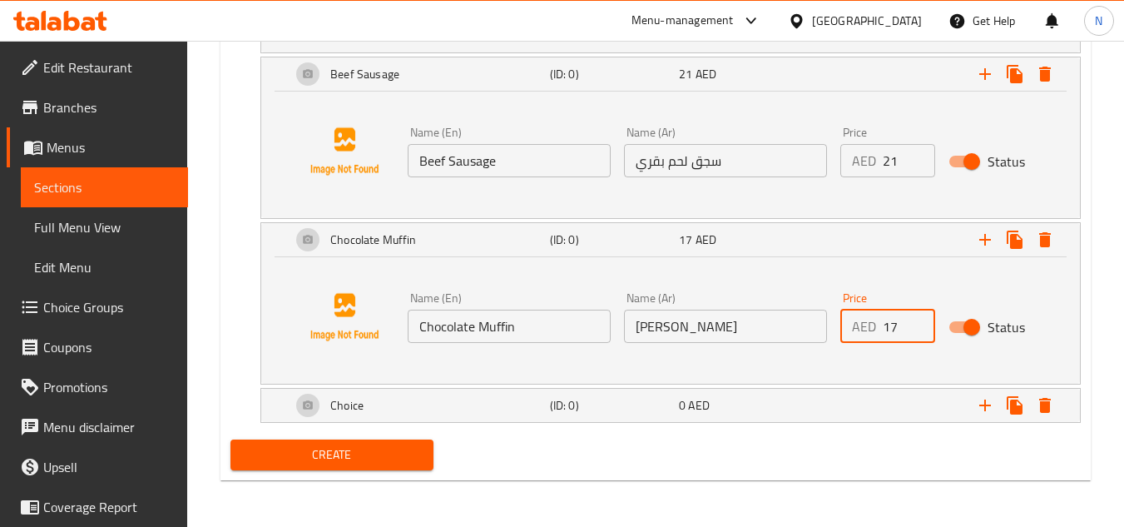
type input "17"
click at [990, 407] on icon "Expand" at bounding box center [985, 405] width 20 height 20
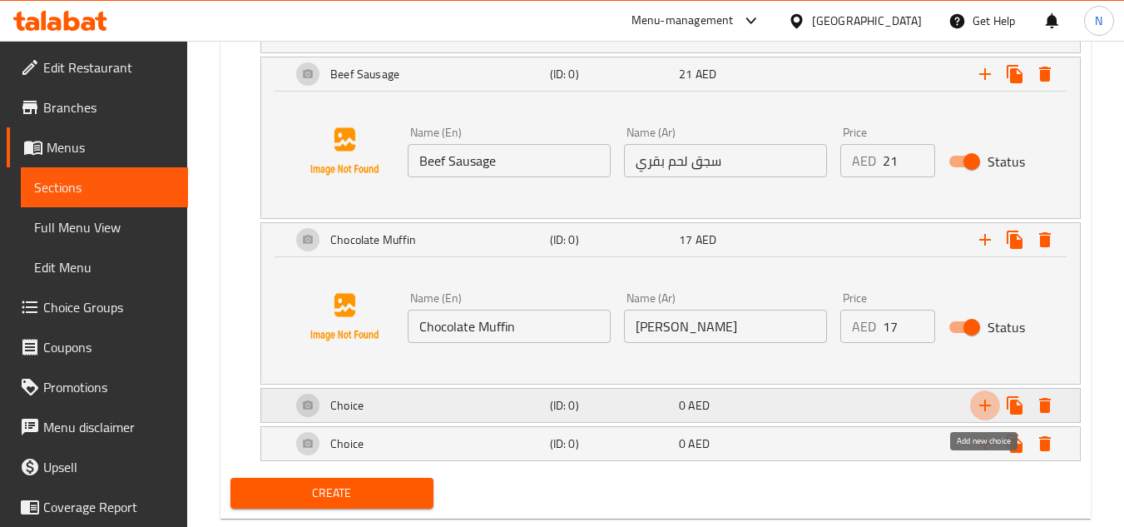
click at [990, 407] on icon "Expand" at bounding box center [985, 405] width 20 height 20
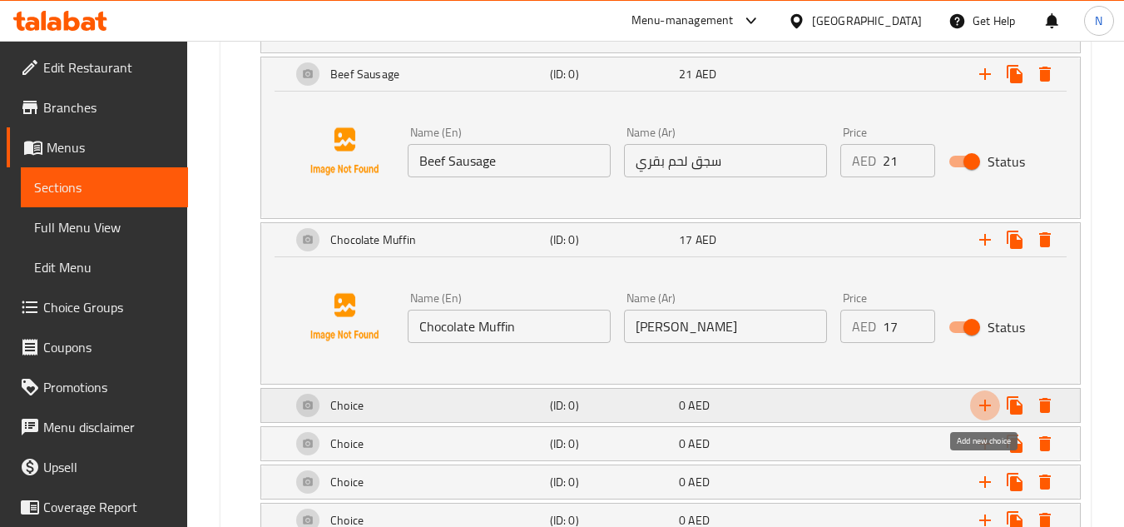
click at [990, 407] on icon "Expand" at bounding box center [985, 405] width 20 height 20
click at [381, 407] on div "Choice" at bounding box center [417, 405] width 259 height 40
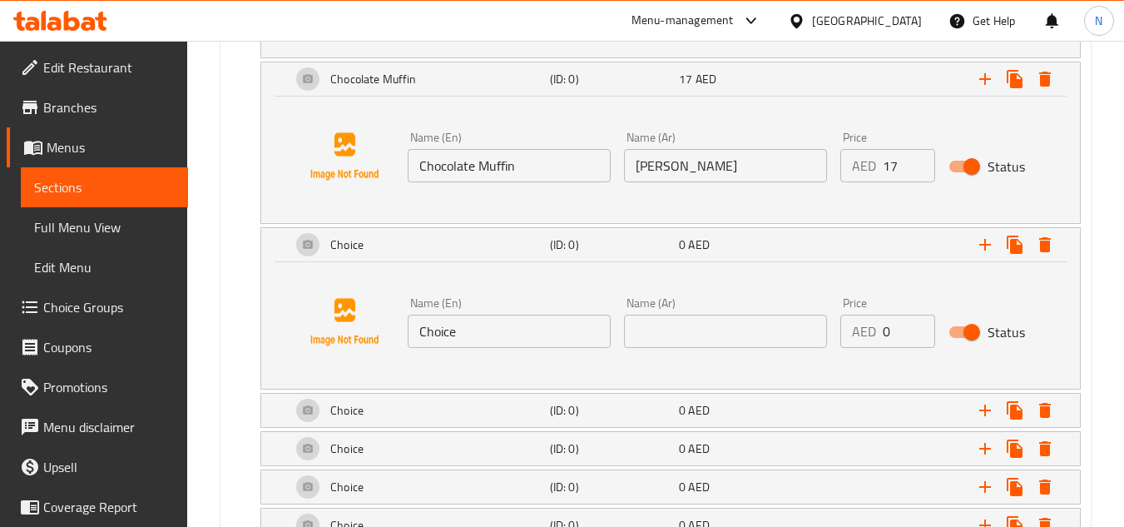
scroll to position [2471, 0]
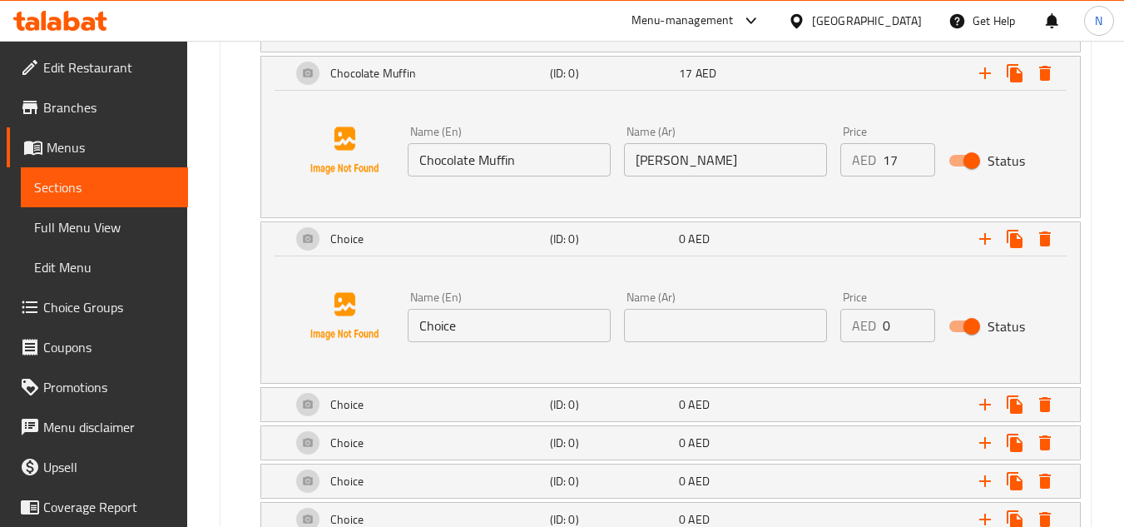
click at [499, 326] on input "Choice" at bounding box center [509, 325] width 203 height 33
click at [499, 325] on input "Choice" at bounding box center [509, 325] width 203 height 33
paste input "[PERSON_NAME]"
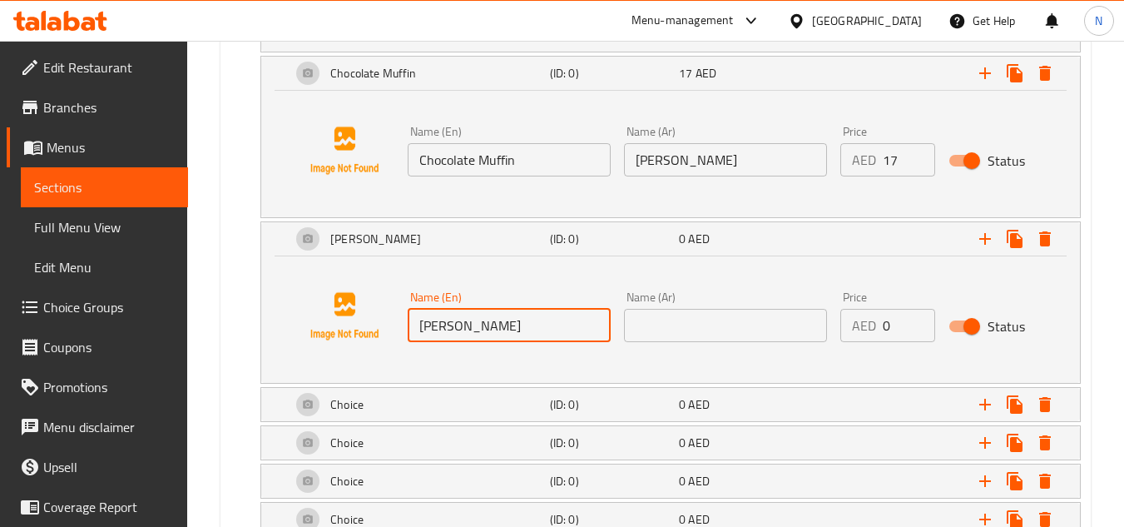
click at [500, 323] on input "[PERSON_NAME]" at bounding box center [509, 325] width 203 height 33
click at [500, 322] on input "[PERSON_NAME]" at bounding box center [509, 325] width 203 height 33
type input "[PERSON_NAME]"
click at [715, 310] on input "text" at bounding box center [725, 325] width 203 height 33
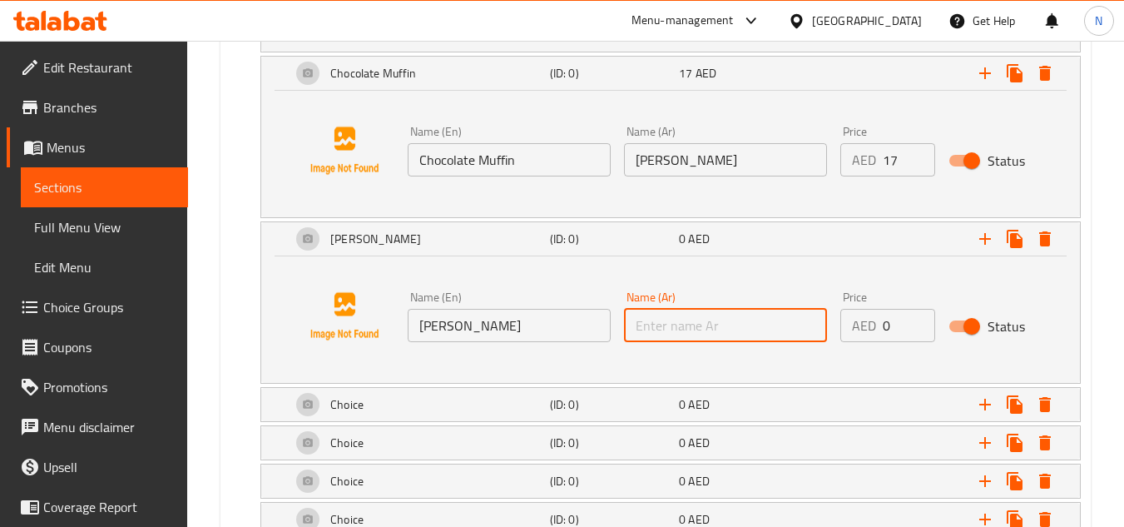
paste input "[PERSON_NAME]"
type input "[PERSON_NAME]"
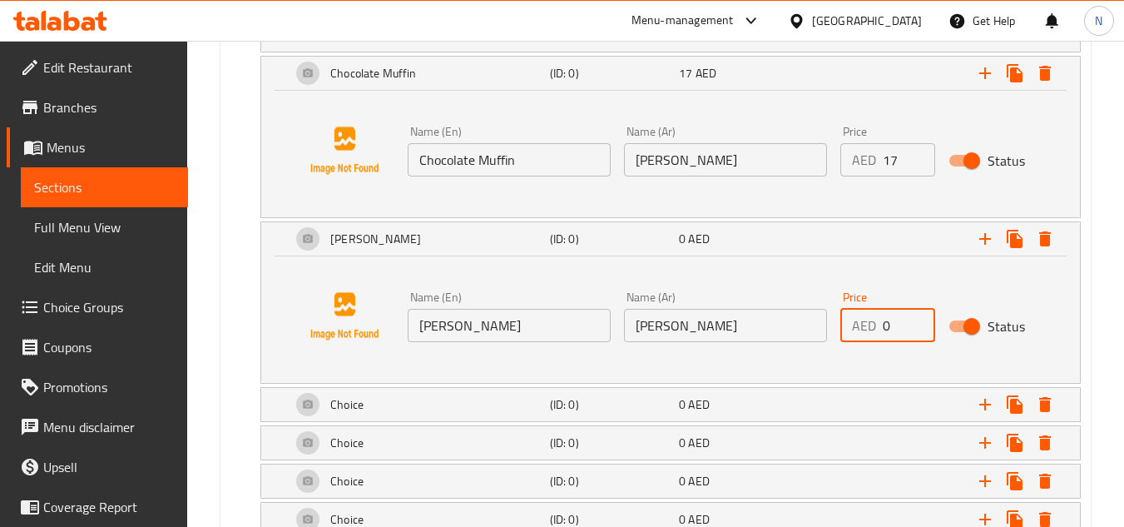
drag, startPoint x: 883, startPoint y: 320, endPoint x: 914, endPoint y: 330, distance: 32.4
click at [914, 330] on input "0" at bounding box center [909, 325] width 52 height 33
paste input "17"
type input "17"
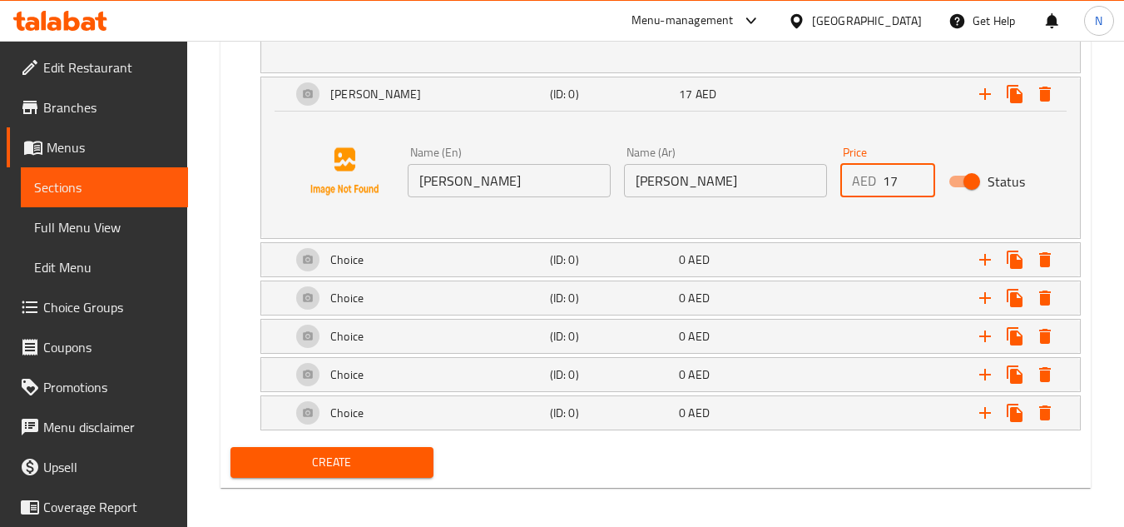
scroll to position [2623, 0]
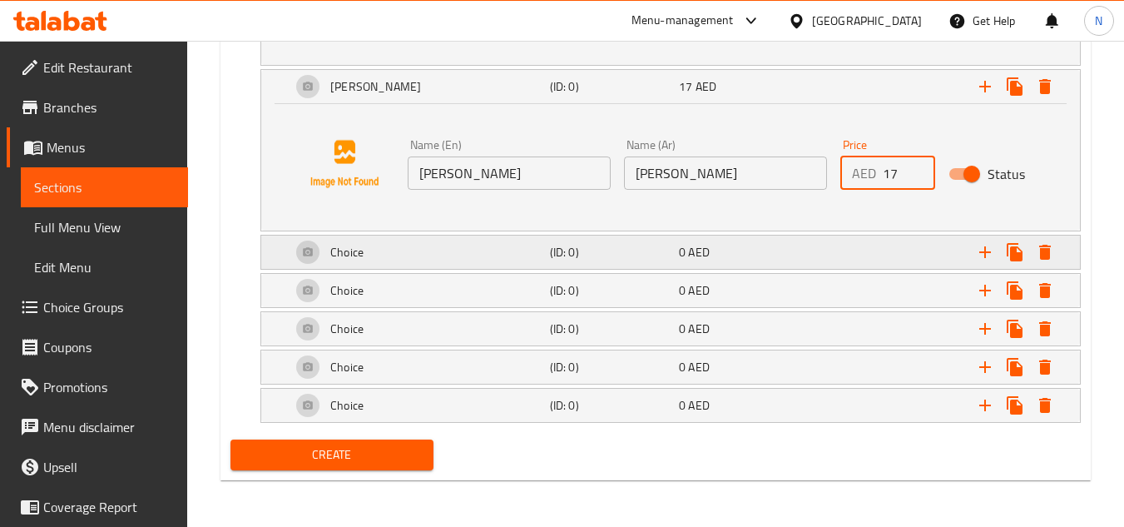
click at [371, 256] on div "Choice" at bounding box center [417, 252] width 259 height 40
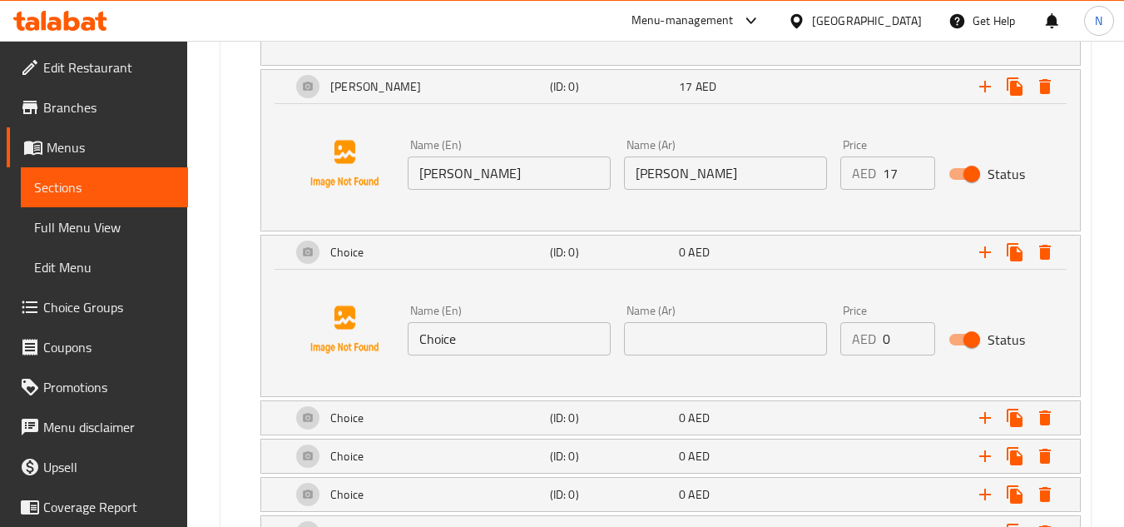
click at [439, 338] on input "Choice" at bounding box center [509, 338] width 203 height 33
paste input "Avocado"
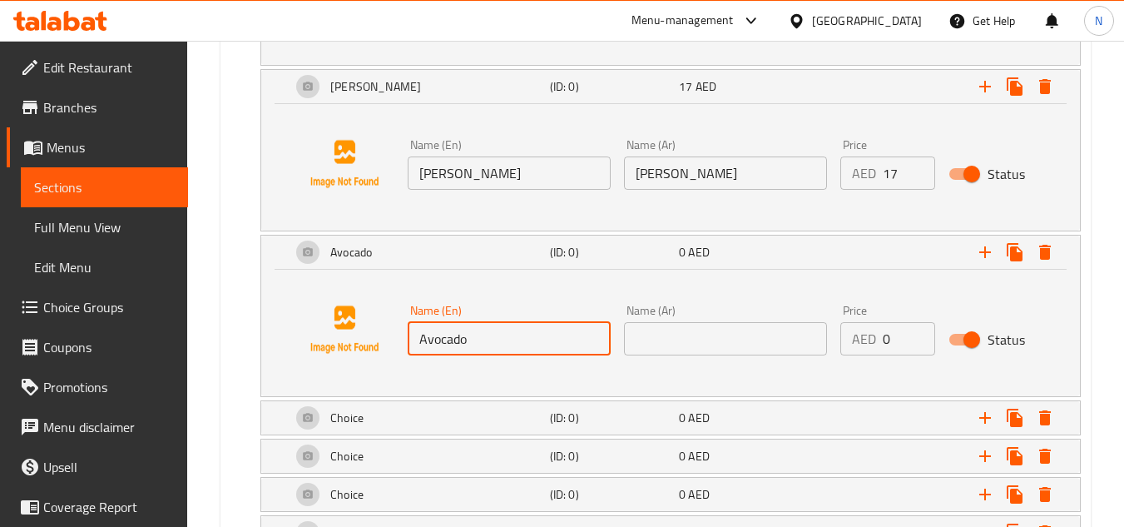
click at [450, 338] on input "Avocado" at bounding box center [509, 338] width 203 height 33
type input "Avocado"
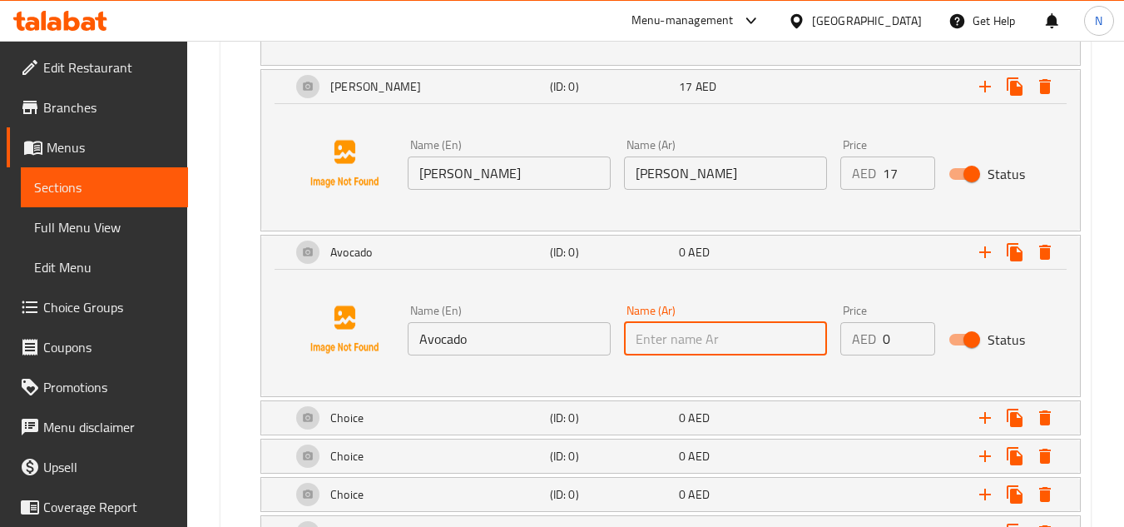
click at [651, 337] on input "text" at bounding box center [725, 338] width 203 height 33
paste input "أفوكادو"
type input "أفوكادو"
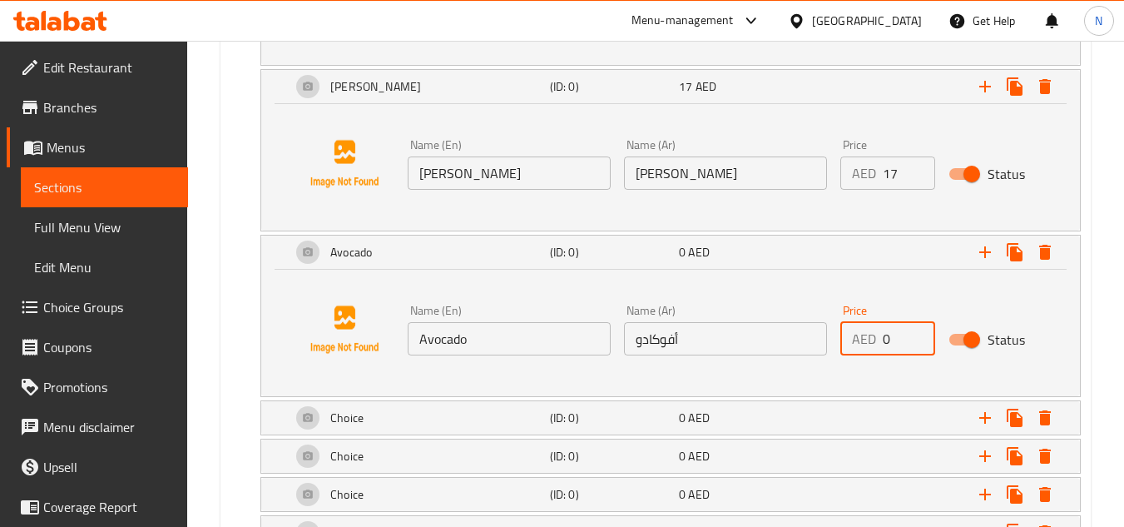
drag, startPoint x: 892, startPoint y: 342, endPoint x: 873, endPoint y: 350, distance: 20.9
click at [873, 350] on div "AED 0 Price" at bounding box center [888, 338] width 95 height 33
paste input "16"
type input "16"
click at [407, 416] on div "Choice" at bounding box center [417, 418] width 259 height 40
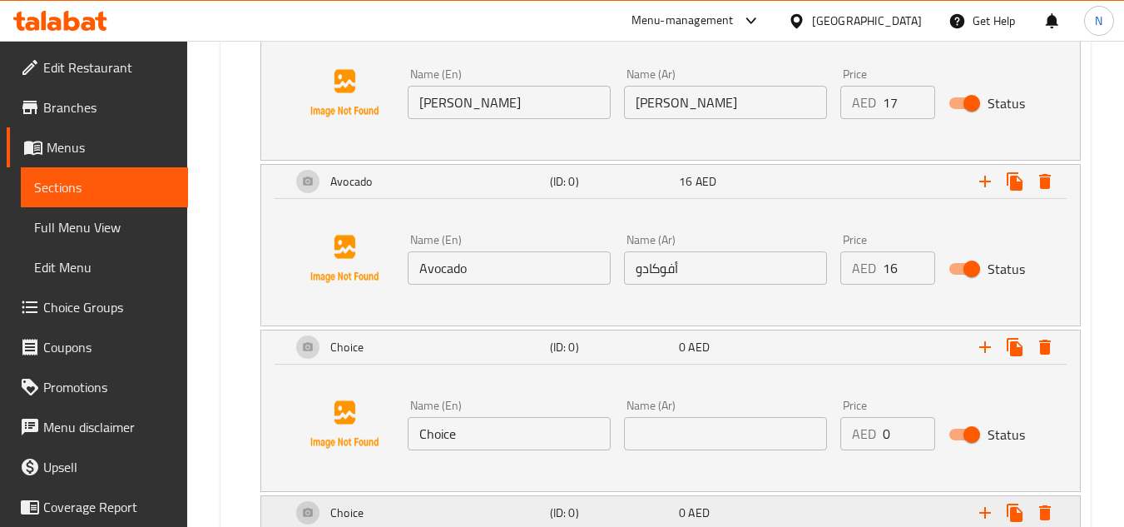
scroll to position [2790, 0]
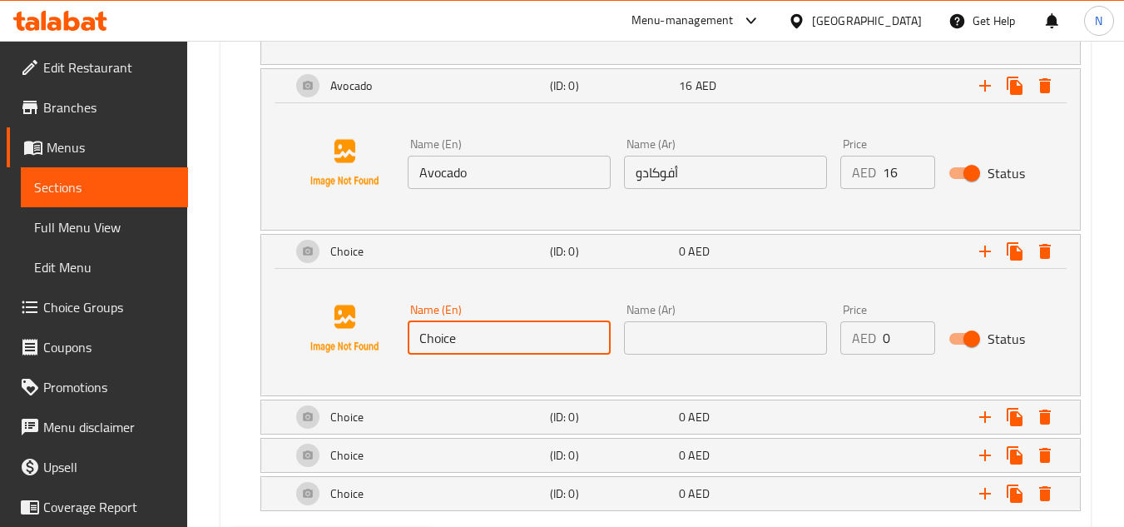
click at [514, 335] on input "Choice" at bounding box center [509, 337] width 203 height 33
paste input "icken Sausag"
type input "Chicken Sausage"
click at [765, 353] on input "text" at bounding box center [725, 337] width 203 height 33
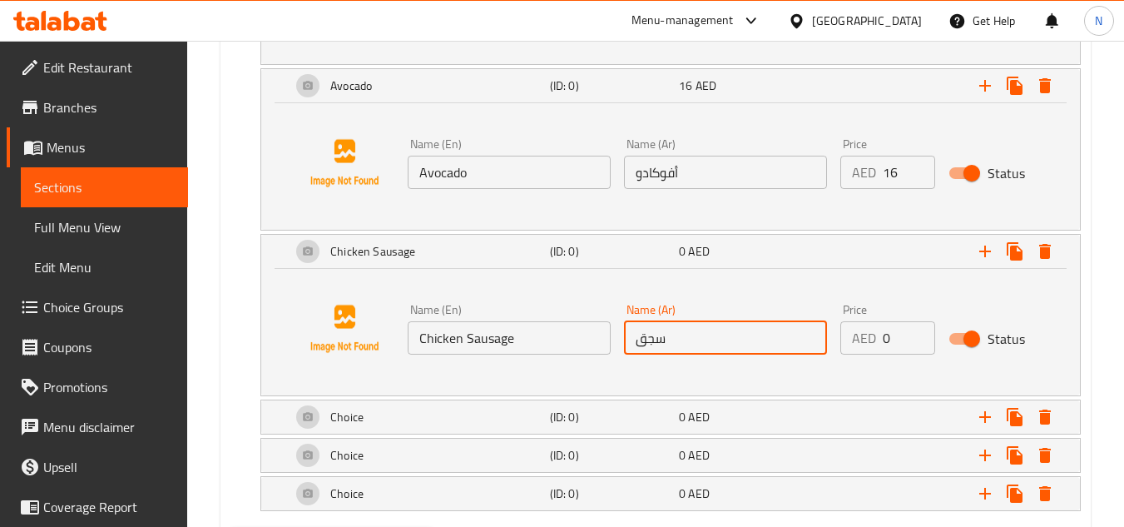
paste input "دجاج"
type input "سجق دجاج"
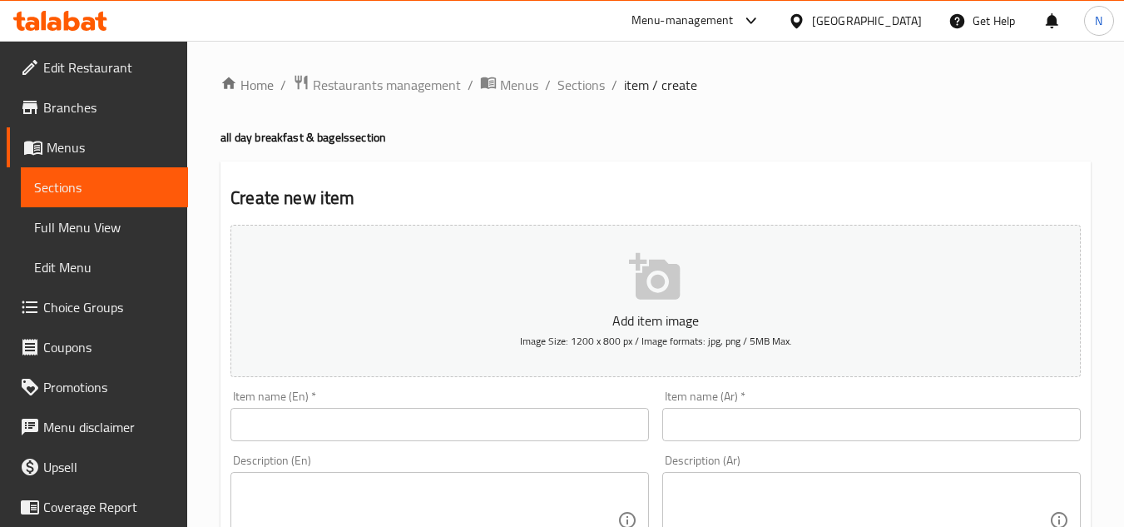
click at [86, 310] on span "Choice Groups" at bounding box center [109, 307] width 132 height 20
